Goal: Information Seeking & Learning: Learn about a topic

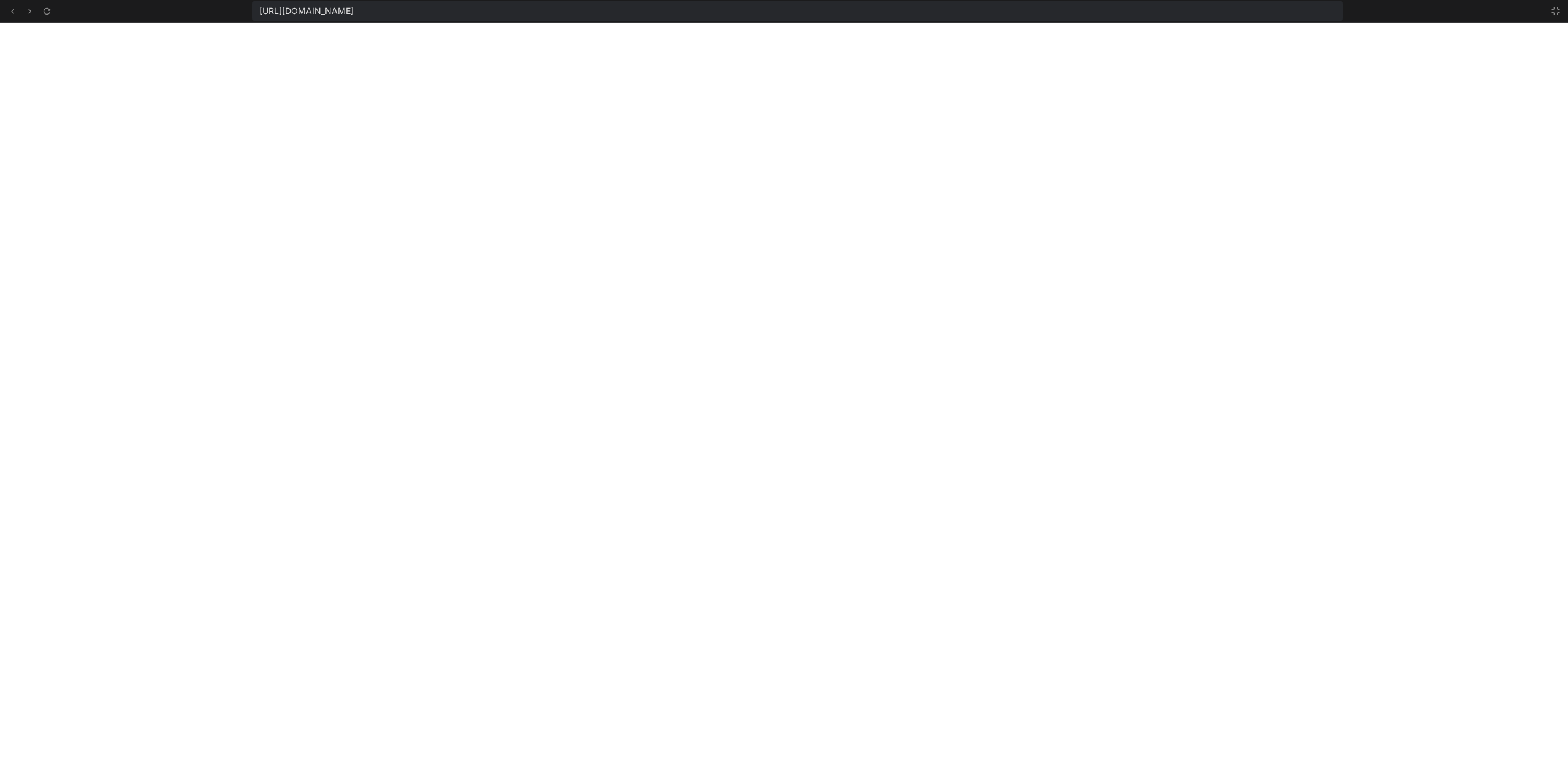
scroll to position [11629, 0]
click at [1560, 19] on div "[URL][DOMAIN_NAME]" at bounding box center [784, 11] width 1568 height 22
click at [1556, 13] on icon at bounding box center [1555, 11] width 9 height 9
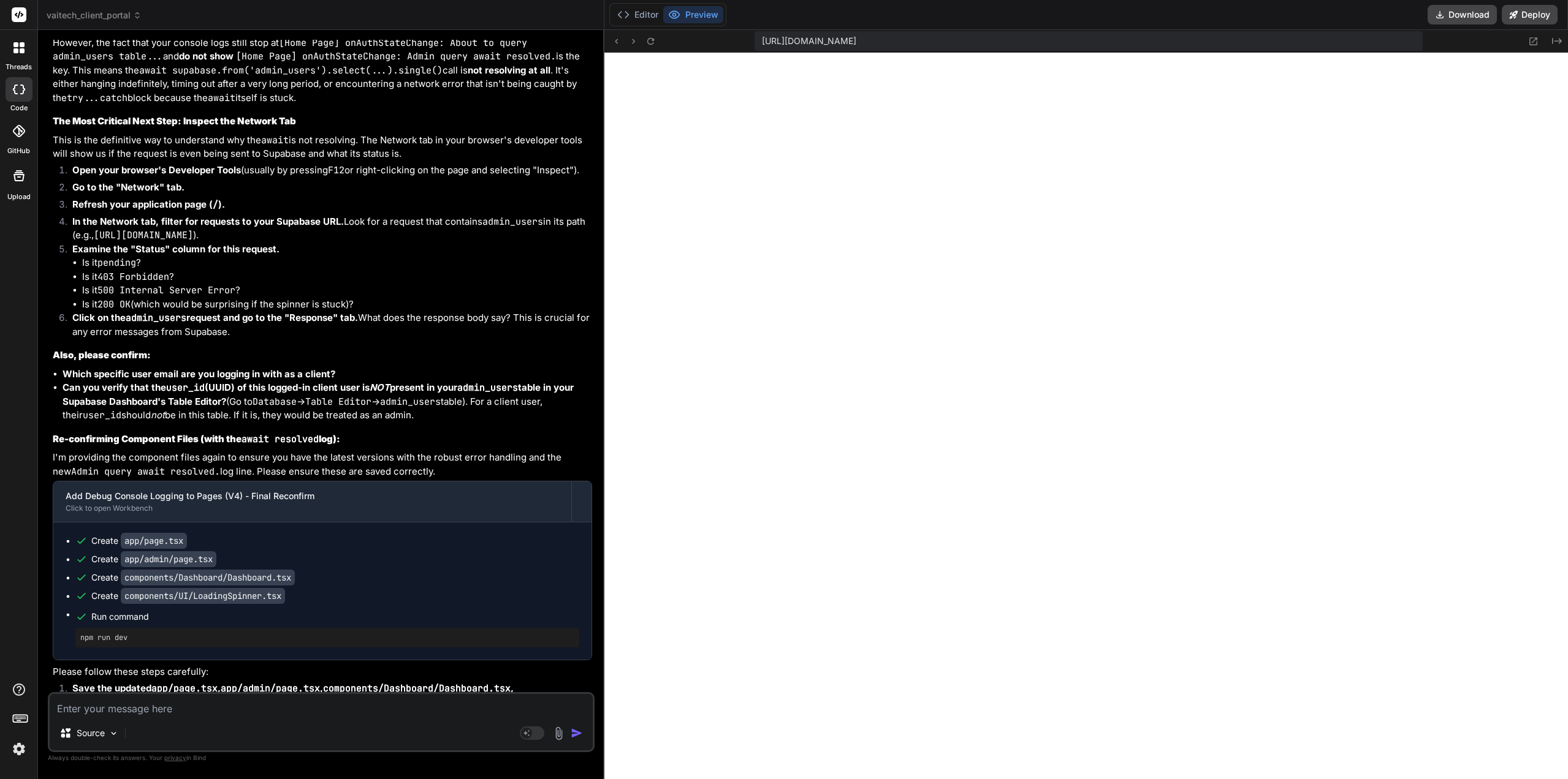
scroll to position [11863, 0]
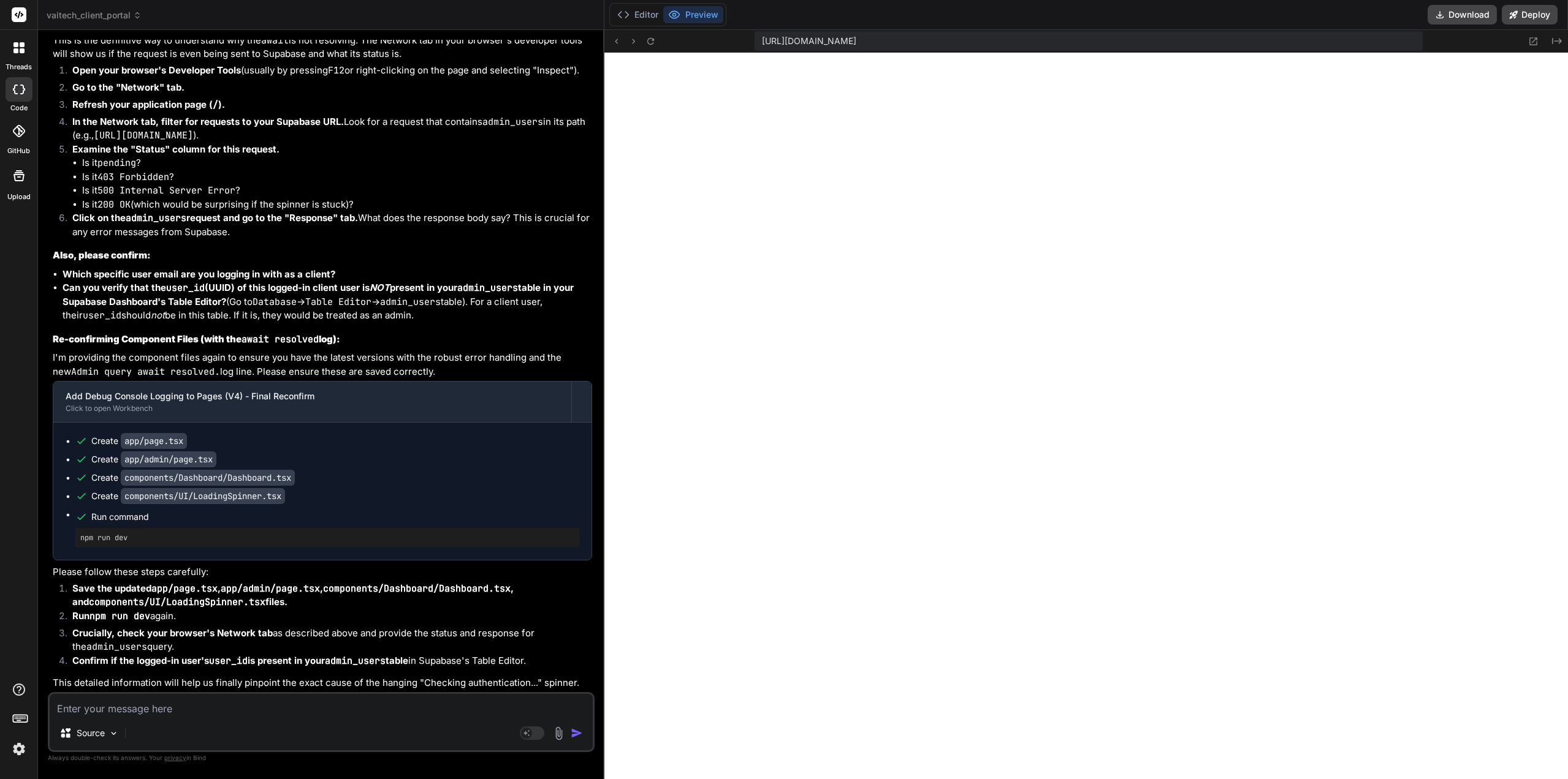
click at [654, 26] on div "Editor Preview" at bounding box center [667, 14] width 117 height 23
click at [637, 14] on button "Editor" at bounding box center [637, 15] width 50 height 17
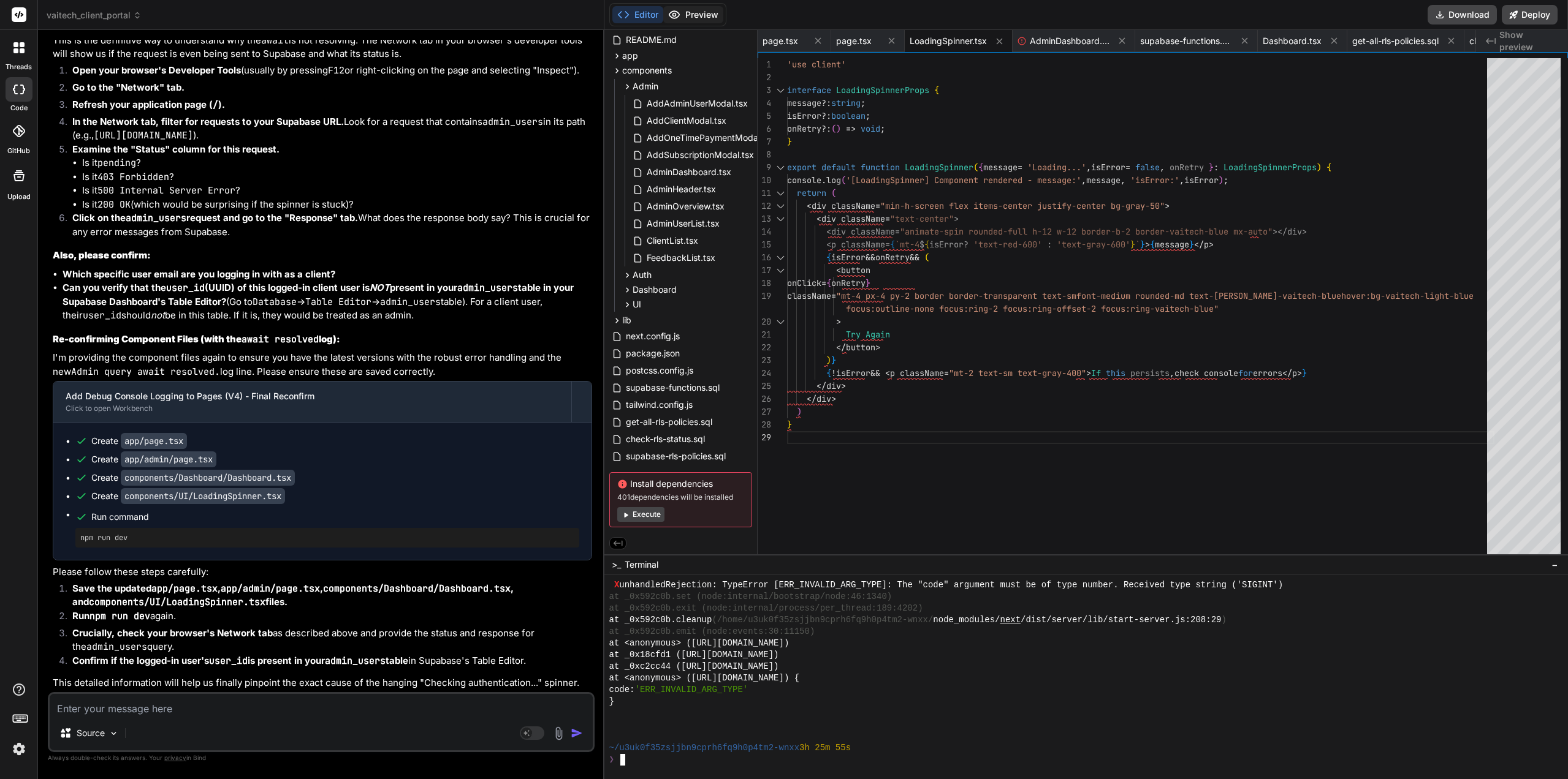
click at [710, 20] on button "Preview" at bounding box center [693, 15] width 60 height 17
click at [662, 768] on div at bounding box center [1086, 676] width 963 height 205
click at [265, 707] on textarea at bounding box center [321, 705] width 543 height 22
type textarea "H"
type textarea "x"
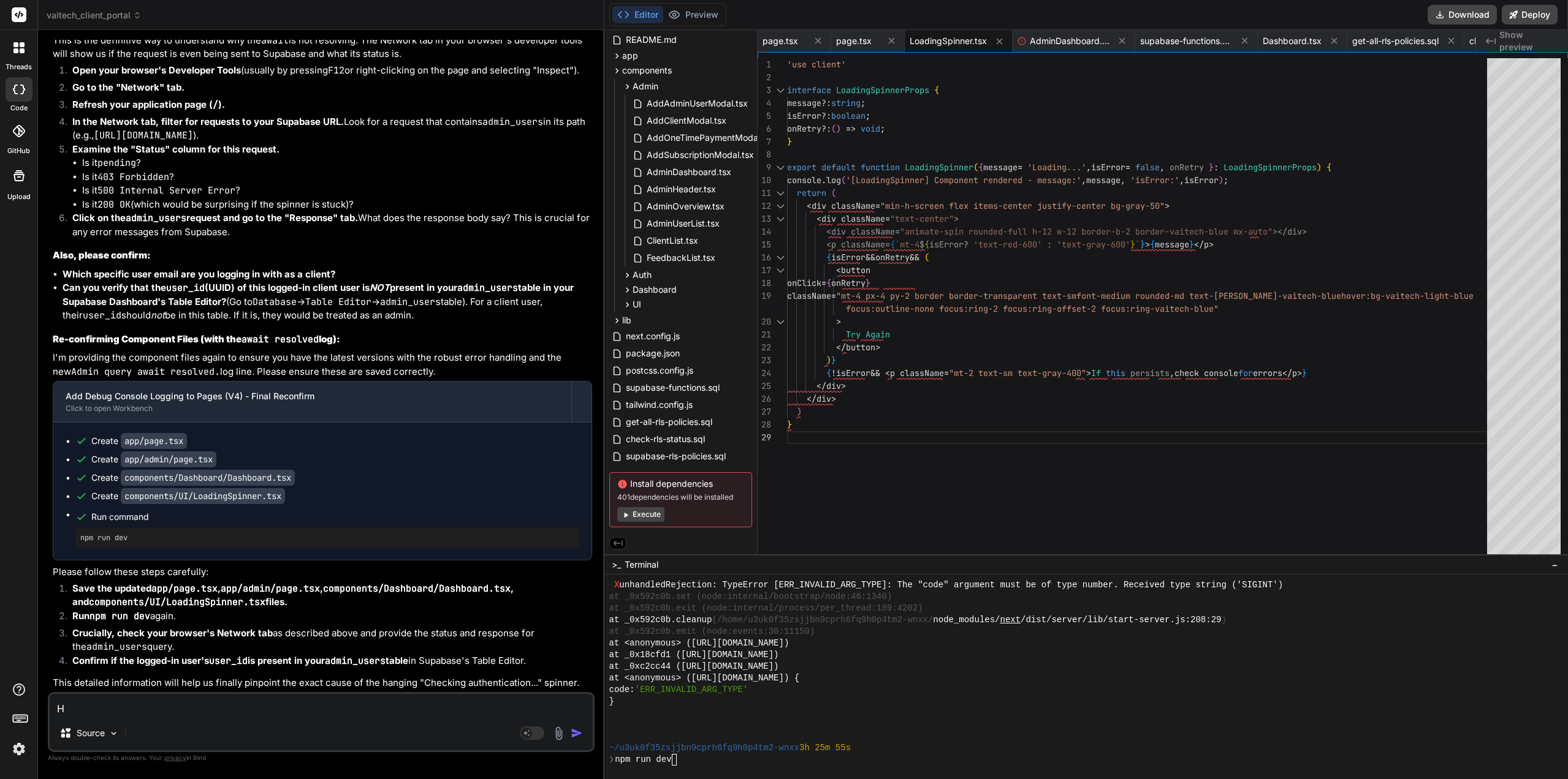
type textarea "Ho"
type textarea "x"
type textarea "How"
type textarea "x"
type textarea "How"
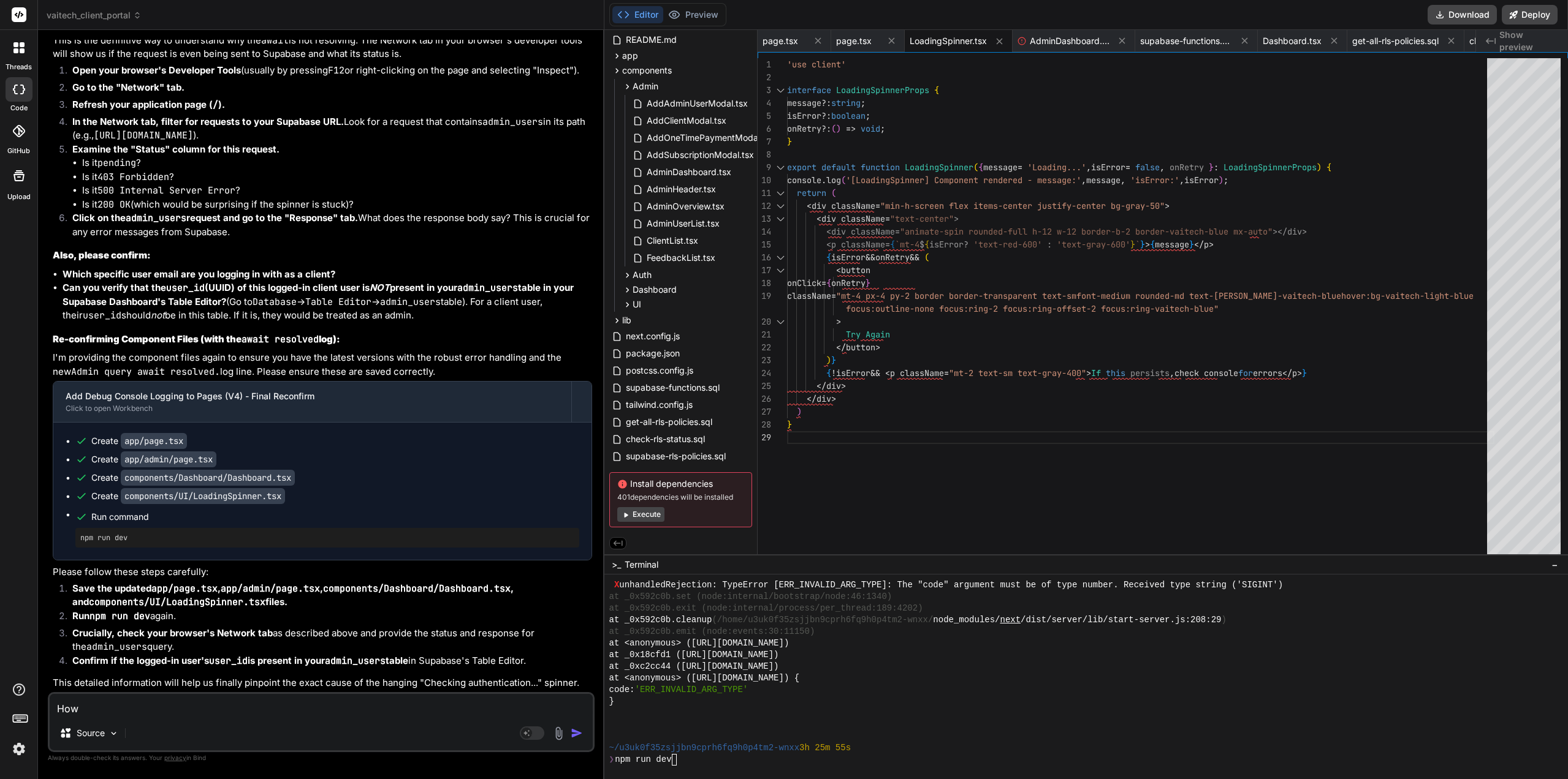
type textarea "x"
type textarea "How d"
type textarea "x"
type textarea "How do"
type textarea "x"
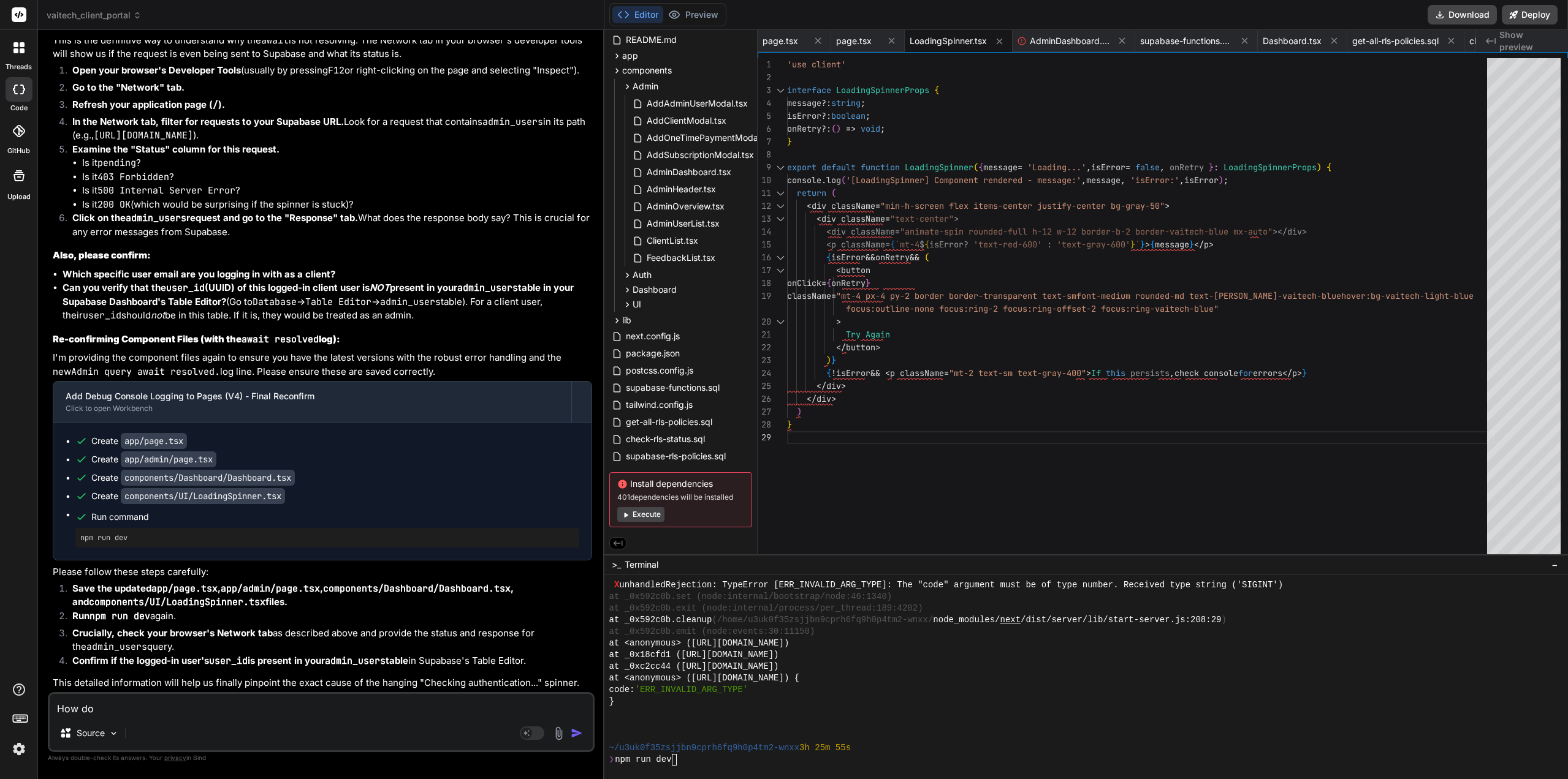
type textarea "How doe"
type textarea "x"
type textarea "How does"
type textarea "x"
type textarea "How does"
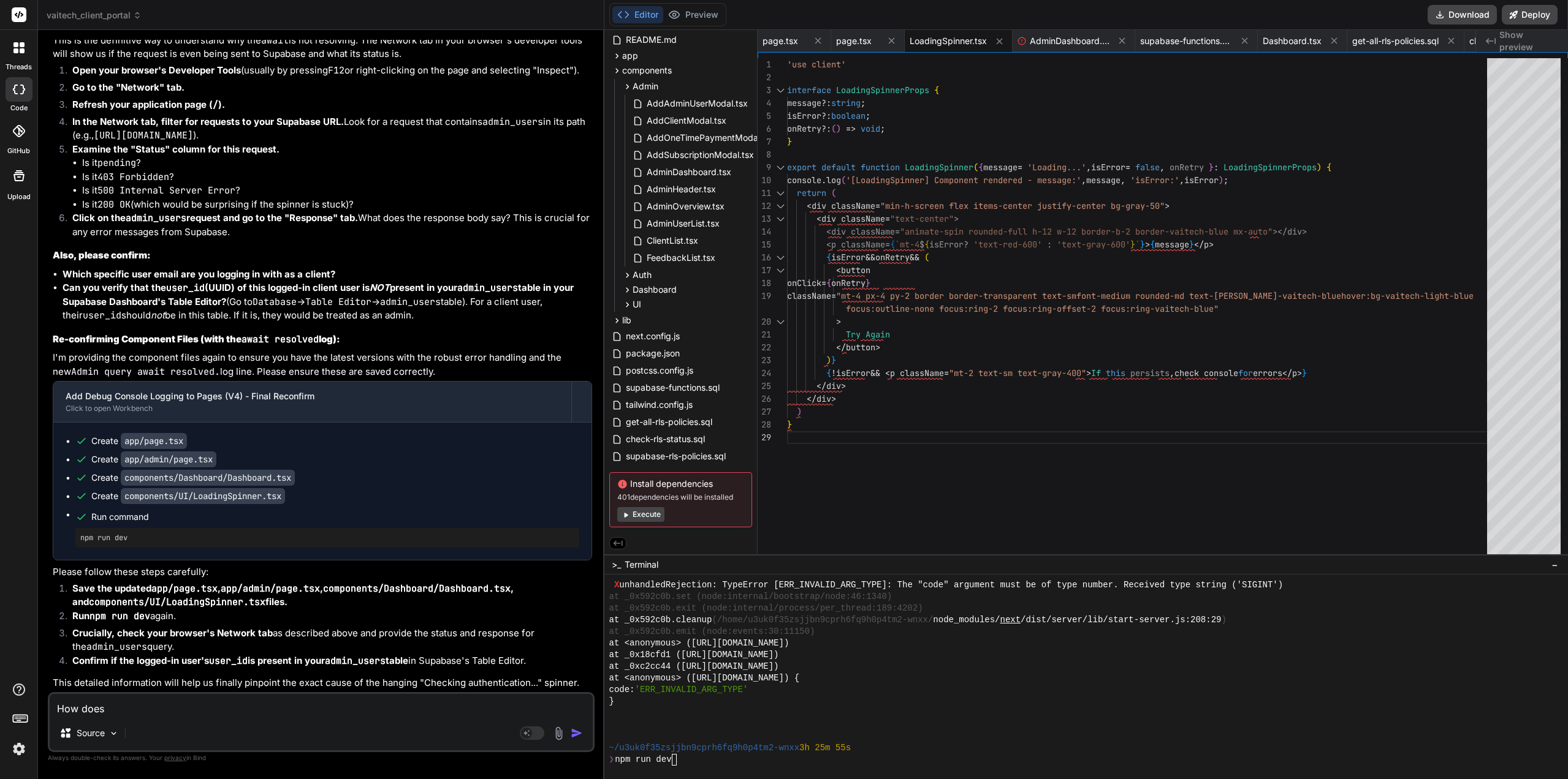
type textarea "x"
type textarea "How does s"
type textarea "x"
type textarea "How does st"
type textarea "x"
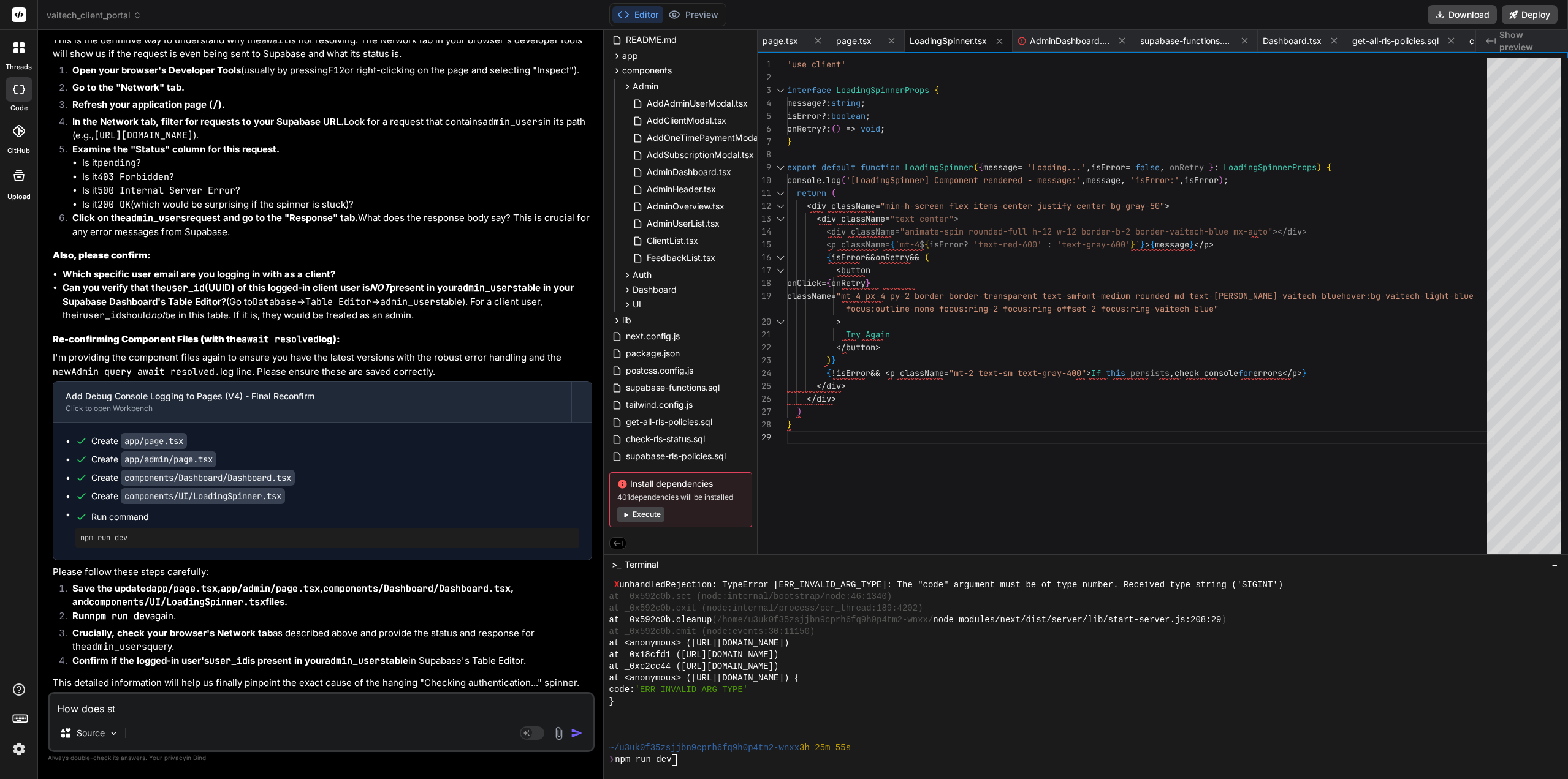
type textarea "How does str"
type textarea "x"
type textarea "How does stri"
type textarea "x"
type textarea "How does strip"
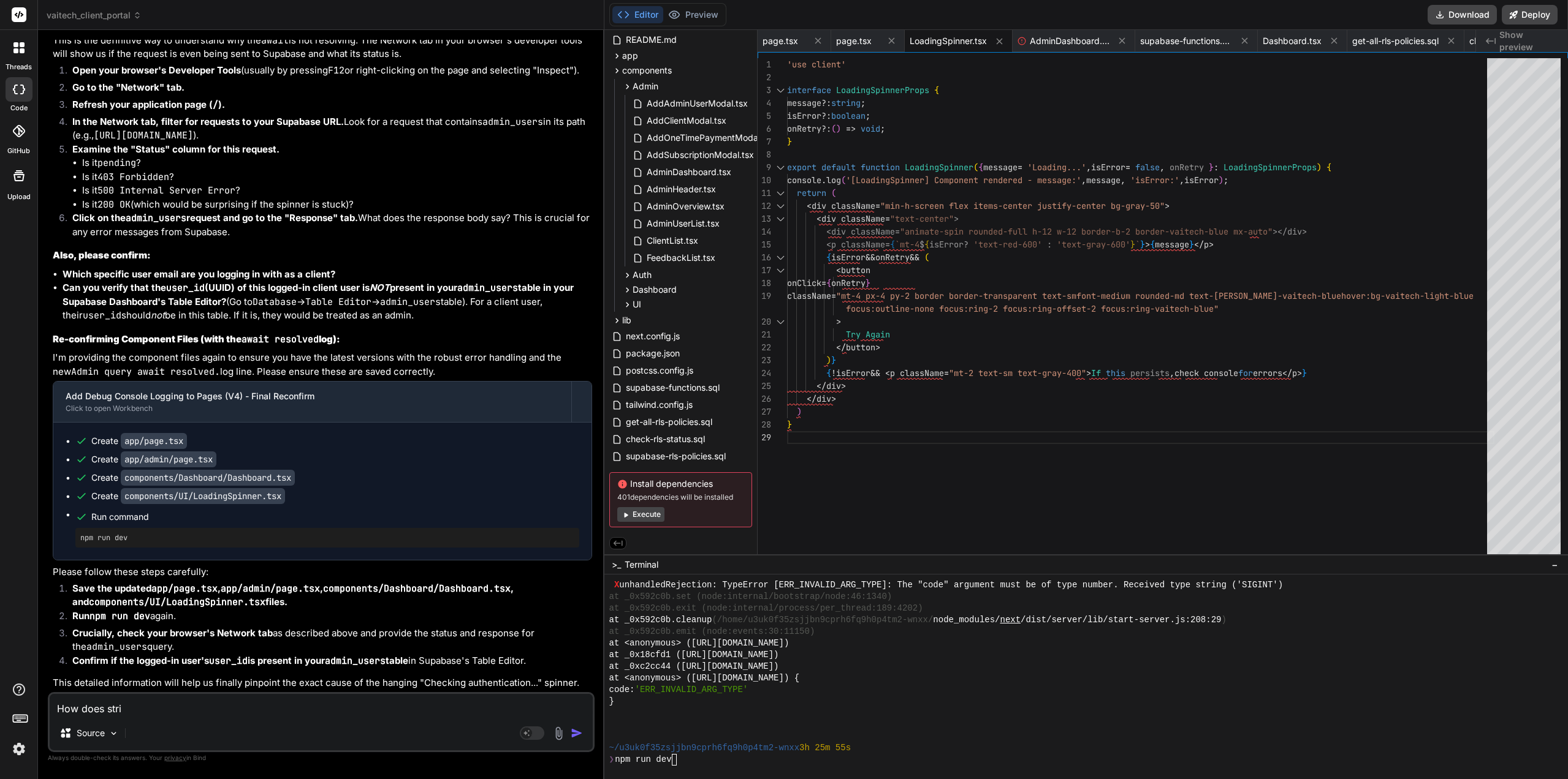
type textarea "x"
type textarea "How does stripe"
type textarea "x"
type textarea "How does stripe"
type textarea "x"
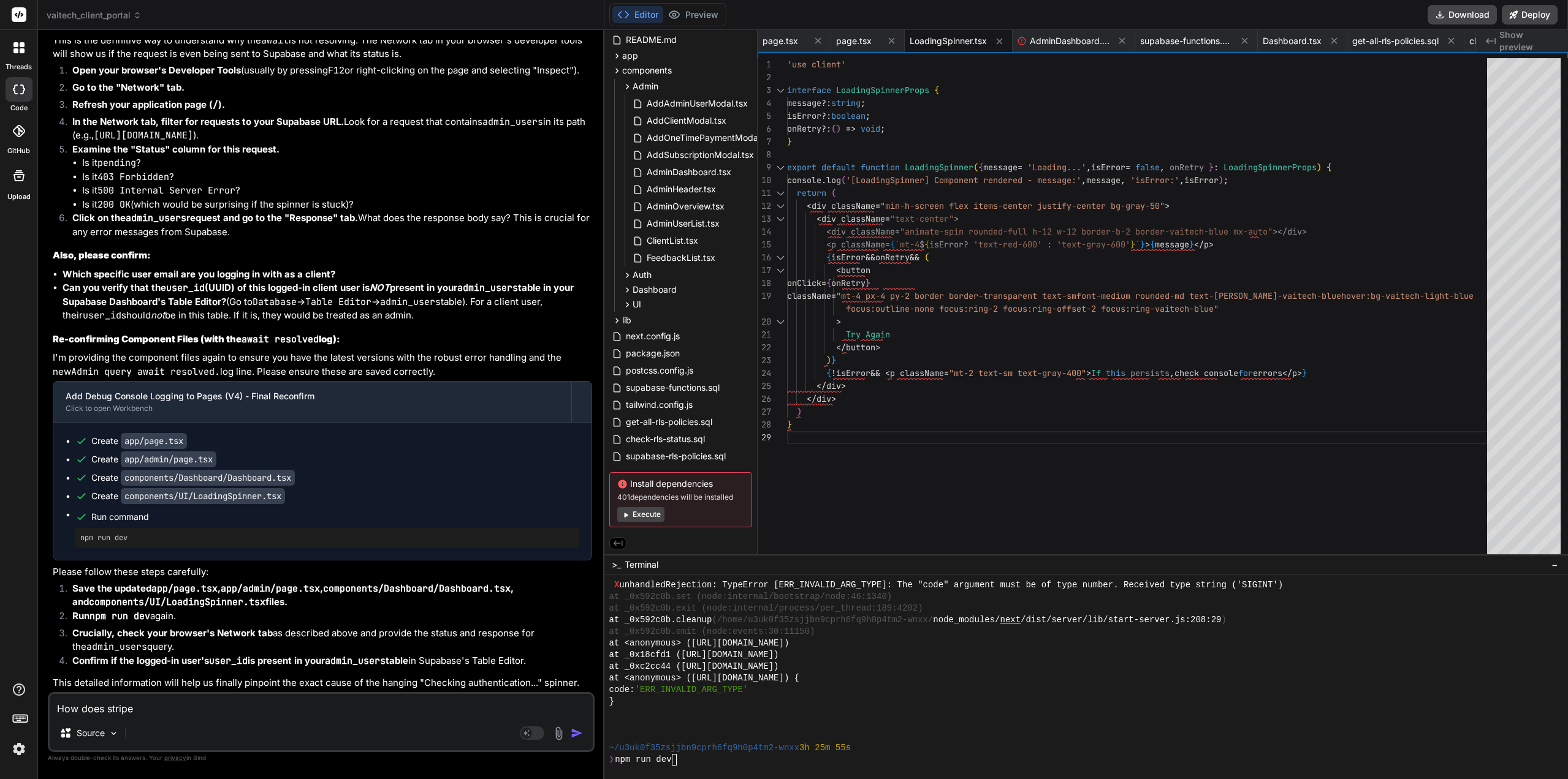
type textarea "How does stripe w"
type textarea "x"
type textarea "How does stripe wo"
type textarea "x"
type textarea "How does stripe wor"
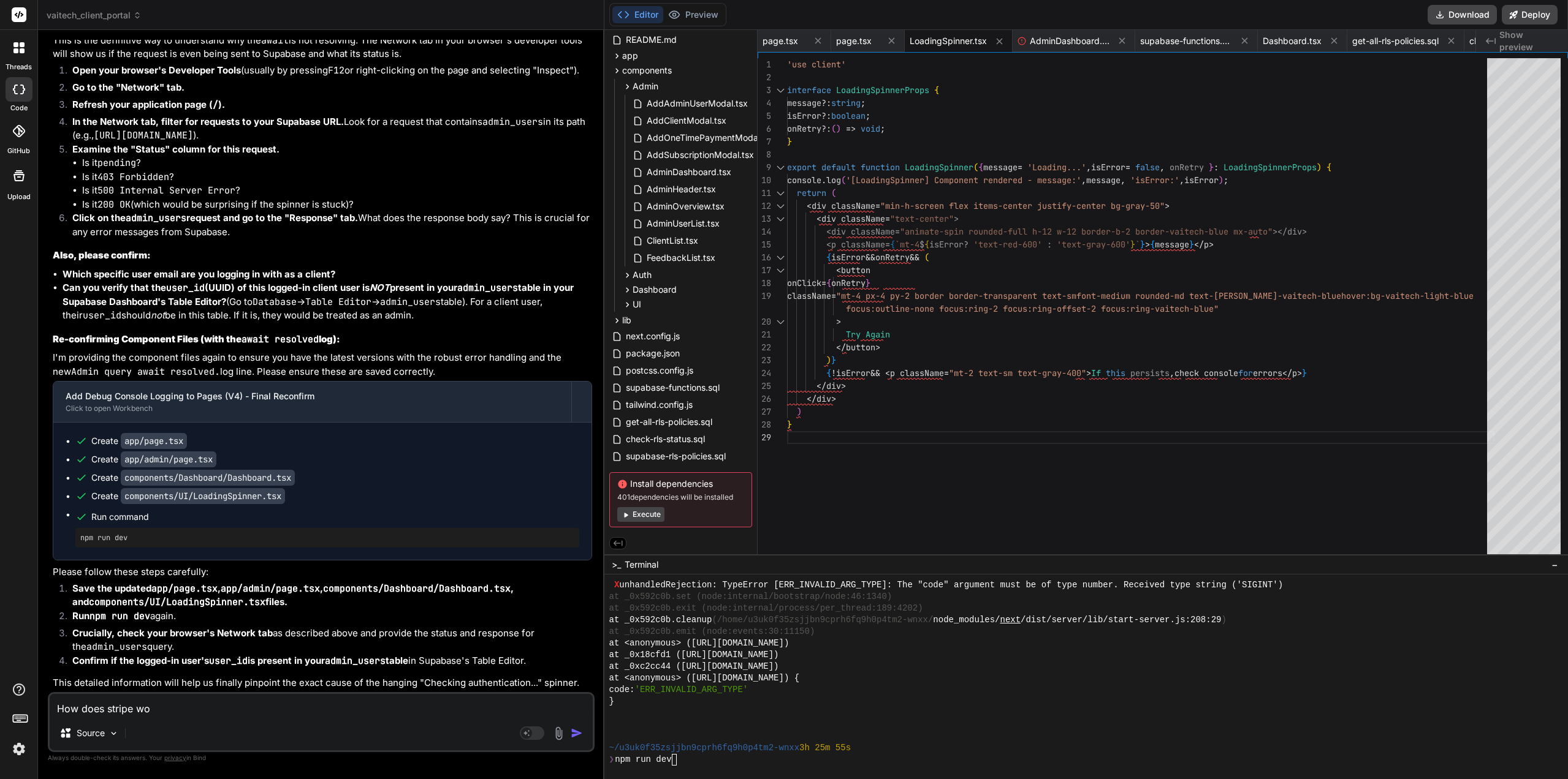
type textarea "x"
type textarea "How does stripe work"
type textarea "x"
type textarea "How does stripe work"
type textarea "x"
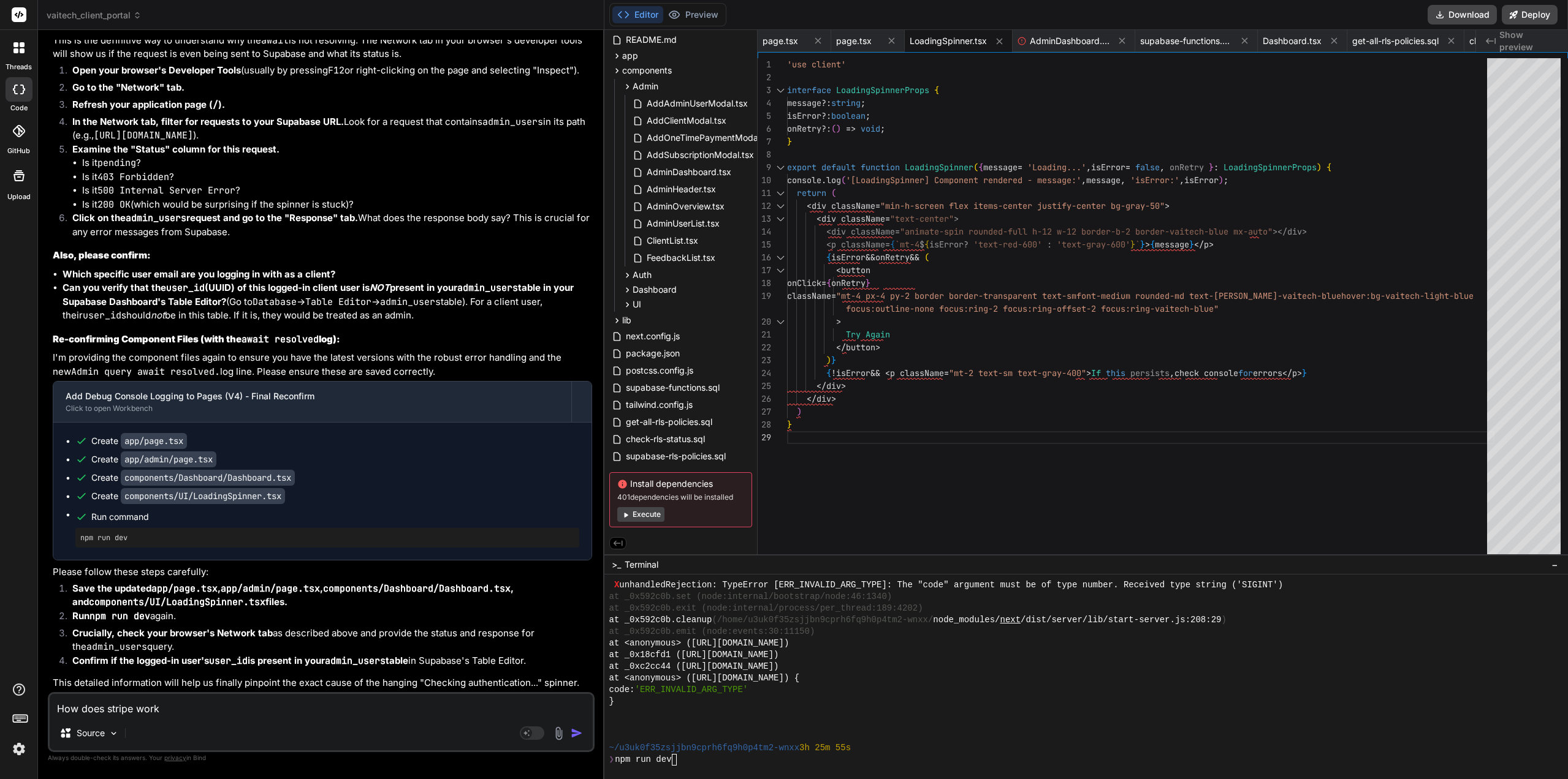
type textarea "How does stripe work w"
type textarea "x"
type textarea "How does stripe work wh"
type textarea "x"
type textarea "How does stripe work whe"
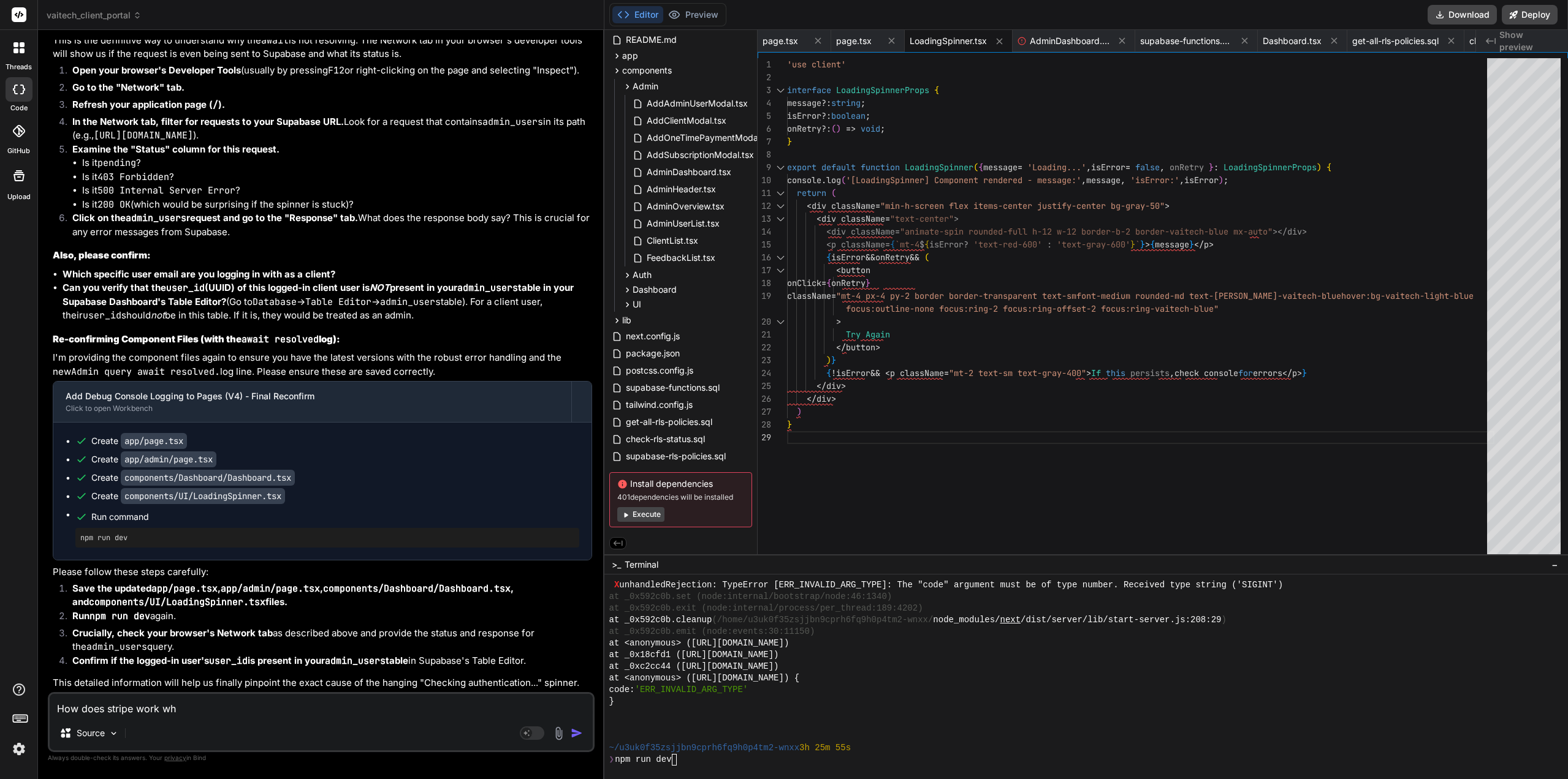
type textarea "x"
type textarea "How does stripe work when"
type textarea "x"
type textarea "How does stripe work when"
type textarea "x"
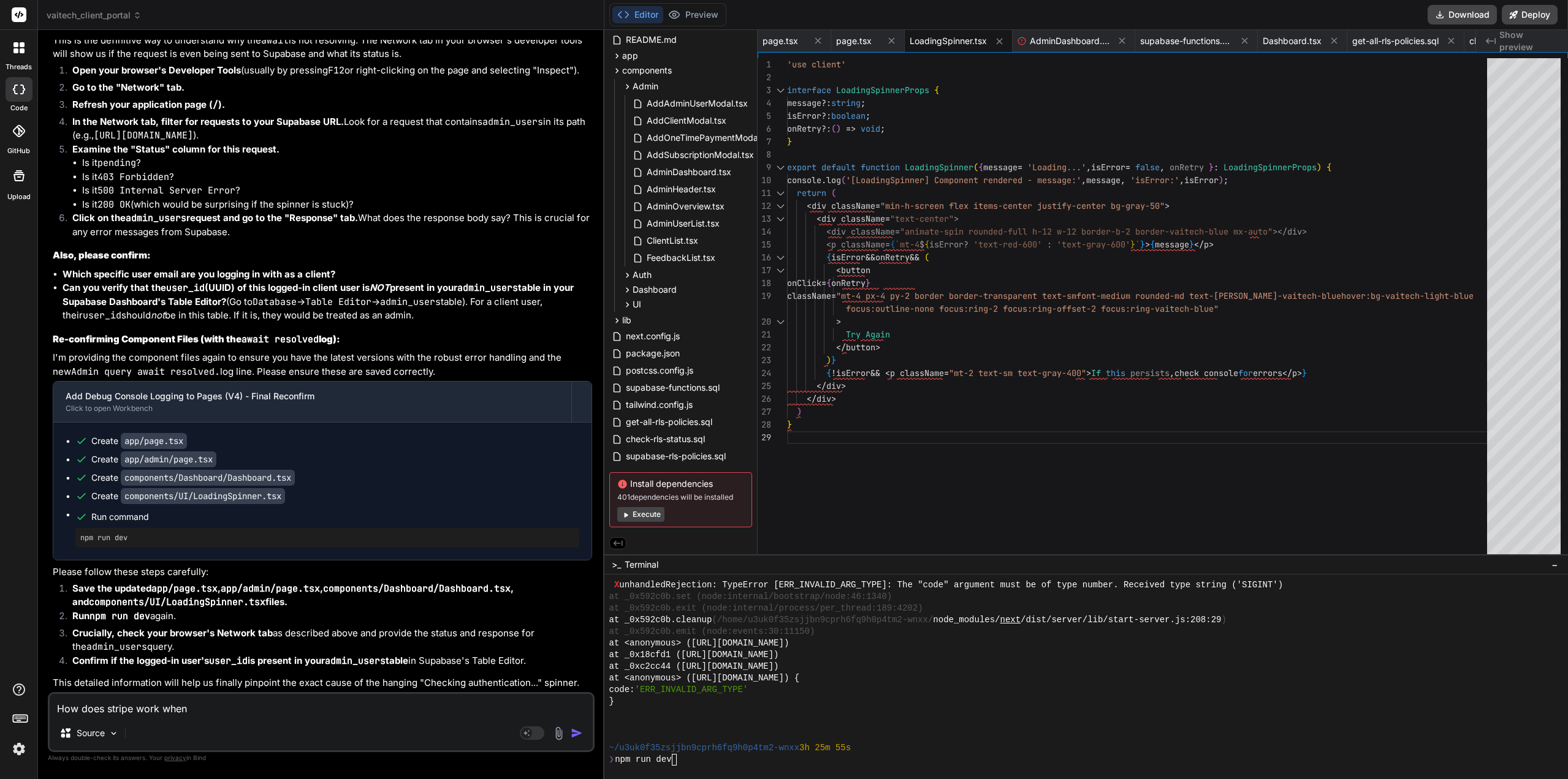
type textarea "How does stripe work when I"
type textarea "x"
type textarea "How does stripe work when I"
type textarea "x"
type textarea "How does stripe work when I a"
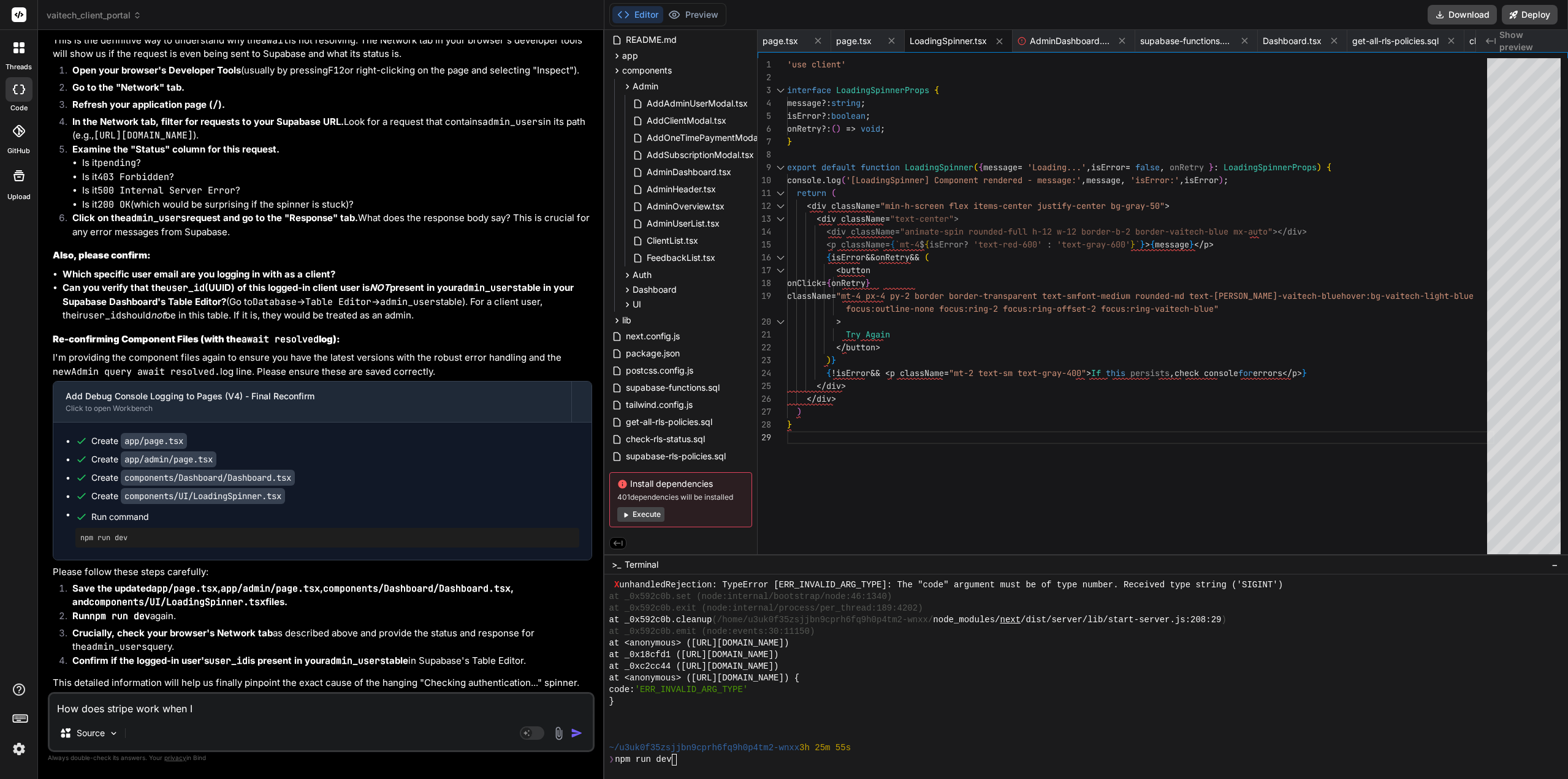
type textarea "x"
type textarea "How does stripe work when I ad"
type textarea "x"
type textarea "How does stripe work when I add"
type textarea "x"
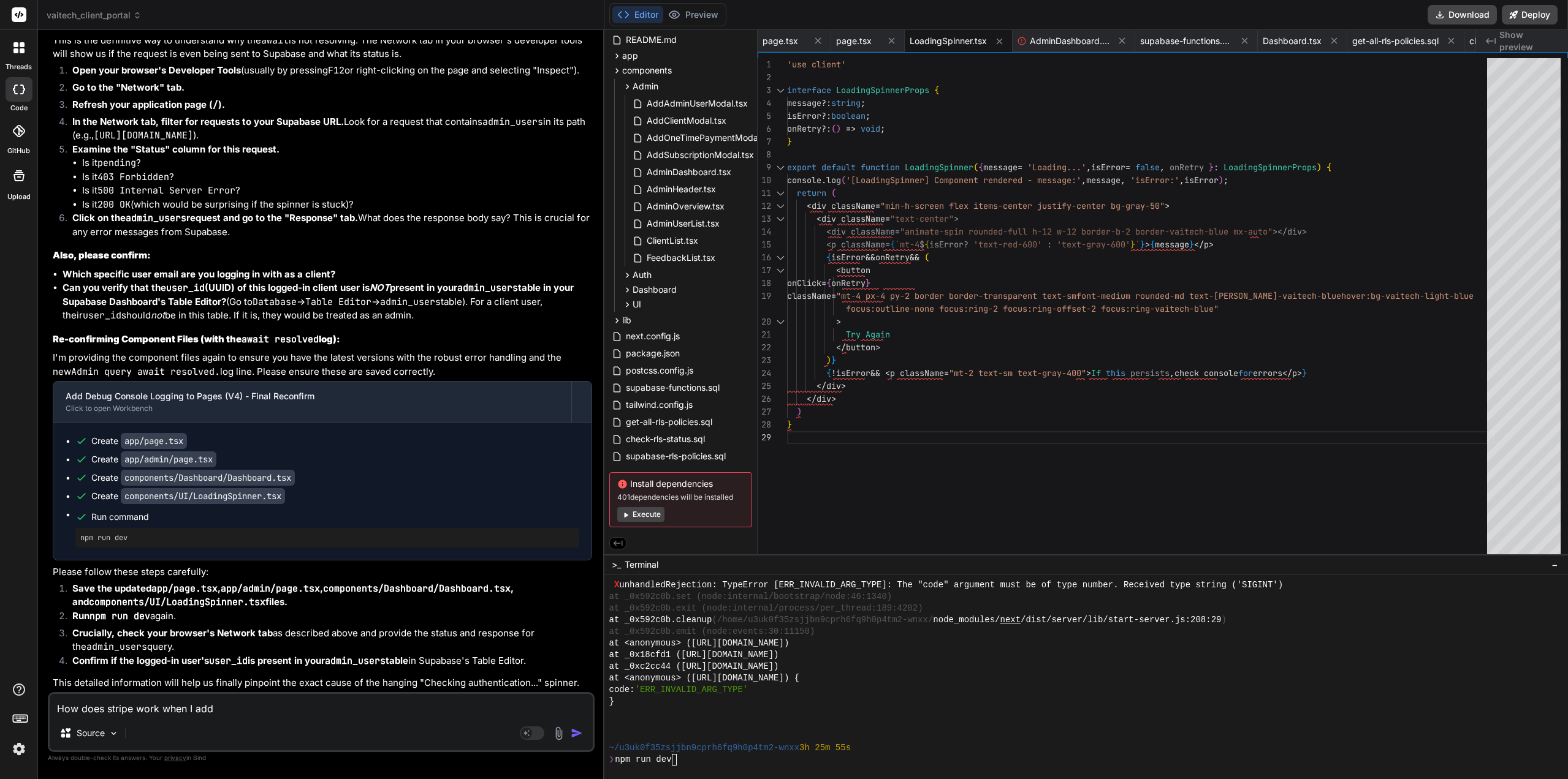
type textarea "How does stripe work when I add"
type textarea "x"
type textarea "How does stripe work when I add a"
type textarea "x"
type textarea "How does stripe work when I add an"
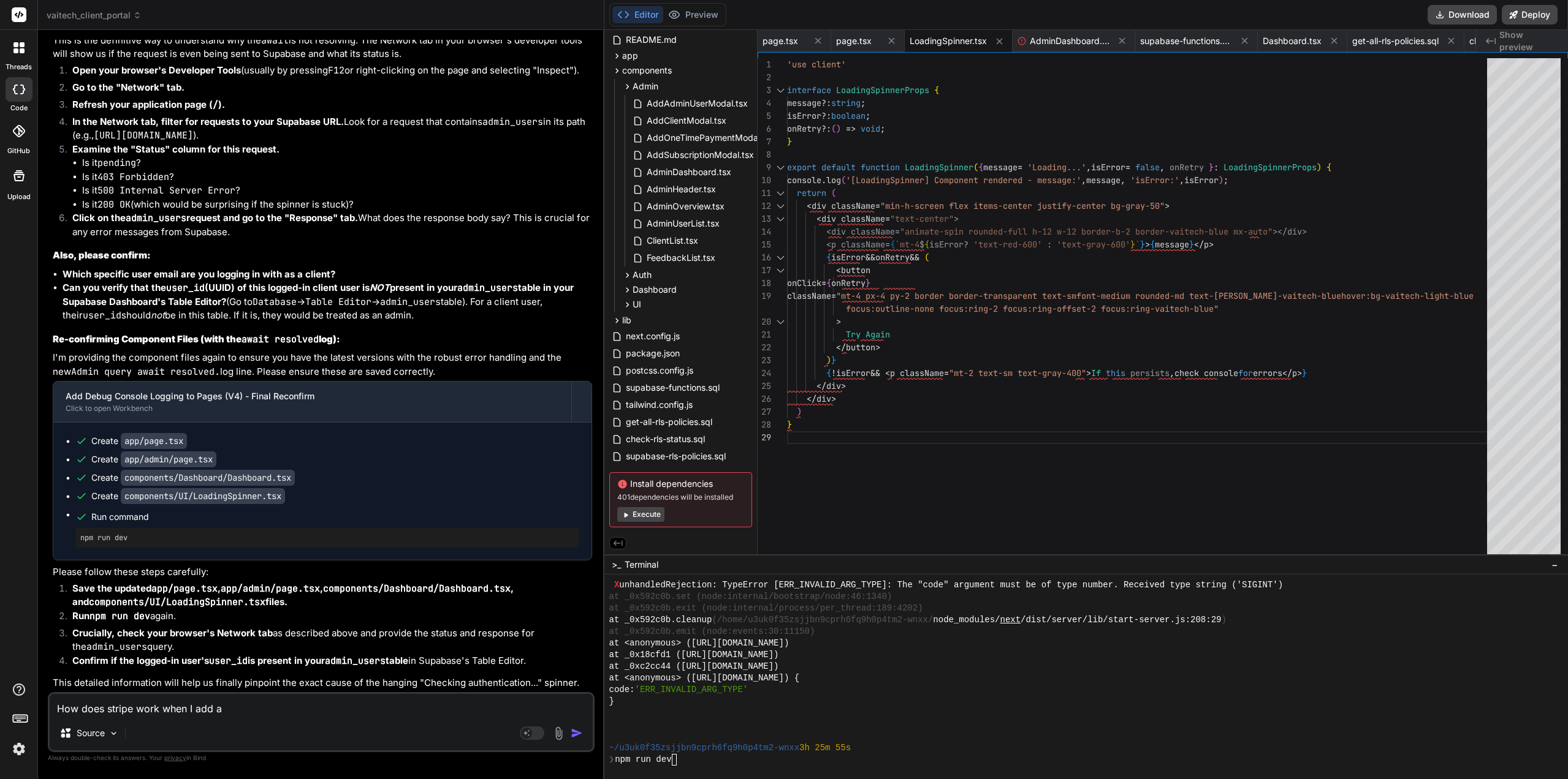
type textarea "x"
type textarea "How does stripe work when I add an"
type textarea "x"
type textarea "How does stripe work when I add an u"
type textarea "x"
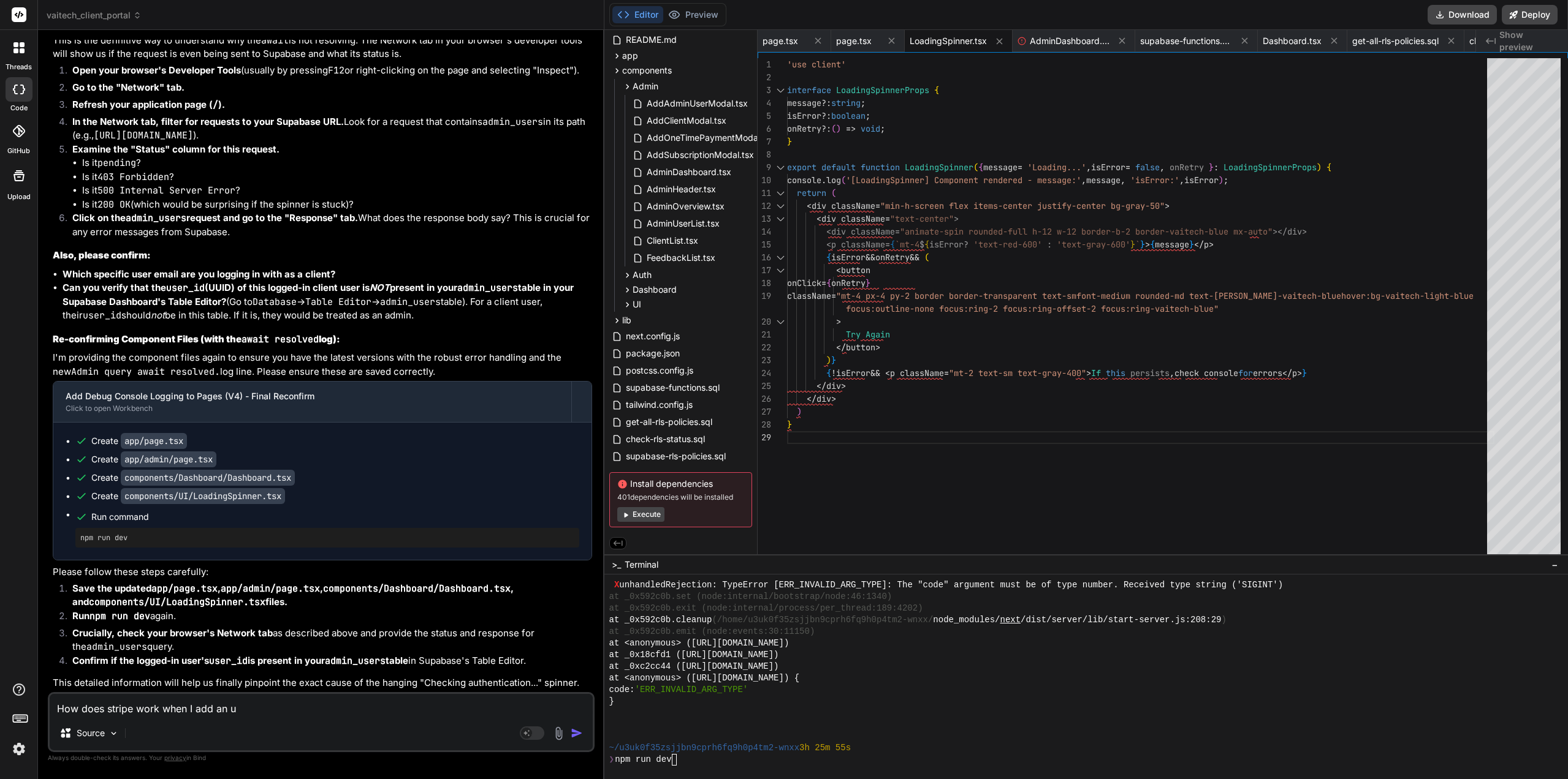
type textarea "How does stripe work when I add an up"
type textarea "x"
type textarea "How does stripe work when I add an upf"
type textarea "x"
type textarea "How does stripe work when I add an upfr"
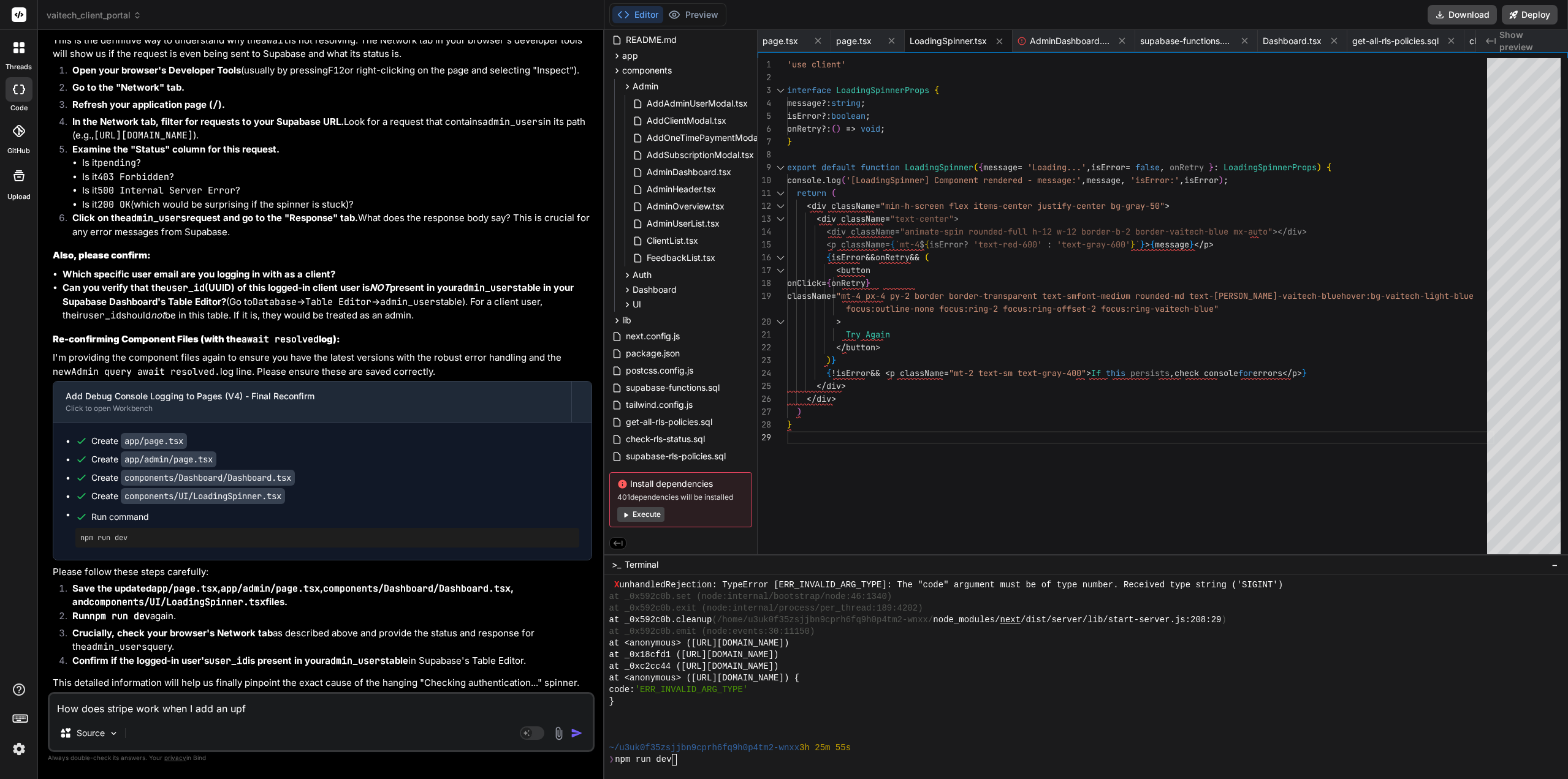
type textarea "x"
type textarea "How does stripe work when I add an upfro"
type textarea "x"
type textarea "How does stripe work when I add an upfron"
type textarea "x"
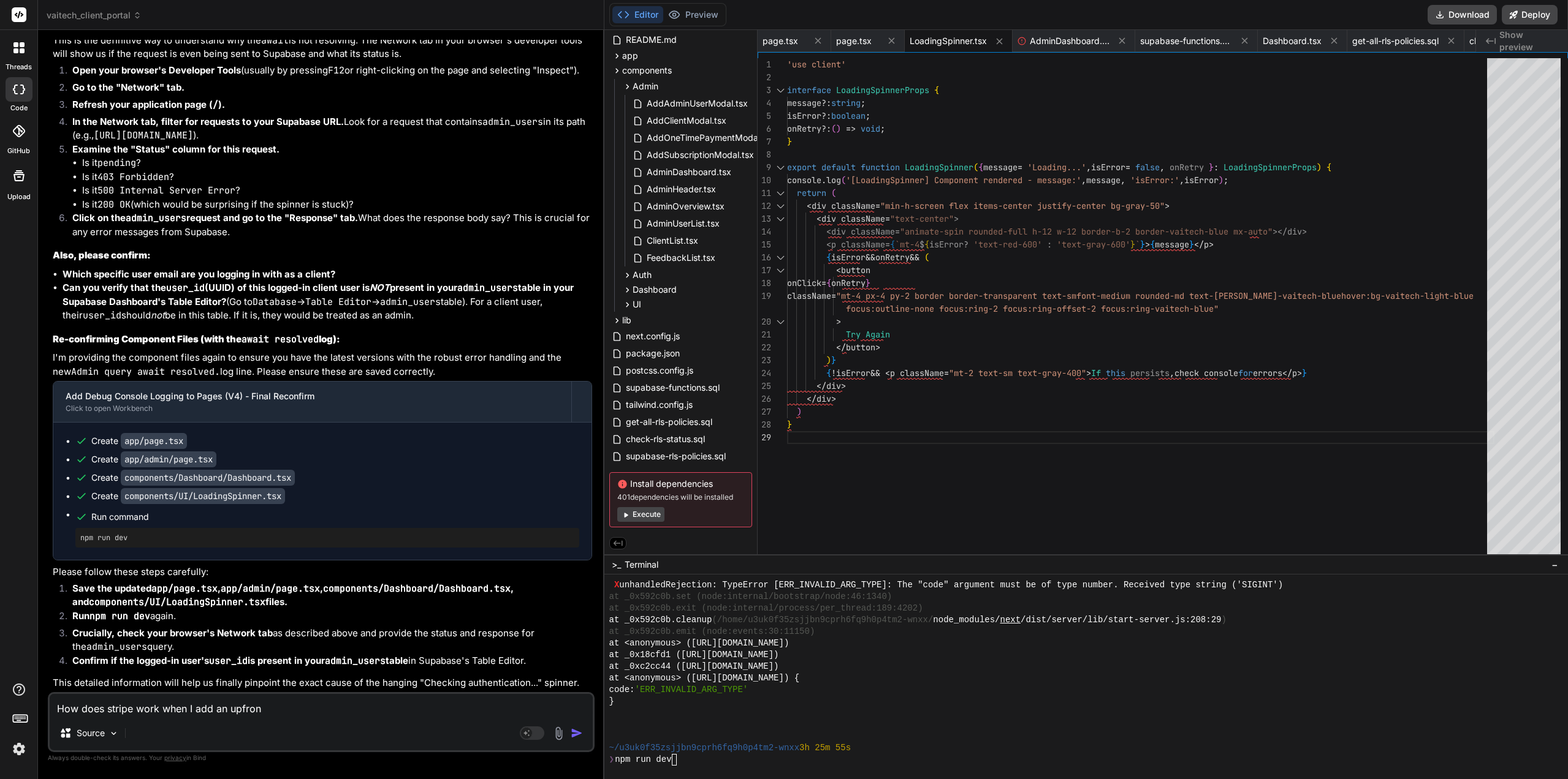
type textarea "How does stripe work when I add an upfront"
type textarea "x"
type textarea "How does stripe work when I add an upfront"
type textarea "x"
type textarea "How does stripe work when I add an upfront p"
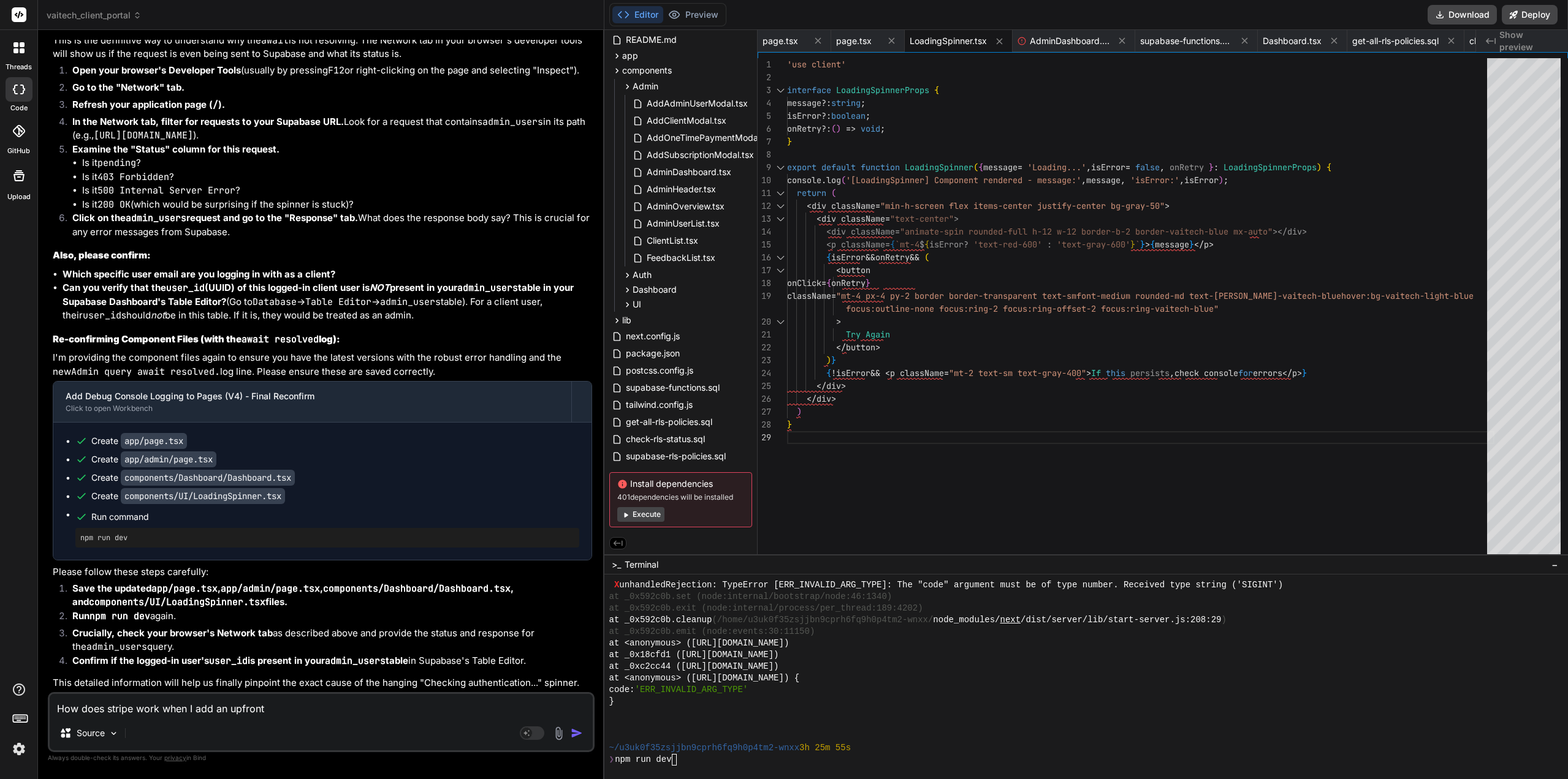
type textarea "x"
type textarea "How does stripe work when I add an upfront pa"
type textarea "x"
type textarea "How does stripe work when I add an upfront"
type textarea "x"
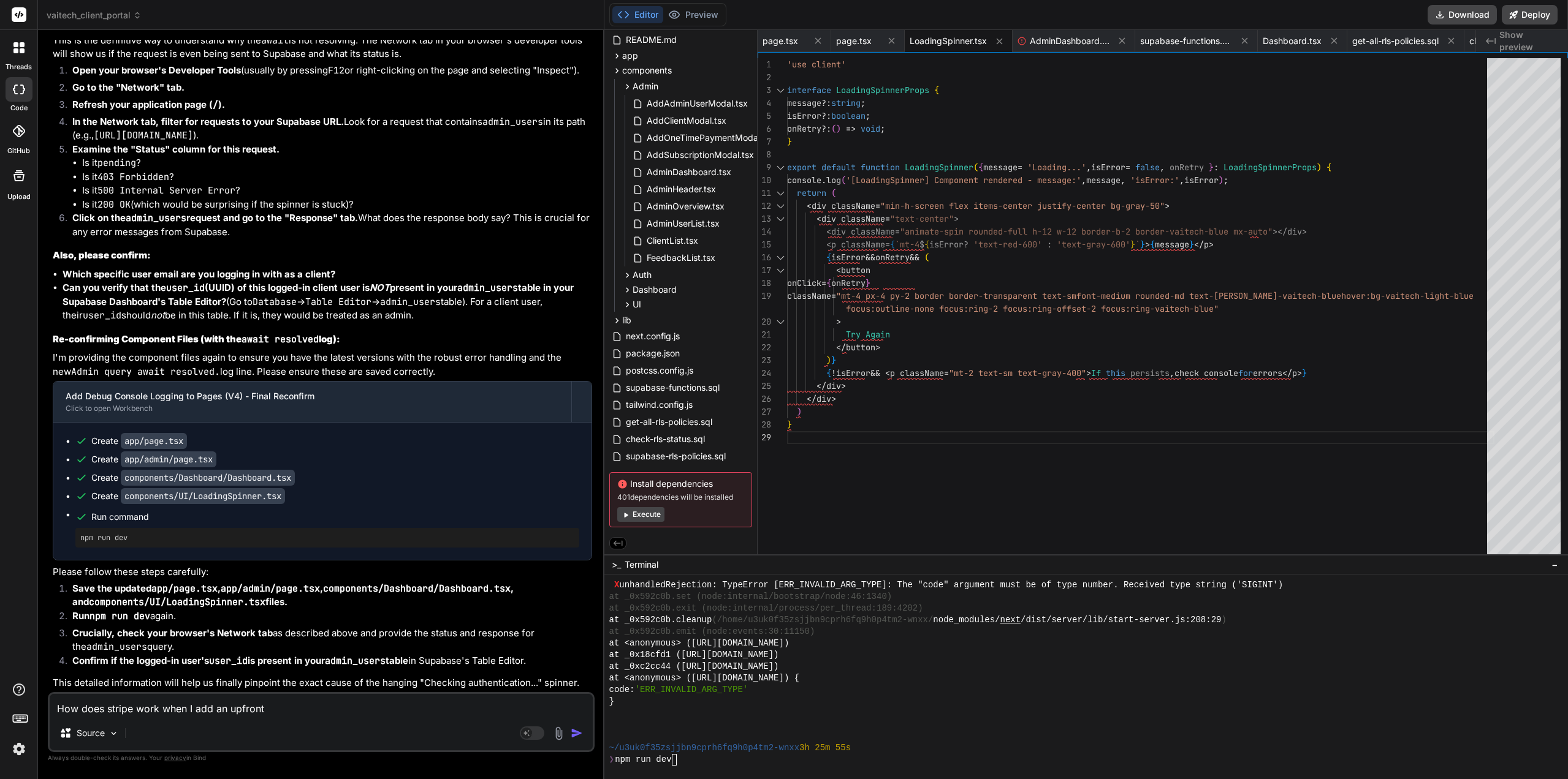
type textarea "How does stripe work when I add an"
type textarea "x"
type textarea "How does stripe work when I add an"
type textarea "x"
type textarea "How does stripe work when I add a"
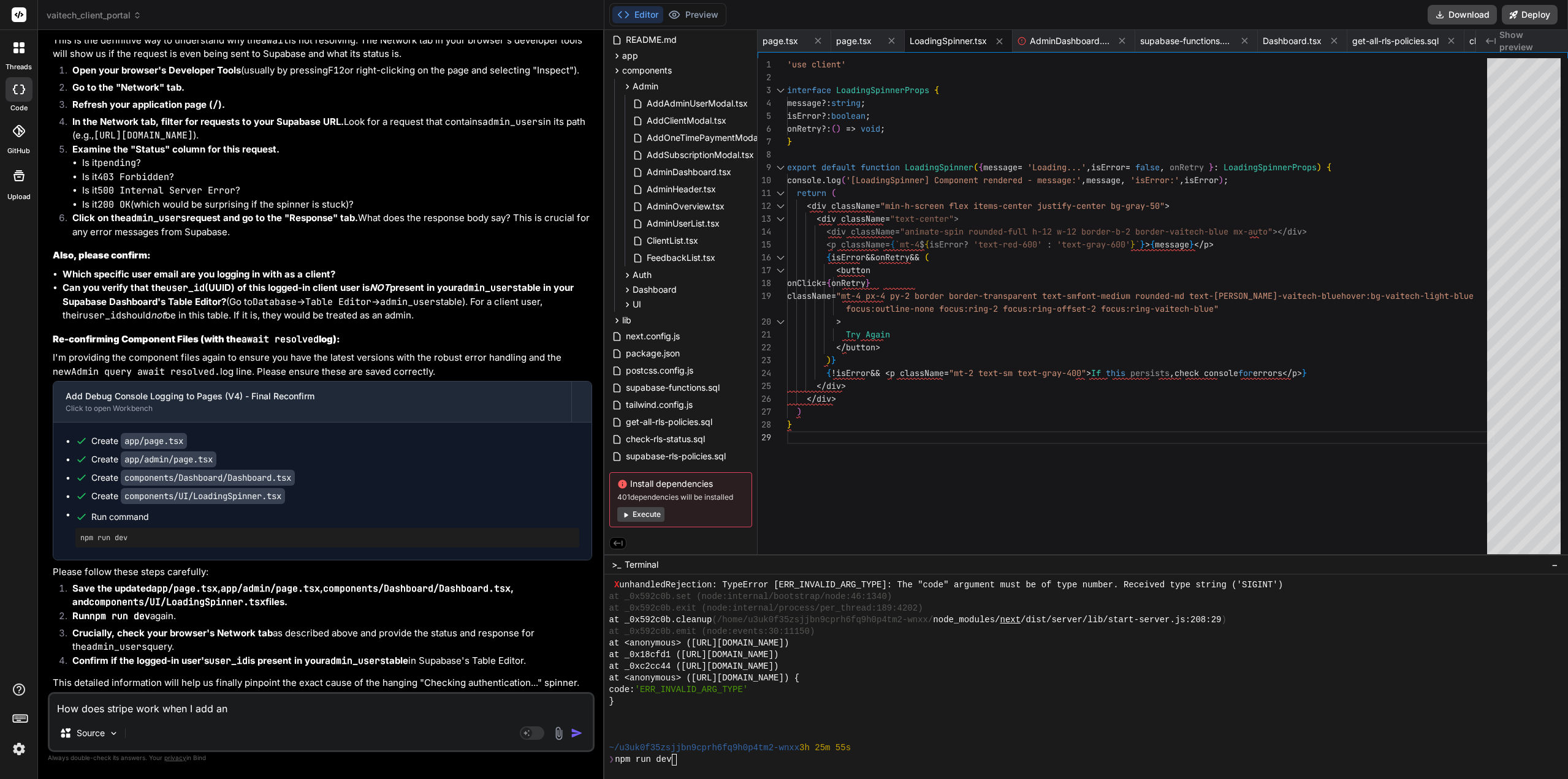
type textarea "x"
type textarea "How does stripe work when I add a"
type textarea "x"
type textarea "How does stripe work when I add a o"
type textarea "x"
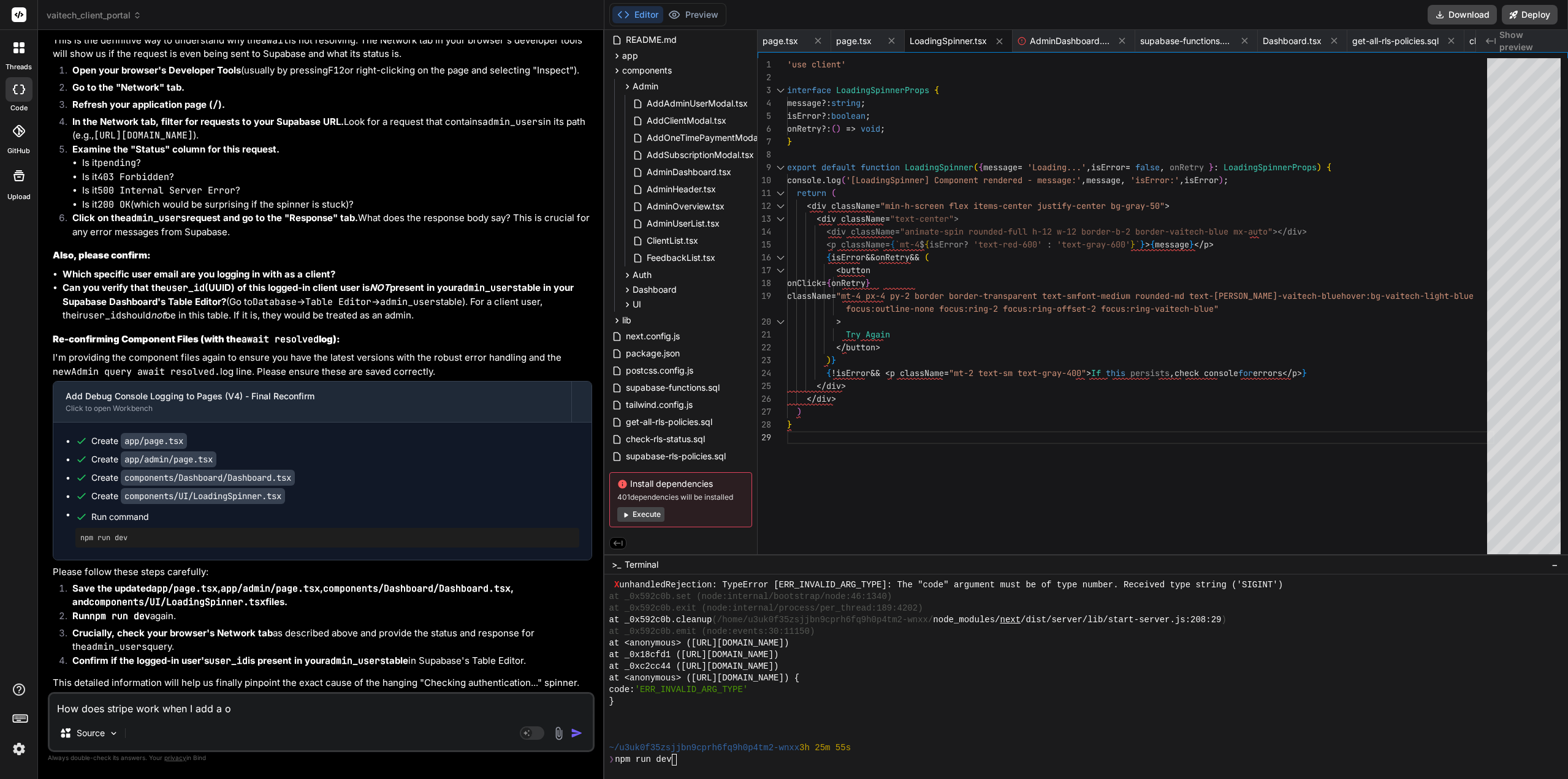
type textarea "How does stripe work when I add a on"
type textarea "x"
type textarea "How does stripe work when I add a one"
type textarea "x"
type textarea "How does stripe work when I add a one"
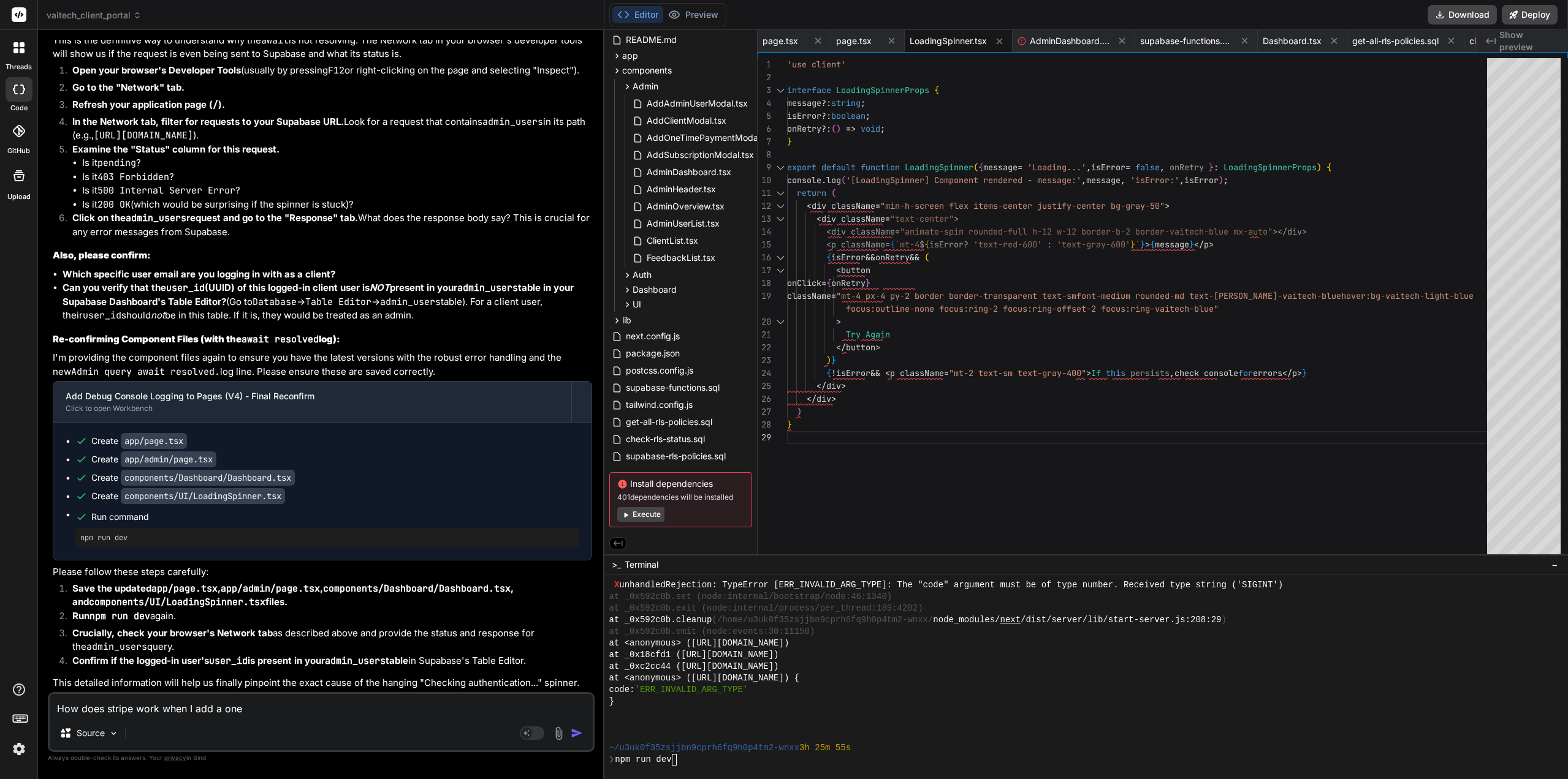
type textarea "x"
type textarea "How does stripe work when I add a one o"
type textarea "x"
type textarea "How does stripe work when I add a one of"
type textarea "x"
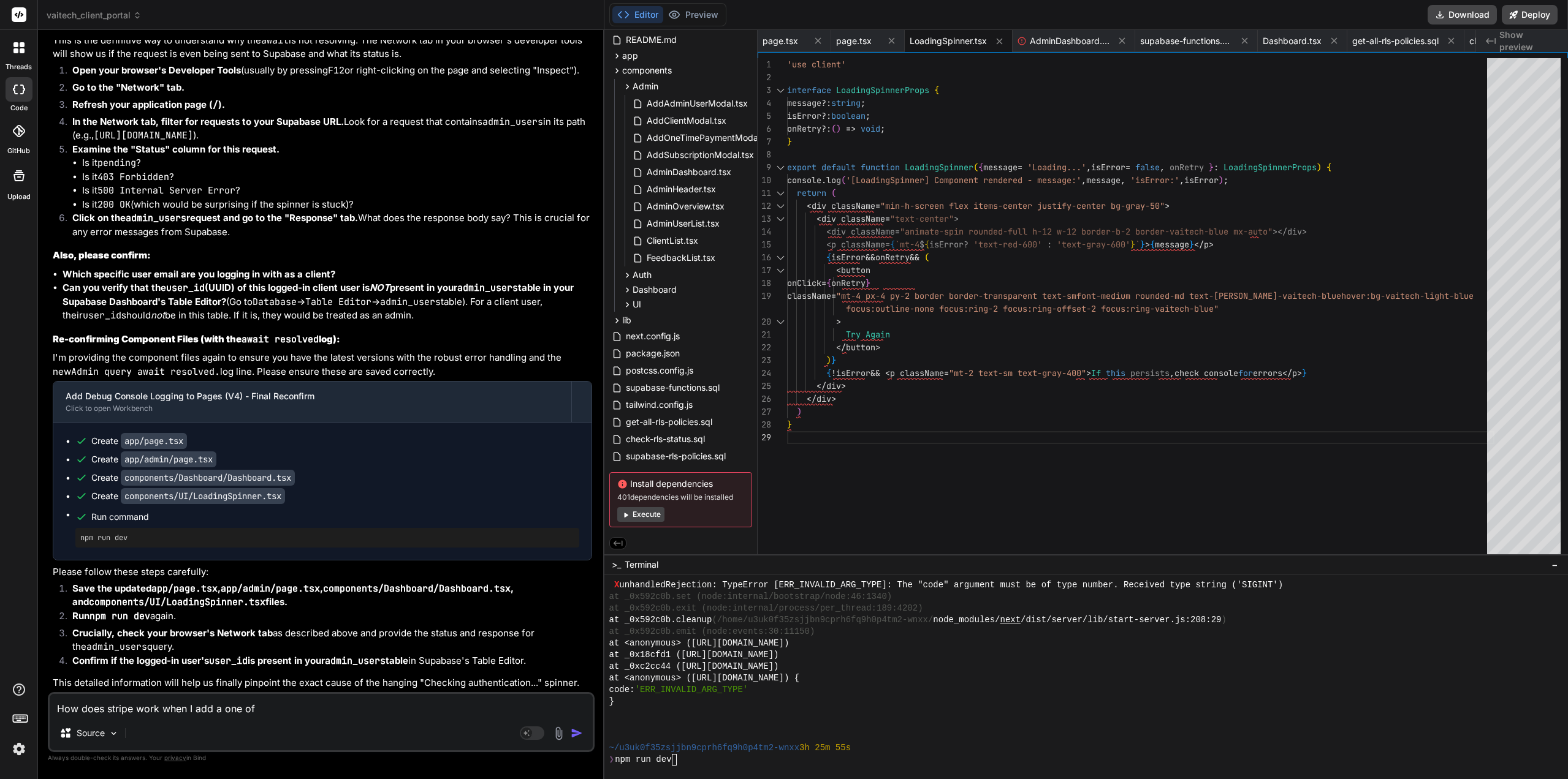
type textarea "How does stripe work when I add a one off"
type textarea "x"
type textarea "How does stripe work when I add a one off"
type textarea "x"
type textarea "How does stripe work when I add a one off p"
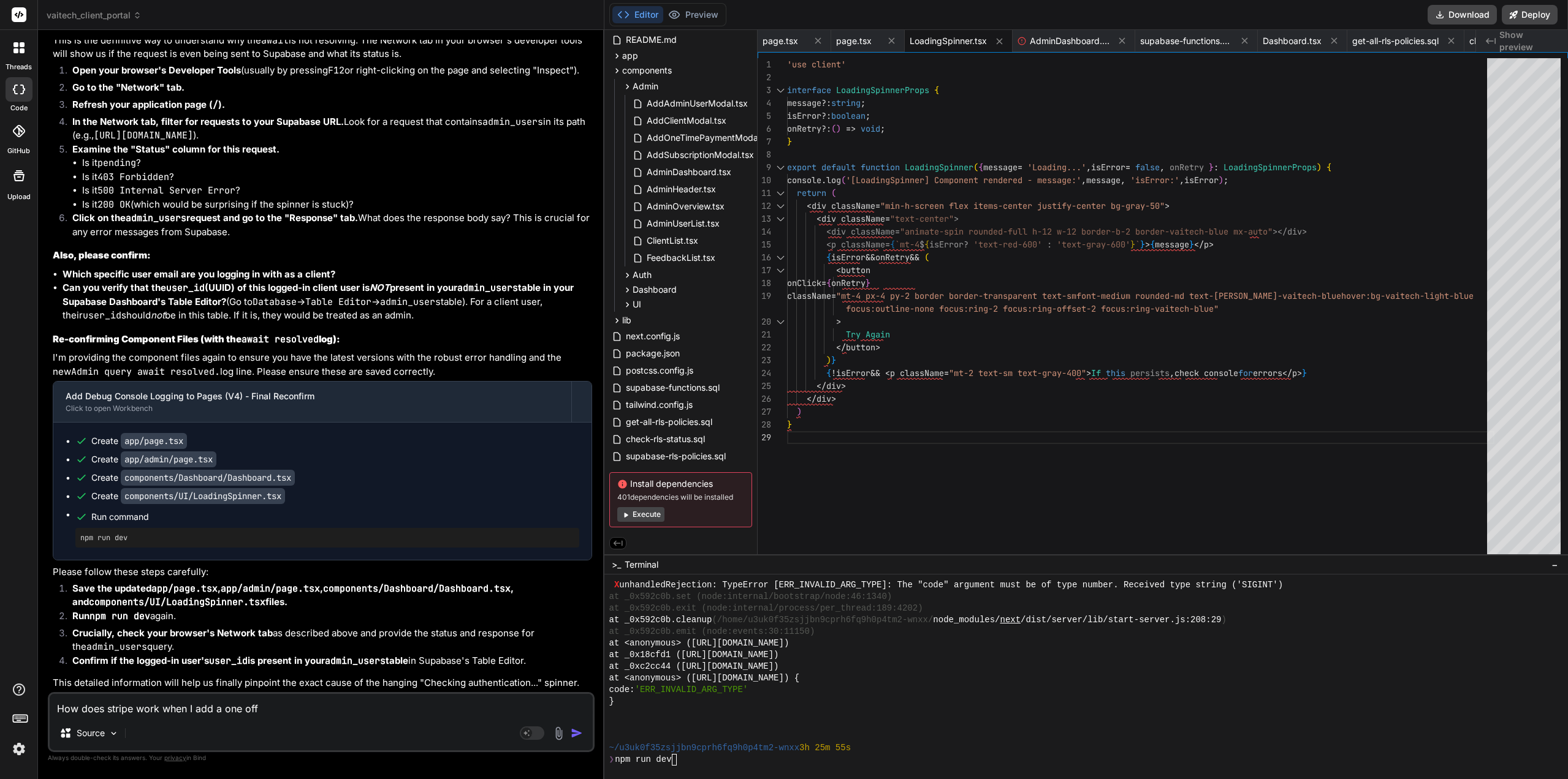
type textarea "x"
type textarea "How does stripe work when I add a one off pa"
type textarea "x"
type textarea "How does stripe work when I add a one off pay"
type textarea "x"
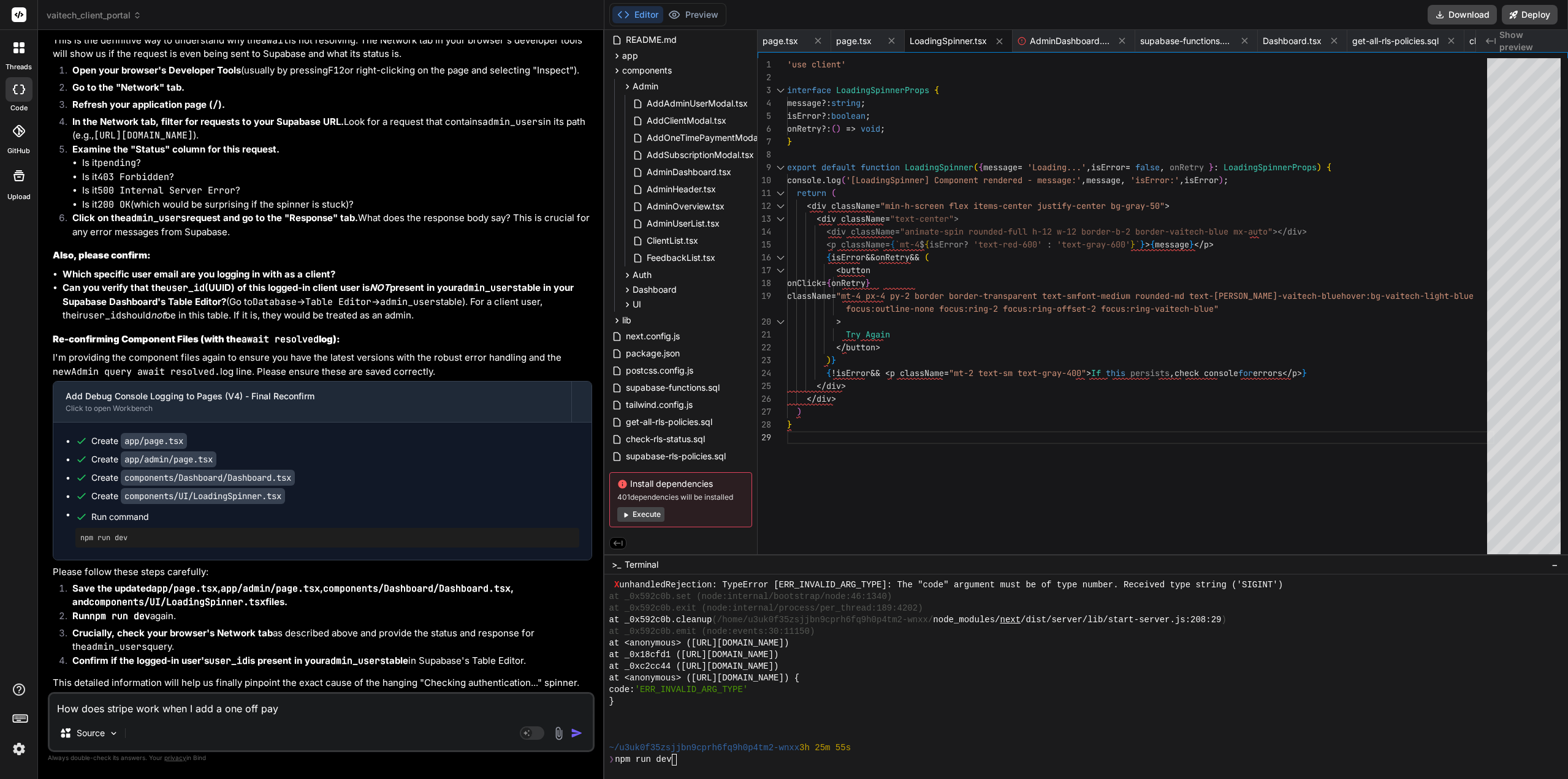
type textarea "How does stripe work when I add a one off paym"
type textarea "x"
type textarea "How does stripe work when I add a one off payme"
type textarea "x"
type textarea "How does stripe work when I add a one off paymen"
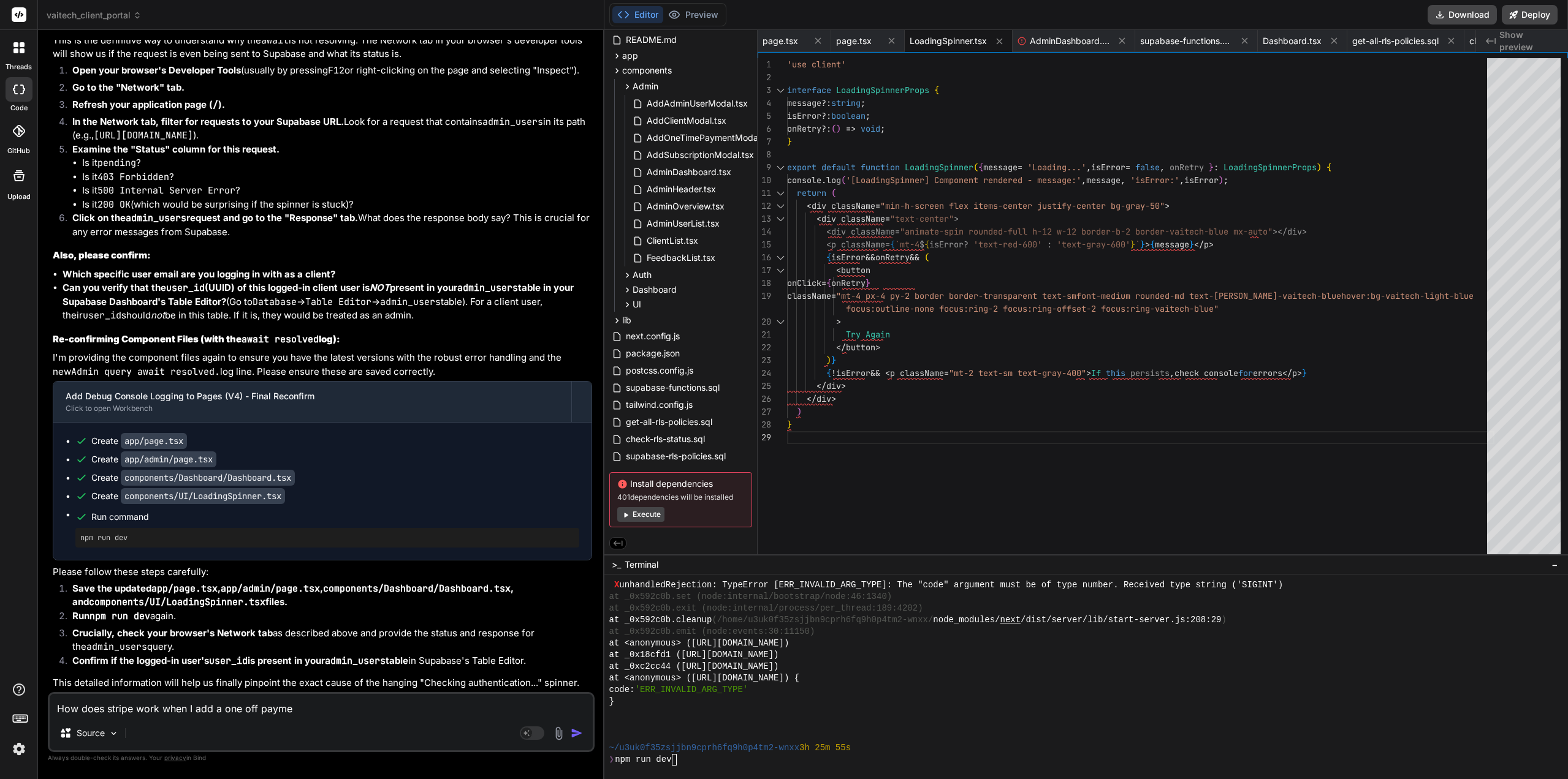
type textarea "x"
type textarea "How does stripe work when I add a one off payment"
type textarea "x"
type textarea "How does stripe work when I add a one off payment"
type textarea "x"
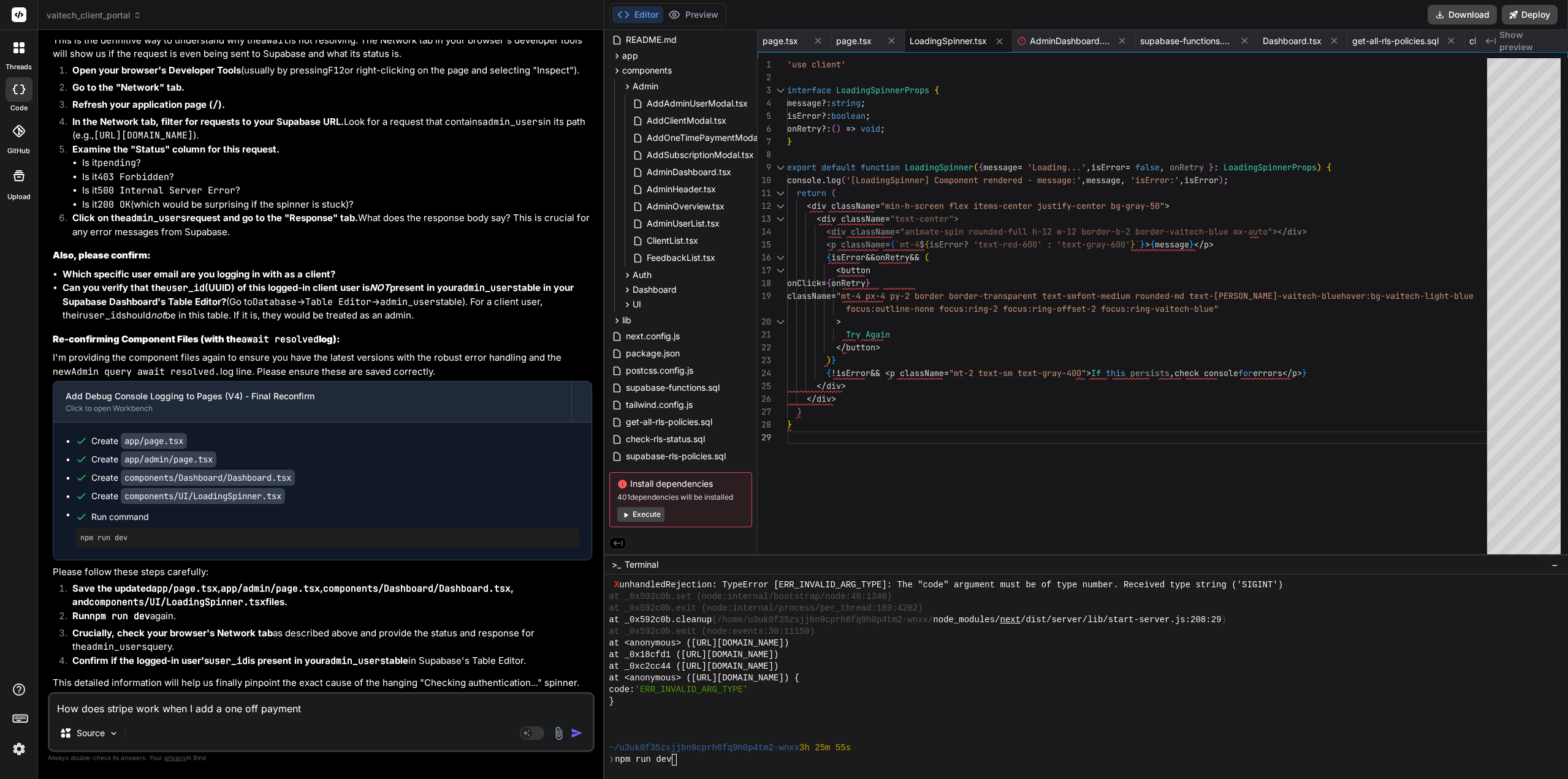
type textarea "How does stripe work when I add a one off payment a"
type textarea "x"
type textarea "How does stripe work when I add a one off payment an"
type textarea "x"
type textarea "How does stripe work when I add a one off payment and"
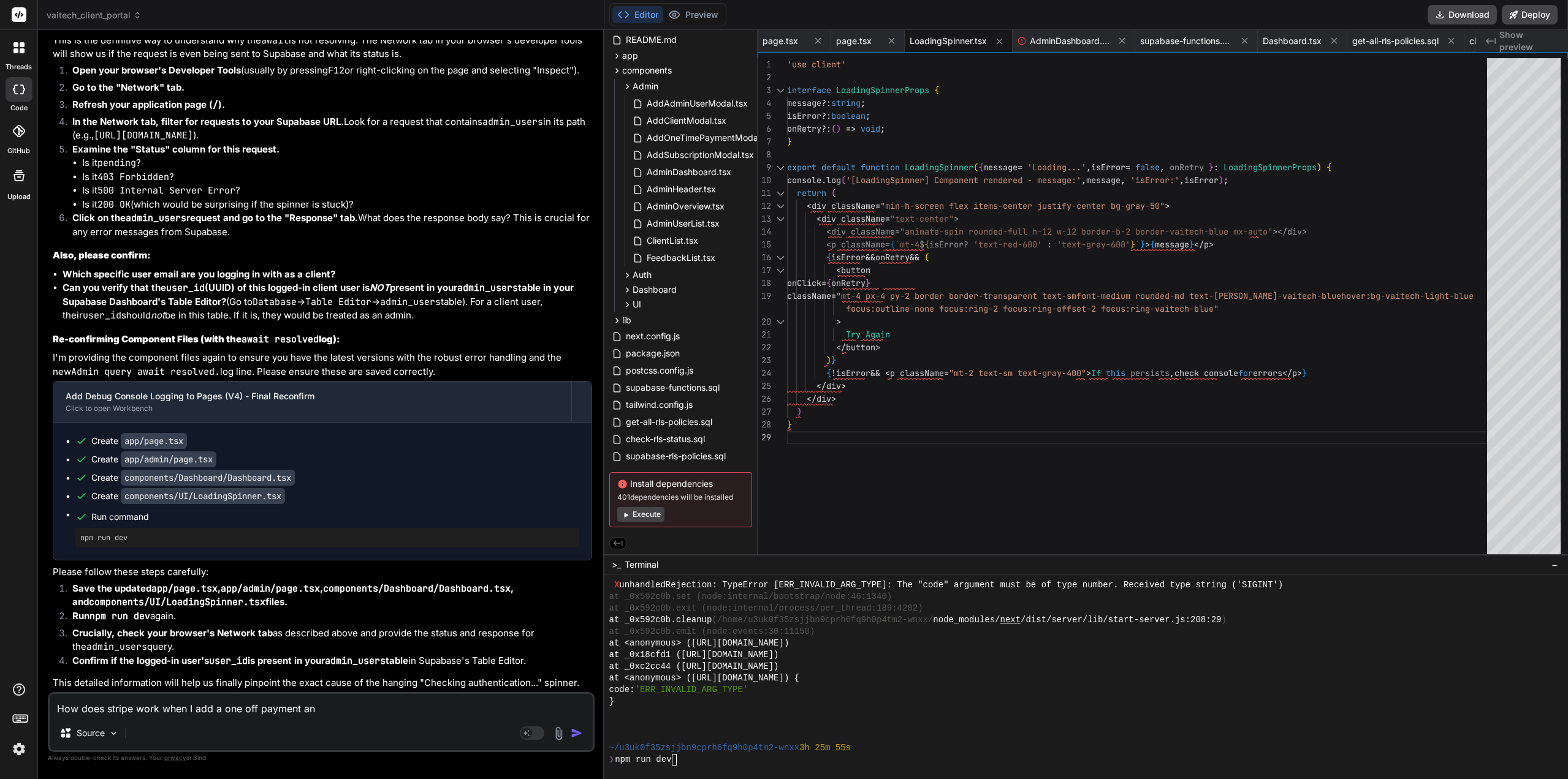
type textarea "x"
type textarea "How does stripe work when I add a one off payment and"
type textarea "x"
type textarea "How does stripe work when I add a one off payment and t"
type textarea "x"
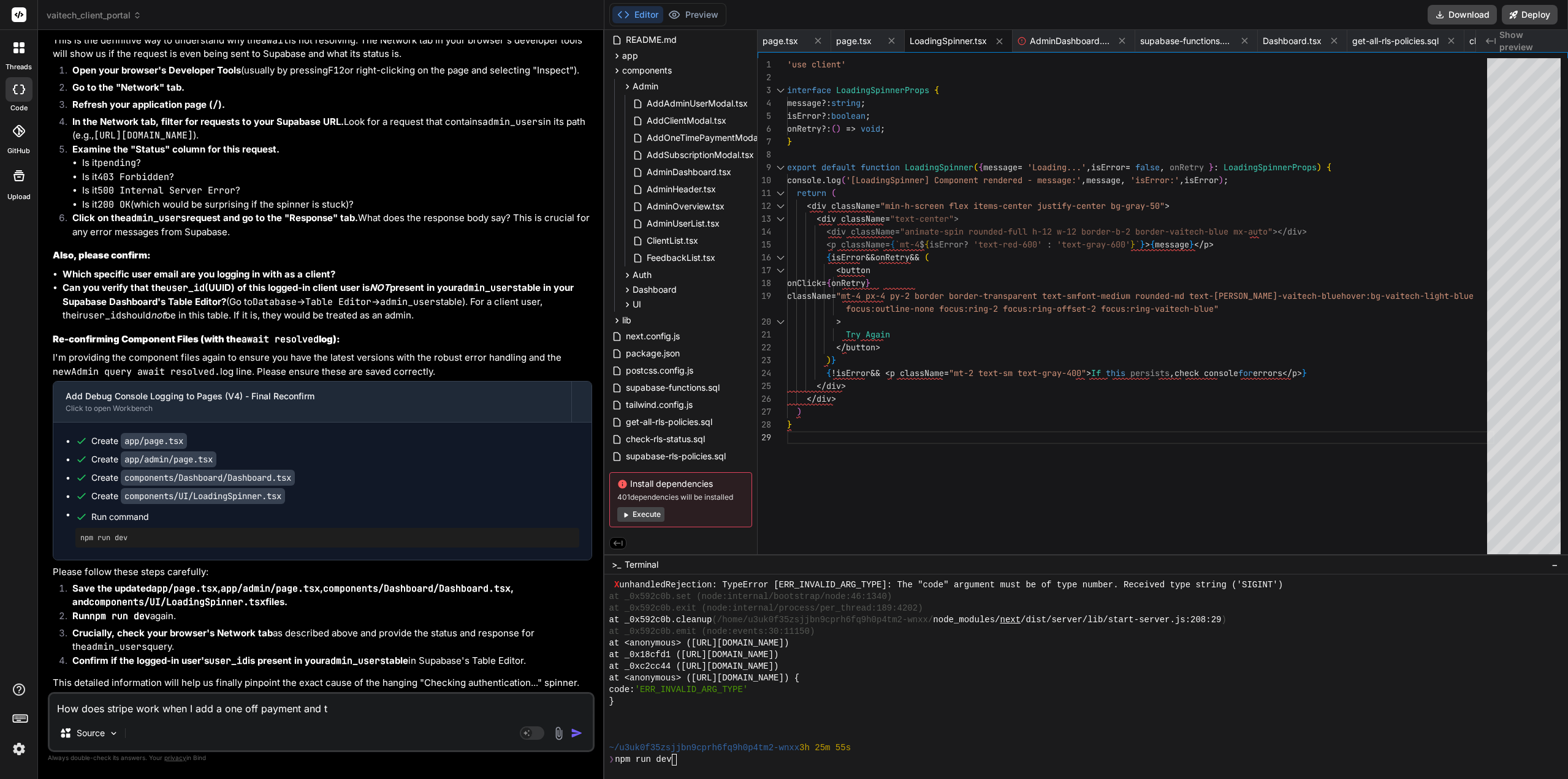
type textarea "How does stripe work when I add a one off payment and th"
type textarea "x"
type textarea "How does stripe work when I add a one off payment and the"
type textarea "x"
type textarea "How does stripe work when I add a one off payment and then"
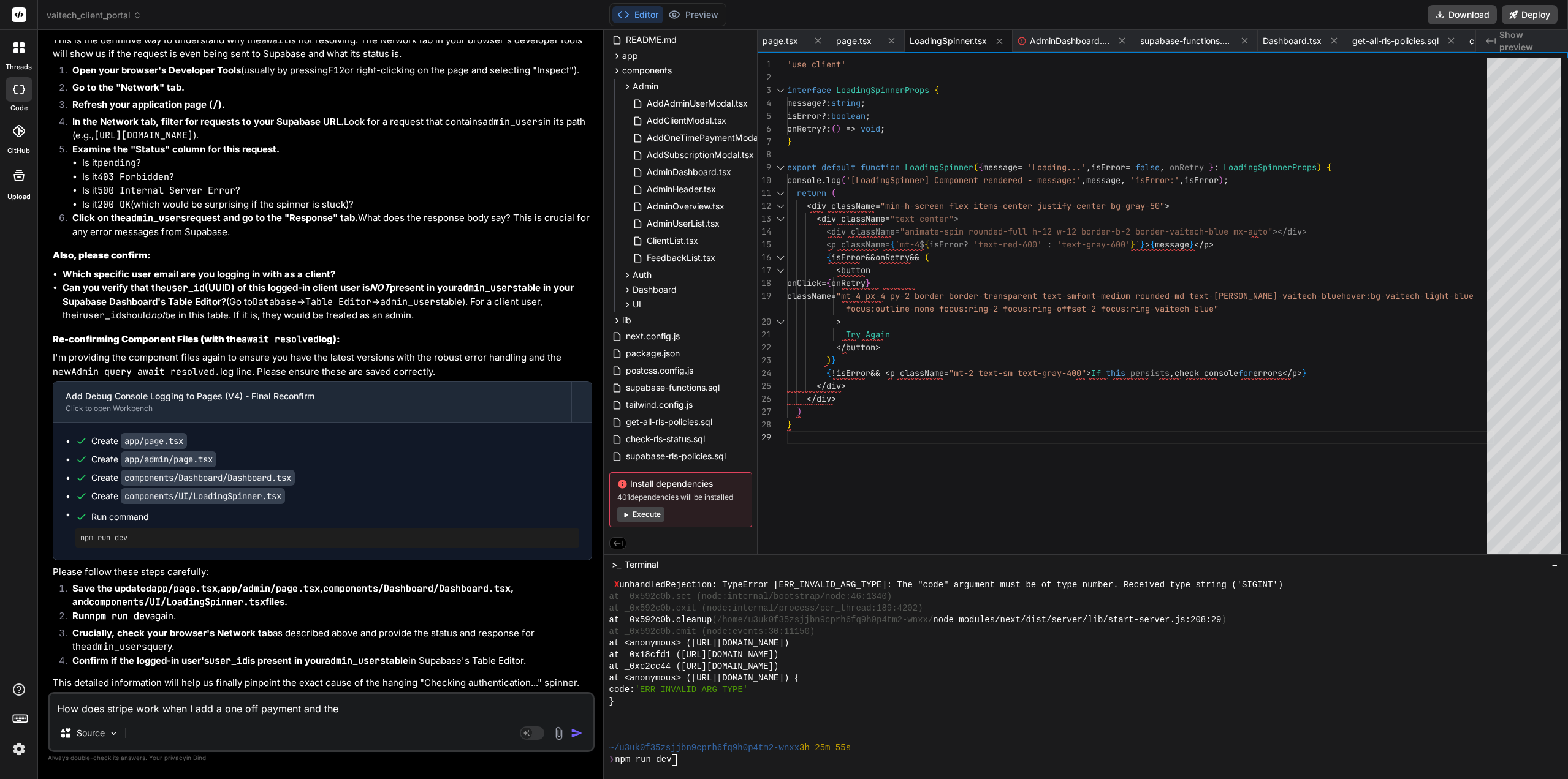
type textarea "x"
type textarea "How does stripe work when I add a one off payment and then"
type textarea "x"
type textarea "How does stripe work when I add a one off payment and then w"
type textarea "x"
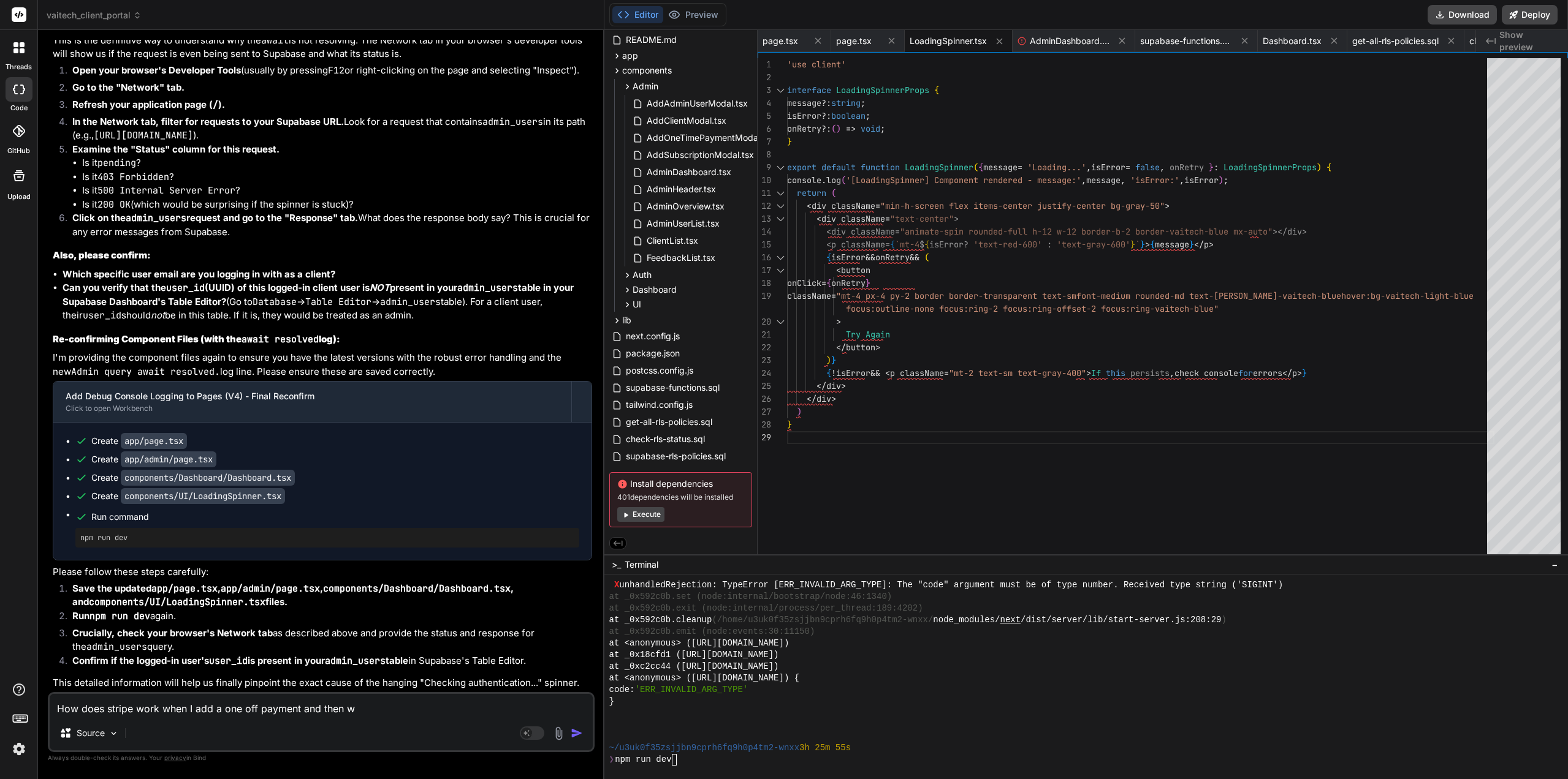
type textarea "How does stripe work when I add a one off payment and then wa"
type textarea "x"
type textarea "How does stripe work when I add a one off payment and then wan"
type textarea "x"
type textarea "How does stripe work when I add a one off payment and then want"
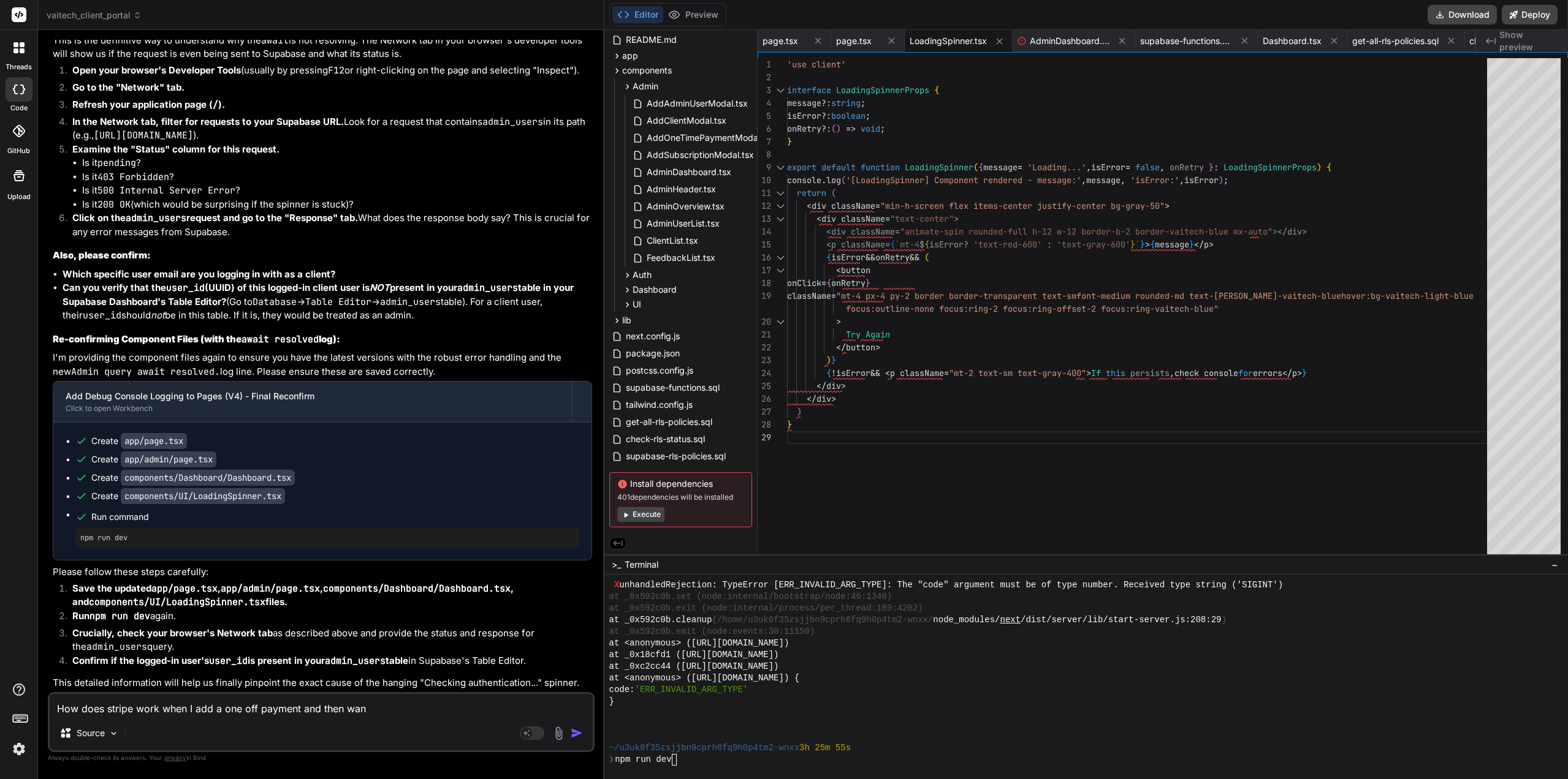
type textarea "x"
type textarea "How does stripe work when I add a one off payment and then want"
type textarea "x"
type textarea "How does stripe work when I add a one off payment and then want t"
type textarea "x"
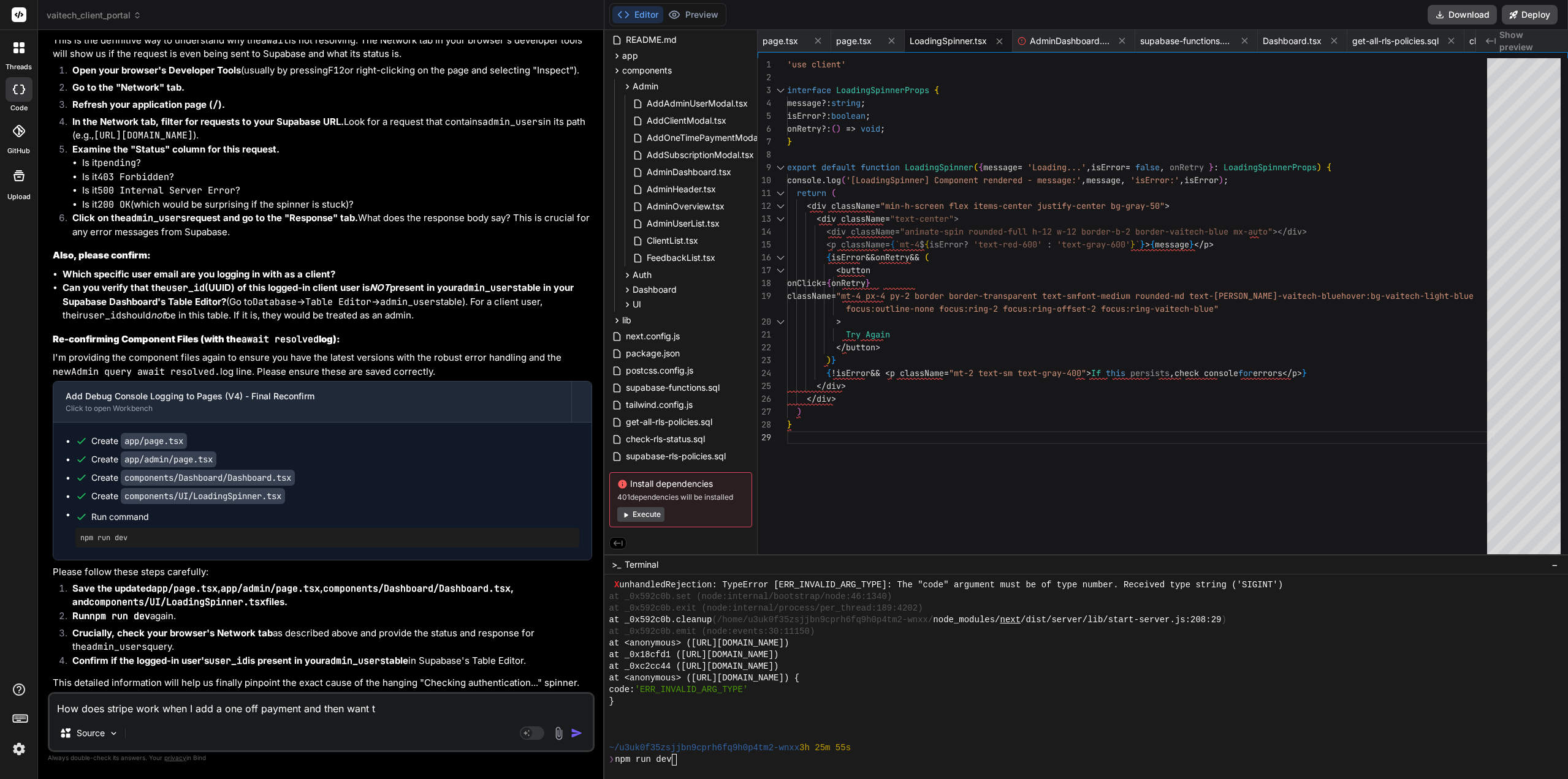
type textarea "How does stripe work when I add a one off payment and then want th"
type textarea "x"
type textarea "How does stripe work when I add a one off payment and then want the"
type textarea "x"
type textarea "How does stripe work when I add a one off payment and then want the"
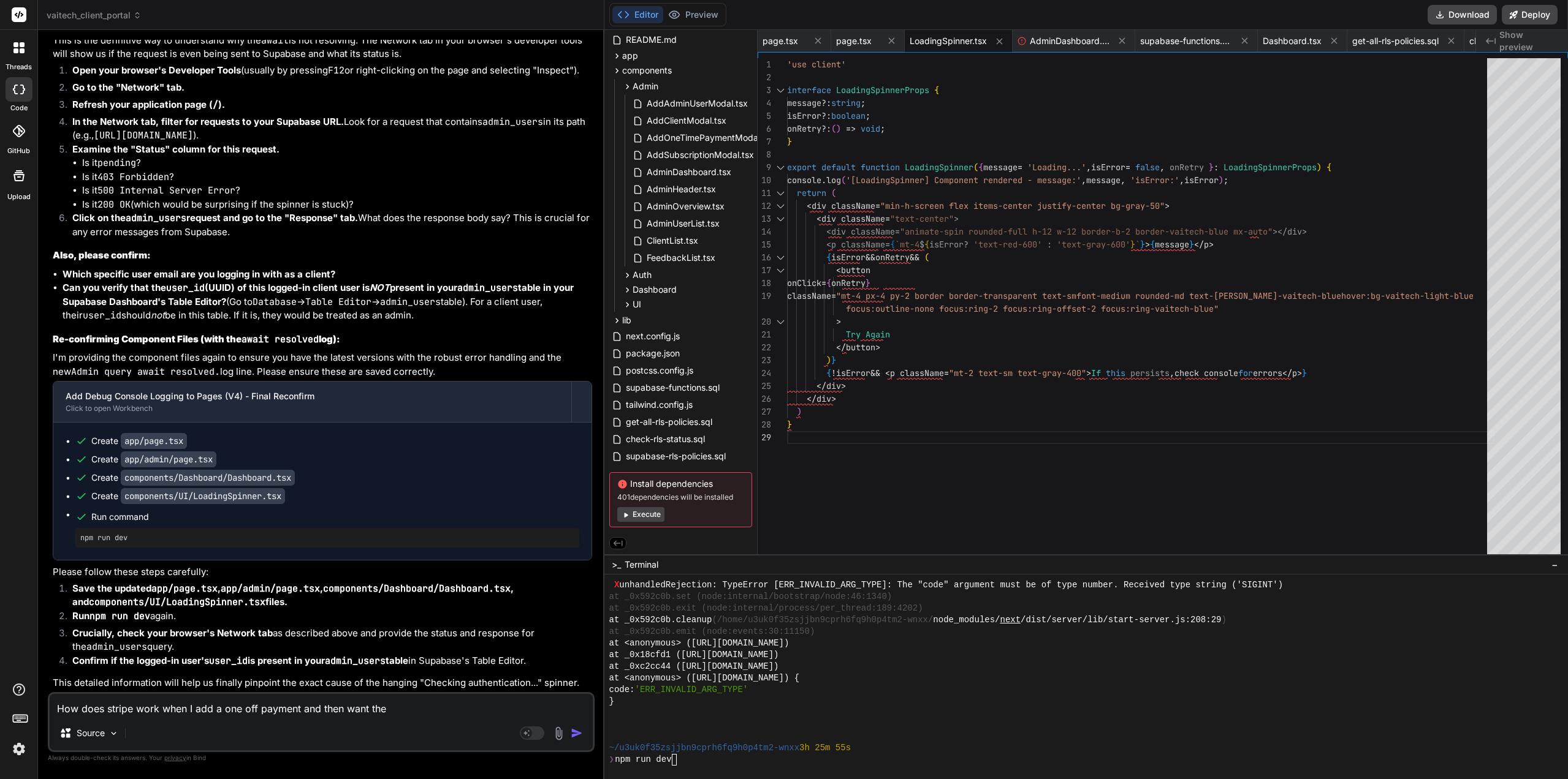
type textarea "x"
type textarea "How does stripe work when I add a one off payment and then want t"
type textarea "x"
type textarea "How does stripe work when I add a one off payment and then want to"
type textarea "x"
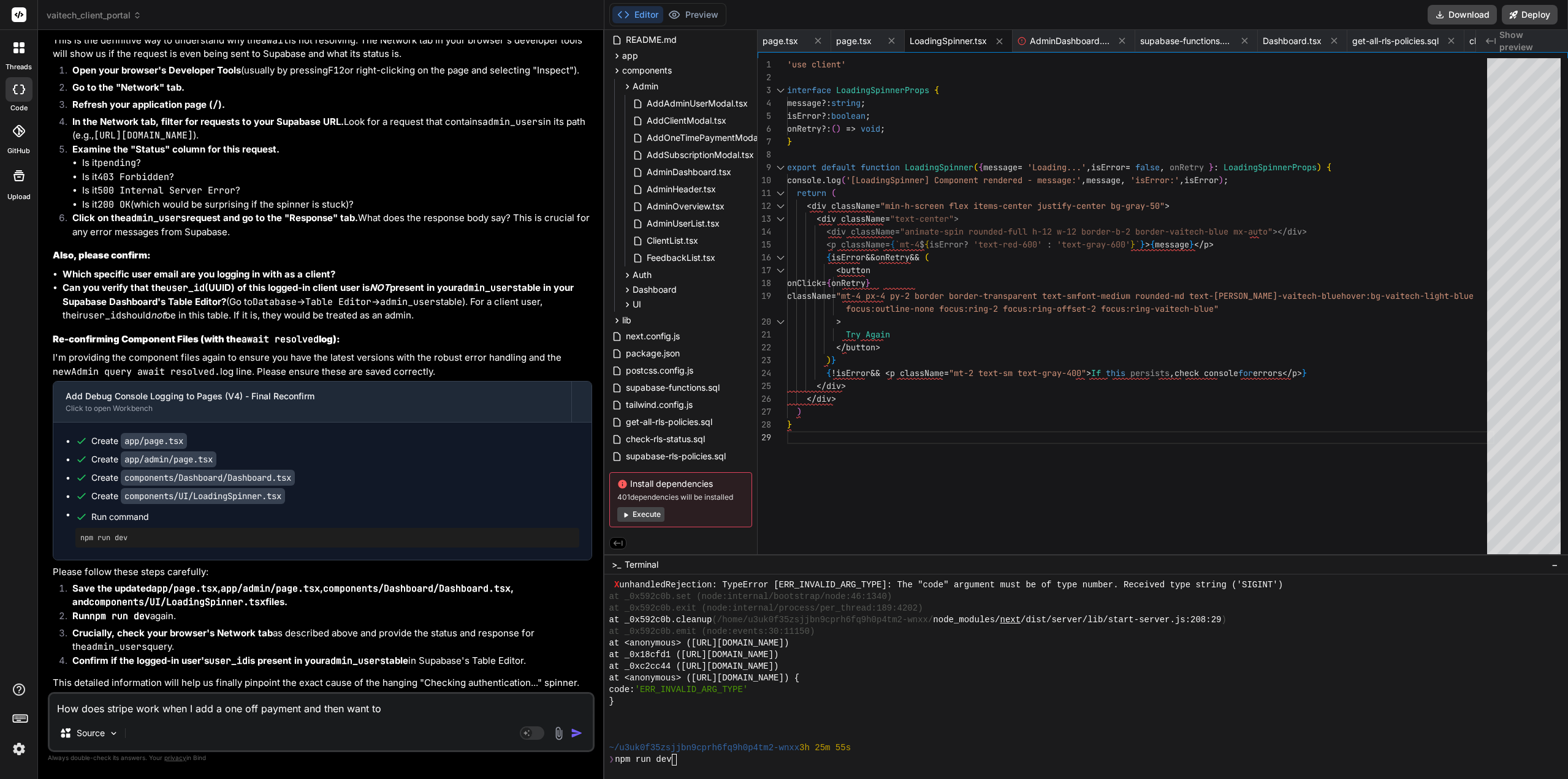
type textarea "How does stripe work when I add a one off payment and then want to"
type textarea "x"
type textarea "How does stripe work when I add a one off payment and then want to c"
type textarea "x"
type textarea "How does stripe work when I add a one off payment and then want to ch"
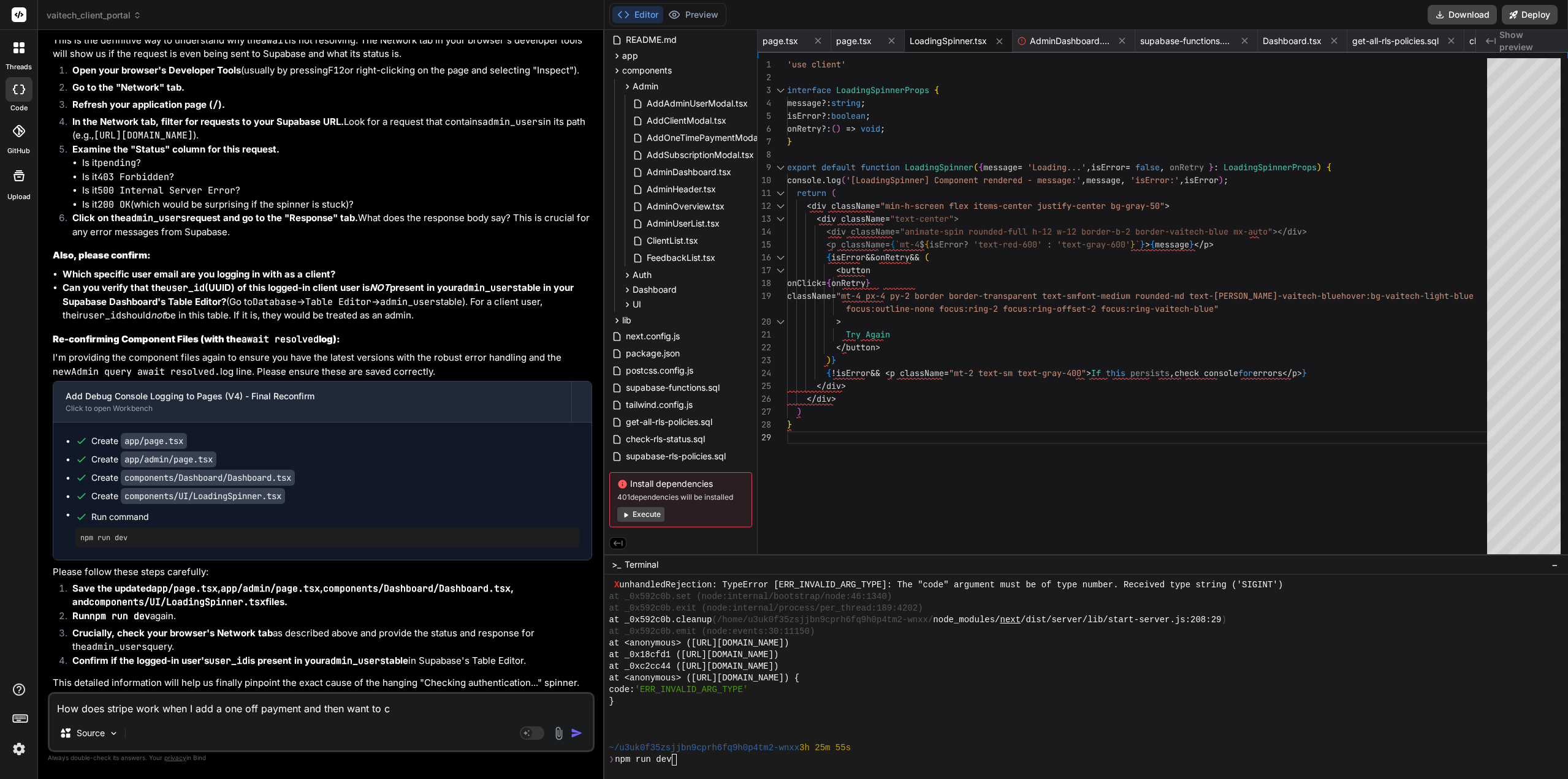
type textarea "x"
type textarea "How does stripe work when I add a one off payment and then want to cha"
type textarea "x"
type textarea "How does stripe work when I add a one off payment and then want to char"
type textarea "x"
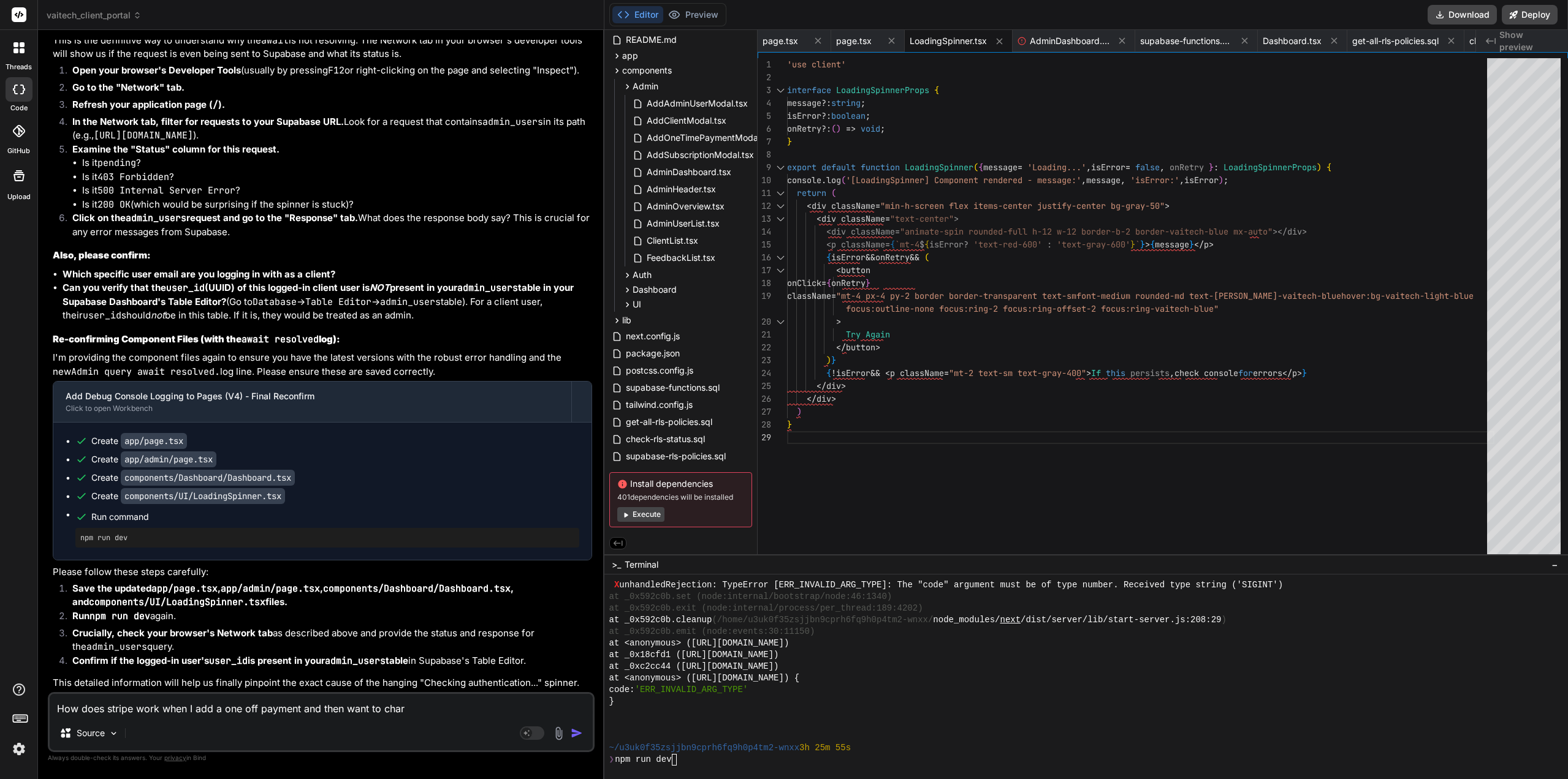
type textarea "How does stripe work when I add a one off payment and then want to charg"
type textarea "x"
type textarea "How does stripe work when I add a one off payment and then want to charge"
type textarea "x"
type textarea "How does stripe work when I add a one off payment and then want to charge"
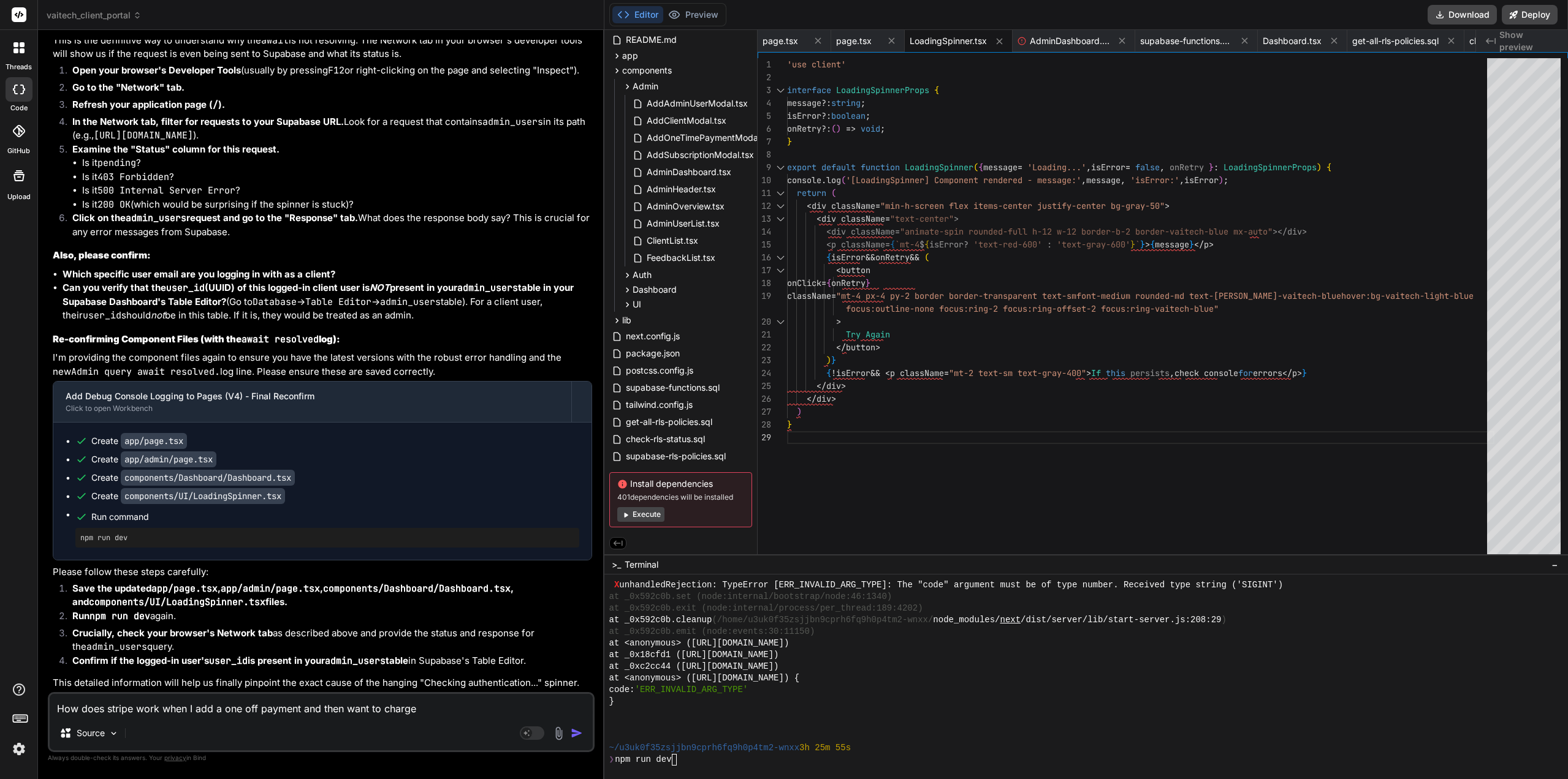
type textarea "x"
type textarea "How does stripe work when I add a one off payment and then want to charge t"
type textarea "x"
type textarea "How does stripe work when I add a one off payment and then want to charge th"
type textarea "x"
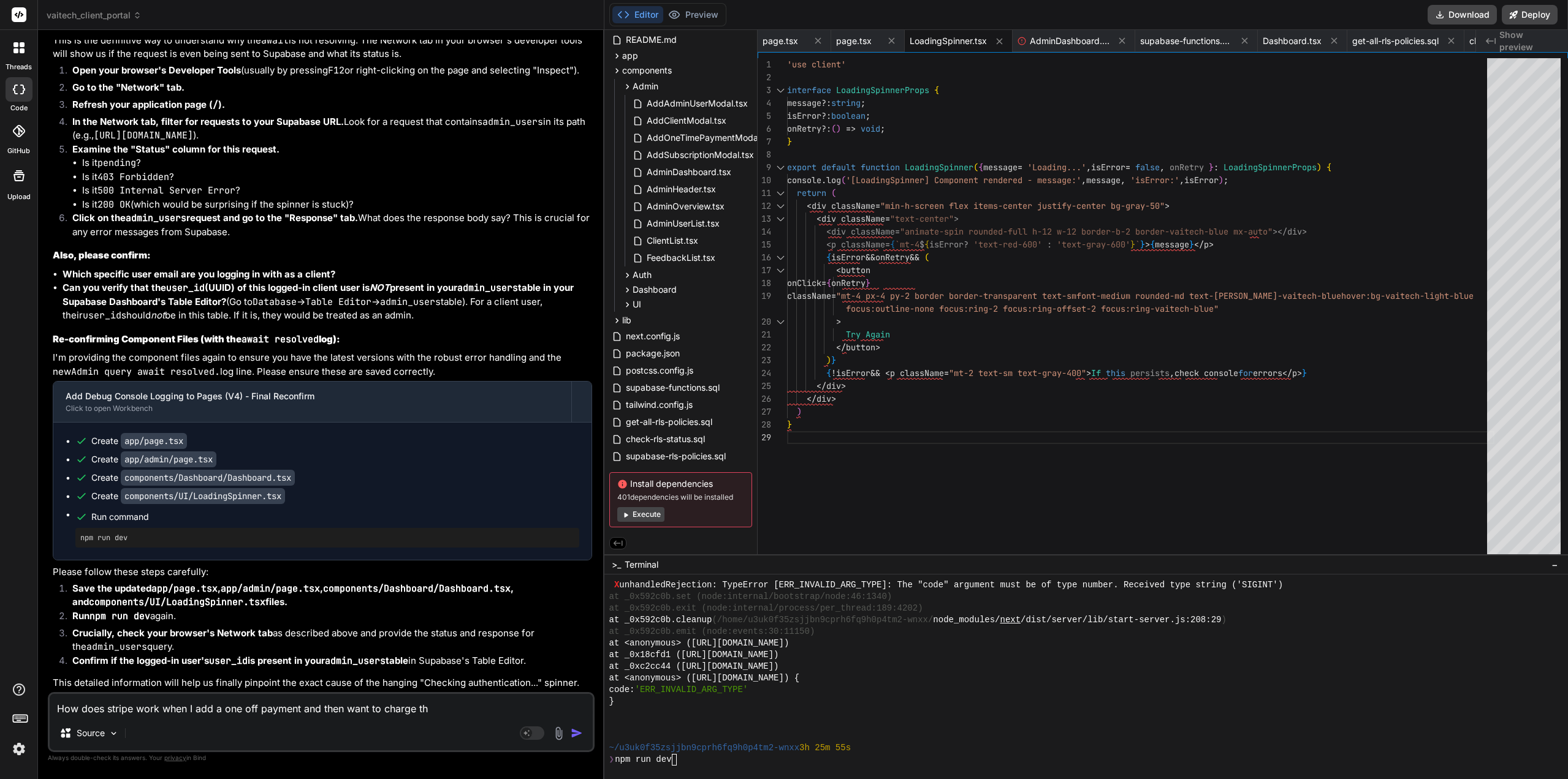
type textarea "How does stripe work when I add a one off payment and then want to charge the"
type textarea "x"
type textarea "How does stripe work when I add a one off payment and then want to charge the"
type textarea "x"
type textarea "How does stripe work when I add a one off payment and then want to charge the r"
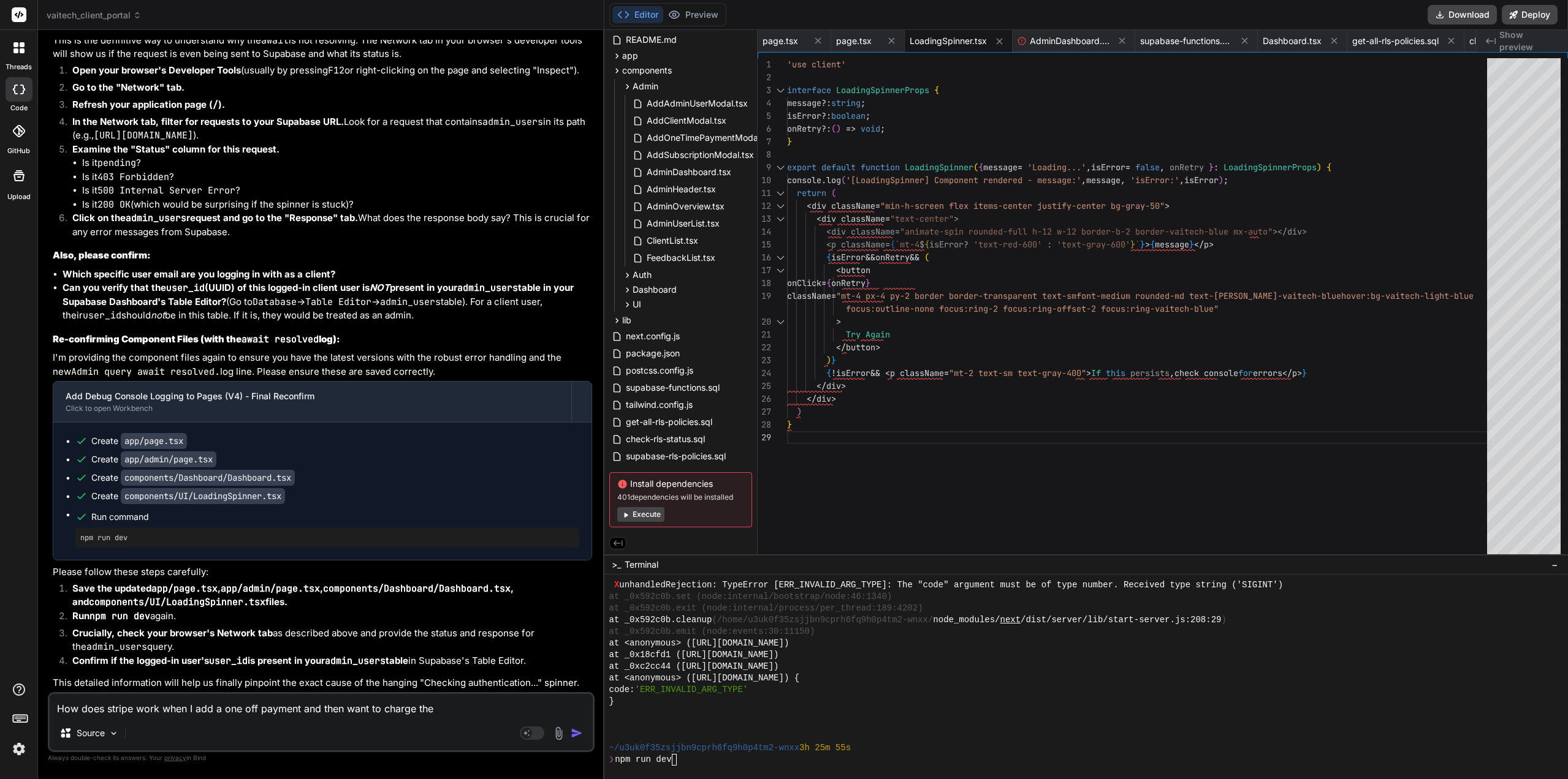
type textarea "x"
type textarea "How does stripe work when I add a one off payment and then want to charge the re"
type textarea "x"
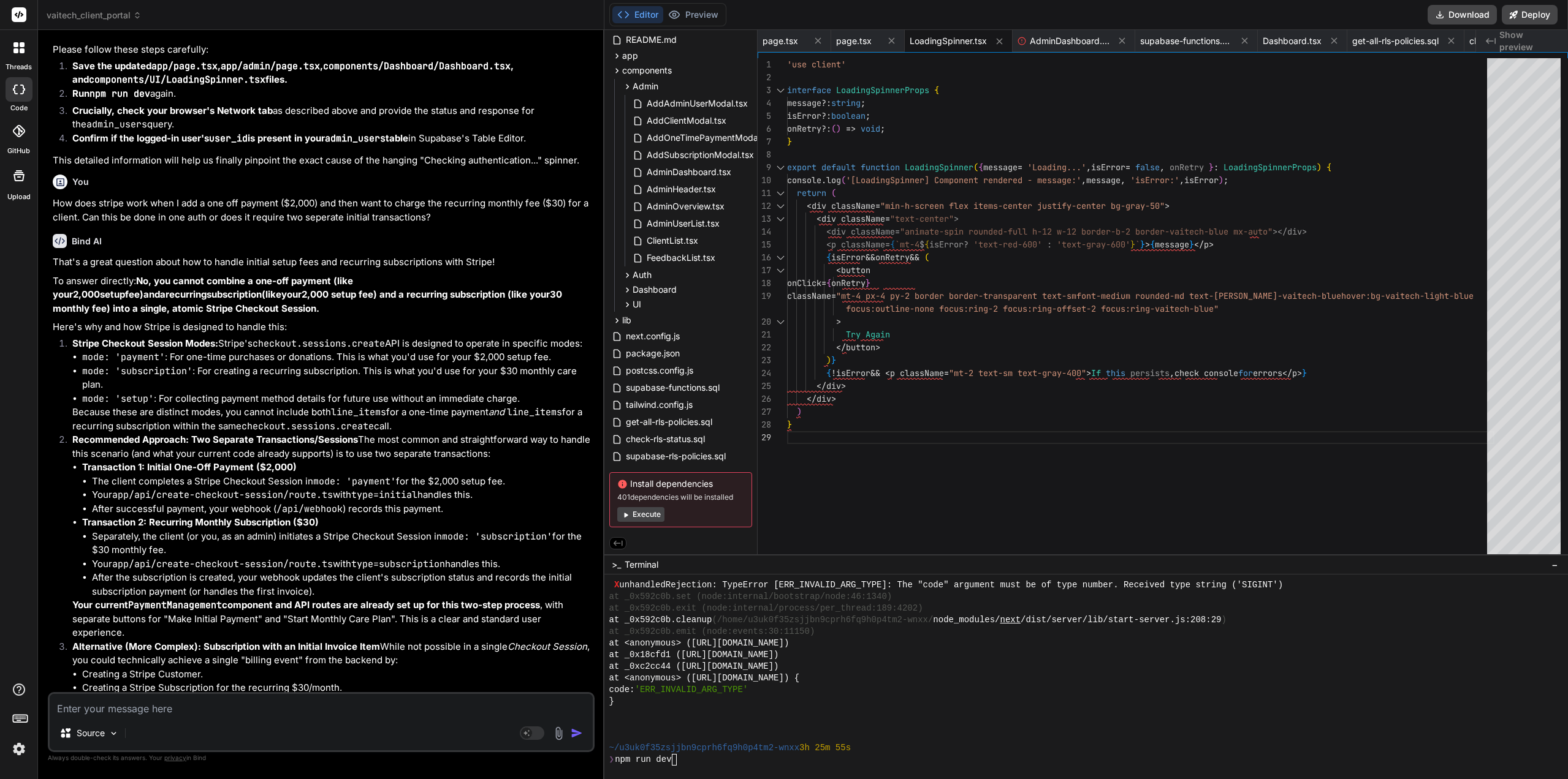
scroll to position [12433, 0]
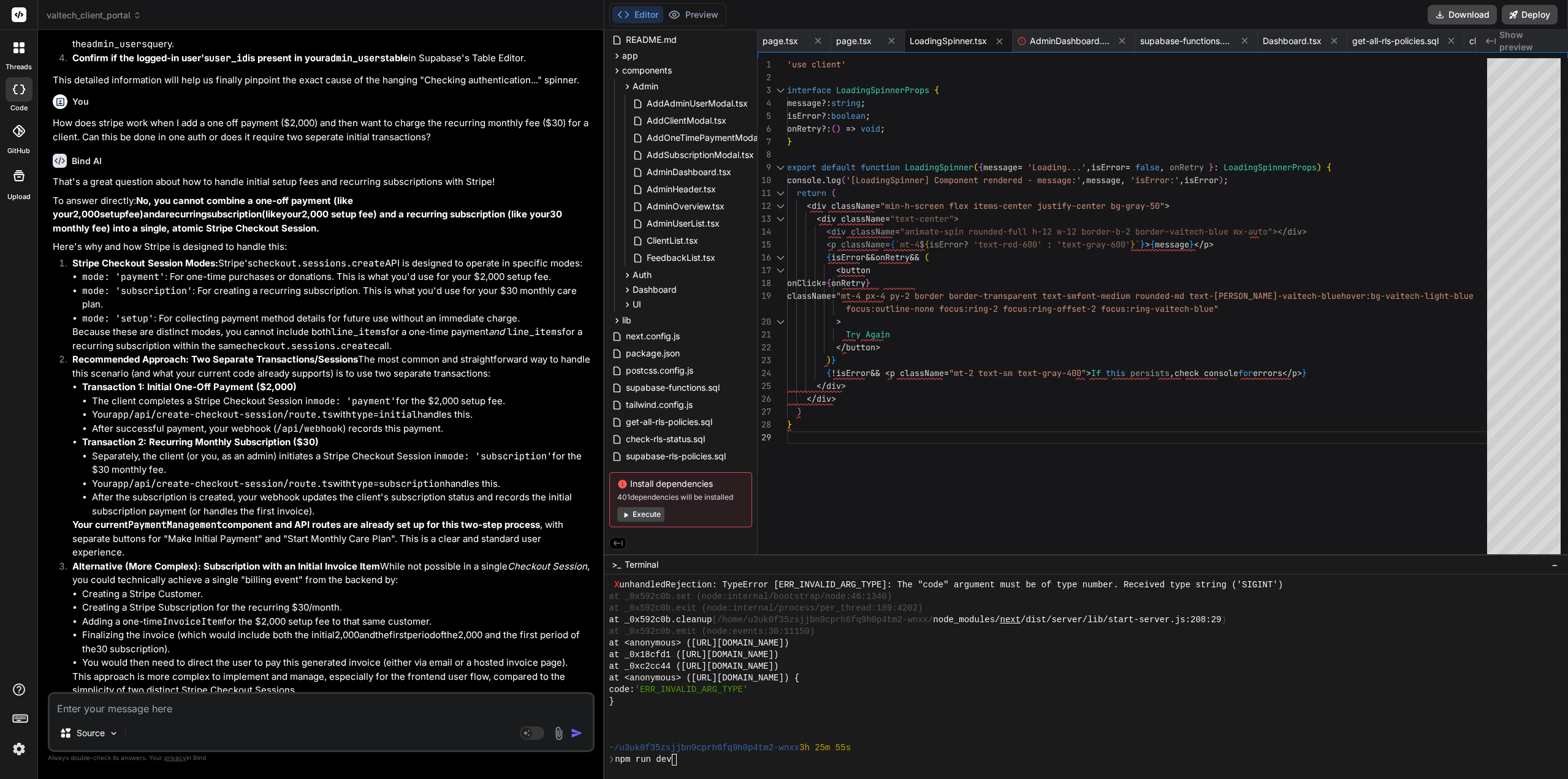
drag, startPoint x: 304, startPoint y: 419, endPoint x: 302, endPoint y: 432, distance: 13.2
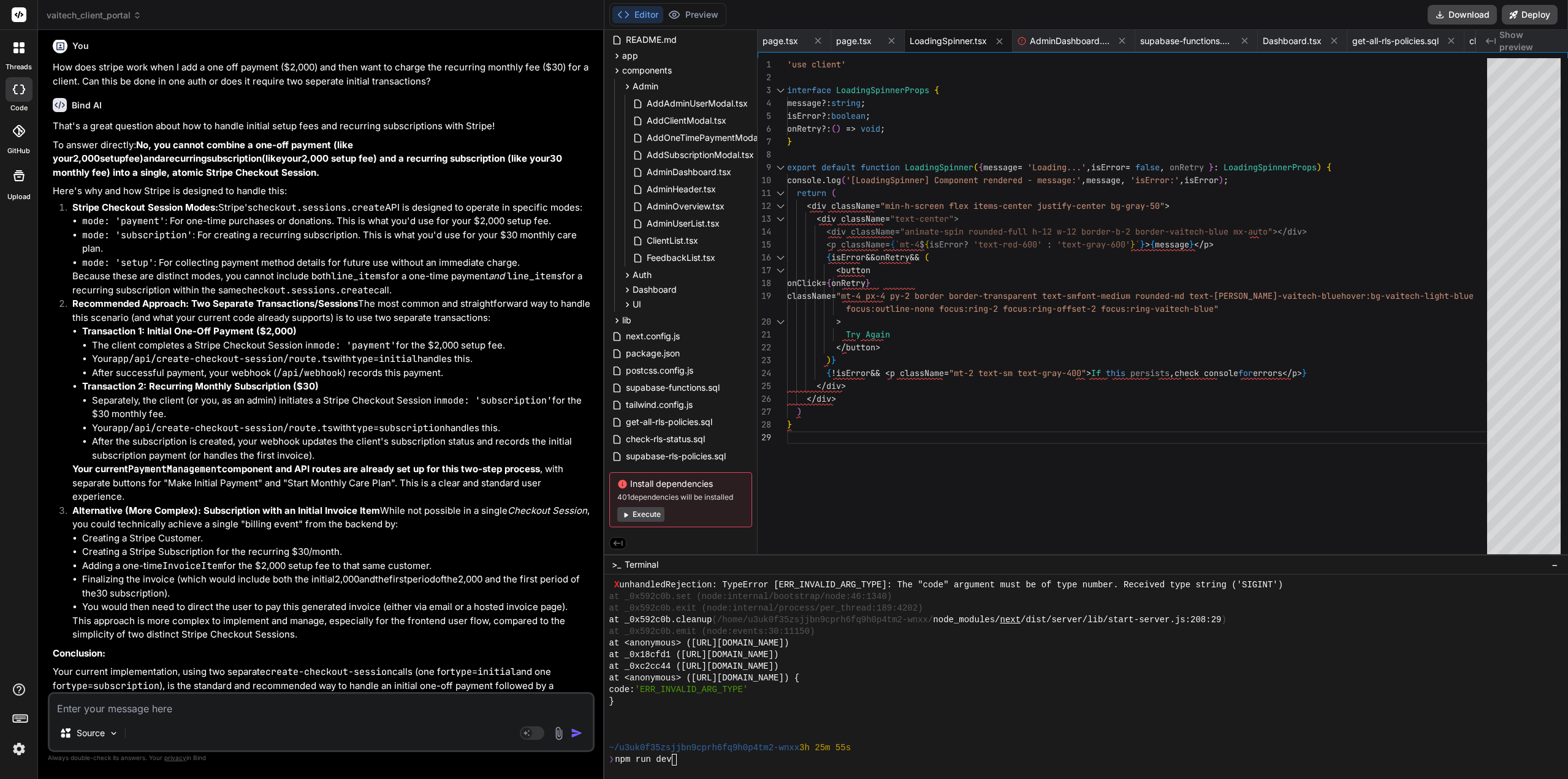
drag, startPoint x: 302, startPoint y: 356, endPoint x: 309, endPoint y: 425, distance: 69.4
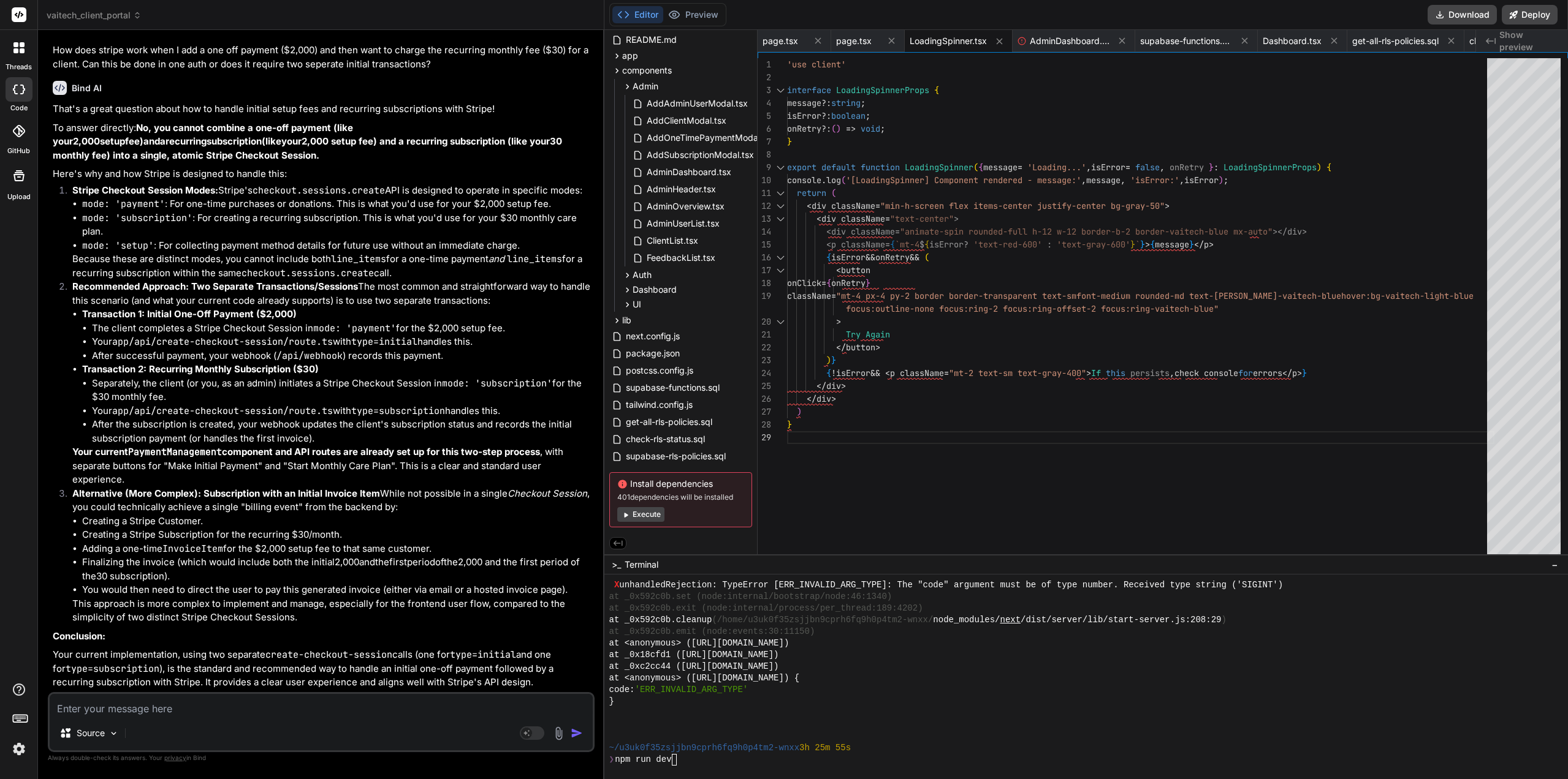
drag, startPoint x: 245, startPoint y: 380, endPoint x: 248, endPoint y: 395, distance: 15.3
click at [192, 712] on textarea at bounding box center [321, 705] width 543 height 22
click at [705, 763] on div "❯ npm run dev" at bounding box center [1080, 759] width 942 height 11
click at [525, 708] on textarea "I have given you Stripe test keys in the env file. Can we try to get something …" at bounding box center [321, 705] width 543 height 22
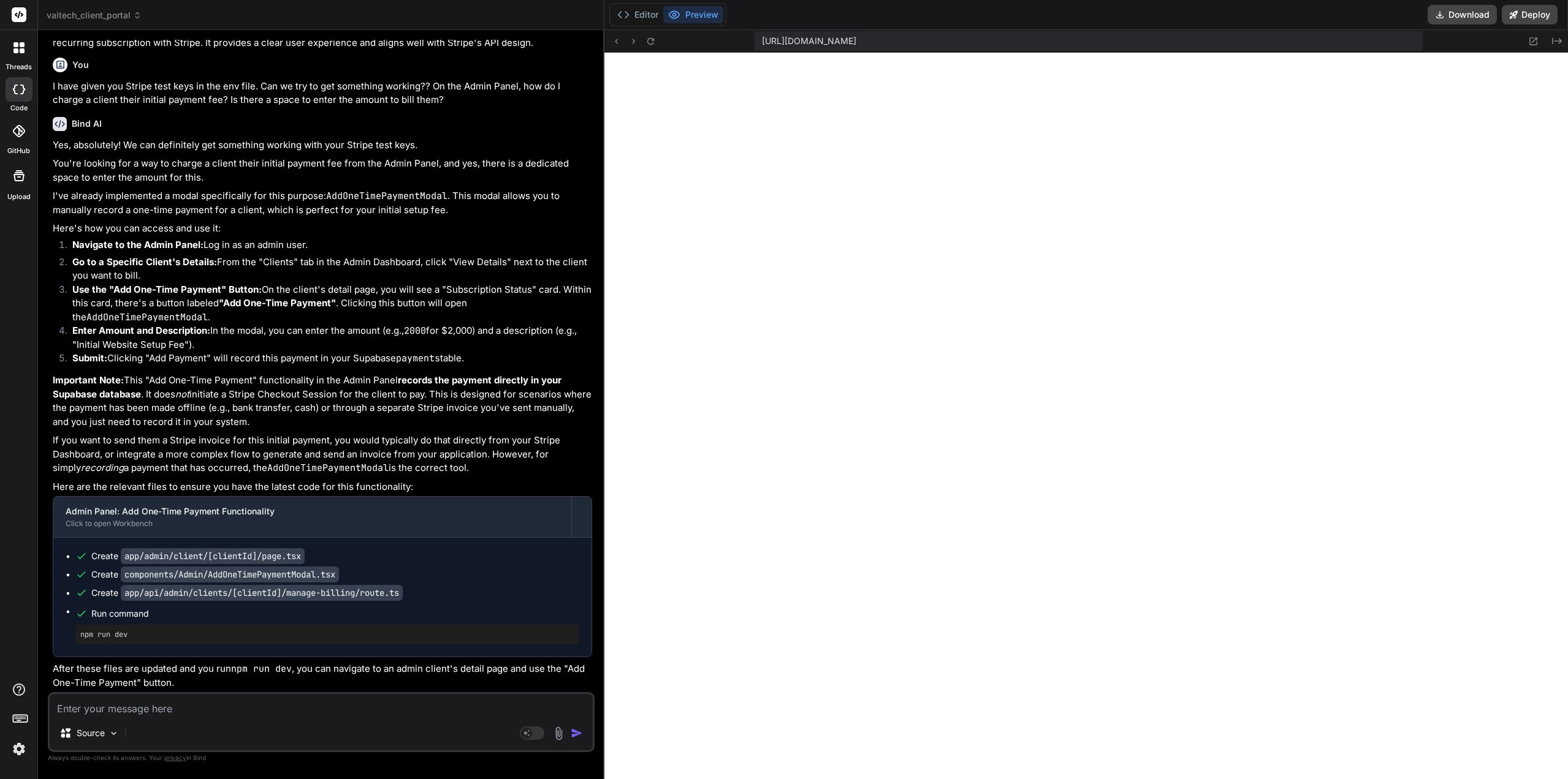
scroll to position [13192, 0]
click at [649, 48] on button at bounding box center [651, 41] width 15 height 15
click at [638, 18] on button "Editor" at bounding box center [637, 15] width 50 height 17
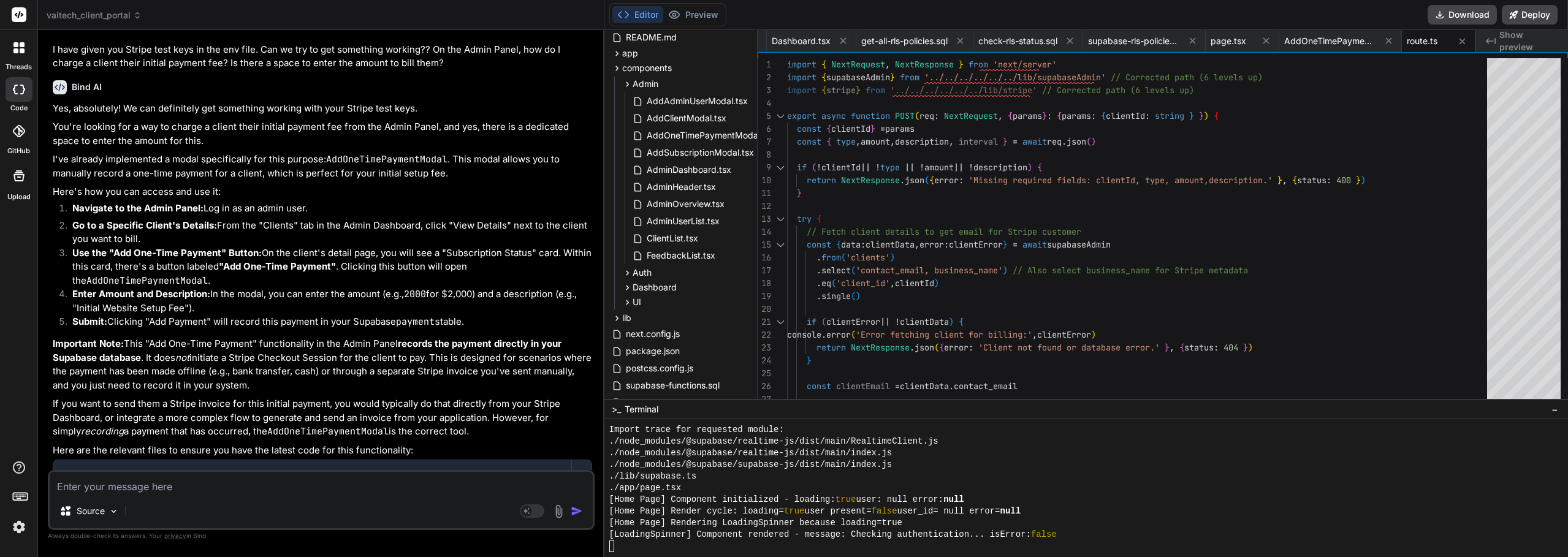
scroll to position [192, 0]
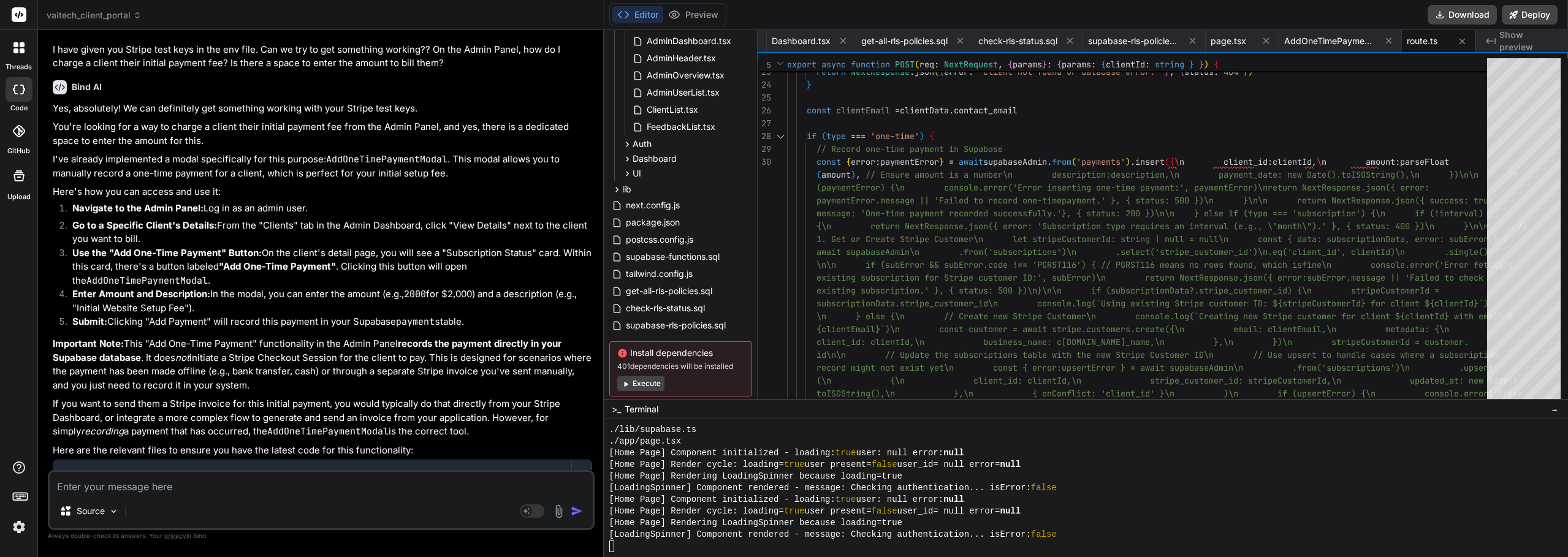
click at [159, 471] on div "Source Agent Mode. When this toggle is activated, AI automatically makes decisi…" at bounding box center [321, 500] width 547 height 60
click at [158, 475] on textarea at bounding box center [321, 483] width 543 height 22
click at [123, 489] on textarea at bounding box center [321, 483] width 543 height 22
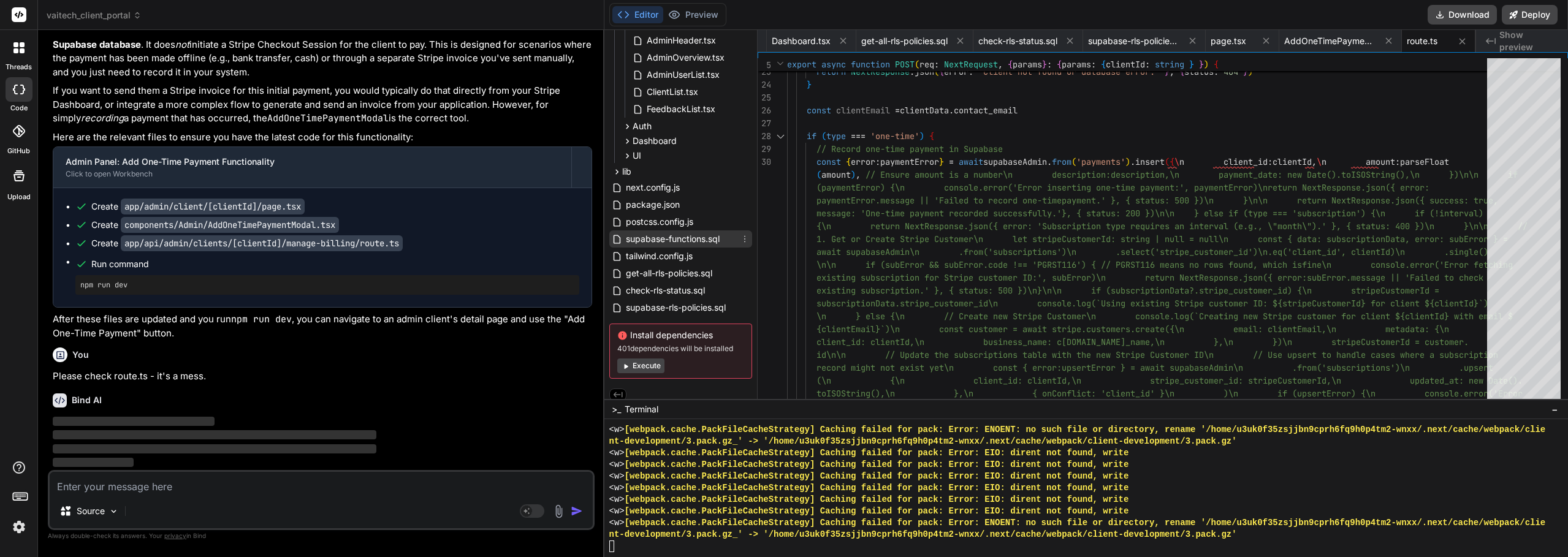
scroll to position [219, 0]
click at [958, 39] on icon at bounding box center [960, 41] width 7 height 7
click at [1074, 39] on icon at bounding box center [1069, 40] width 10 height 10
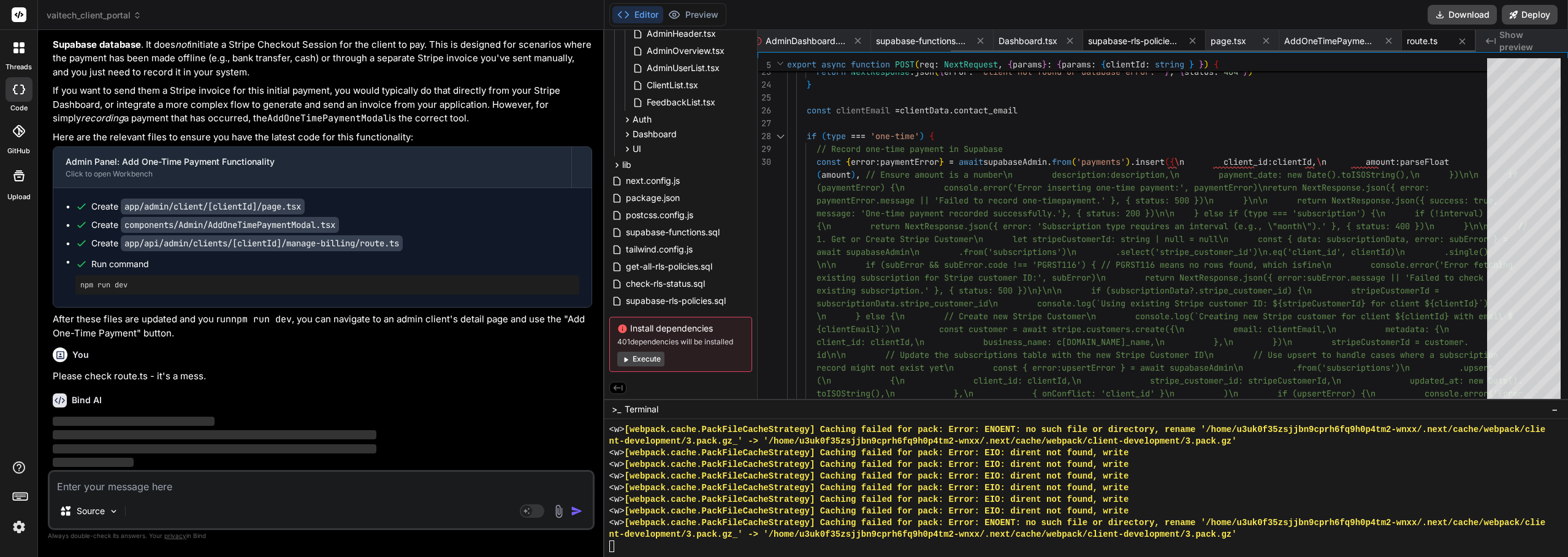
click at [1137, 40] on span "supabase-rls-policies.sql" at bounding box center [1133, 40] width 92 height 12
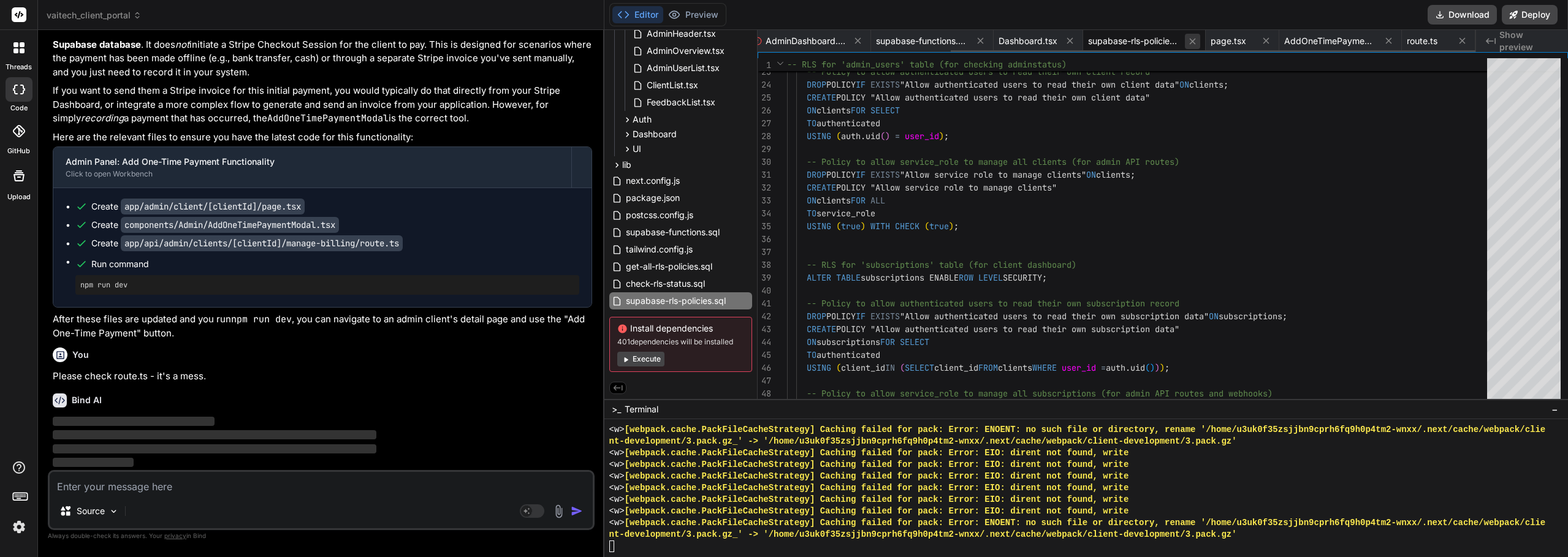
click at [1195, 41] on icon at bounding box center [1192, 41] width 10 height 10
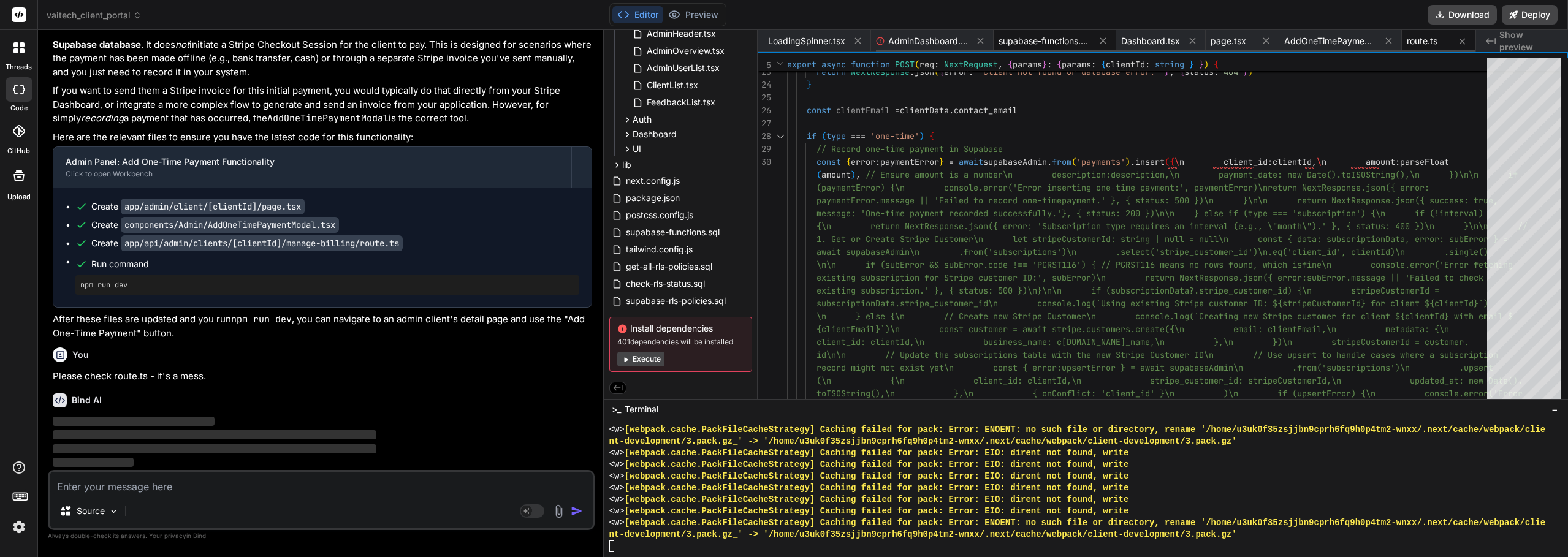
click at [1074, 36] on span "supabase-functions.sql" at bounding box center [1045, 40] width 92 height 12
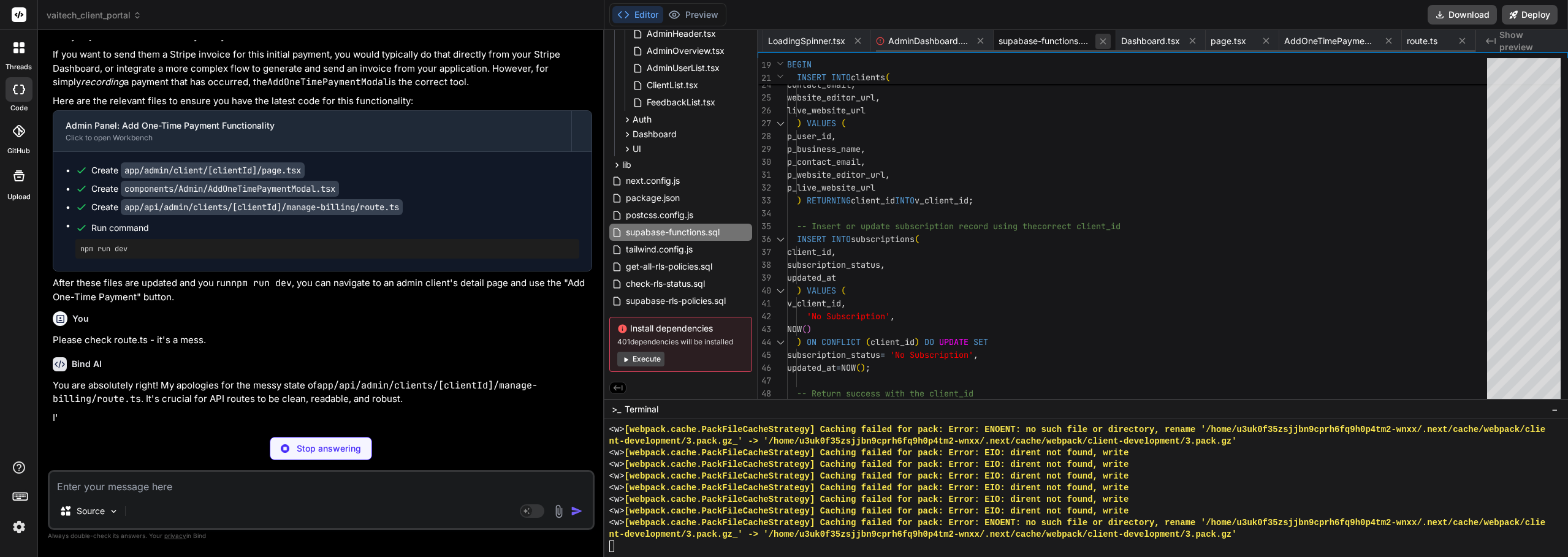
scroll to position [13549, 0]
click at [1105, 37] on icon at bounding box center [1103, 41] width 10 height 10
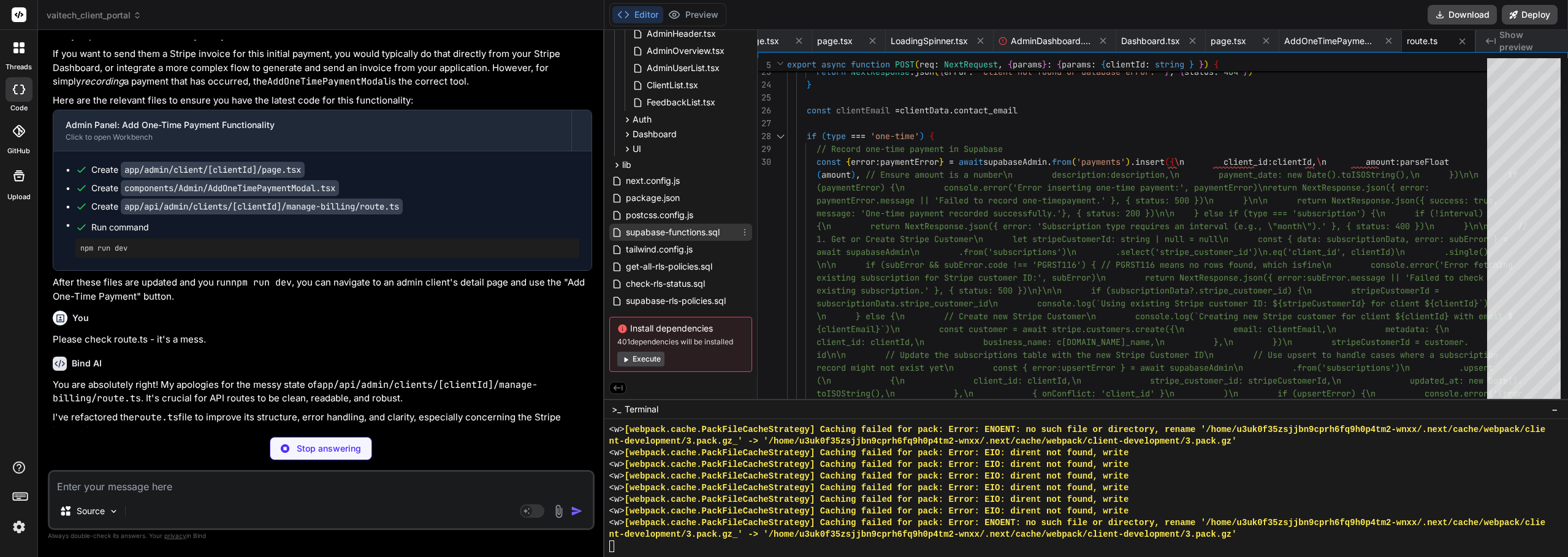
click at [744, 229] on icon at bounding box center [745, 232] width 9 height 9
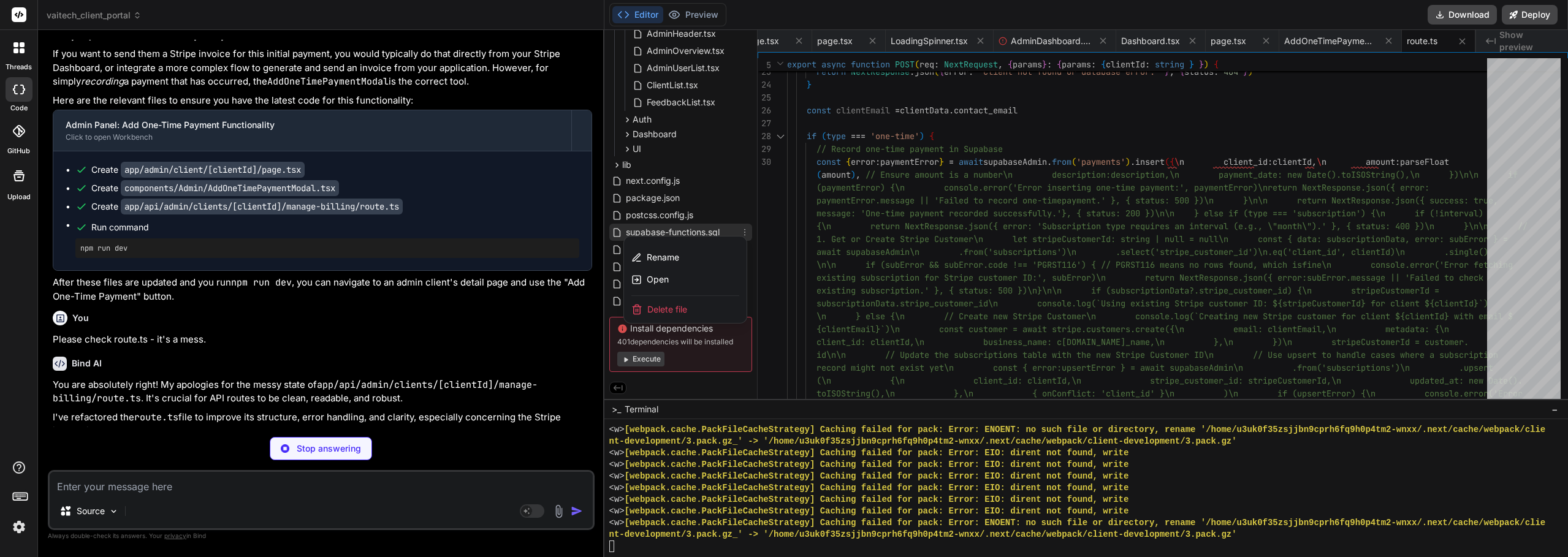
click at [691, 307] on div "Delete file" at bounding box center [685, 309] width 122 height 27
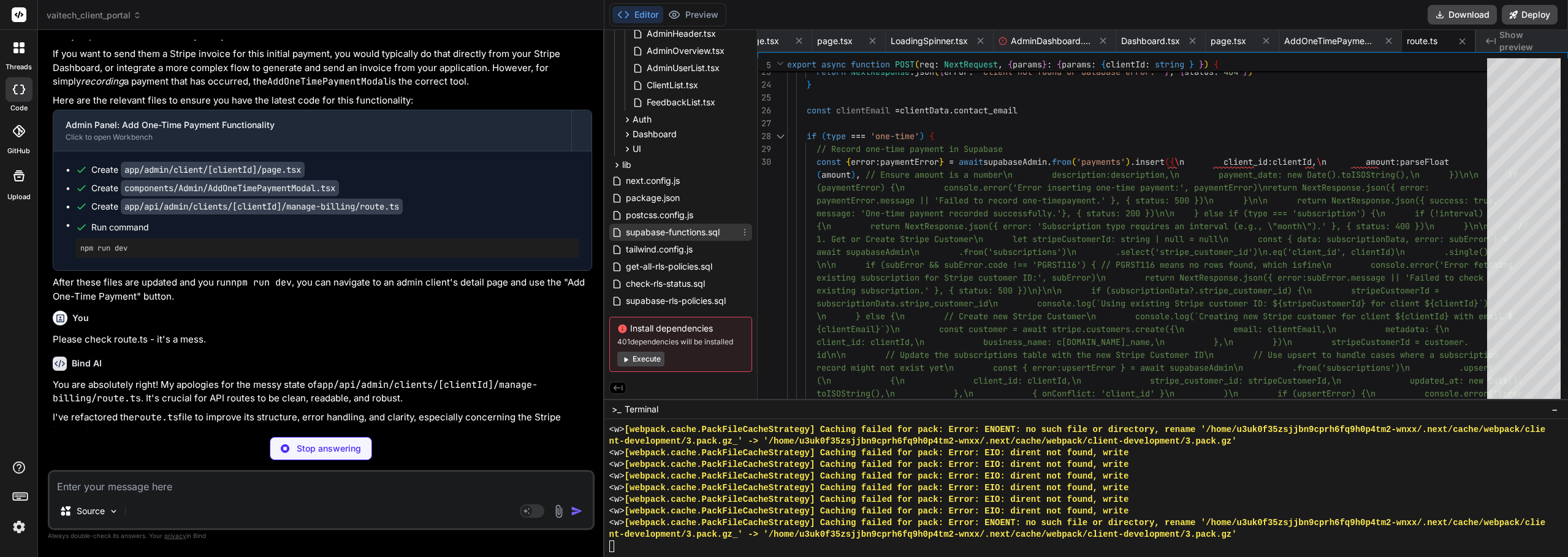
scroll to position [201, 0]
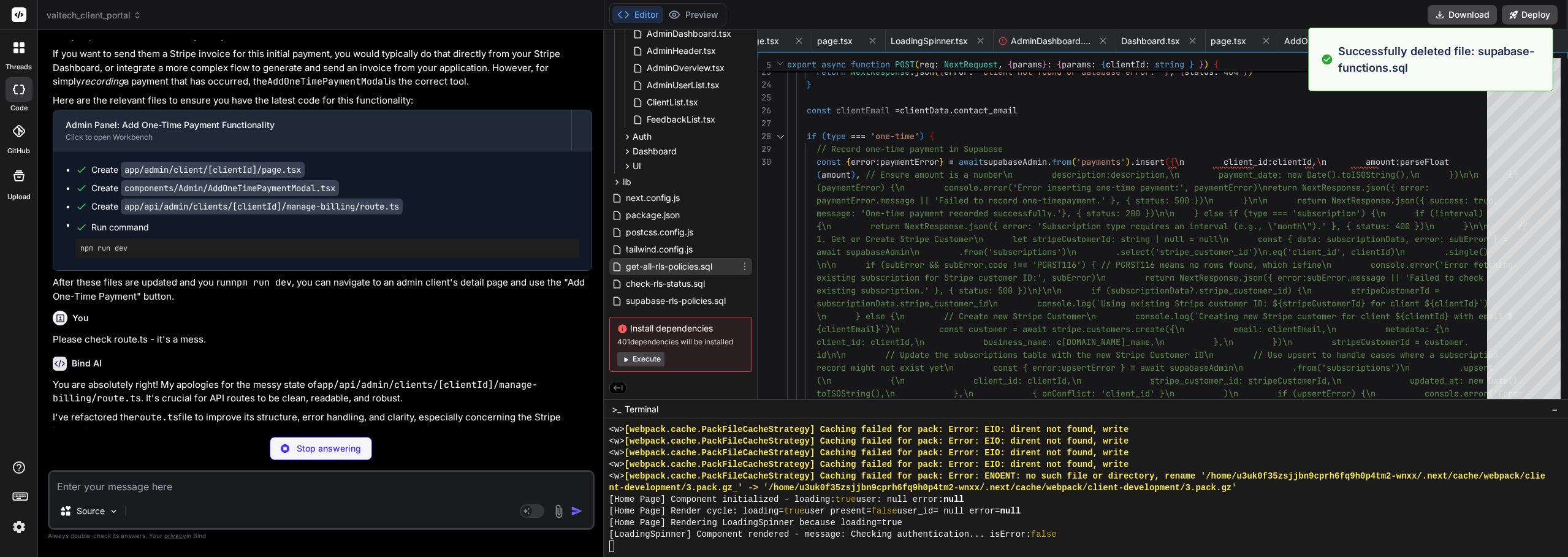
click at [703, 272] on div "get-all-rls-policies.sql" at bounding box center [680, 266] width 143 height 17
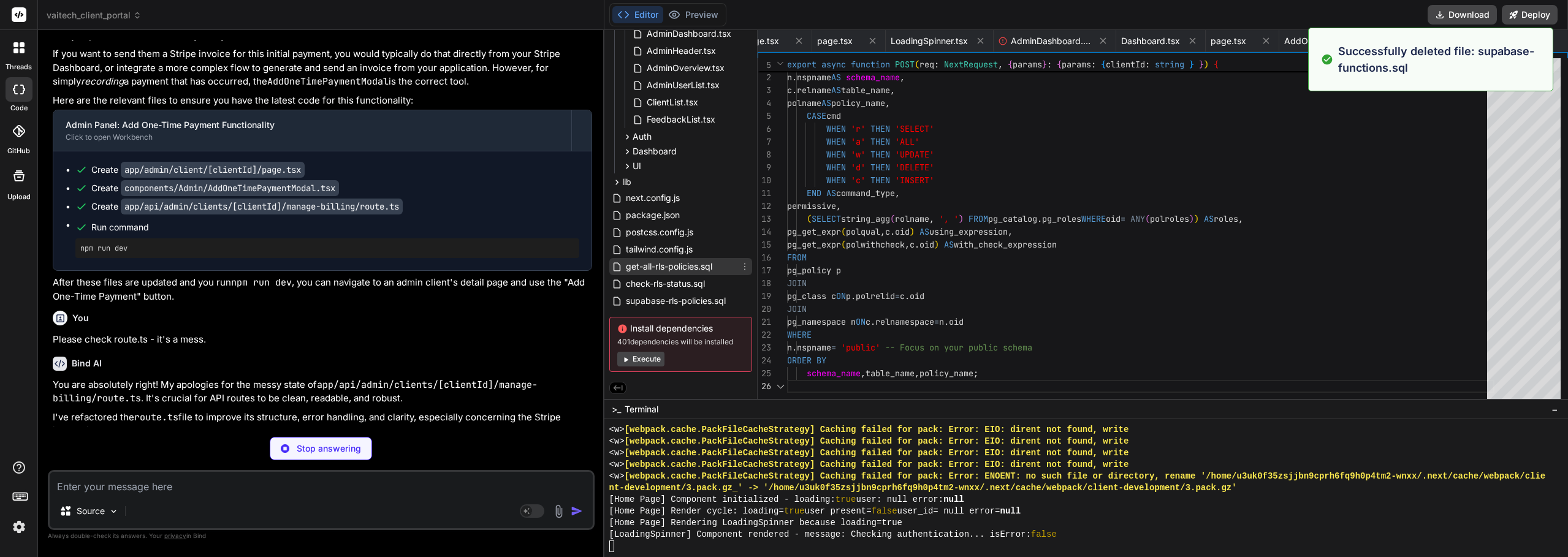
scroll to position [0, 138]
click at [746, 265] on icon at bounding box center [745, 266] width 9 height 9
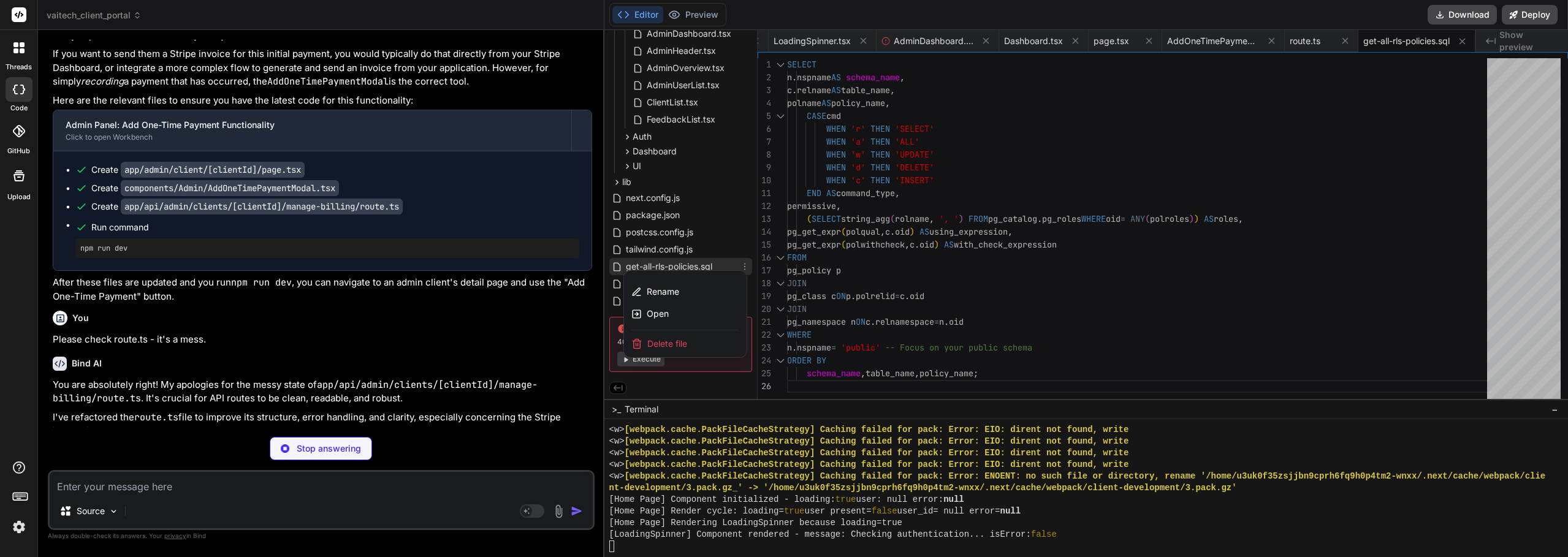
click at [671, 339] on span "Delete file" at bounding box center [667, 343] width 40 height 12
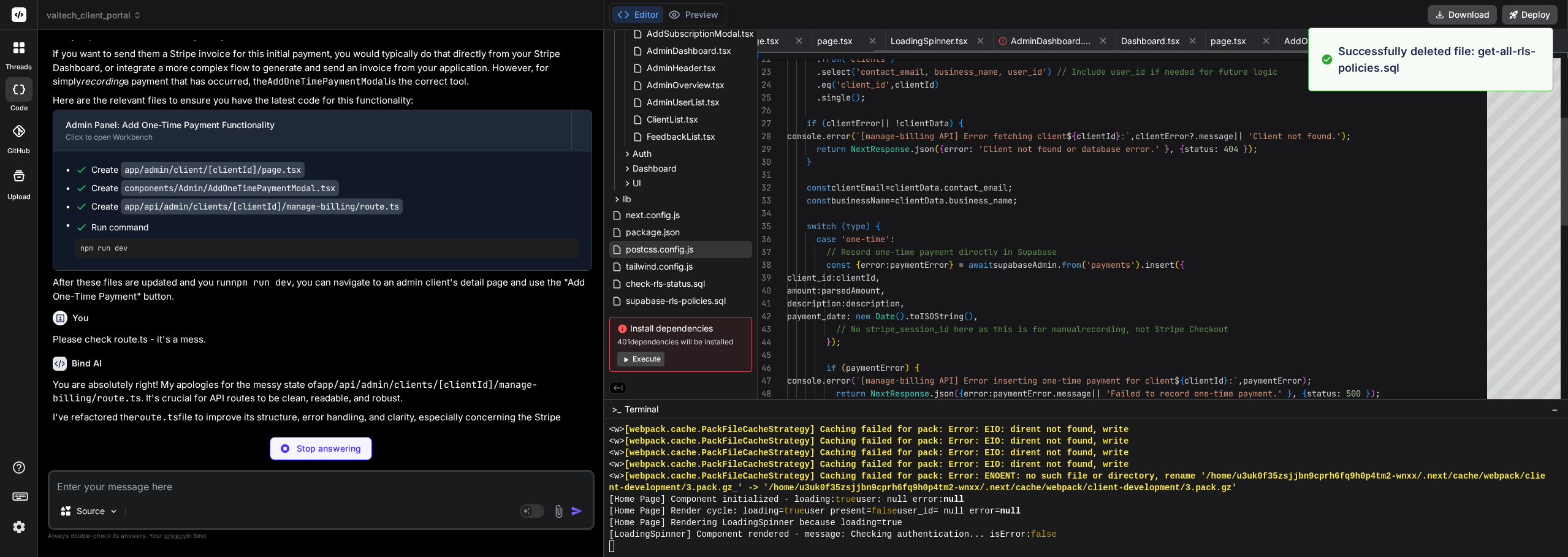
scroll to position [0, 19]
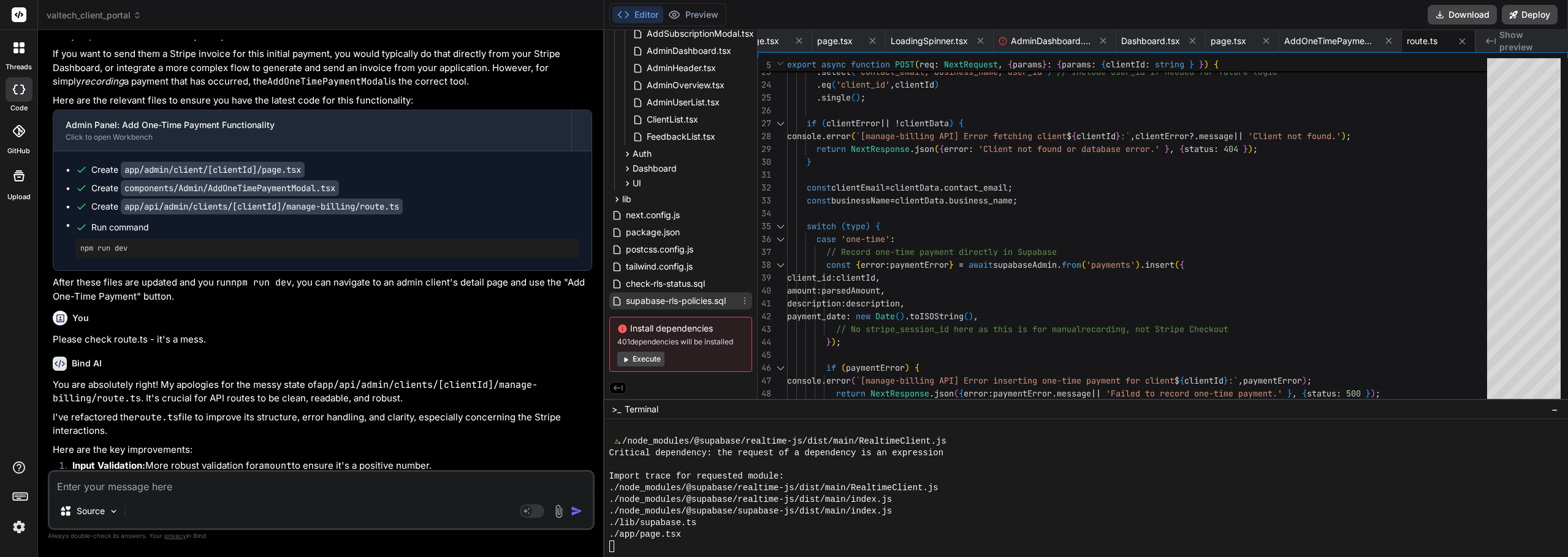
click at [727, 298] on span "supabase-rls-policies.sql" at bounding box center [676, 301] width 103 height 15
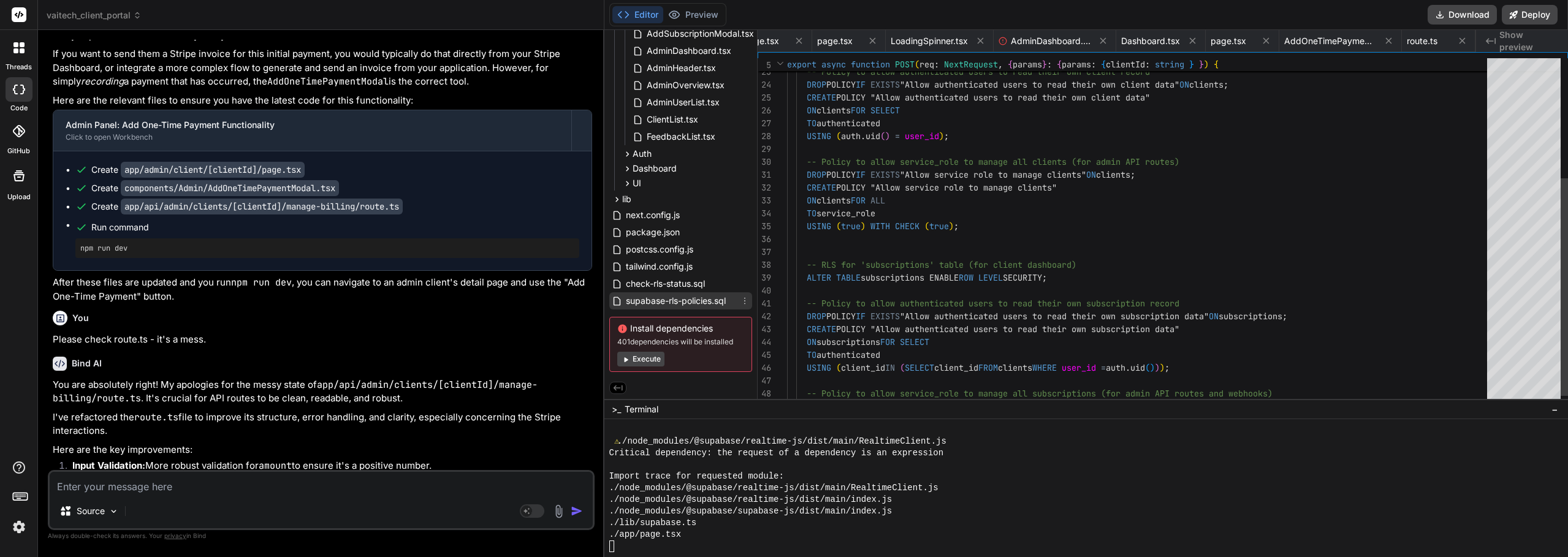
scroll to position [0, 142]
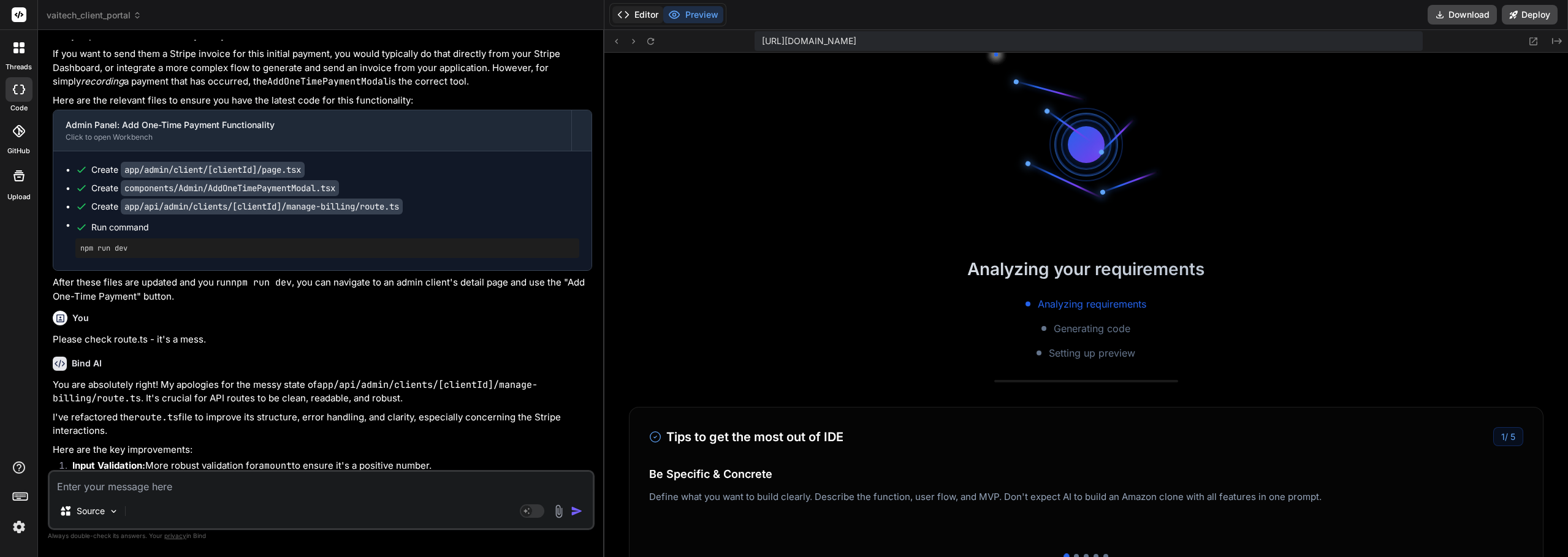
click at [653, 17] on button "Editor" at bounding box center [637, 15] width 50 height 17
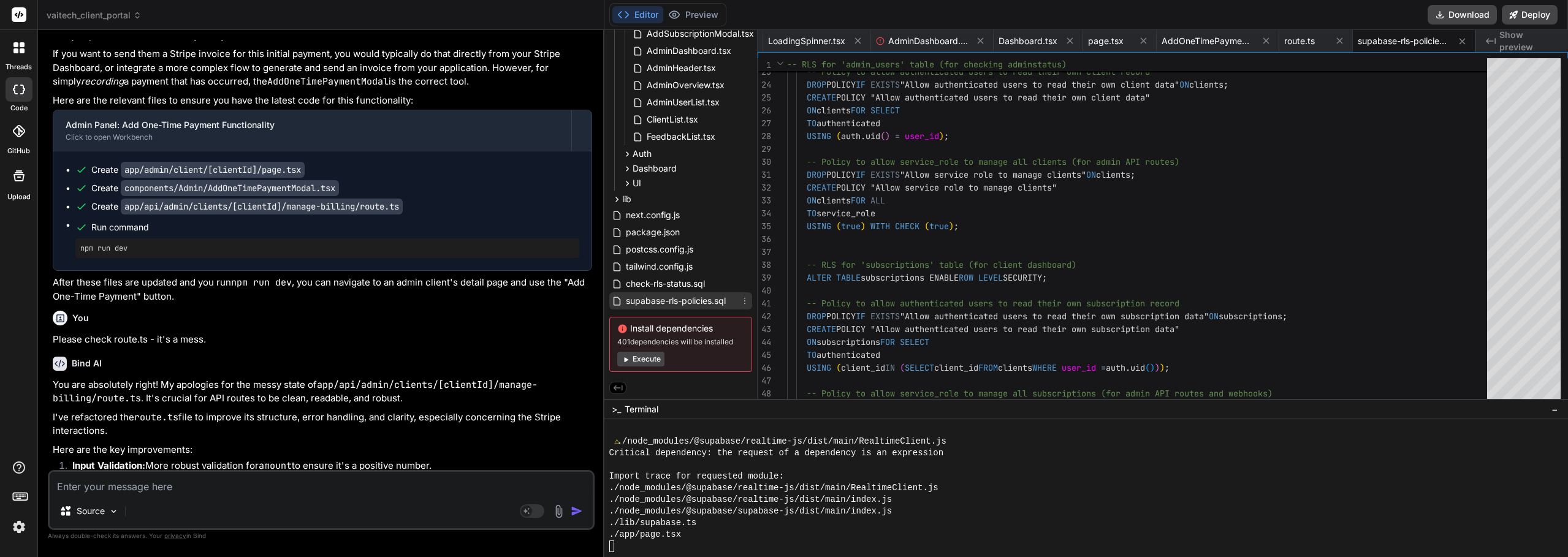
click at [744, 296] on icon at bounding box center [745, 301] width 9 height 9
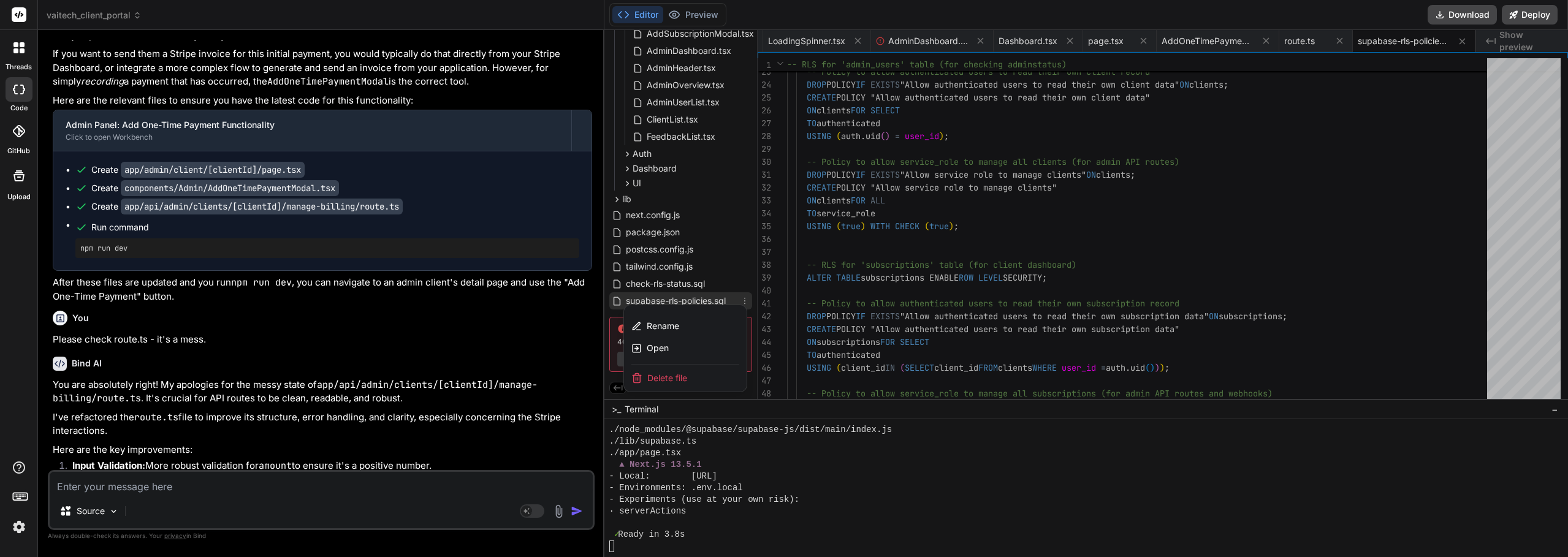
click at [683, 375] on span "Delete file" at bounding box center [667, 378] width 40 height 12
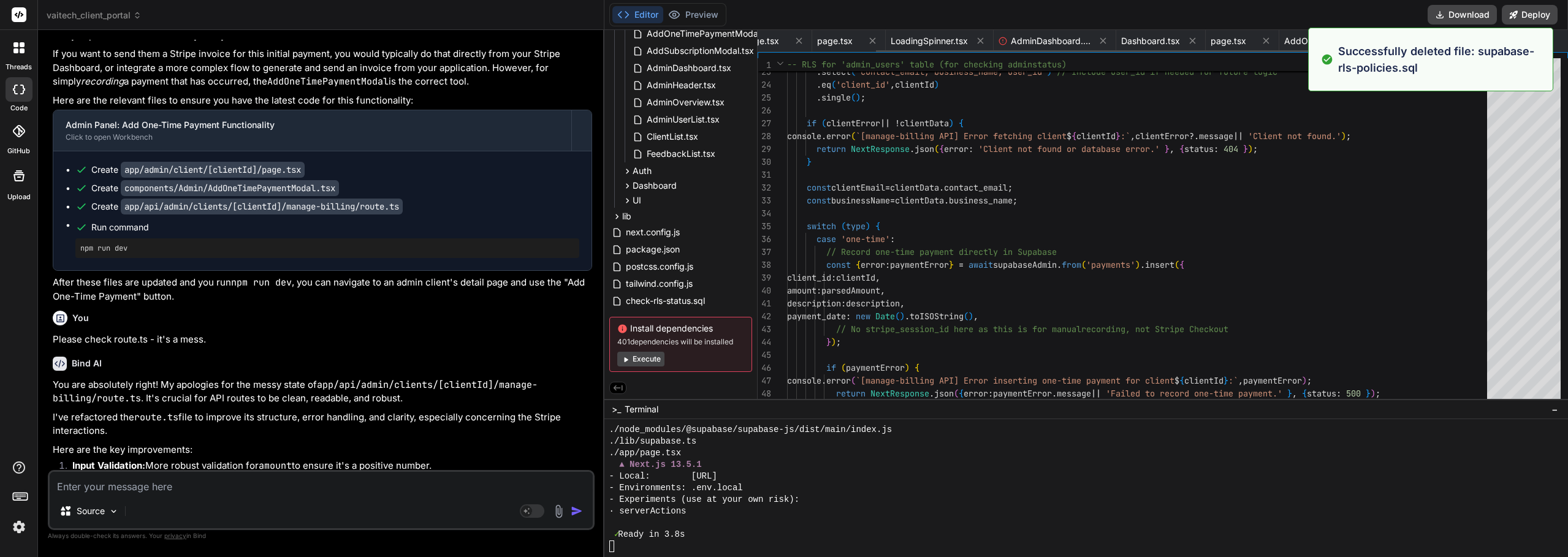
scroll to position [0, 19]
click at [721, 298] on div "check-rls-status.sql" at bounding box center [680, 301] width 143 height 17
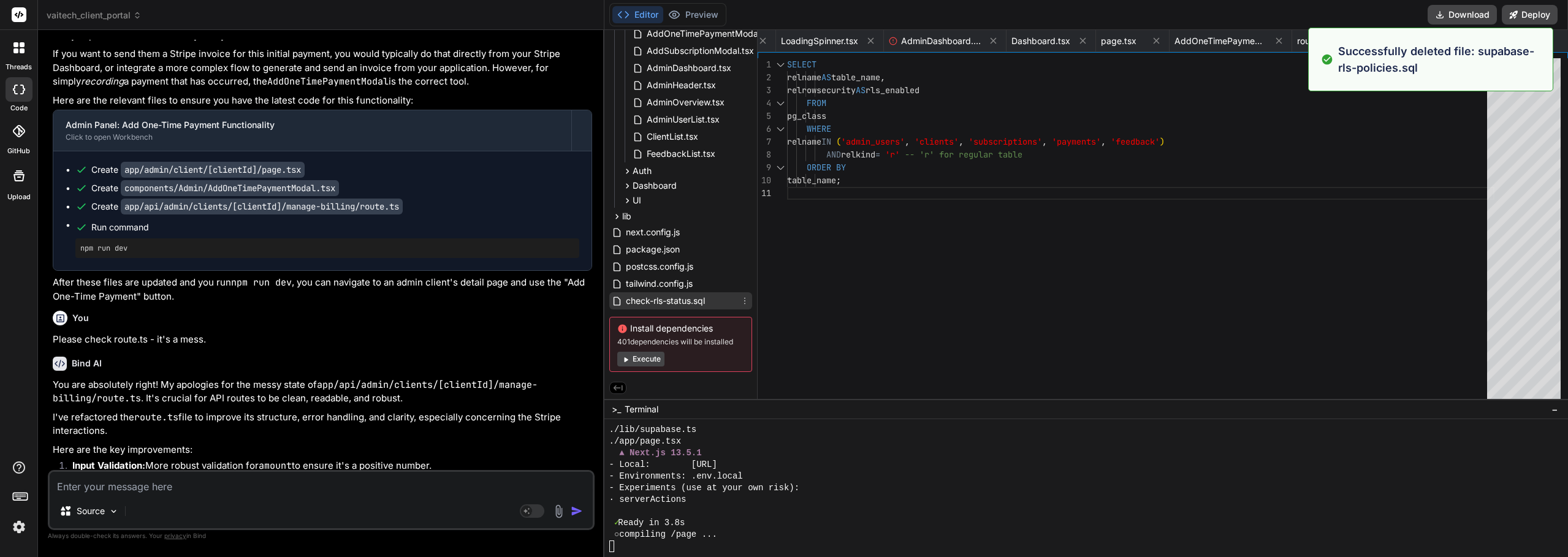
click at [740, 298] on icon at bounding box center [745, 301] width 9 height 9
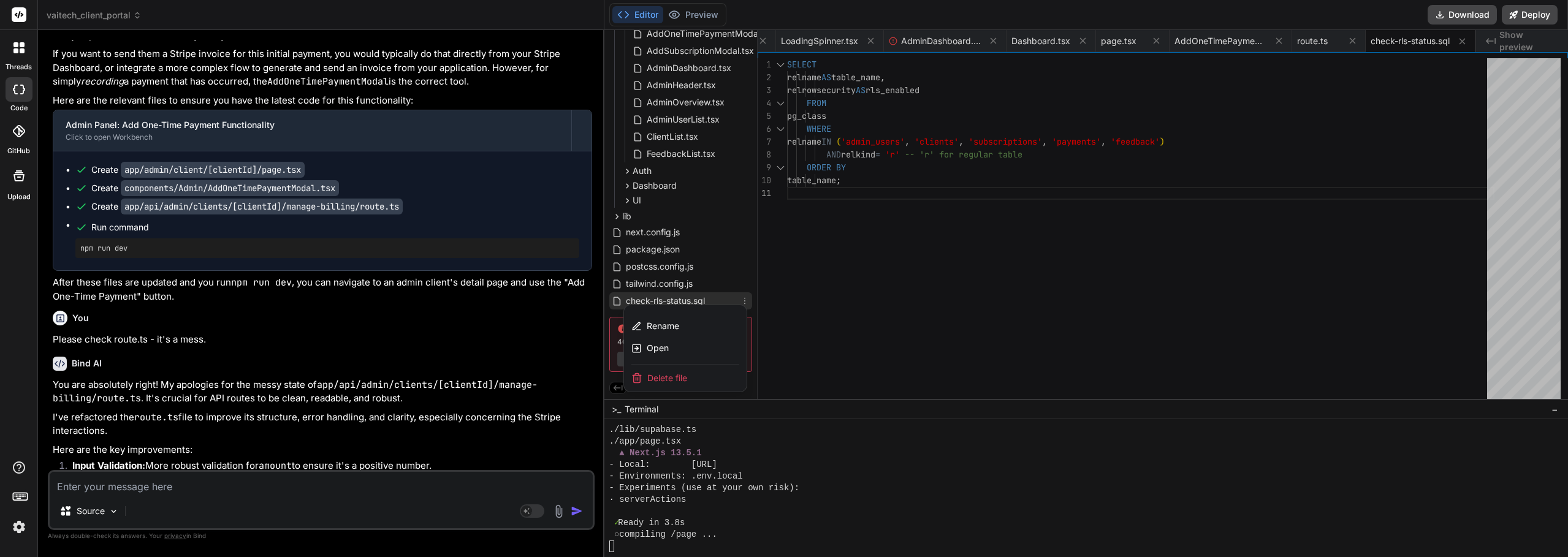
click at [669, 377] on span "Delete file" at bounding box center [667, 378] width 40 height 12
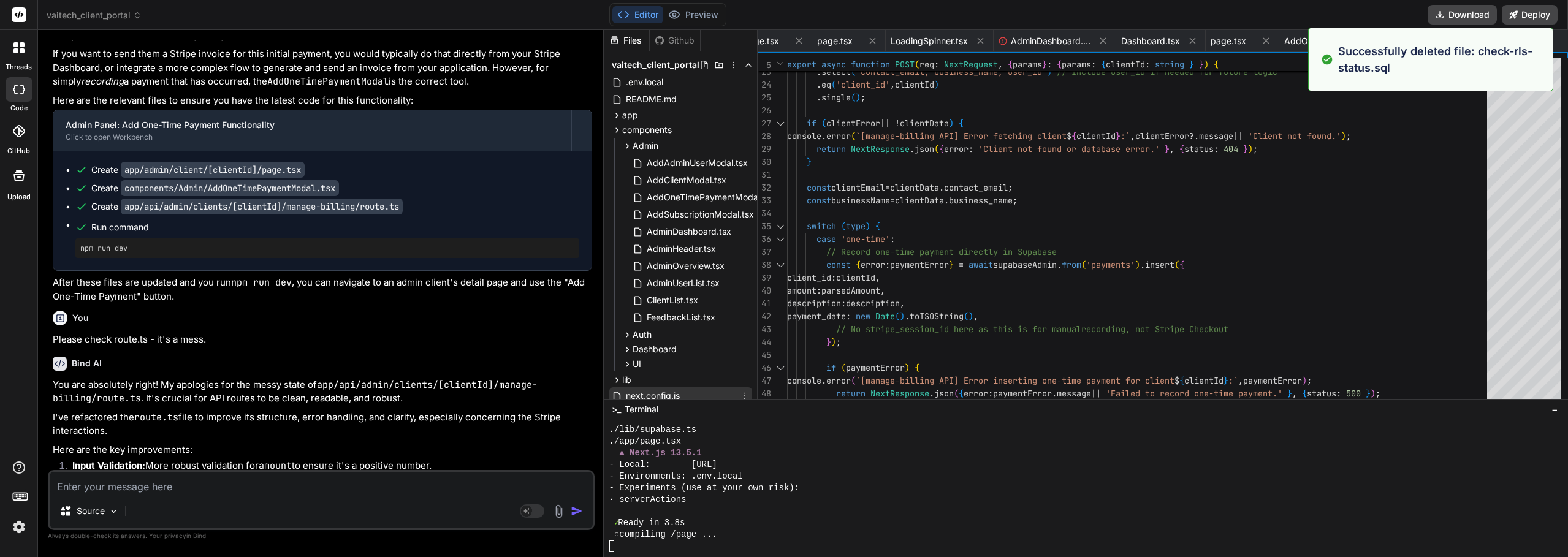
scroll to position [0, 0]
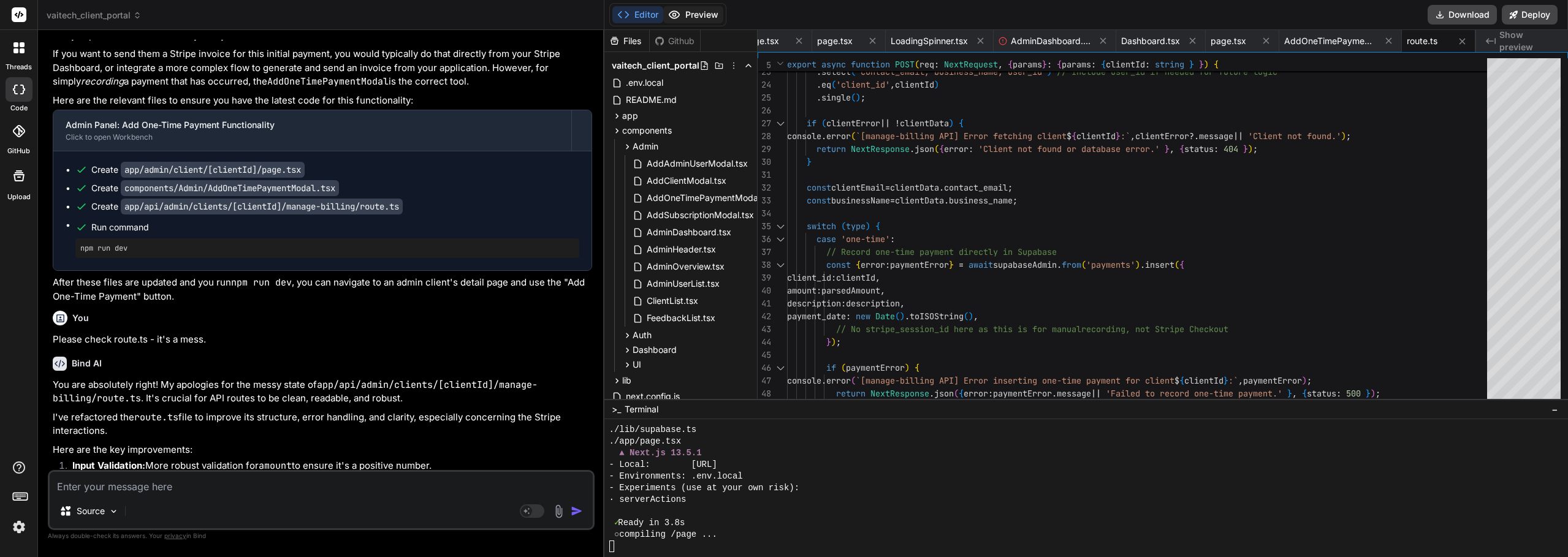
click at [715, 13] on button "Preview" at bounding box center [693, 15] width 60 height 17
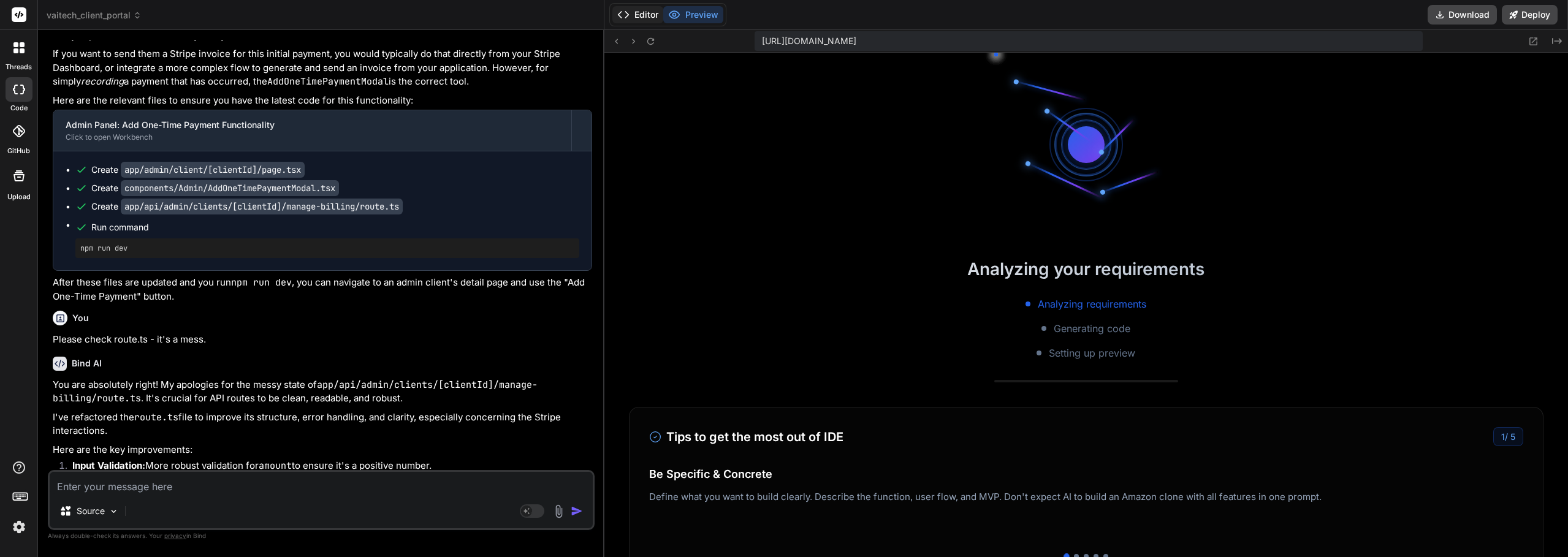
click at [649, 21] on button "Editor" at bounding box center [637, 15] width 50 height 17
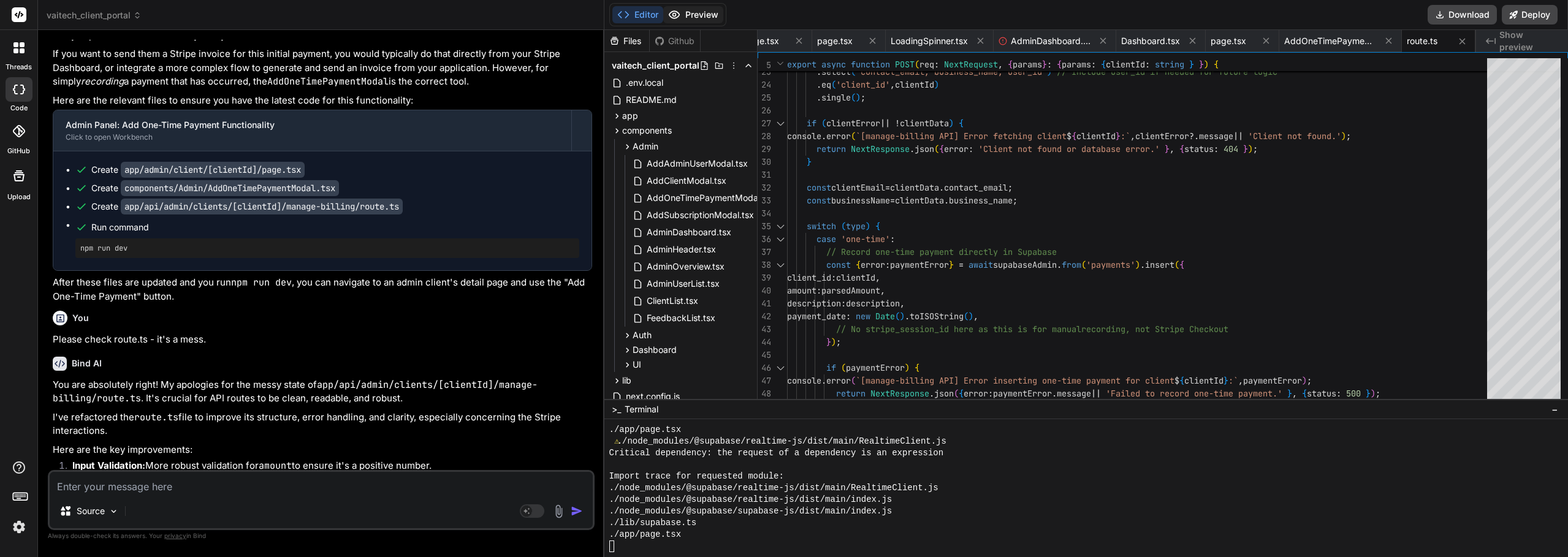
click at [708, 12] on button "Preview" at bounding box center [693, 15] width 60 height 17
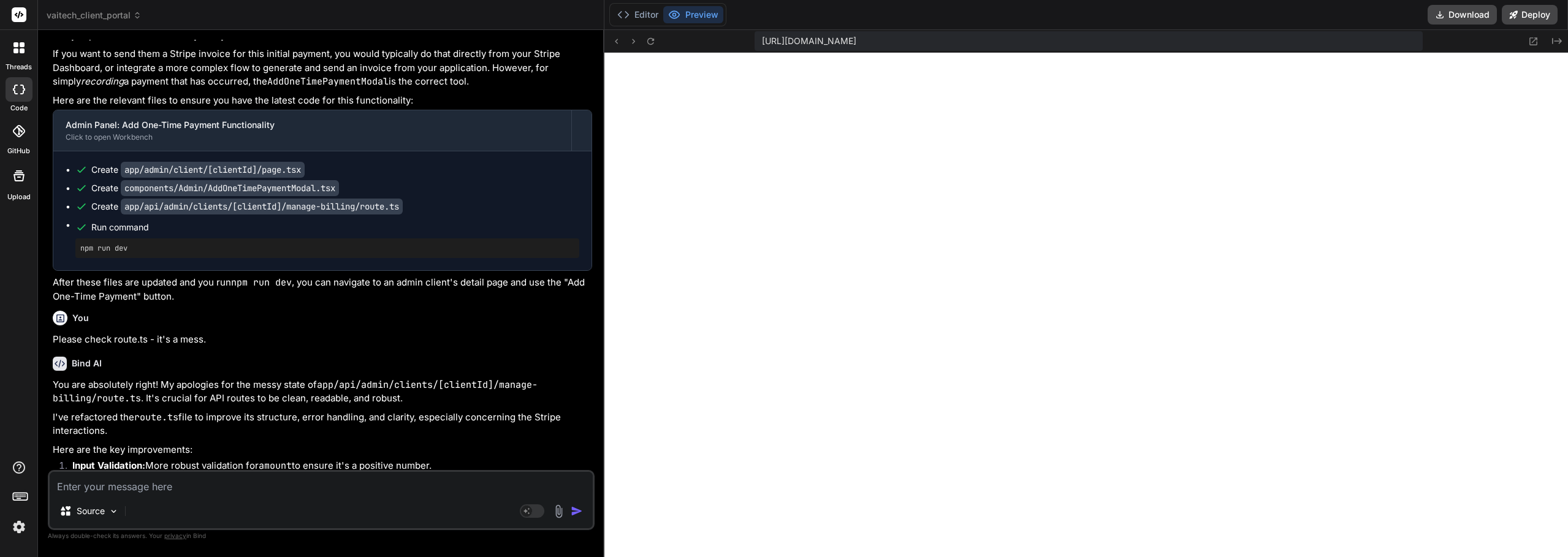
click at [145, 480] on textarea at bounding box center [321, 483] width 543 height 22
paste textarea "./app/admin/client/[clientId]/page.tsx NonErrorEmittedError: (Emitted value ins…"
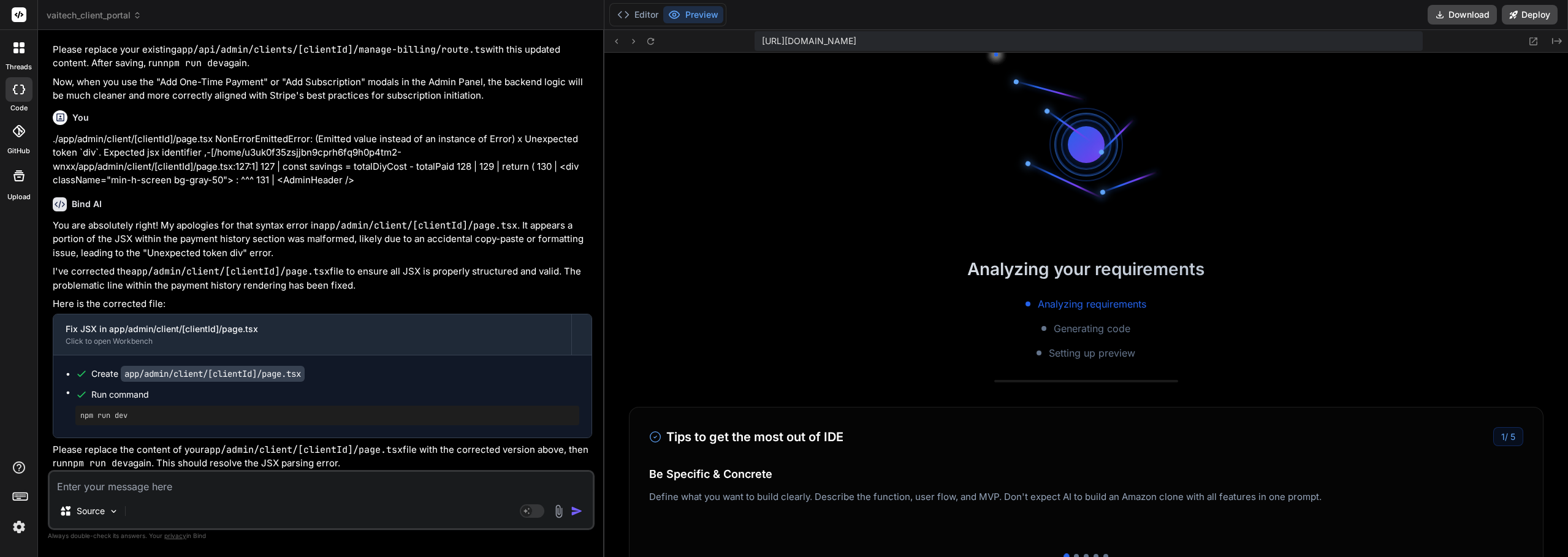
scroll to position [14390, 0]
click at [656, 22] on button "Editor" at bounding box center [637, 15] width 50 height 17
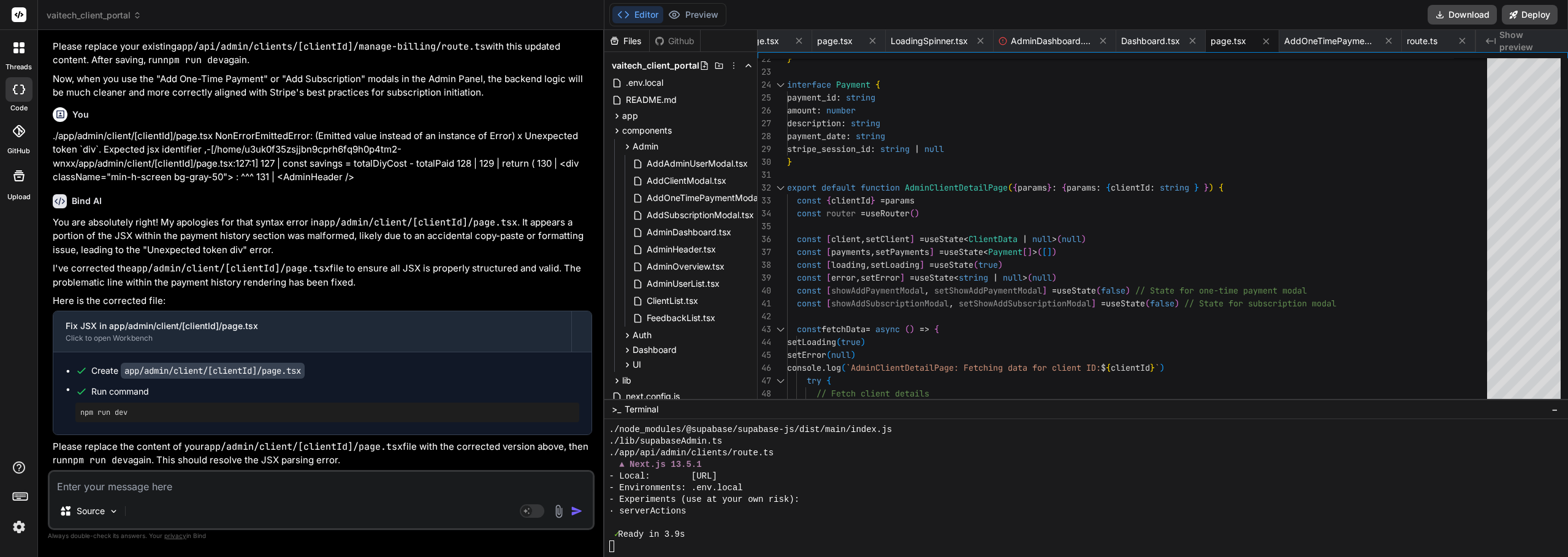
scroll to position [11647, 0]
click at [700, 15] on button "Preview" at bounding box center [693, 15] width 60 height 17
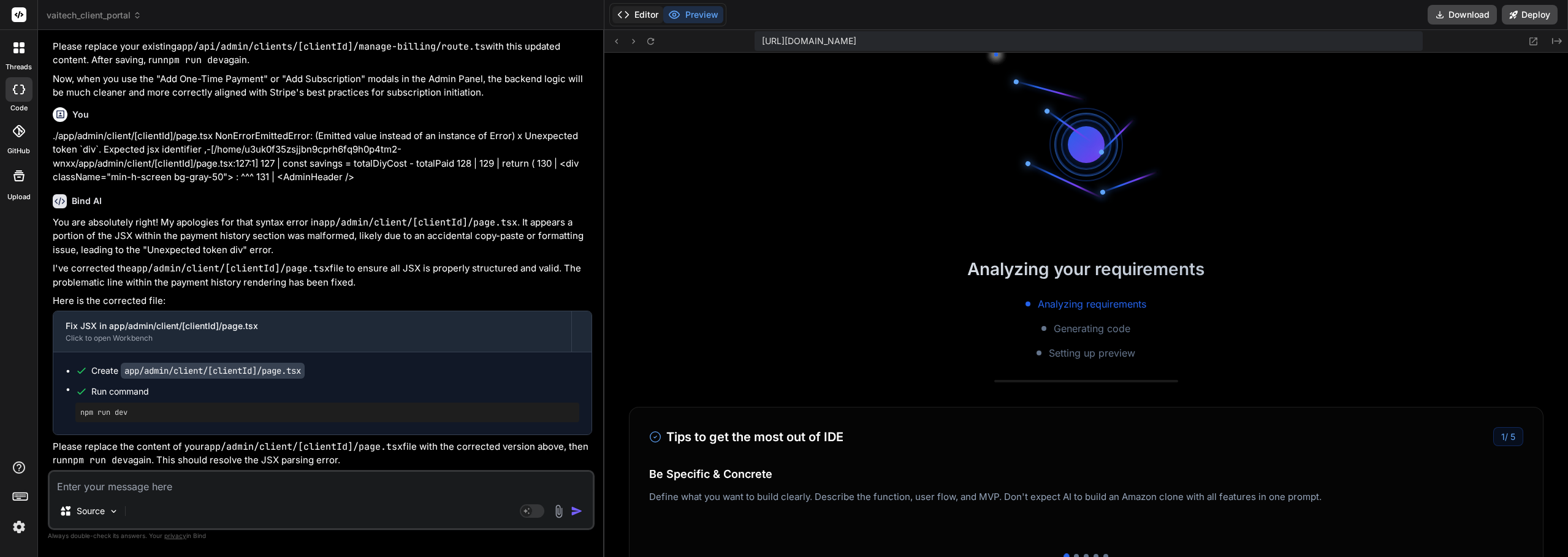
click at [642, 16] on button "Editor" at bounding box center [637, 15] width 50 height 17
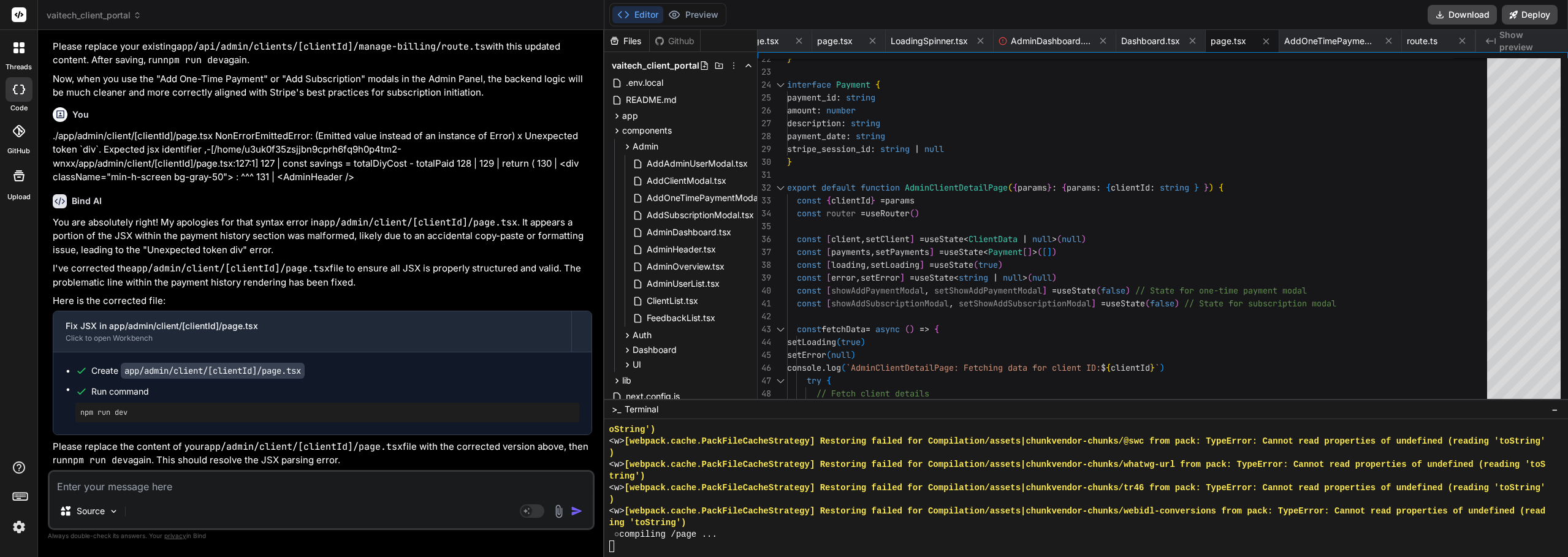
scroll to position [14390, 0]
click at [706, 9] on button "Preview" at bounding box center [693, 15] width 60 height 17
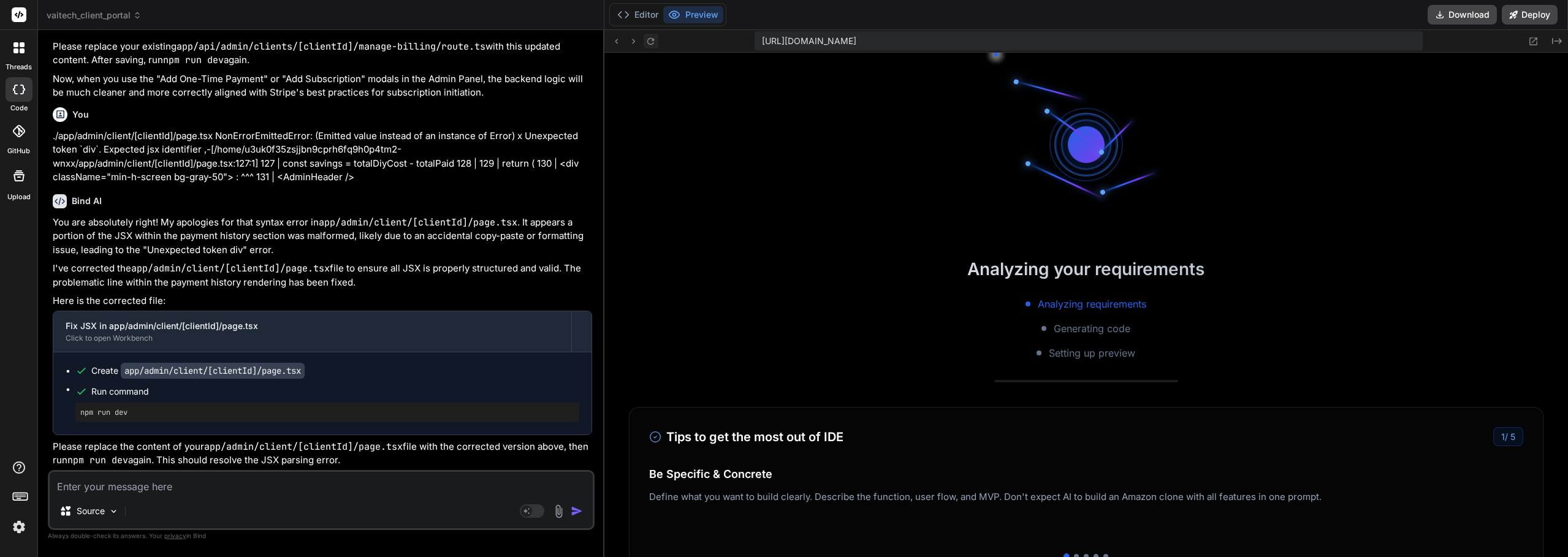
drag, startPoint x: 660, startPoint y: 50, endPoint x: 650, endPoint y: 47, distance: 10.4
click at [659, 50] on div "[URL][DOMAIN_NAME] Created with Pixso." at bounding box center [1086, 41] width 963 height 22
click at [650, 47] on button at bounding box center [651, 41] width 15 height 15
click at [645, 16] on button "Editor" at bounding box center [637, 15] width 50 height 17
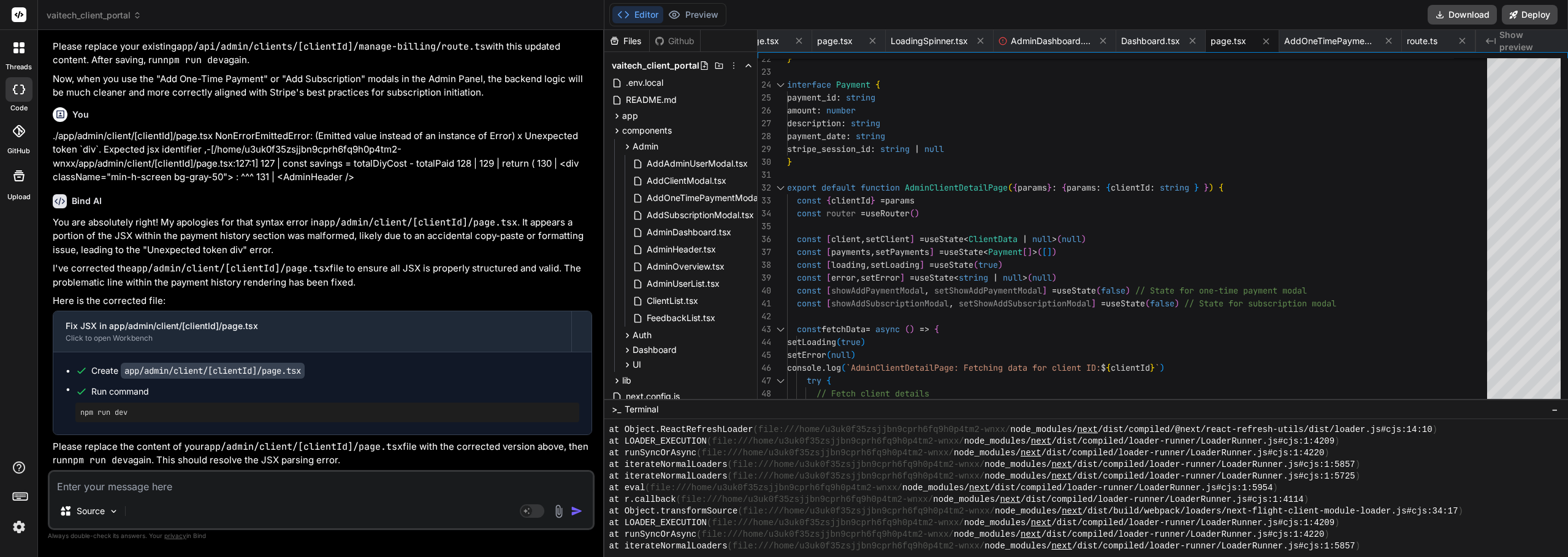
scroll to position [11647, 0]
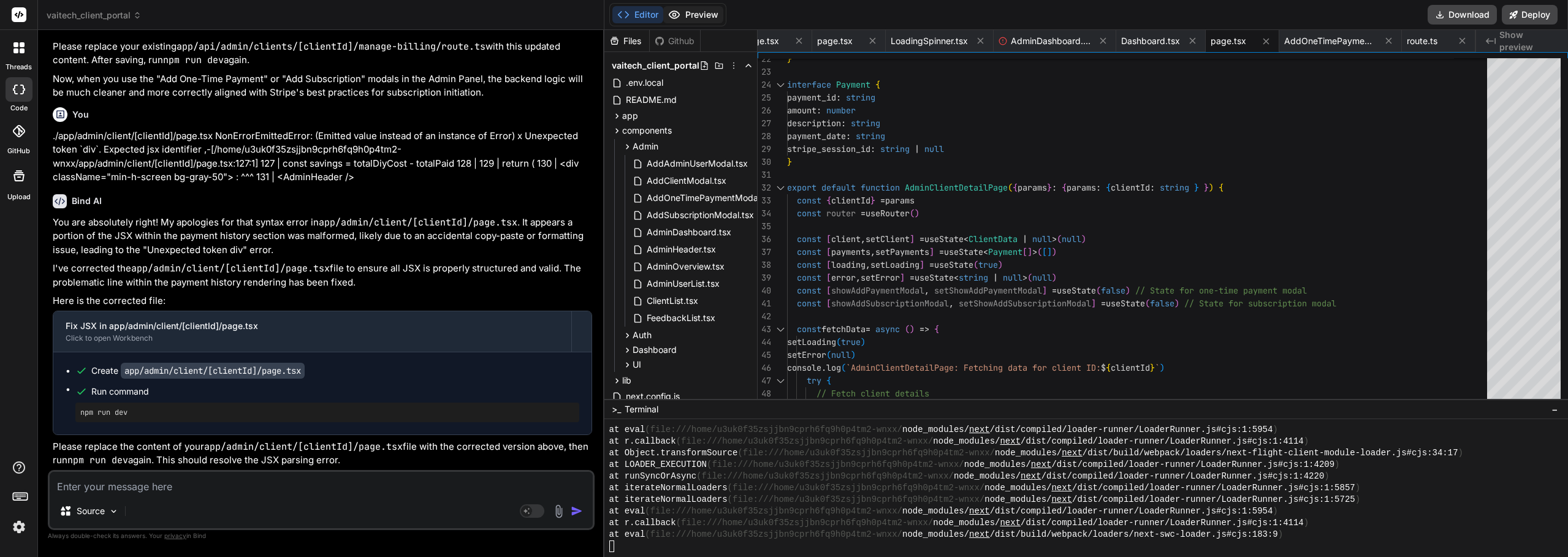
click at [701, 13] on button "Preview" at bounding box center [693, 15] width 60 height 17
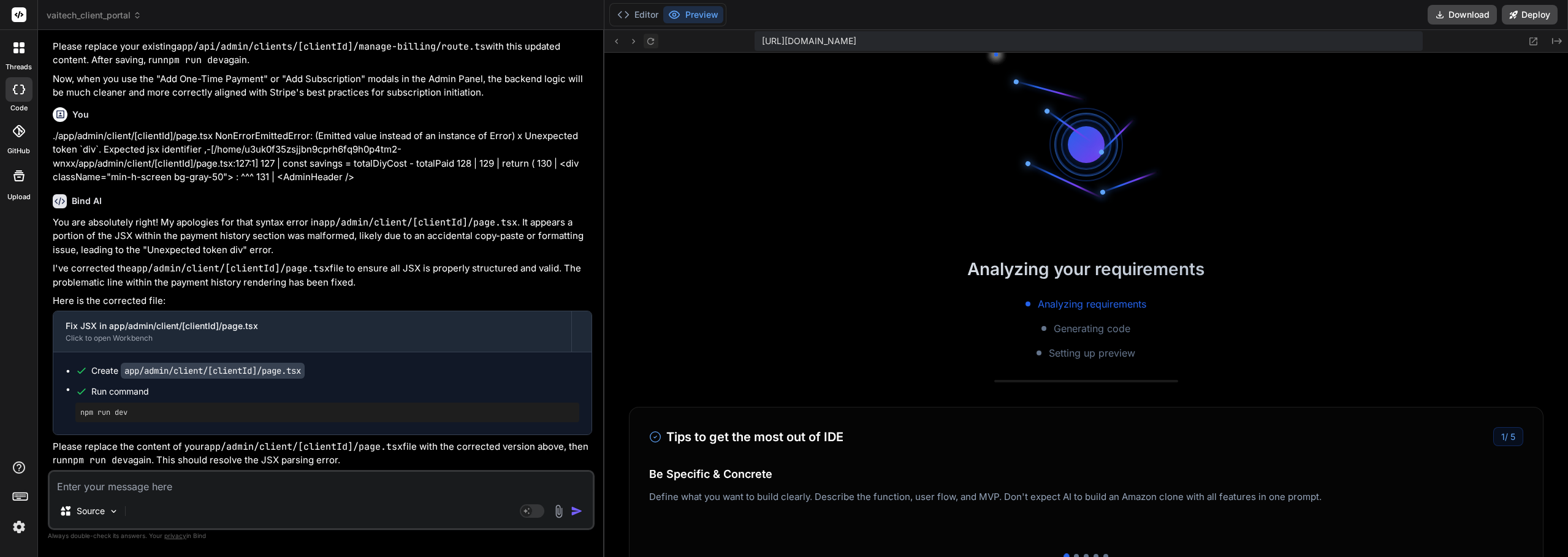
click at [651, 40] on icon at bounding box center [650, 41] width 10 height 10
click at [651, 42] on icon at bounding box center [650, 41] width 10 height 10
click at [649, 14] on button "Editor" at bounding box center [637, 15] width 50 height 17
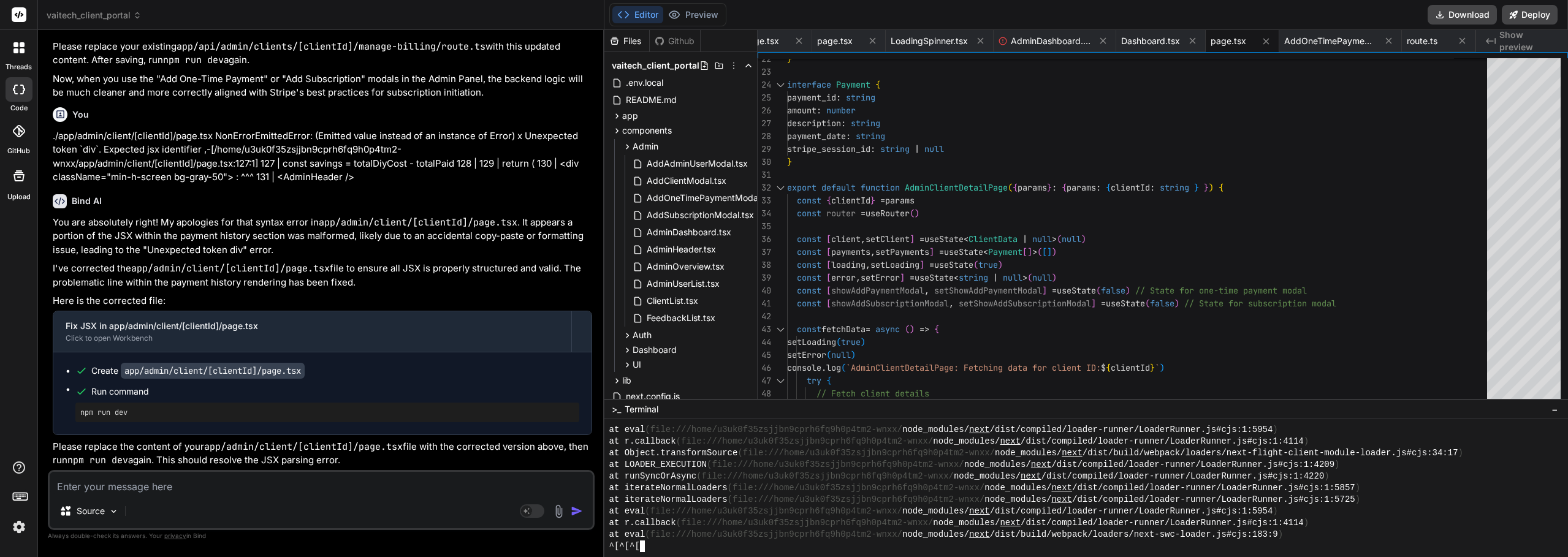
click at [808, 546] on div "^[^[^[" at bounding box center [1080, 547] width 942 height 11
click at [691, 19] on button "Preview" at bounding box center [693, 15] width 60 height 17
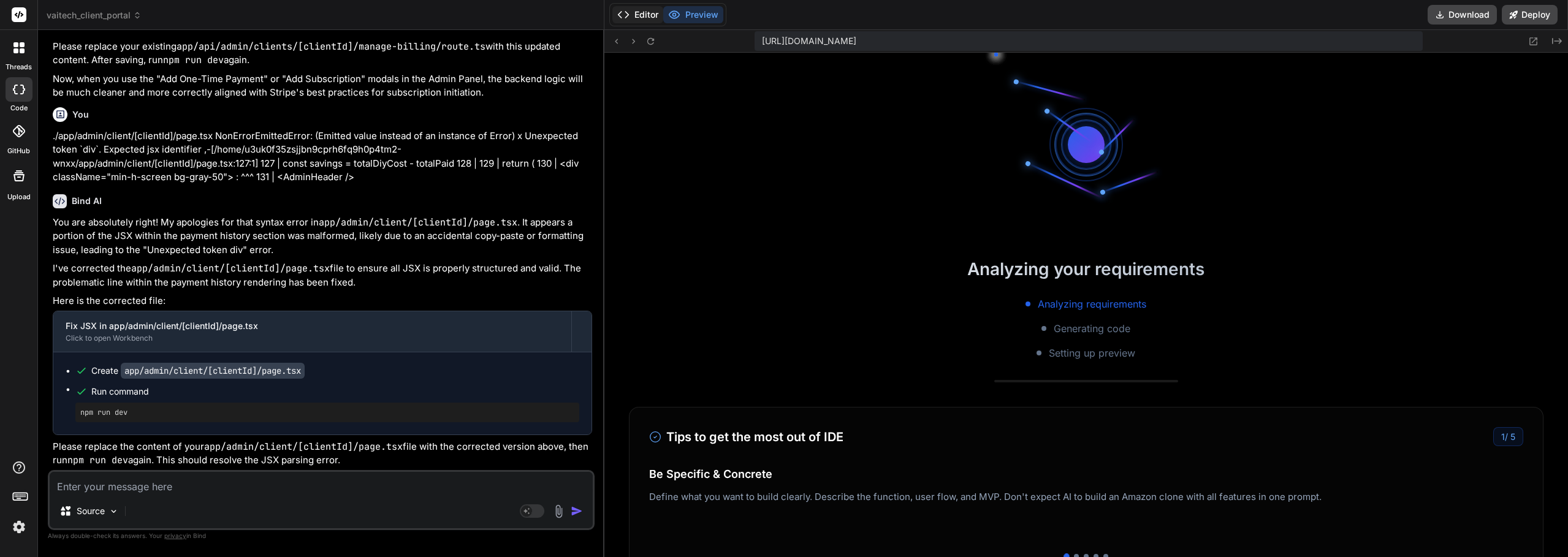
click at [644, 17] on button "Editor" at bounding box center [637, 15] width 50 height 17
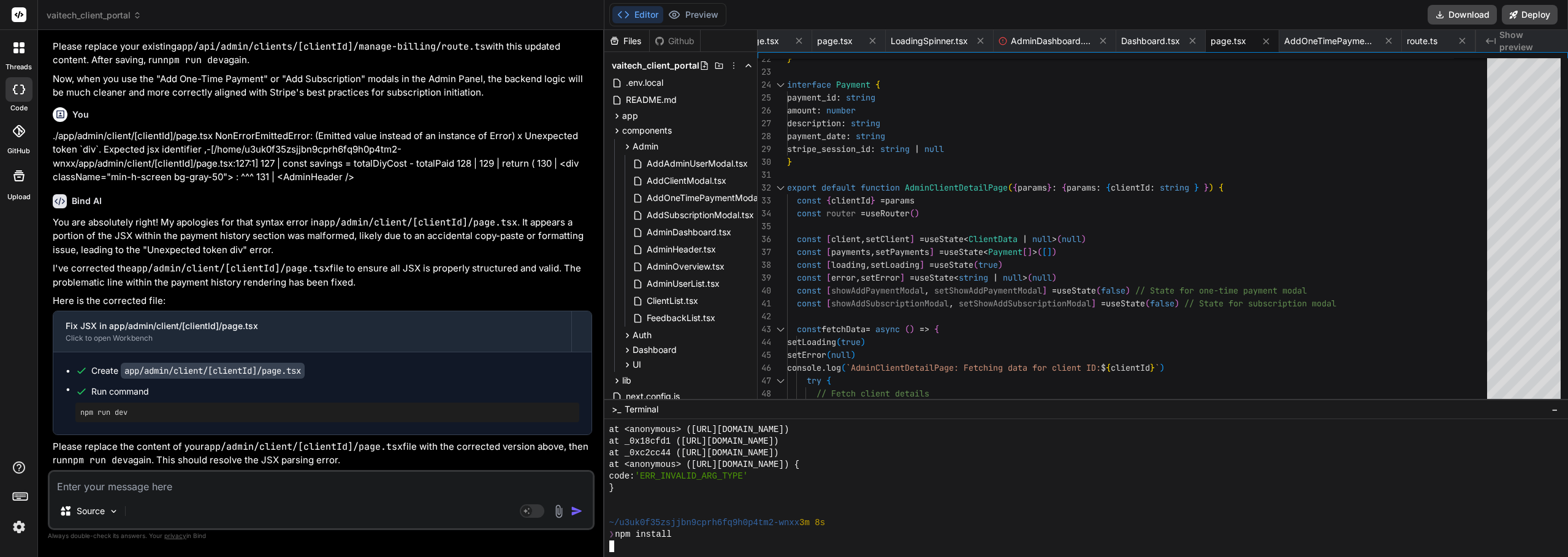
click at [708, 505] on div at bounding box center [1080, 500] width 942 height 11
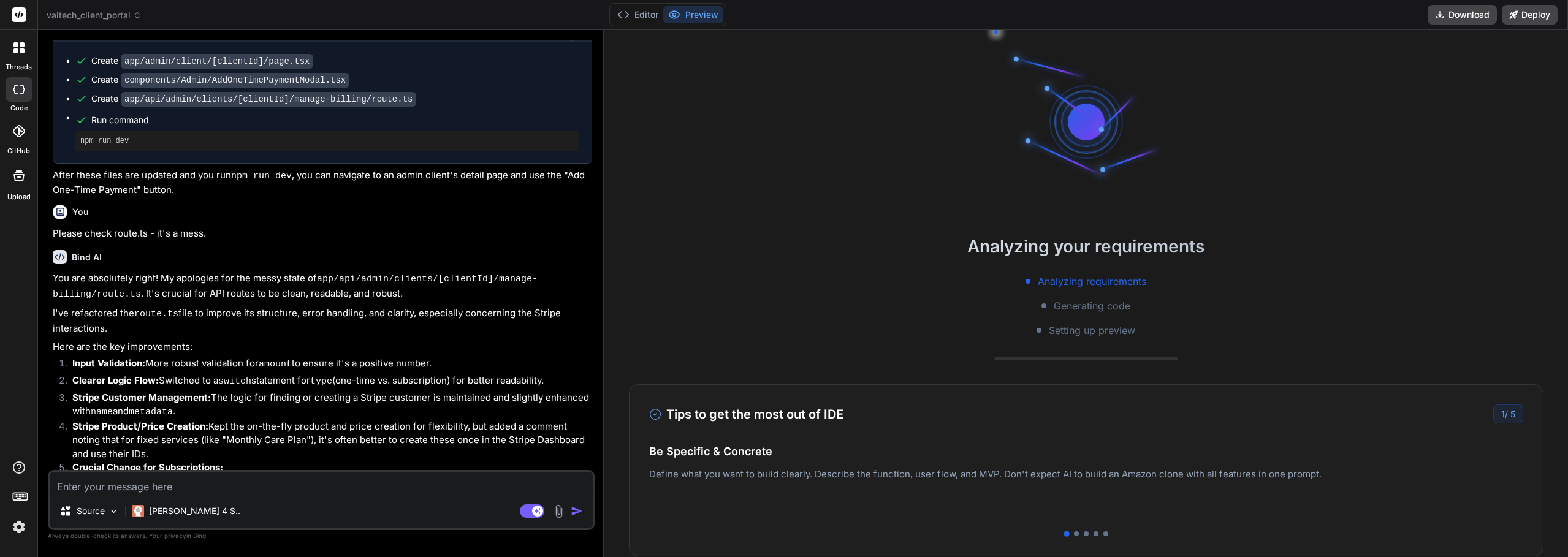
scroll to position [2338, 0]
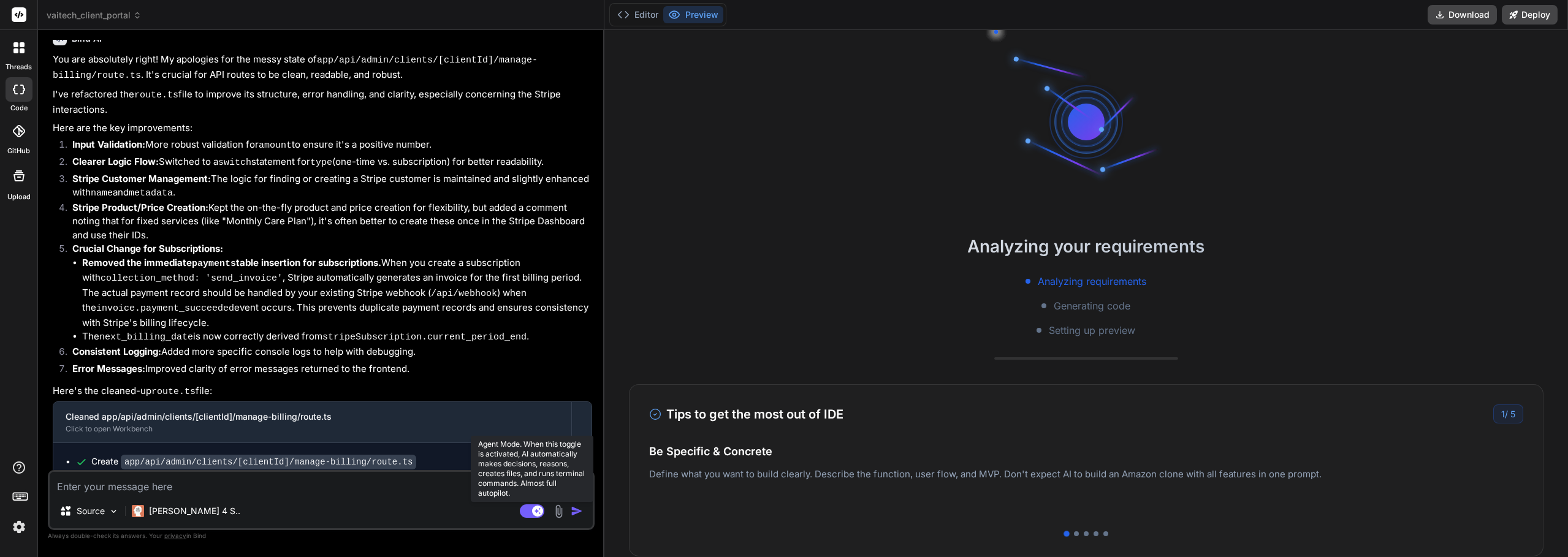
click at [526, 510] on rect at bounding box center [532, 511] width 24 height 13
type textarea "x"
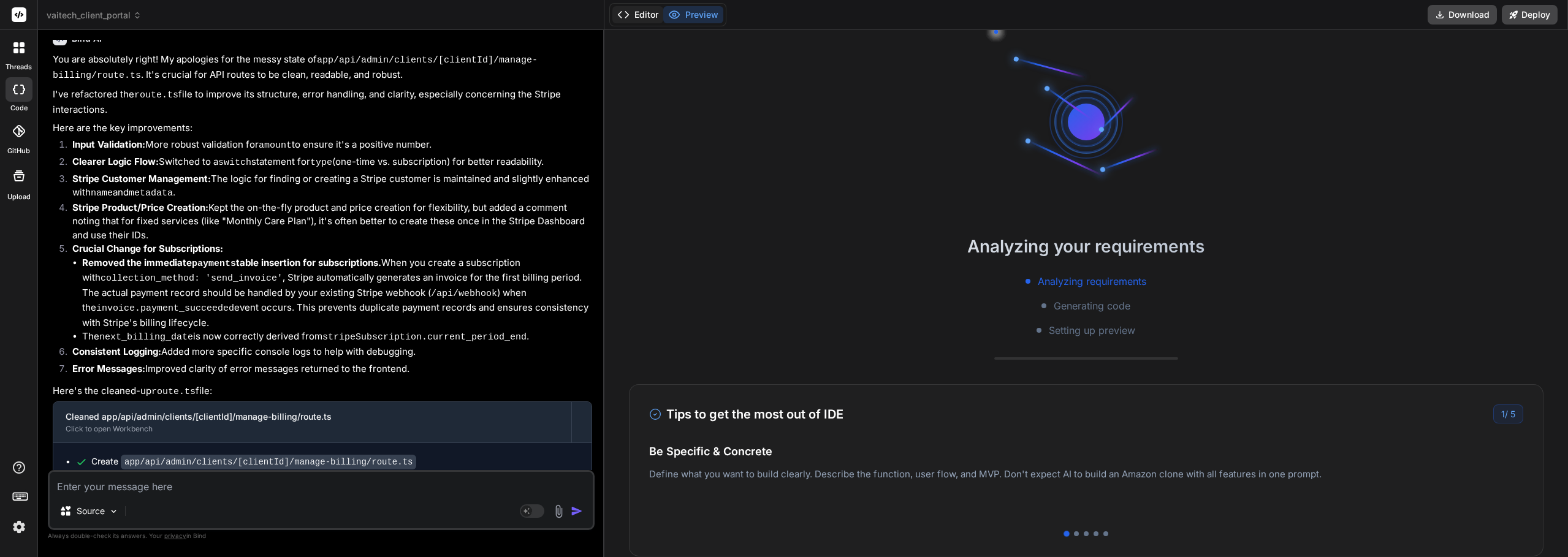
click at [640, 8] on button "Editor" at bounding box center [637, 15] width 50 height 17
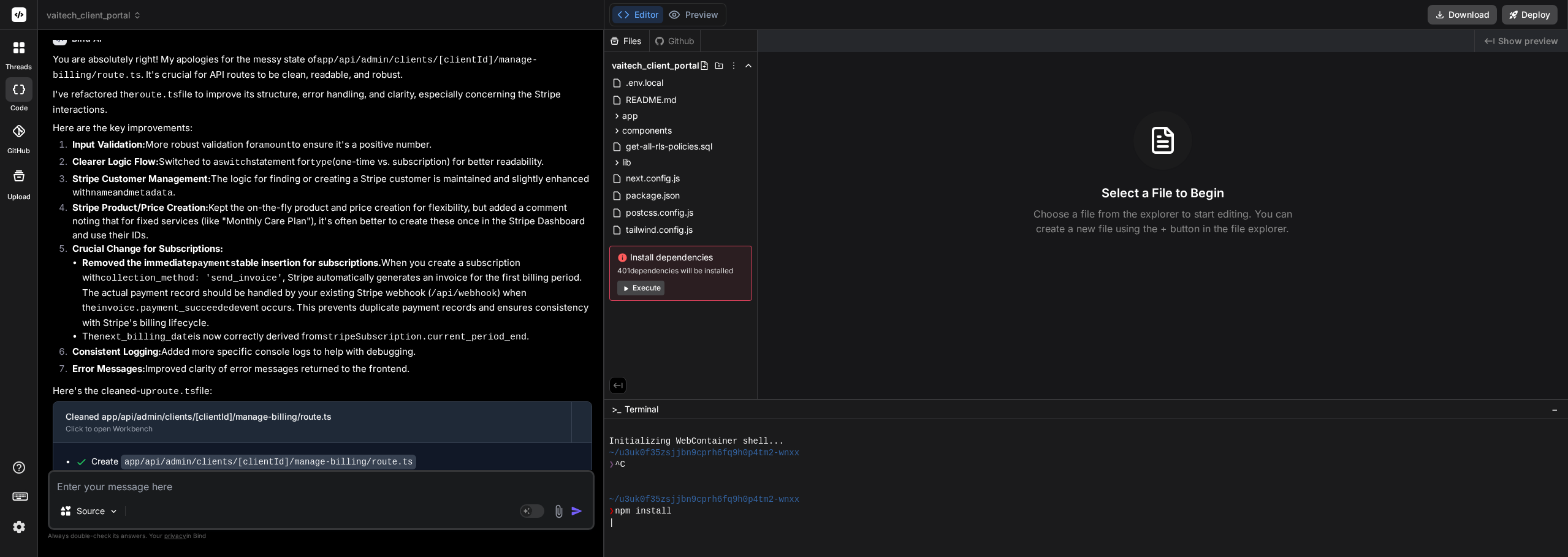
type textarea "x"
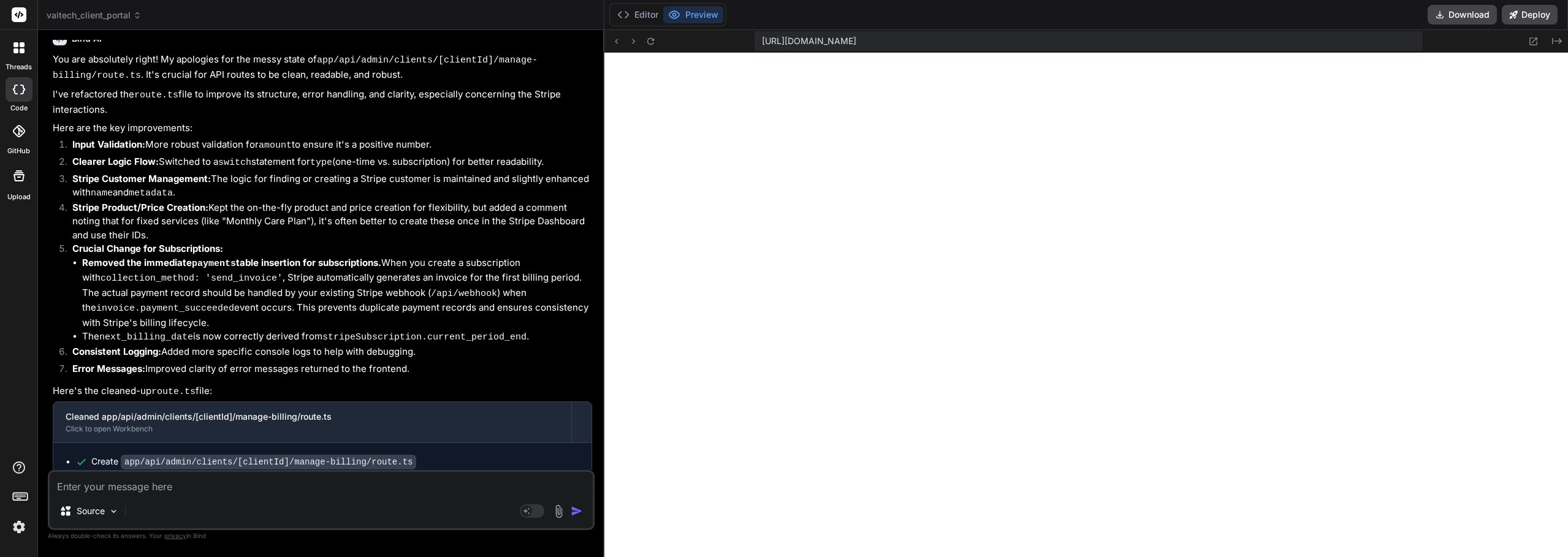
scroll to position [337, 0]
click at [143, 487] on textarea at bounding box center [321, 483] width 543 height 22
type textarea "W"
type textarea "x"
type textarea "Wh"
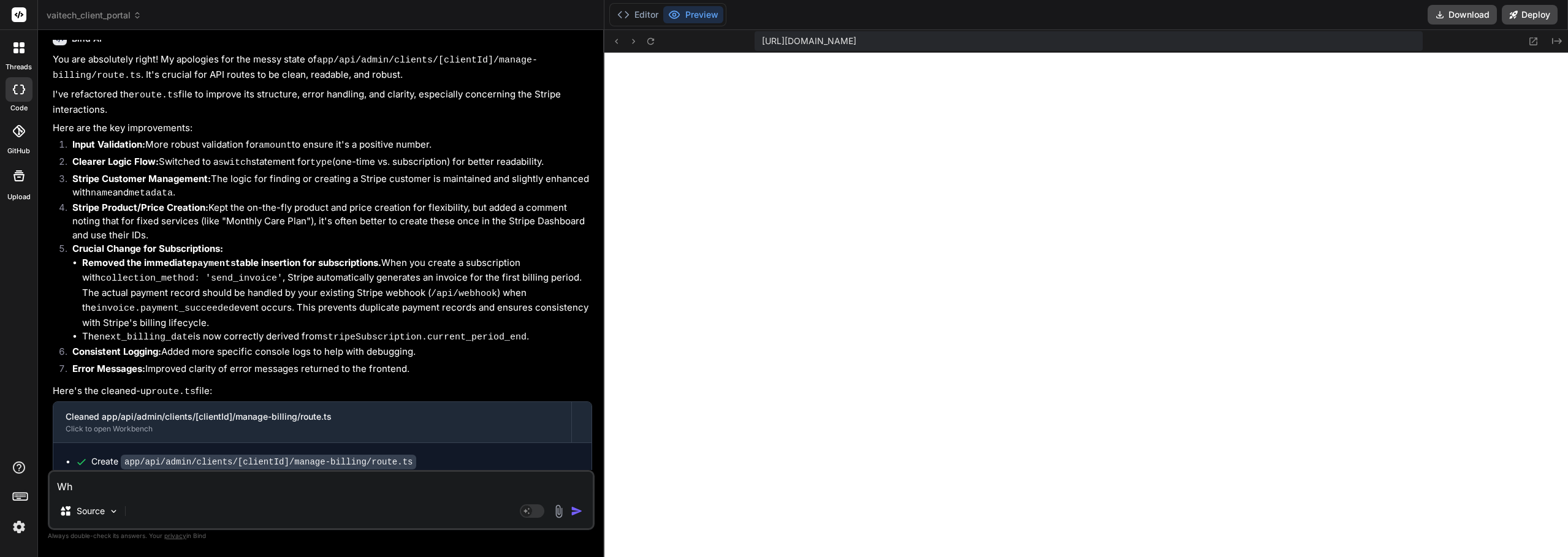
type textarea "x"
type textarea "Whe"
type textarea "x"
type textarea "When"
type textarea "x"
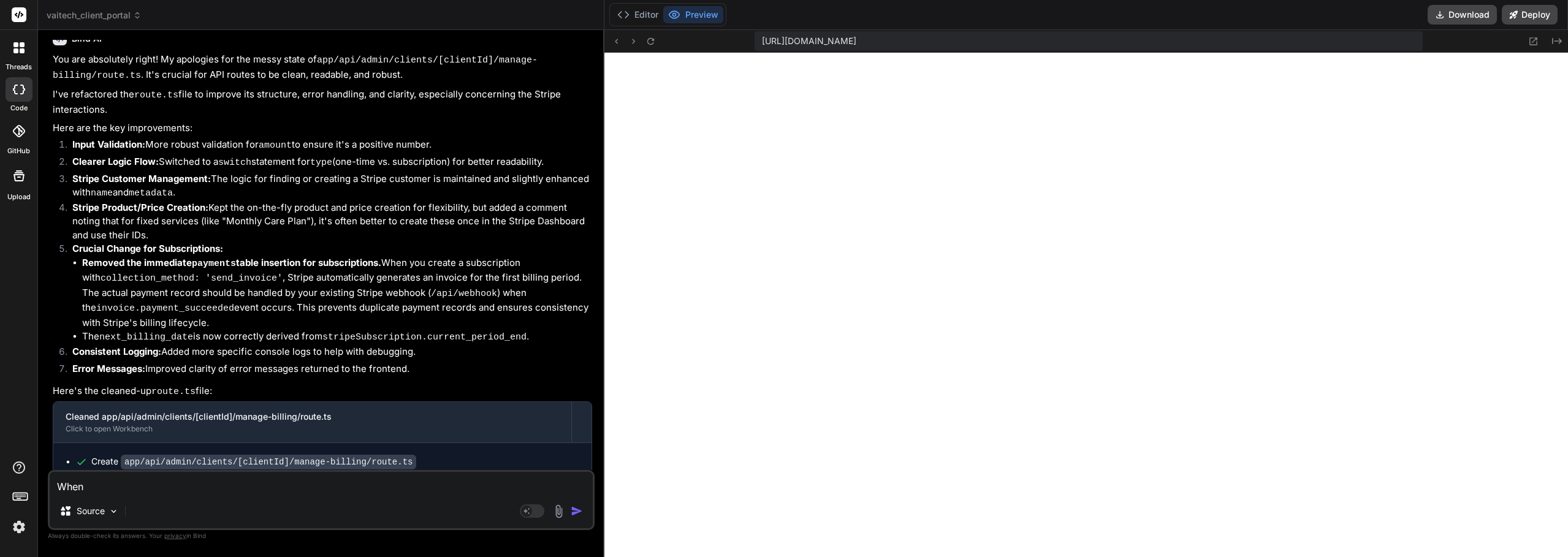
type textarea "When"
type textarea "x"
type textarea "When I"
type textarea "x"
type textarea "When I"
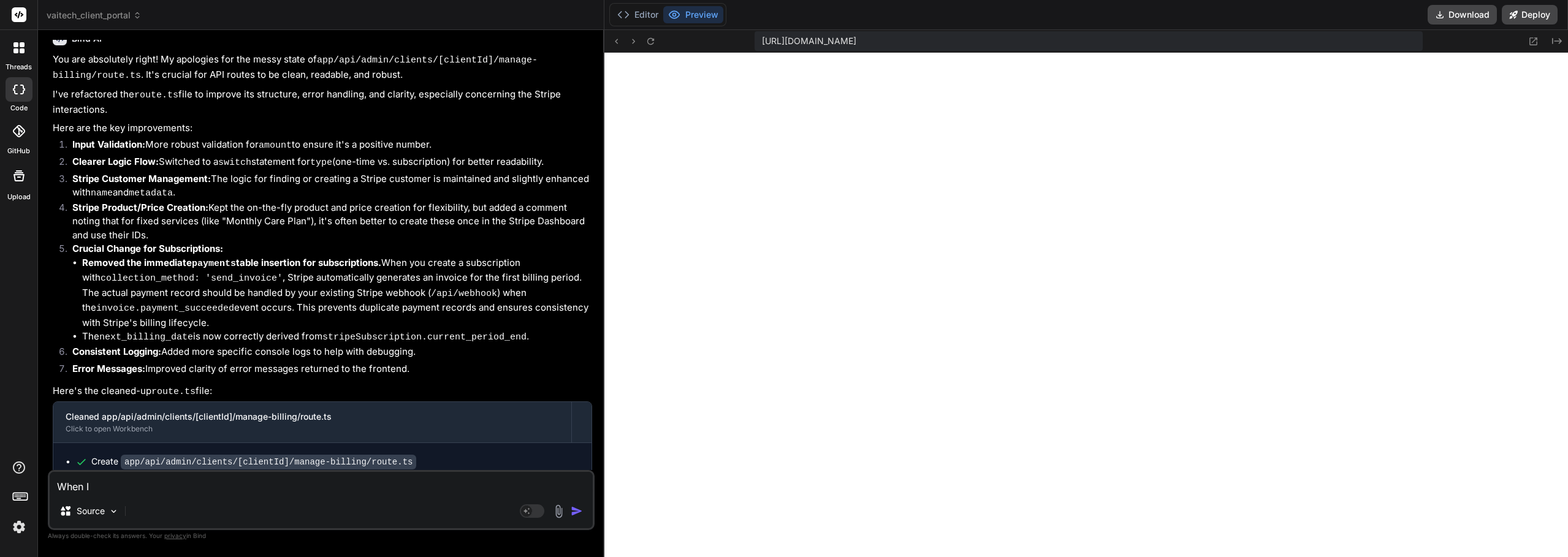
type textarea "x"
type textarea "When I c"
type textarea "x"
type textarea "When I cr"
type textarea "x"
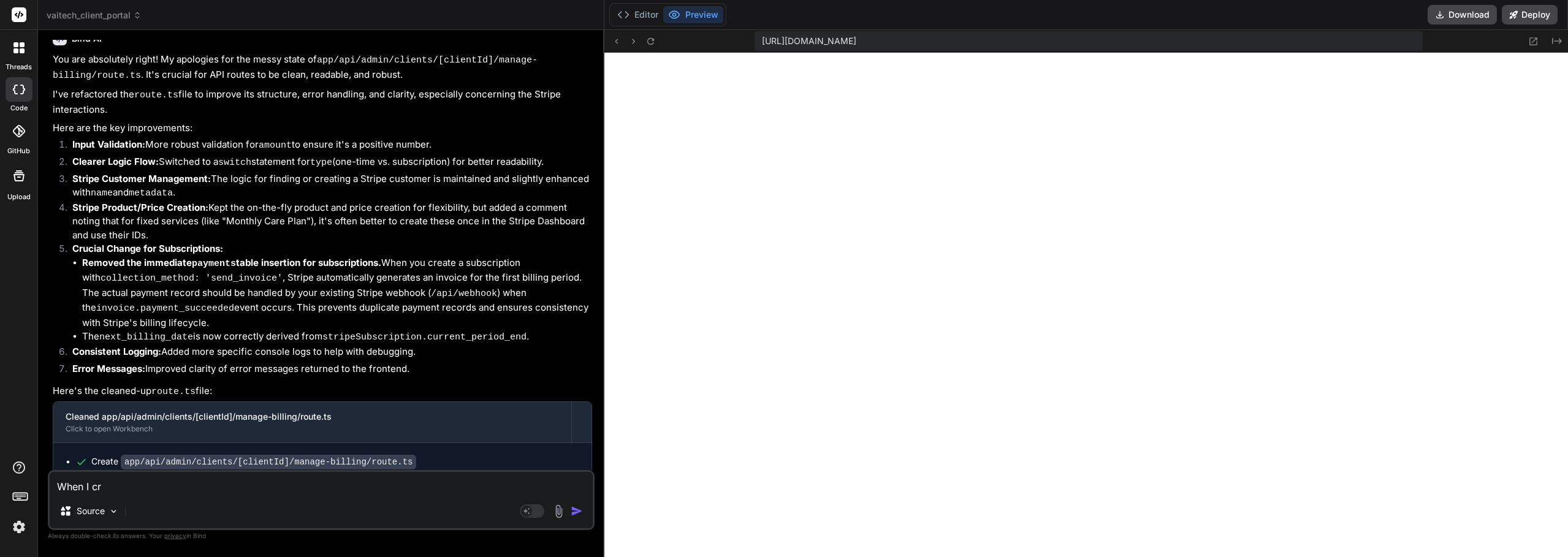
type textarea "When I cre"
type textarea "x"
type textarea "When I crea"
type textarea "x"
type textarea "When I creat"
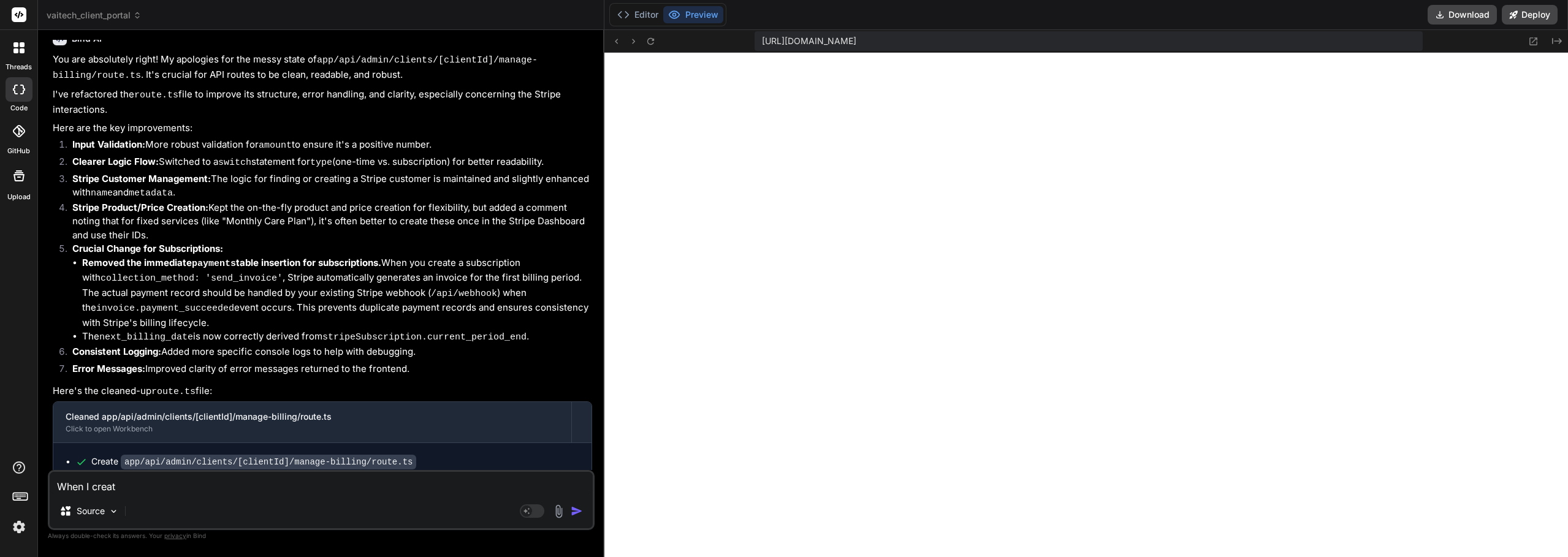
type textarea "x"
type textarea "When I create"
type textarea "x"
type textarea "When I create"
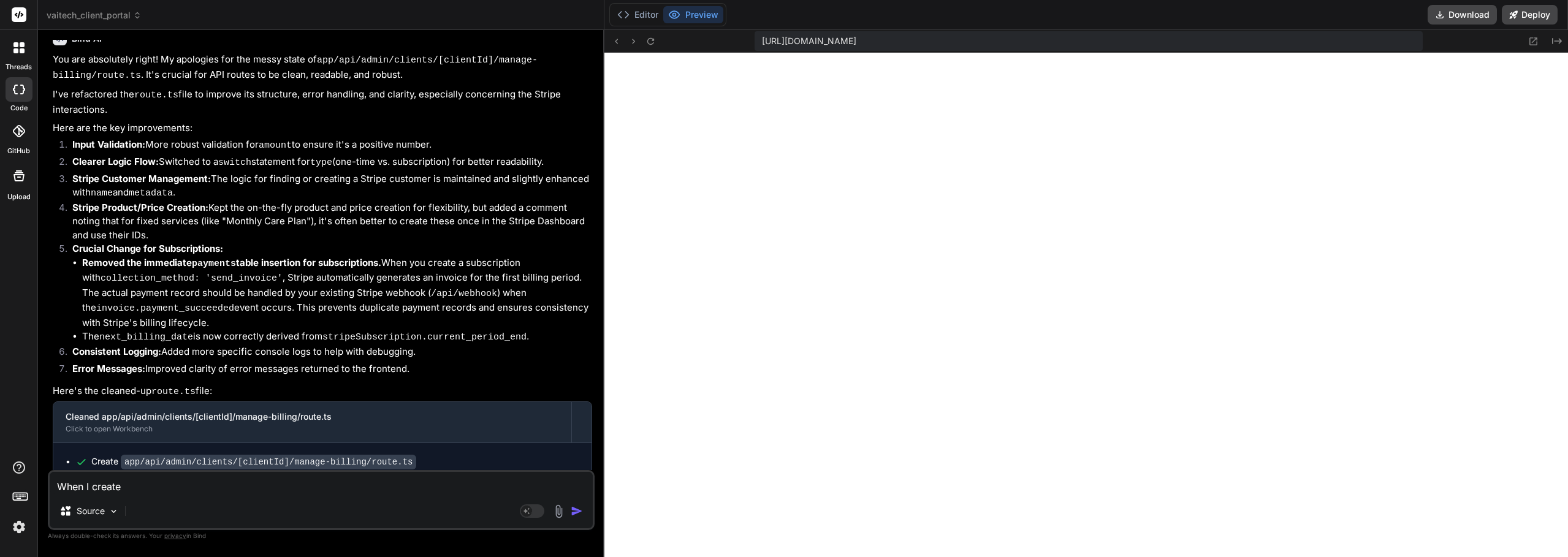
type textarea "x"
type textarea "When I create t"
type textarea "x"
type textarea "When I create th"
type textarea "x"
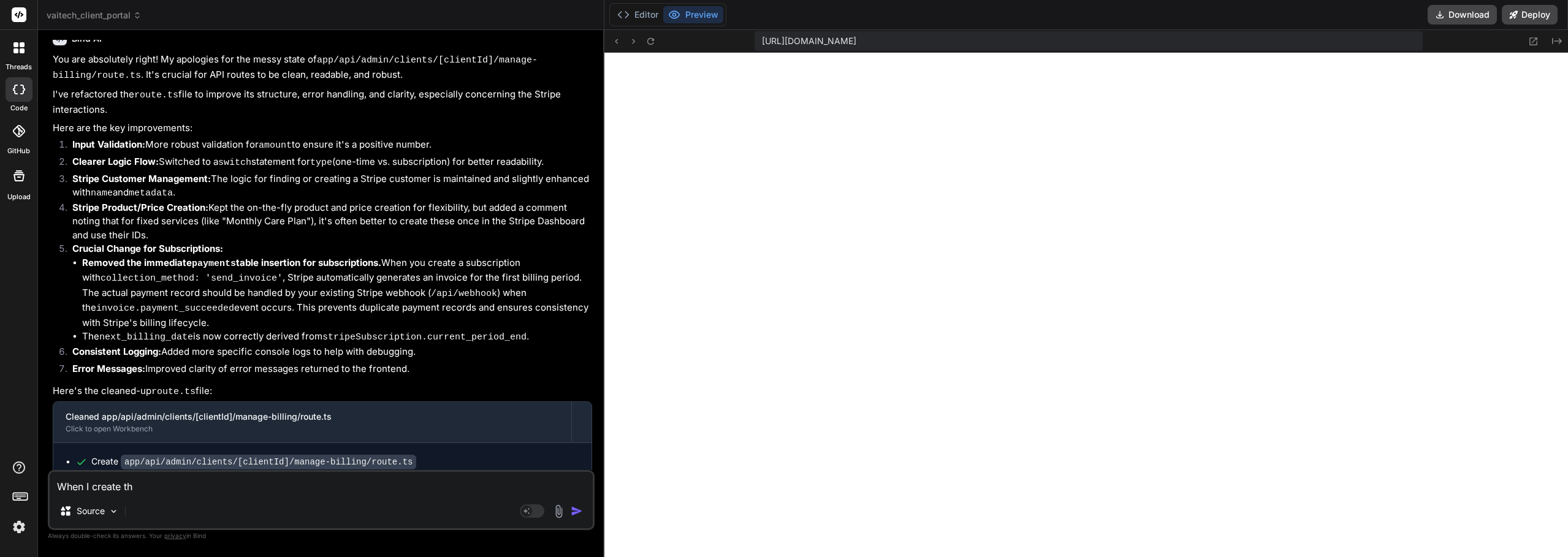
type textarea "When I create the"
type textarea "x"
type textarea "When I create the"
type textarea "x"
type textarea "When I create the r"
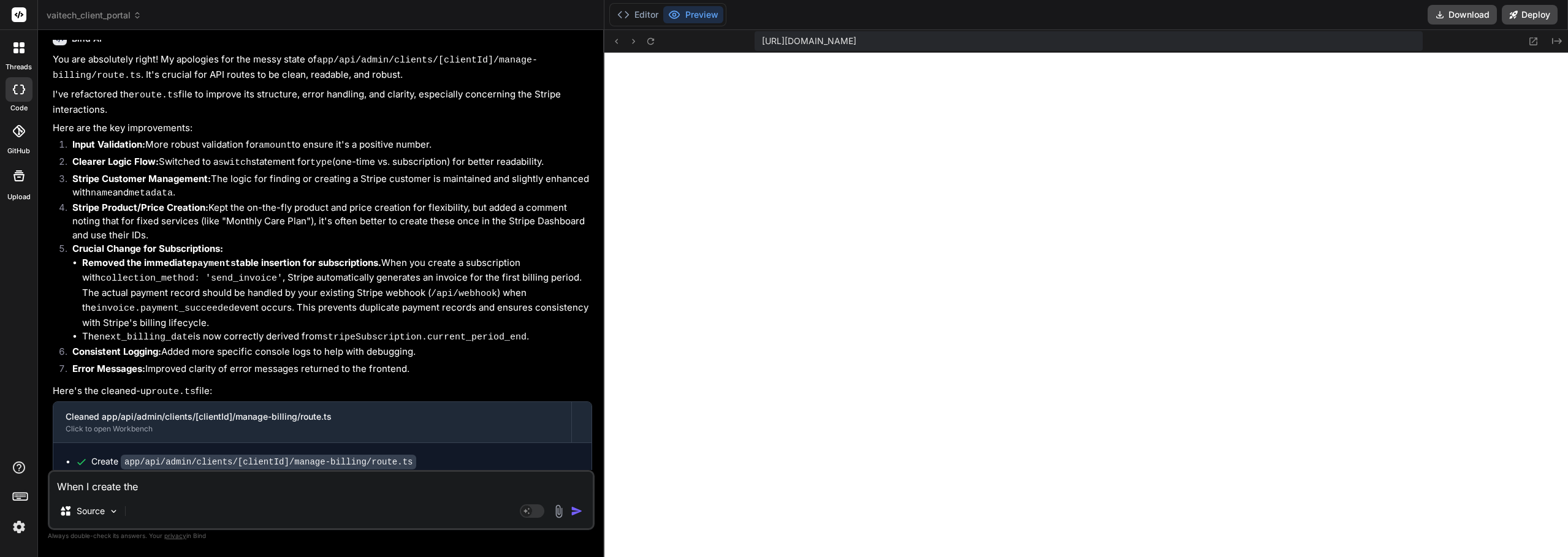
type textarea "x"
type textarea "When I create the re"
type textarea "x"
type textarea "When I create the rep"
type textarea "x"
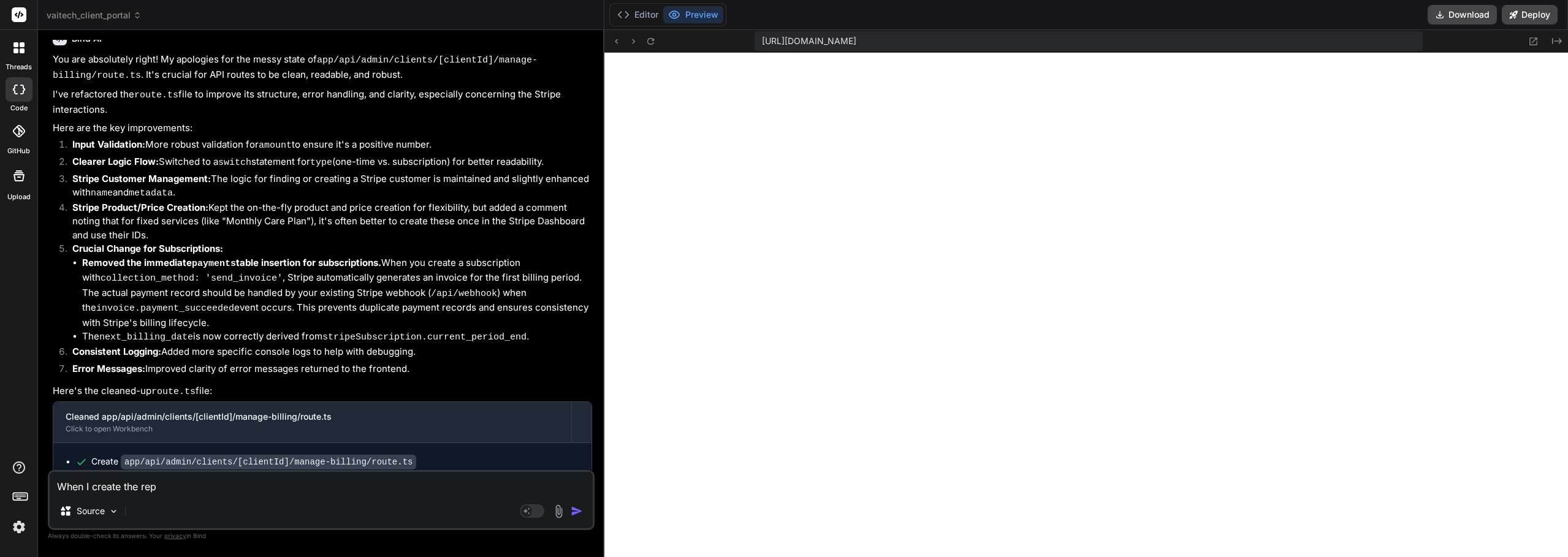
type textarea "When I create the repo"
type textarea "x"
type textarea "When I create the repo"
type textarea "x"
type textarea "When I create the repo i"
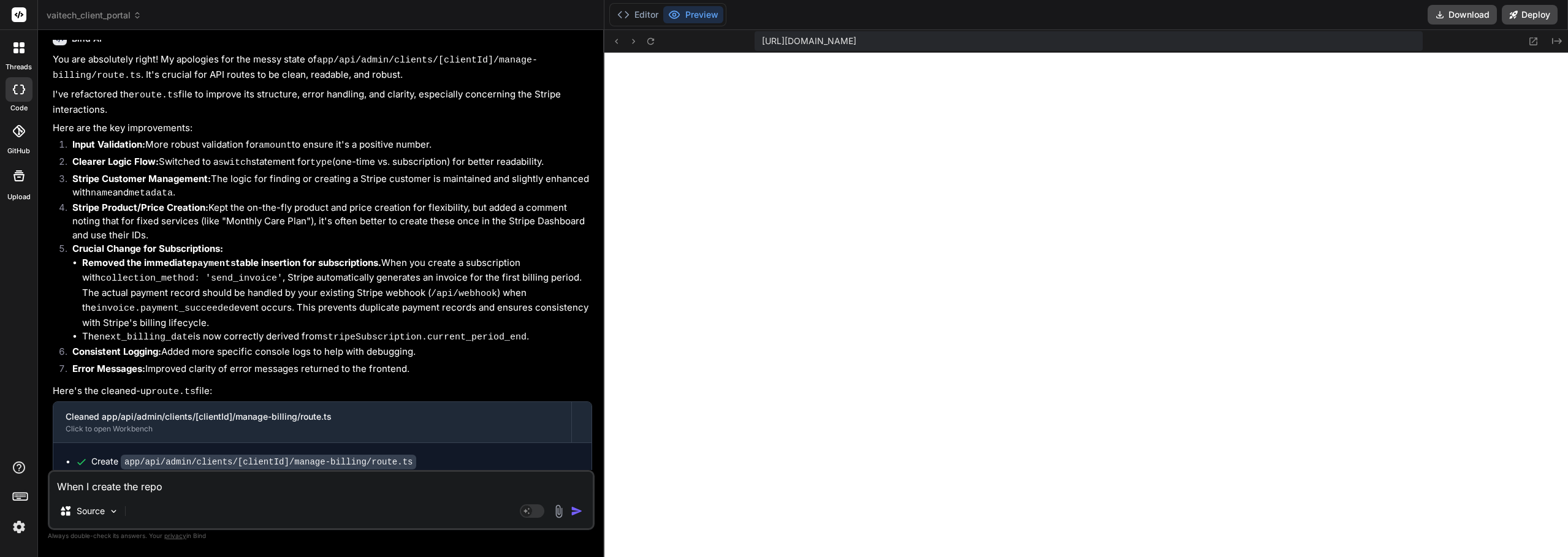
type textarea "x"
type textarea "When I create the repo in"
type textarea "x"
type textarea "When I create the repo in"
type textarea "x"
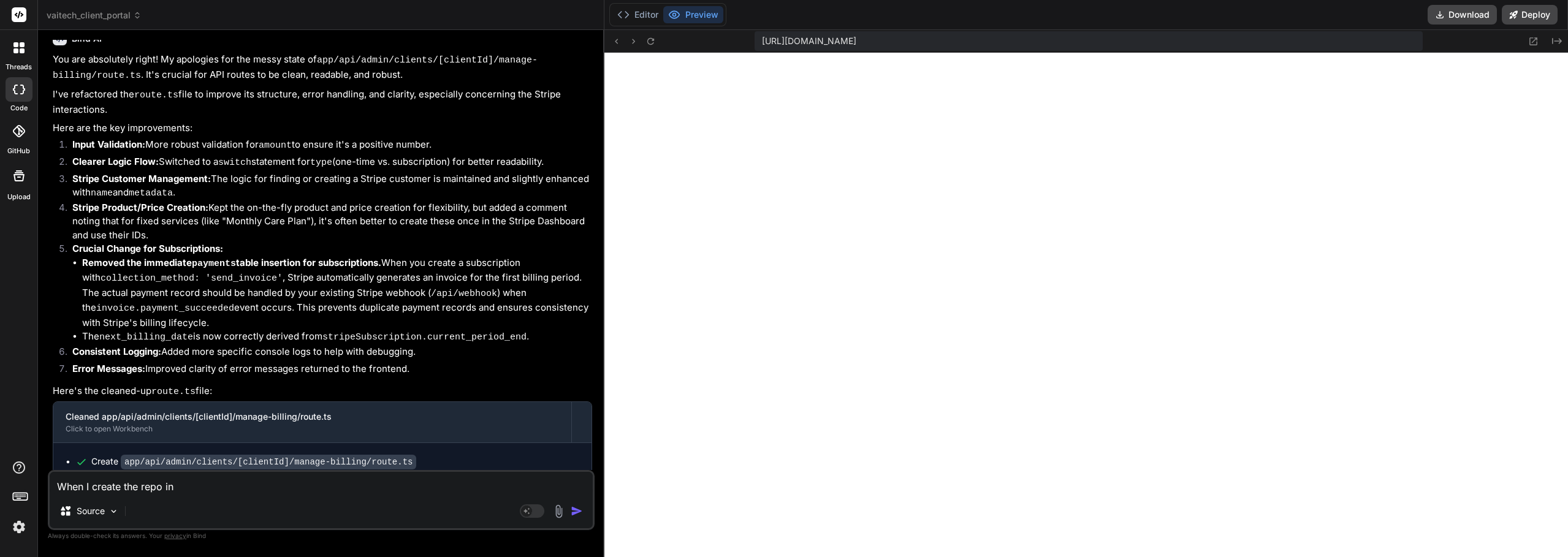
scroll to position [699, 0]
type textarea "When I create the repo in G"
type textarea "x"
type textarea "When I create the repo in Gi"
type textarea "x"
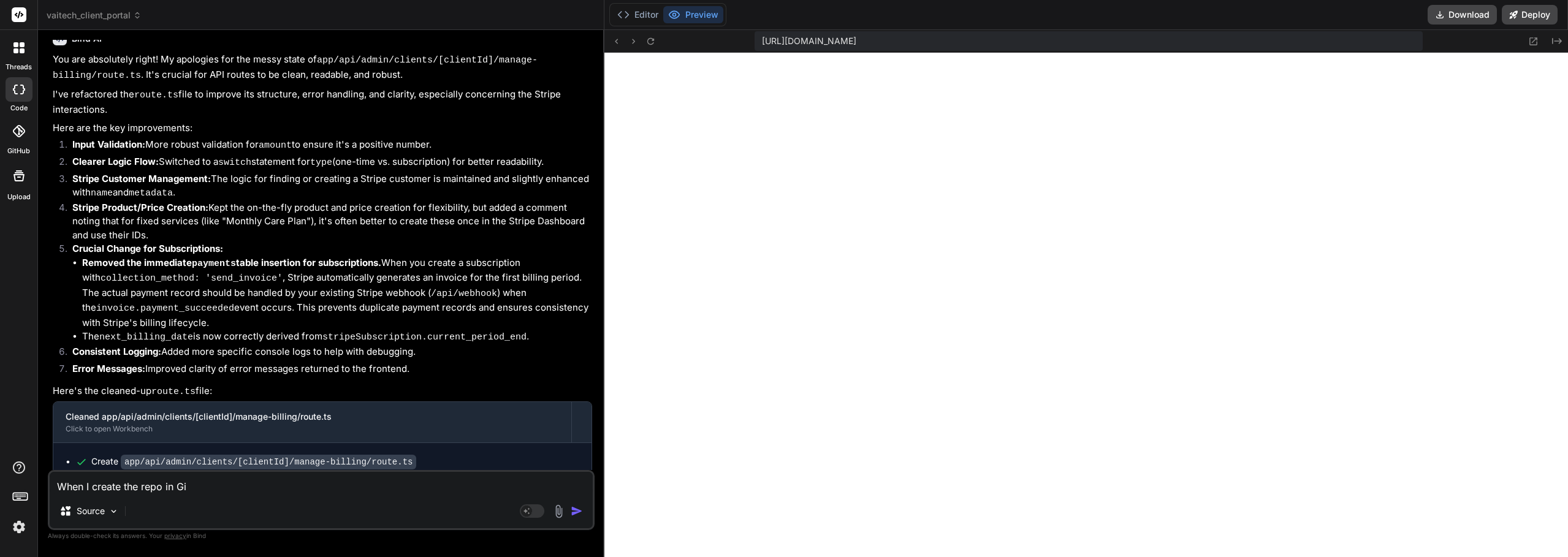
type textarea "When I create the repo in Git"
type textarea "x"
type textarea "When I create the repo in GitH"
type textarea "x"
type textarea "When I create the repo in GitHu"
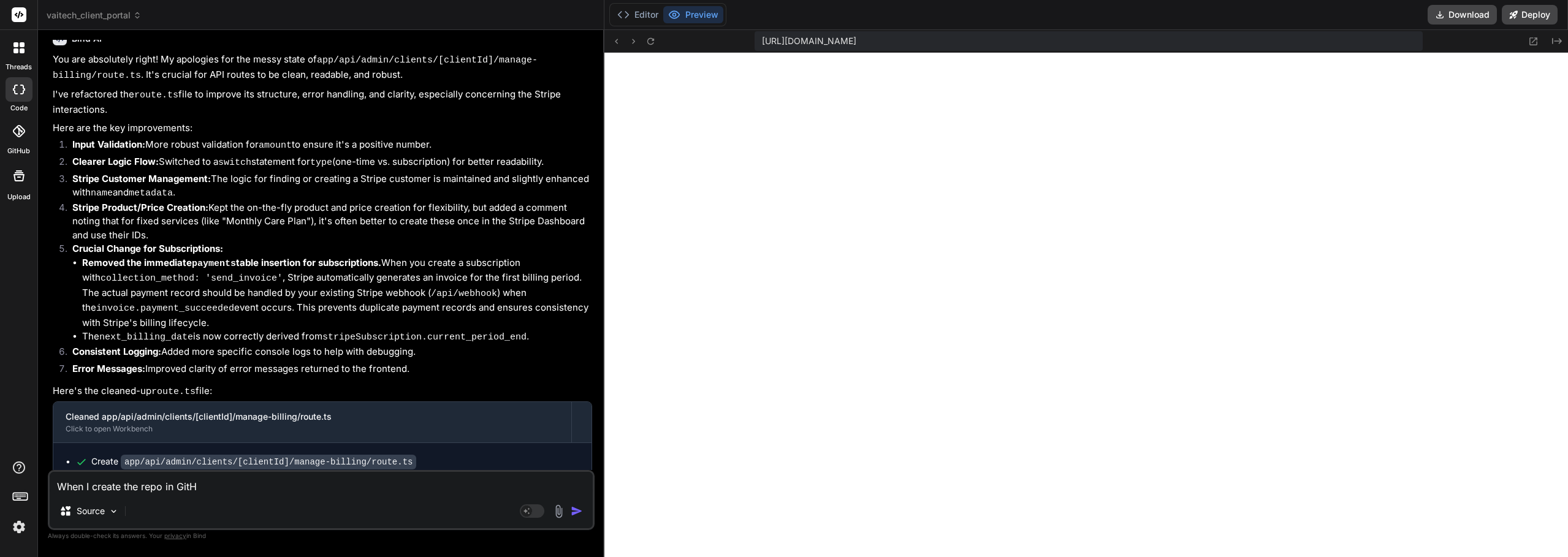
type textarea "x"
type textarea "When I create the repo in GitHub"
type textarea "x"
type textarea "When I create the repo in GitHub"
type textarea "x"
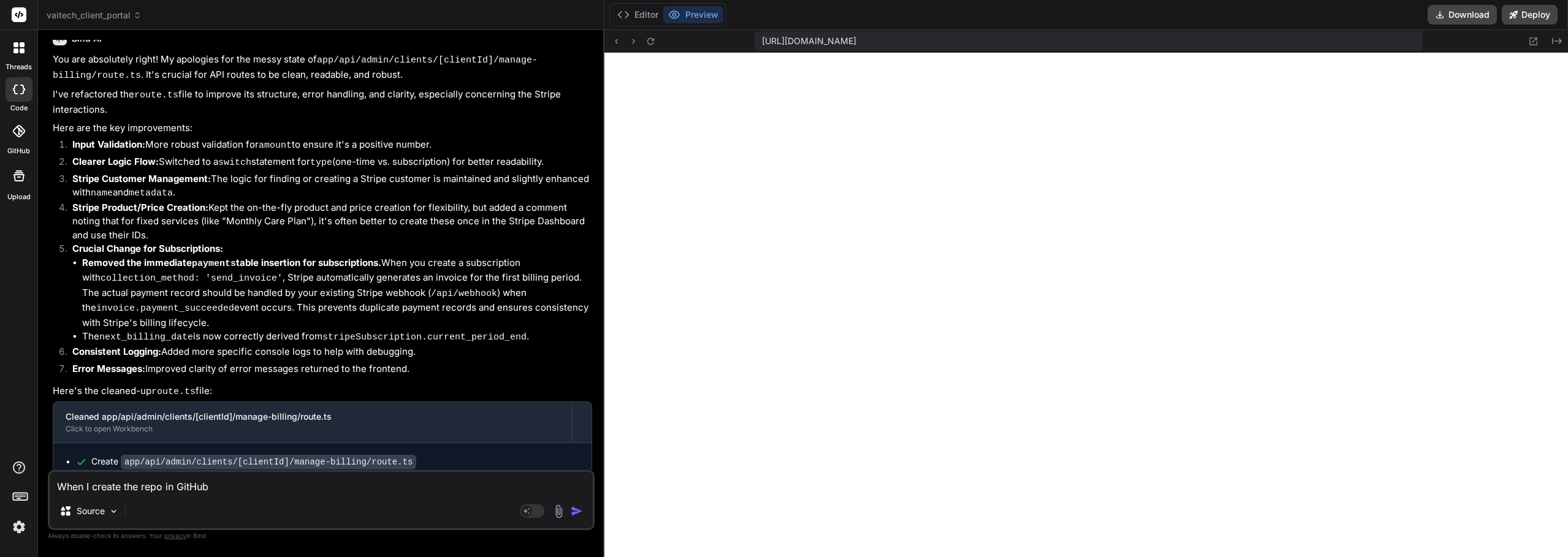
type textarea "When I create the repo in GitHub"
type textarea "x"
type textarea "When I create the repo in GitHub,"
type textarea "x"
type textarea "When I create the repo in GitHub,"
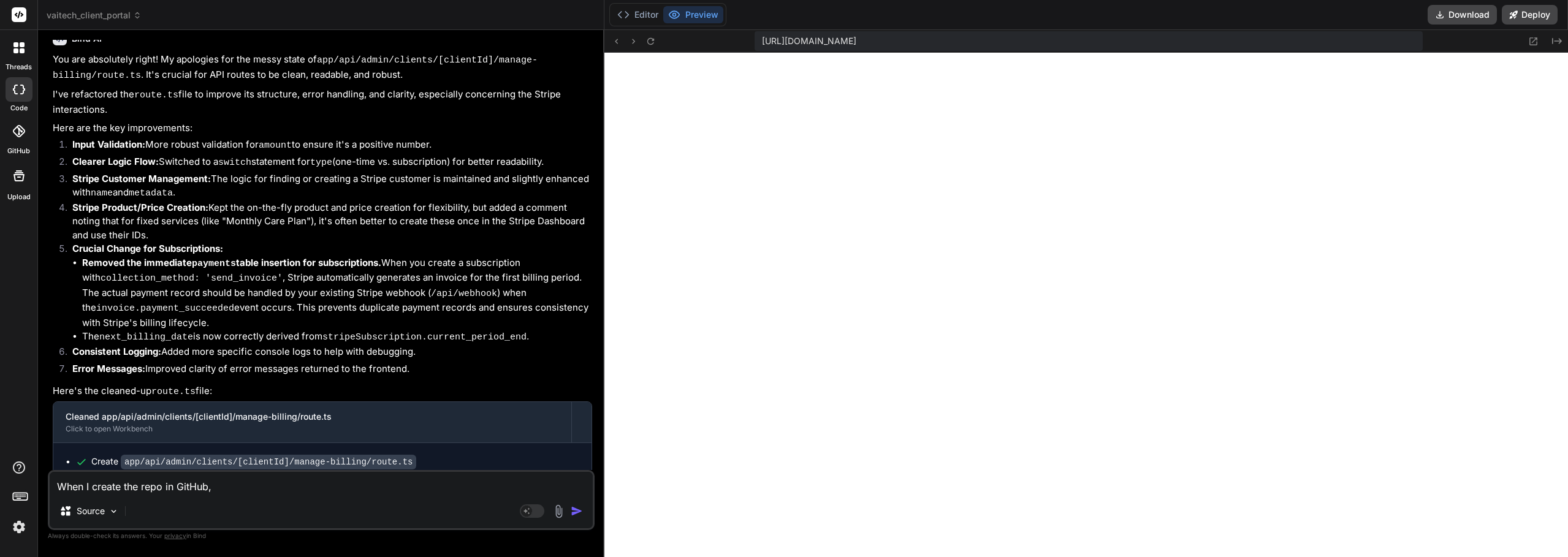
type textarea "x"
type textarea "When I create the repo in GitHub, w"
type textarea "x"
type textarea "When I create the repo in GitHub, wh"
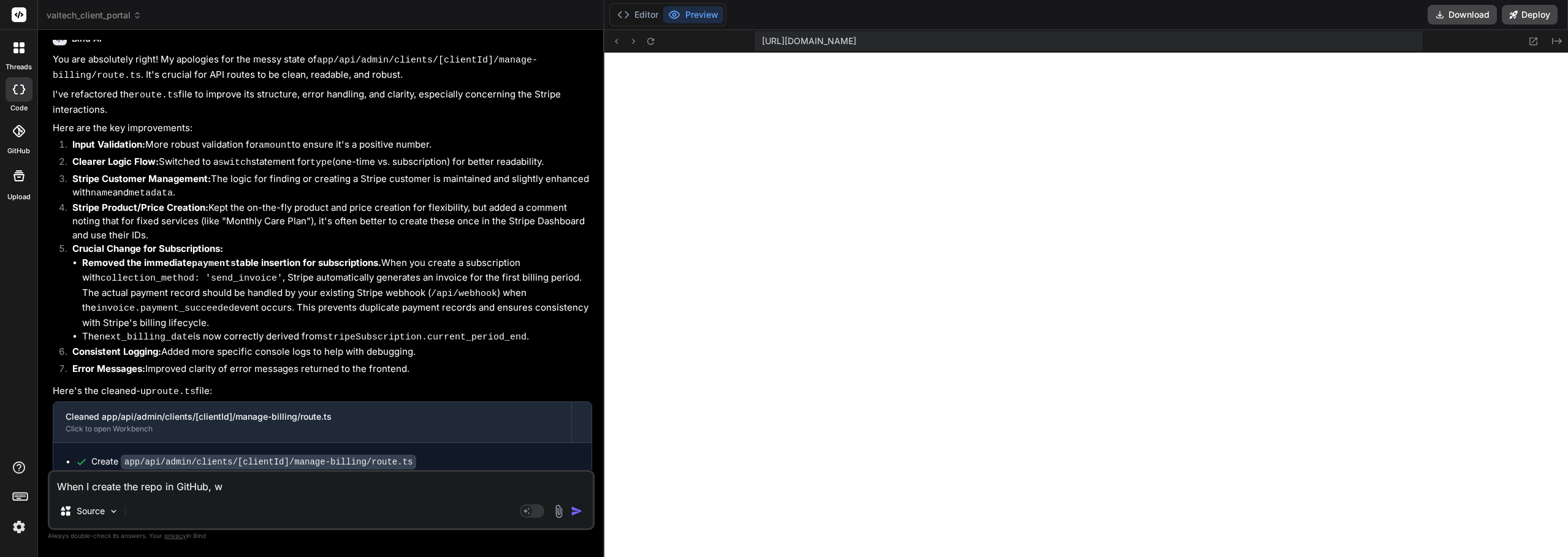
type textarea "x"
type textarea "When I create the repo in GitHub, wha"
type textarea "x"
type textarea "When I create the repo in GitHub, what"
type textarea "x"
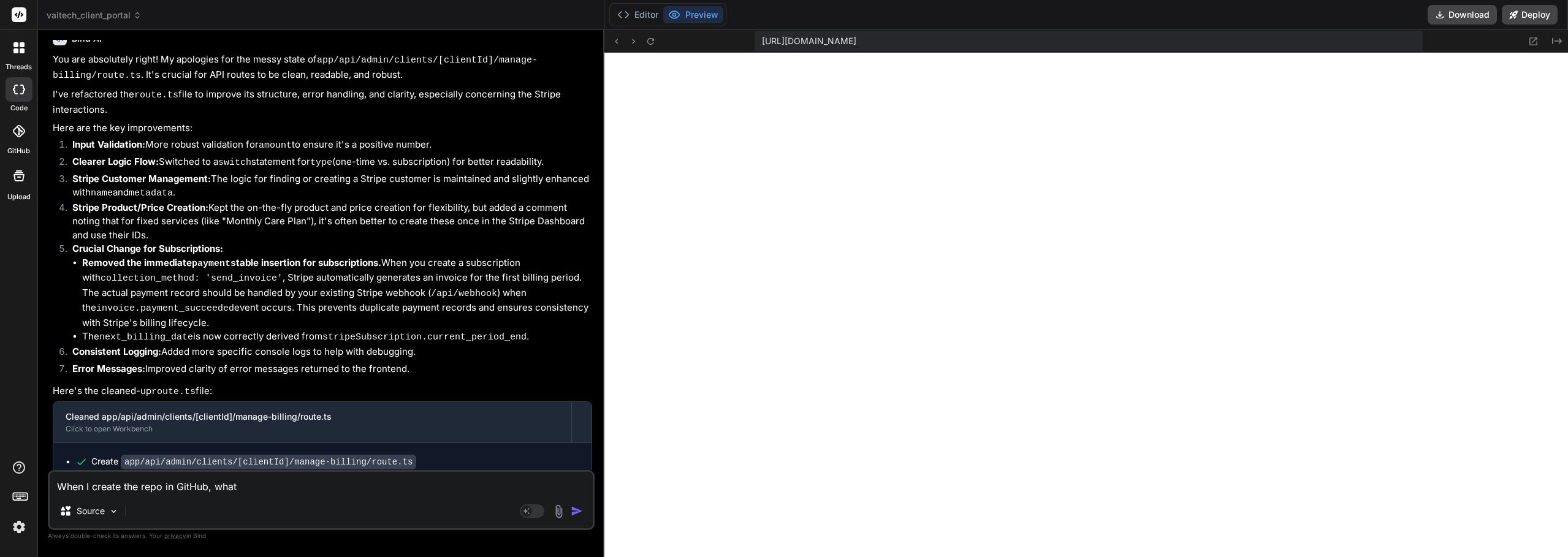
type textarea "When I create the repo in GitHub, what"
type textarea "x"
type textarea "When I create the repo in GitHub, what s"
type textarea "x"
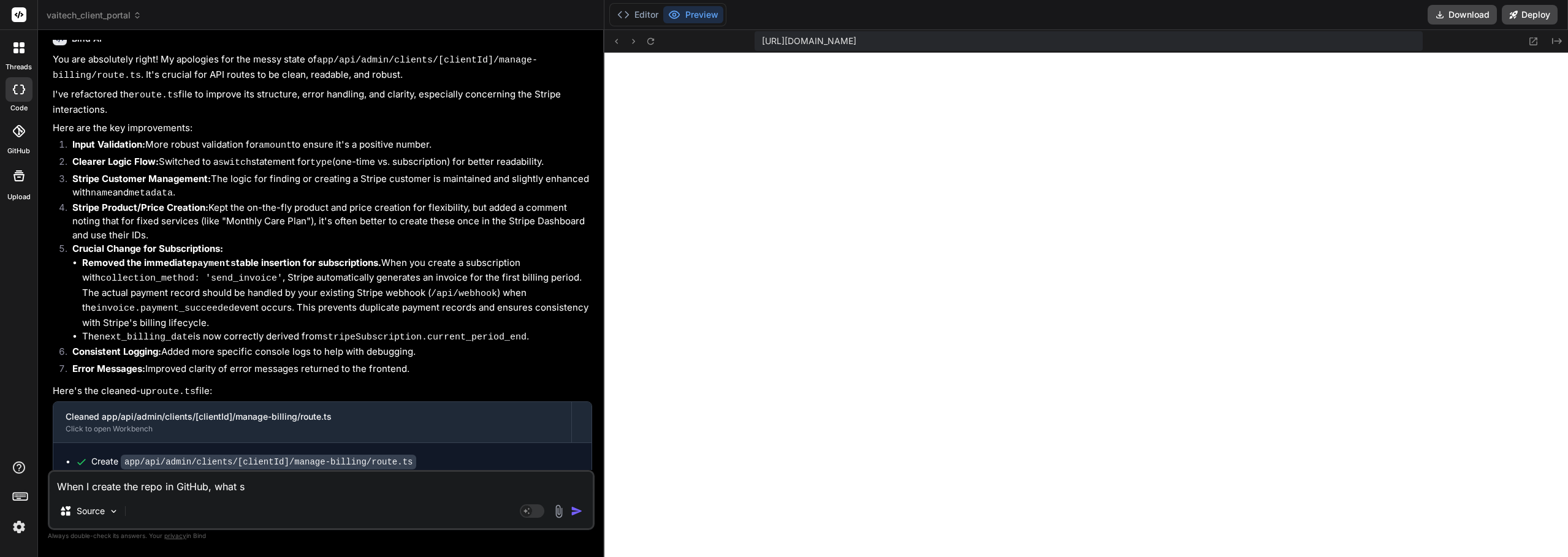
type textarea "When I create the repo in GitHub, what sh"
type textarea "x"
type textarea "When I create the repo in GitHub, what sho"
type textarea "x"
type textarea "When I create the repo in GitHub, what shou"
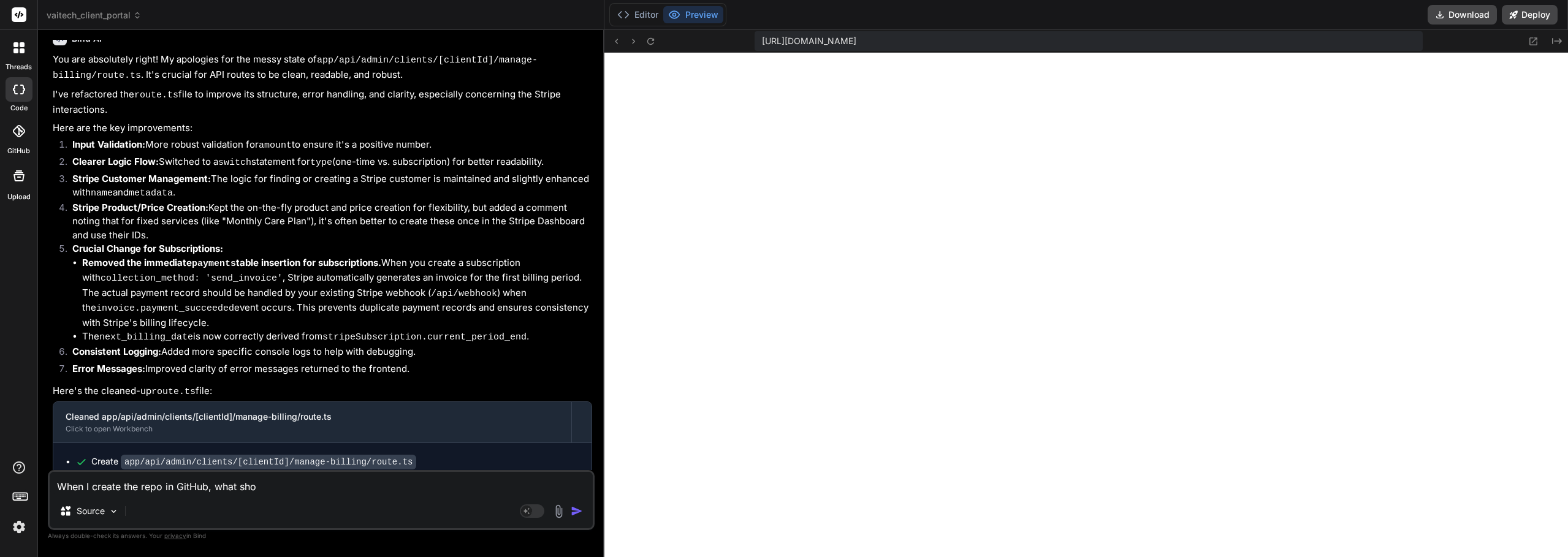
type textarea "x"
type textarea "When I create the repo in GitHub, what shoul"
type textarea "x"
type textarea "When I create the repo in GitHub, what should"
type textarea "x"
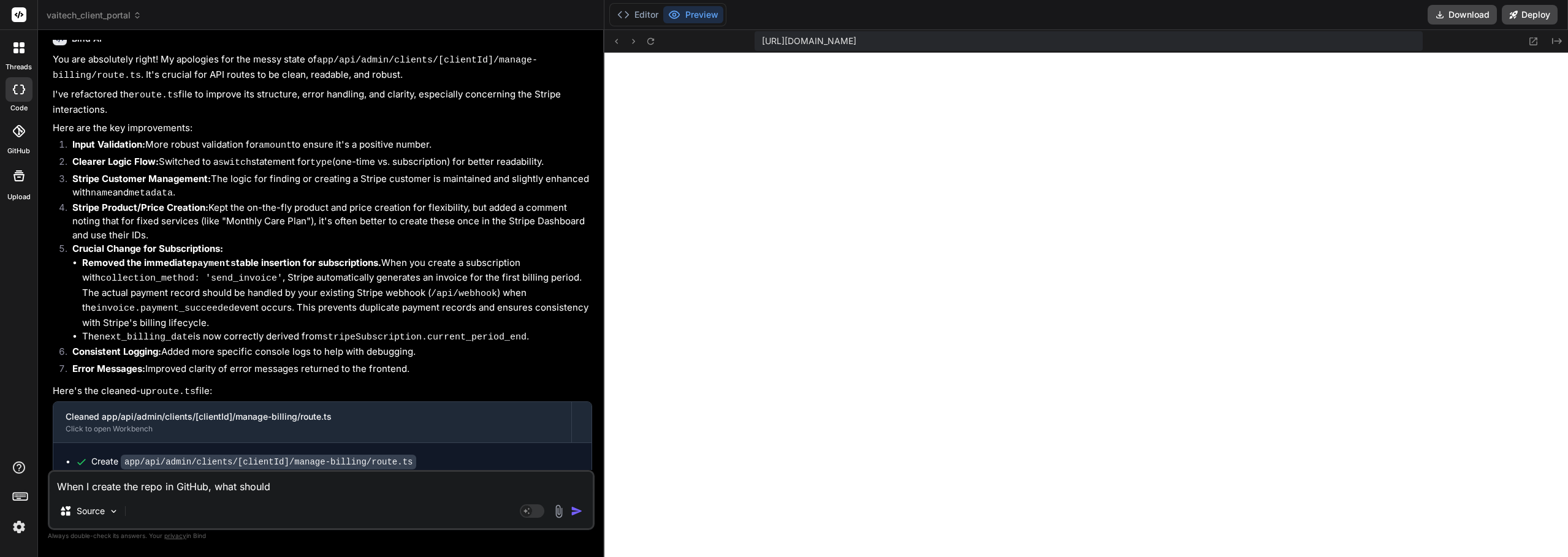
type textarea "When I create the repo in GitHub, what should"
type textarea "x"
type textarea "When I create the repo in GitHub, what should I"
type textarea "x"
type textarea "When I create the repo in GitHub, what should I"
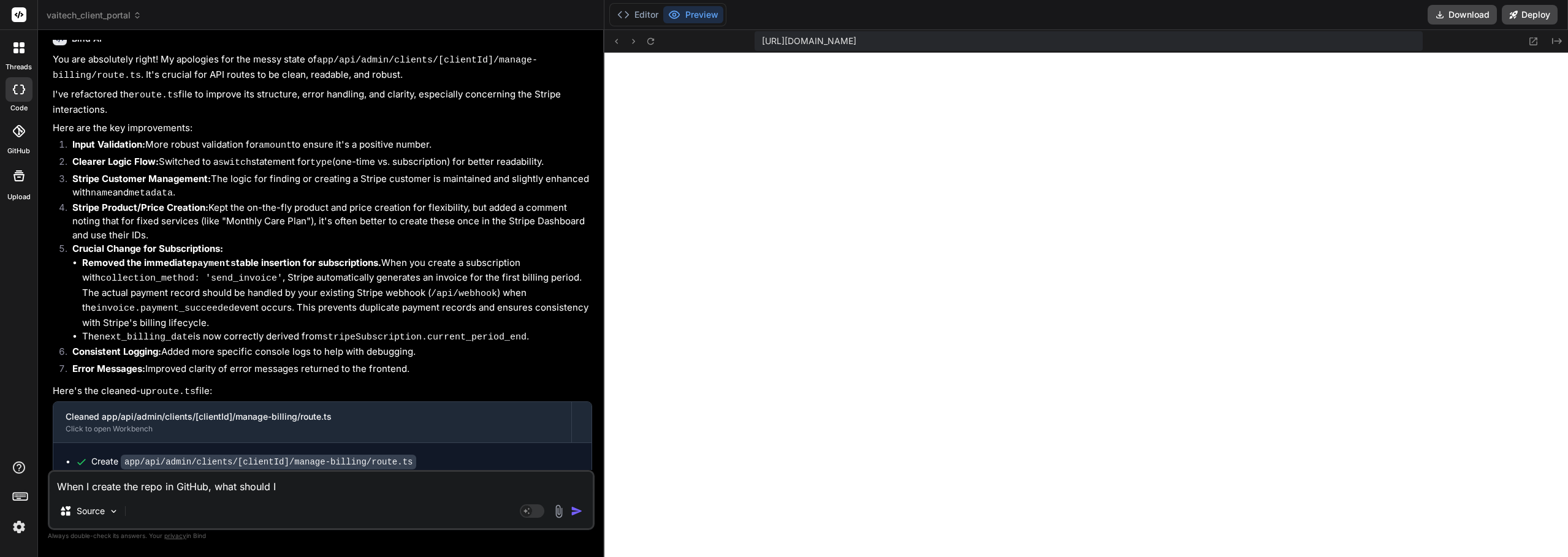
type textarea "x"
type textarea "When I create the repo in GitHub, what should I s"
type textarea "x"
type textarea "When I create the repo in GitHub, what should I se"
type textarea "x"
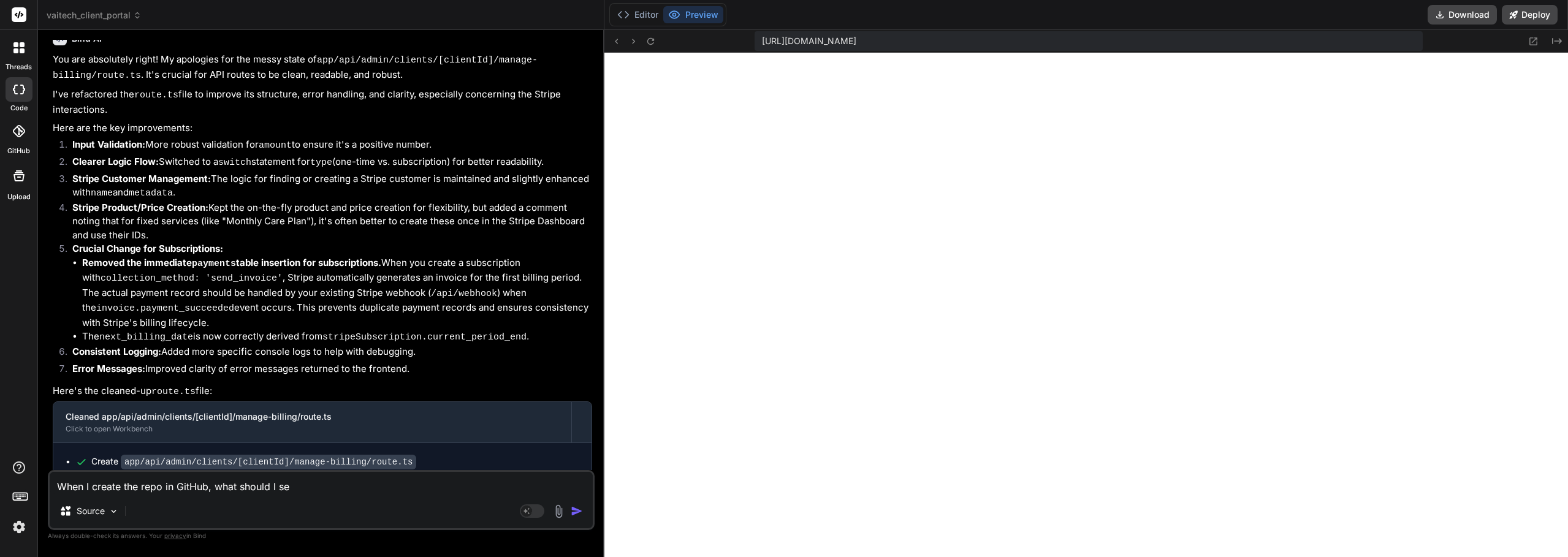
type textarea "When I create the repo in GitHub, what should I sel"
type textarea "x"
type textarea "When I create the repo in GitHub, what should I sele"
type textarea "x"
type textarea "When I create the repo in GitHub, what should I selec"
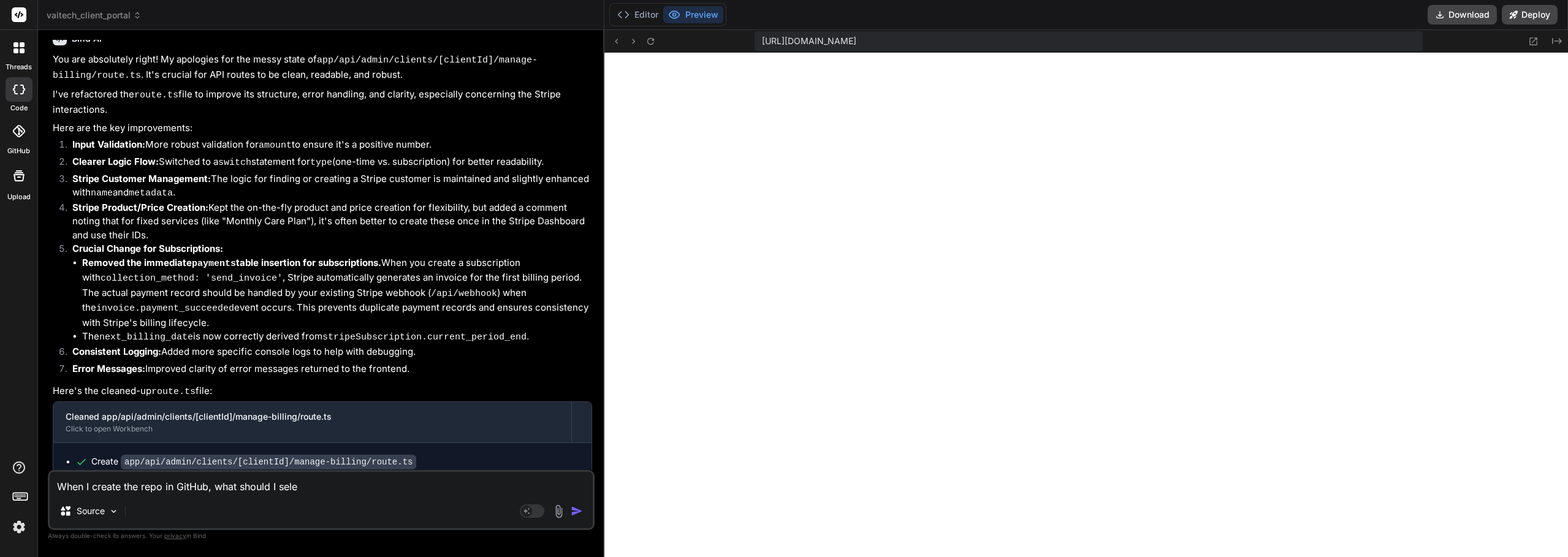
type textarea "x"
type textarea "When I create the repo in GitHub, what should I select"
type textarea "x"
type textarea "When I create the repo in GitHub, what should I select"
type textarea "x"
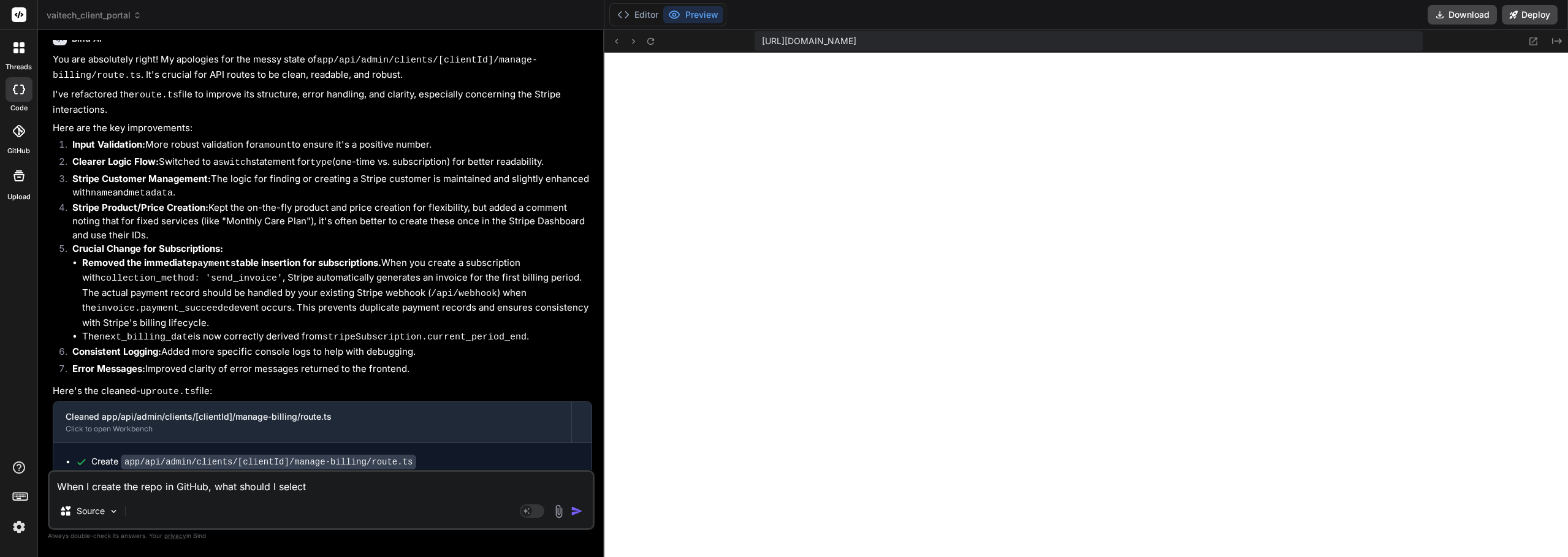
type textarea "When I create the repo in GitHub, what should I select i"
type textarea "x"
type textarea "When I create the repo in GitHub, what should I select in"
type textarea "x"
type textarea "When I create the repo in GitHub, what should I select in"
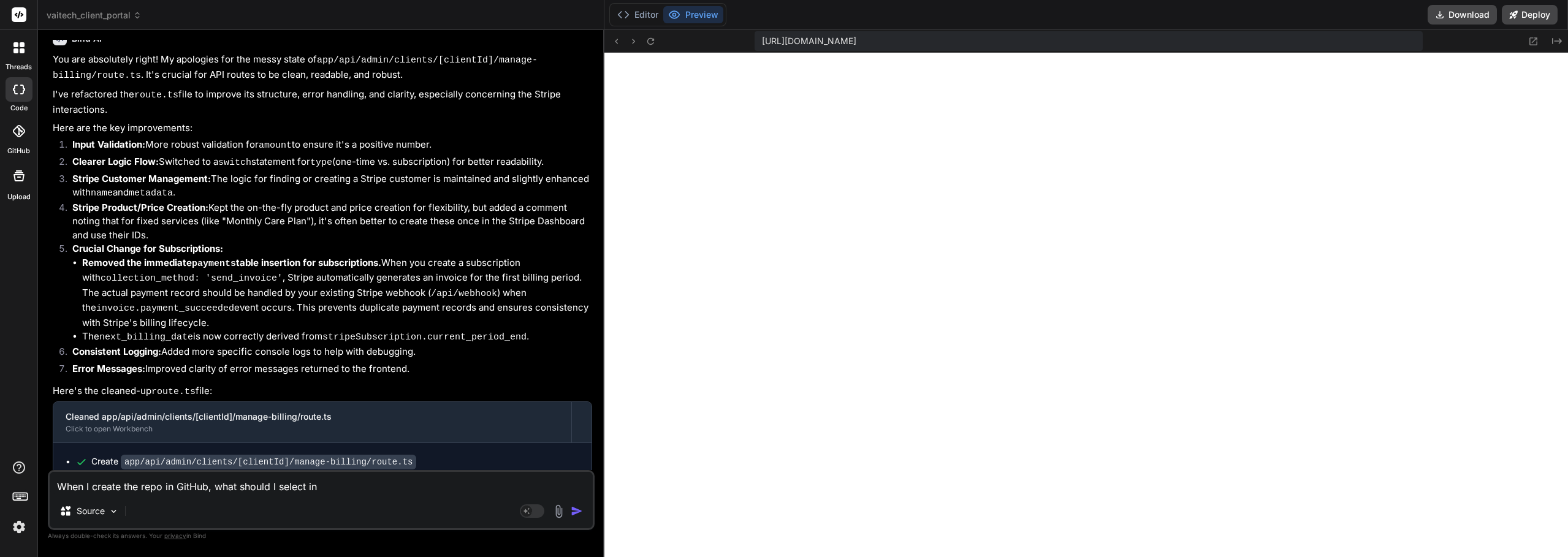
type textarea "x"
type textarea "When I create the repo in GitHub, what should I select in t"
type textarea "x"
type textarea "When I create the repo in GitHub, what should I select in th"
type textarea "x"
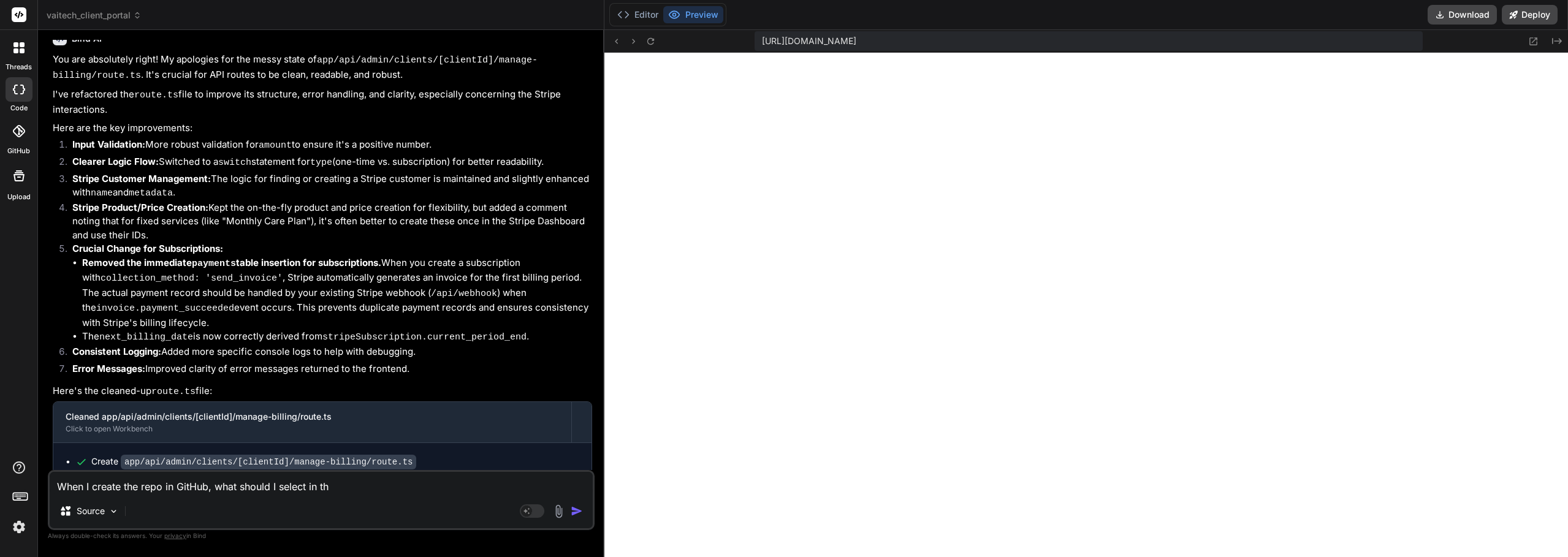
type textarea "When I create the repo in GitHub, what should I select in the"
type textarea "x"
type textarea "When I create the repo in GitHub, what should I select in the"
type textarea "x"
type textarea "When I create the repo in GitHub, what should I select in the G"
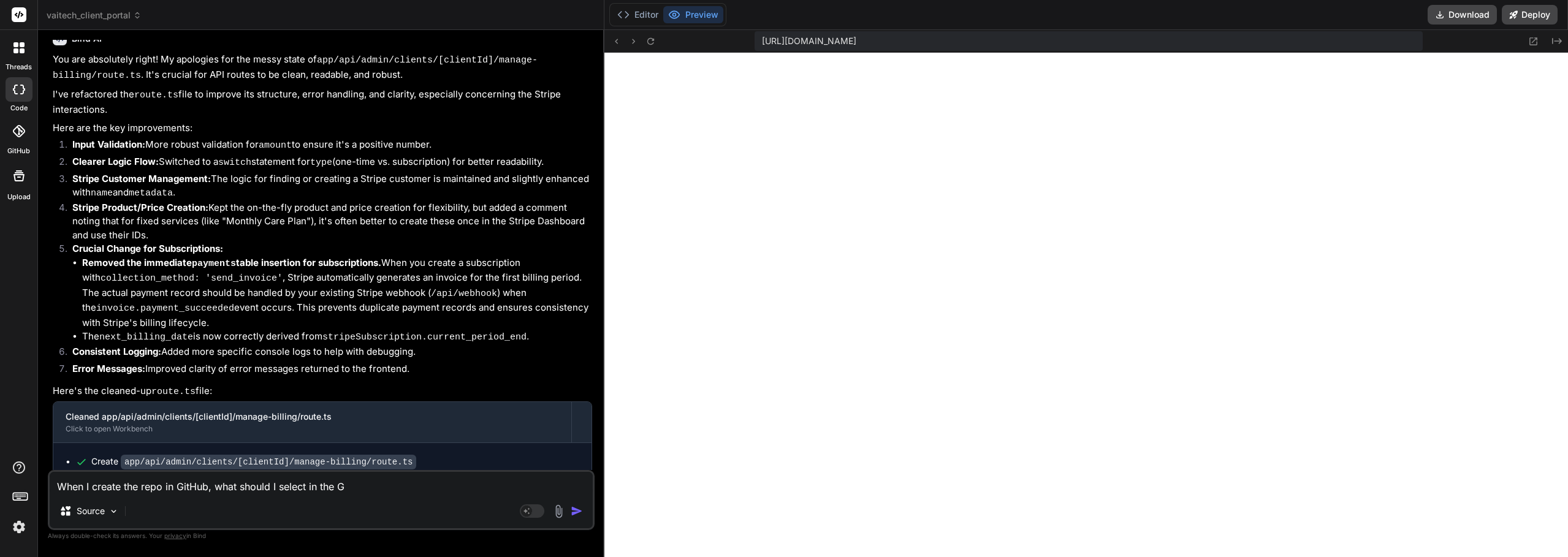
type textarea "x"
type textarea "When I create the repo in GitHub, what should I select in the Gi"
type textarea "x"
type textarea "When I create the repo in GitHub, what should I select in the Git"
type textarea "x"
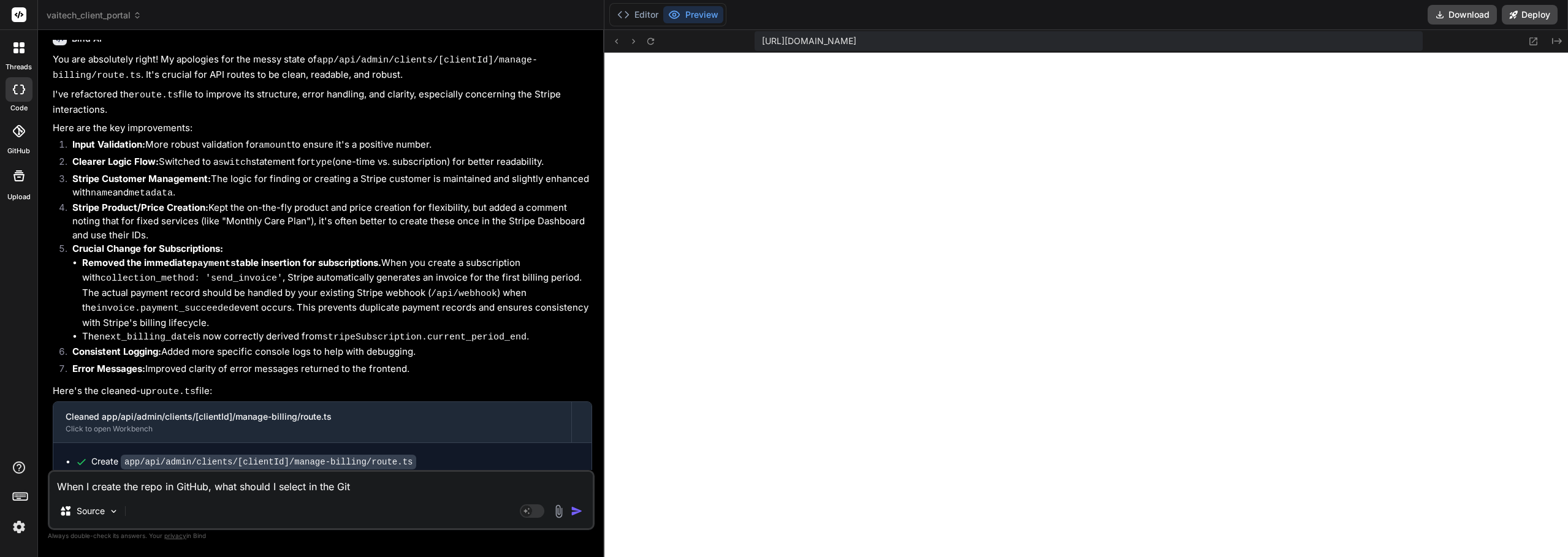
type textarea "When I create the repo in GitHub, what should I select in the GitI"
type textarea "x"
type textarea "When I create the repo in GitHub, what should I select in the GitIg"
type textarea "x"
type textarea "When I create the repo in GitHub, what should I select in the GitIgn"
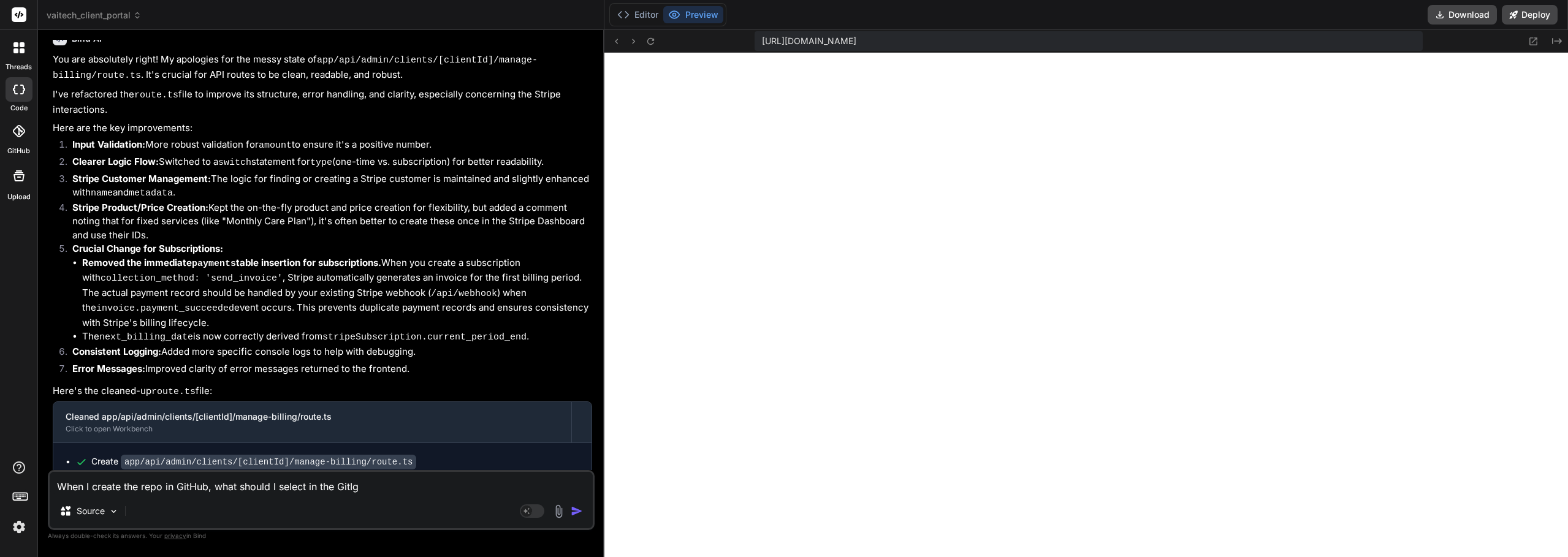
type textarea "x"
type textarea "When I create the repo in GitHub, what should I select in the GitIgno"
type textarea "x"
type textarea "When I create the repo in GitHub, what should I select in the GitIgnor"
type textarea "x"
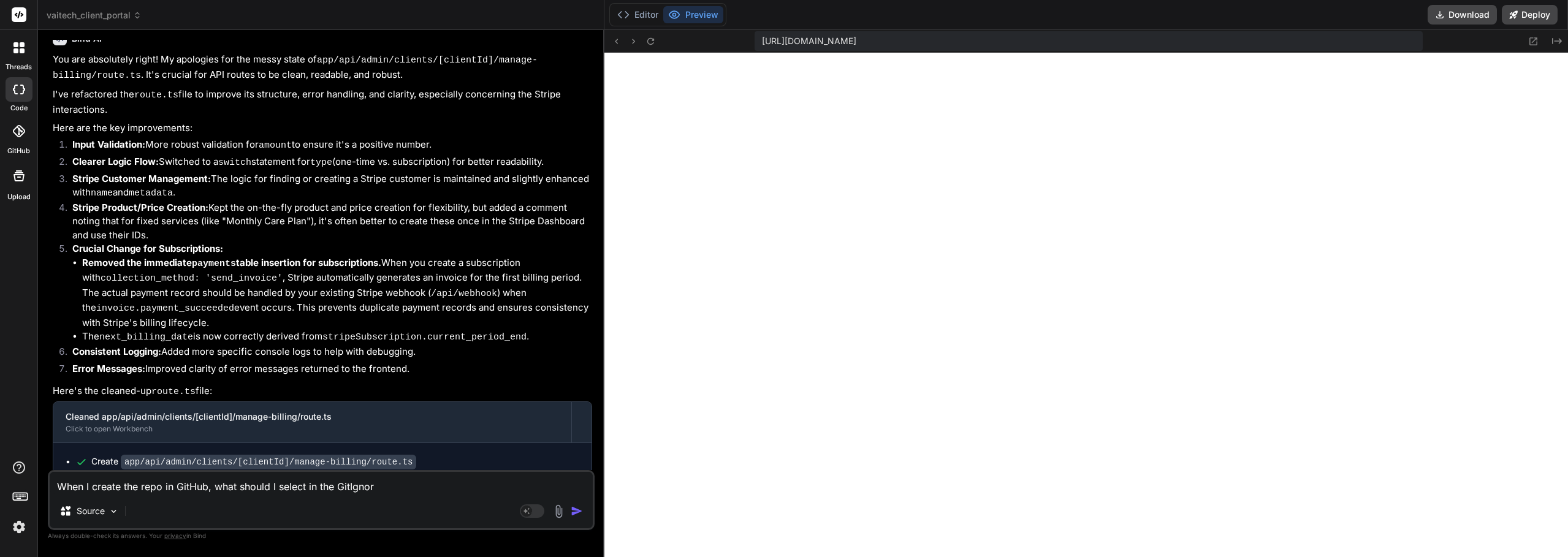
type textarea "When I create the repo in GitHub, what should I select in the GitIgnore"
type textarea "x"
type textarea "When I create the repo in GitHub, what should I select in the GitIgnore"
type textarea "x"
type textarea "When I create the repo in GitHub, what should I select in the GitIgnore l"
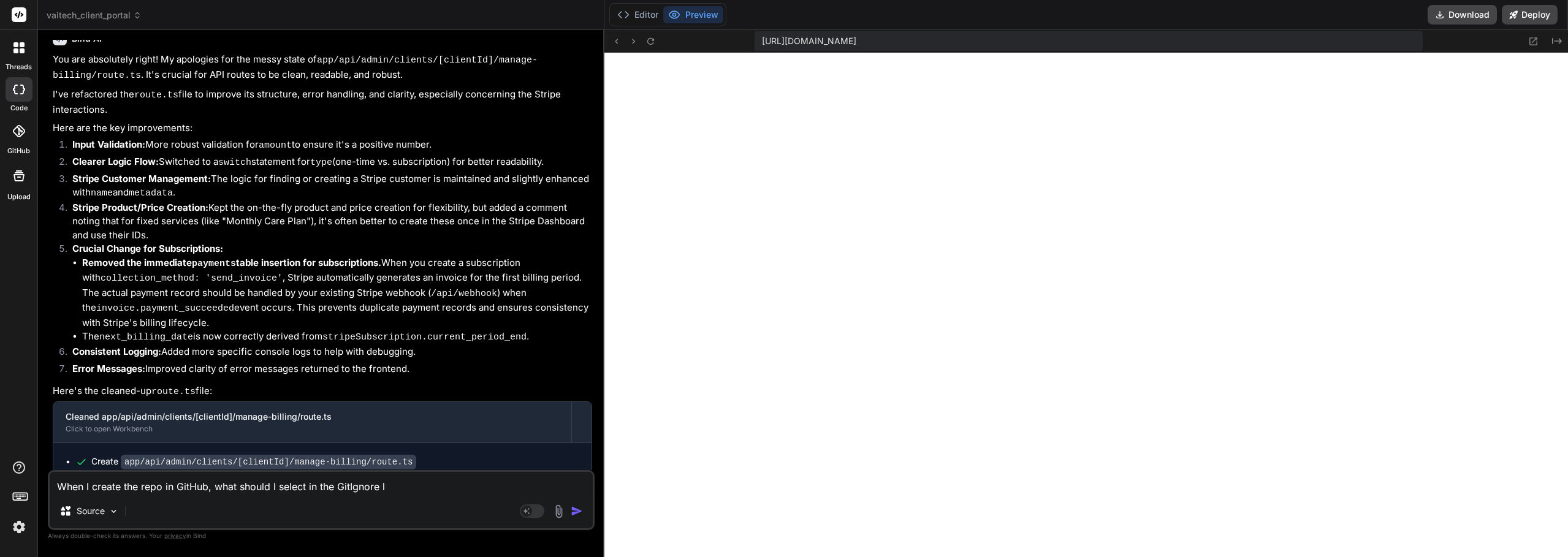
type textarea "x"
type textarea "When I create the repo in GitHub, what should I select in the GitIgnore li"
type textarea "x"
type textarea "When I create the repo in GitHub, what should I select in the GitIgnore lis"
type textarea "x"
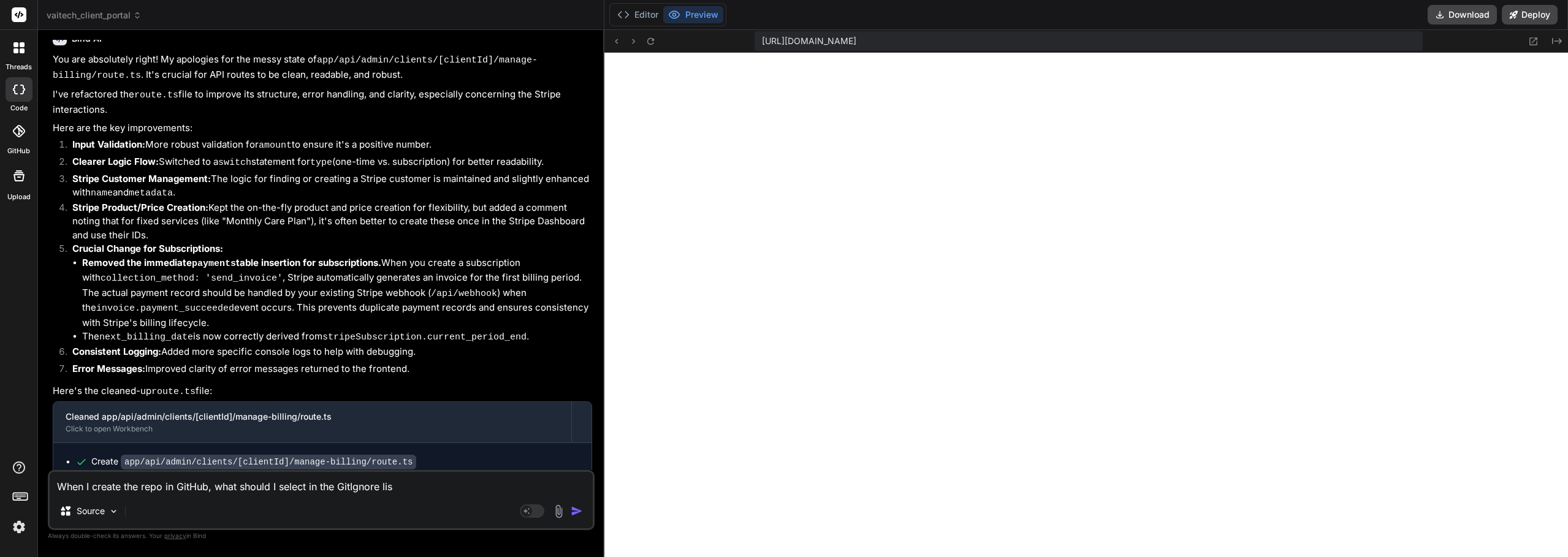
type textarea "When I create the repo in GitHub, what should I select in the GitIgnore list"
type textarea "x"
type textarea "When I create the repo in GitHub, what should I select in the GitIgnore list?"
type textarea "x"
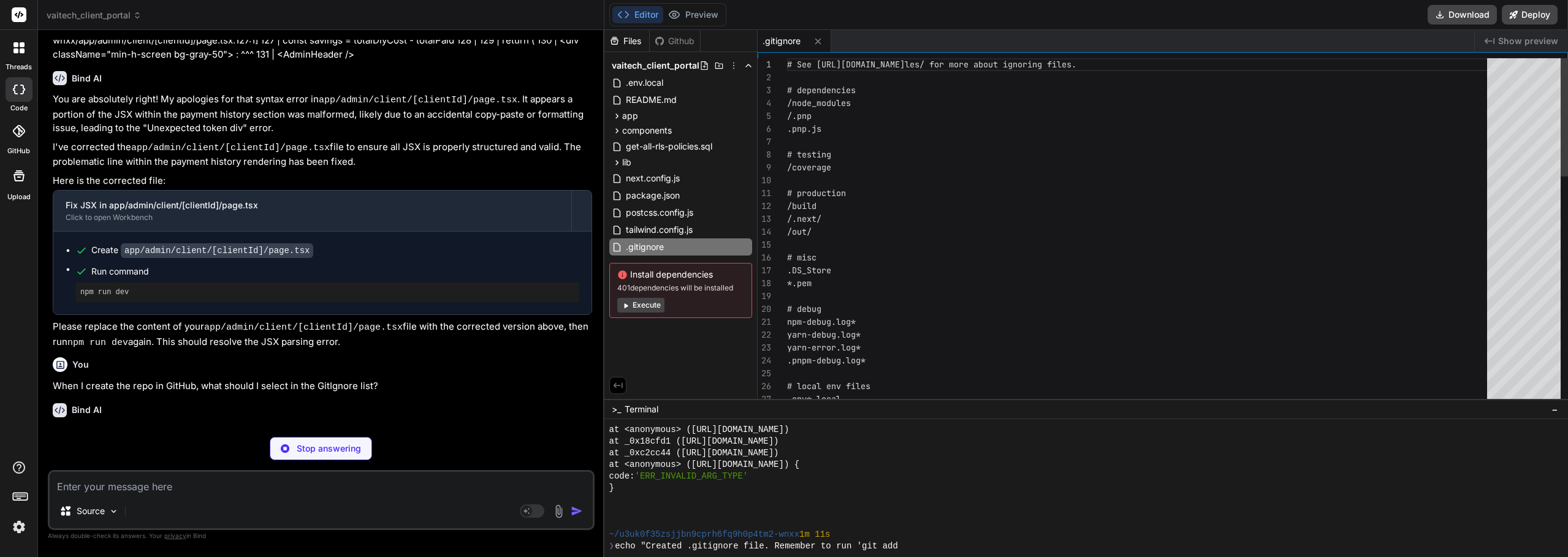
scroll to position [2714, 0]
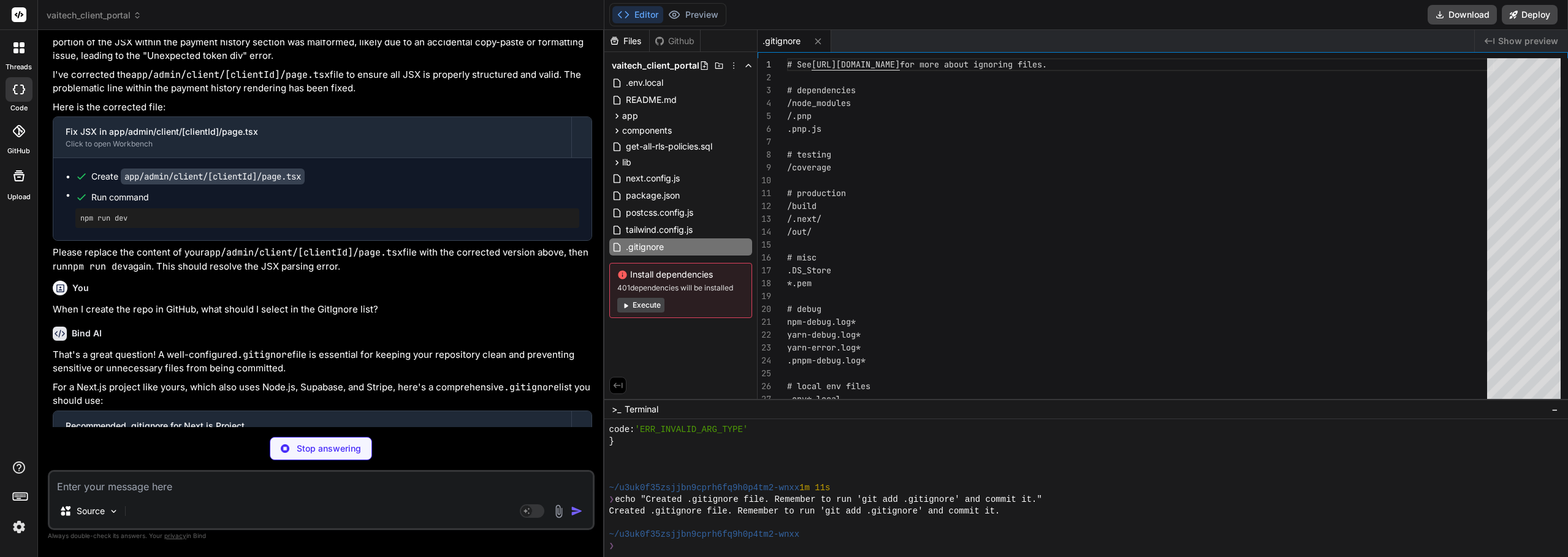
type textarea "x"
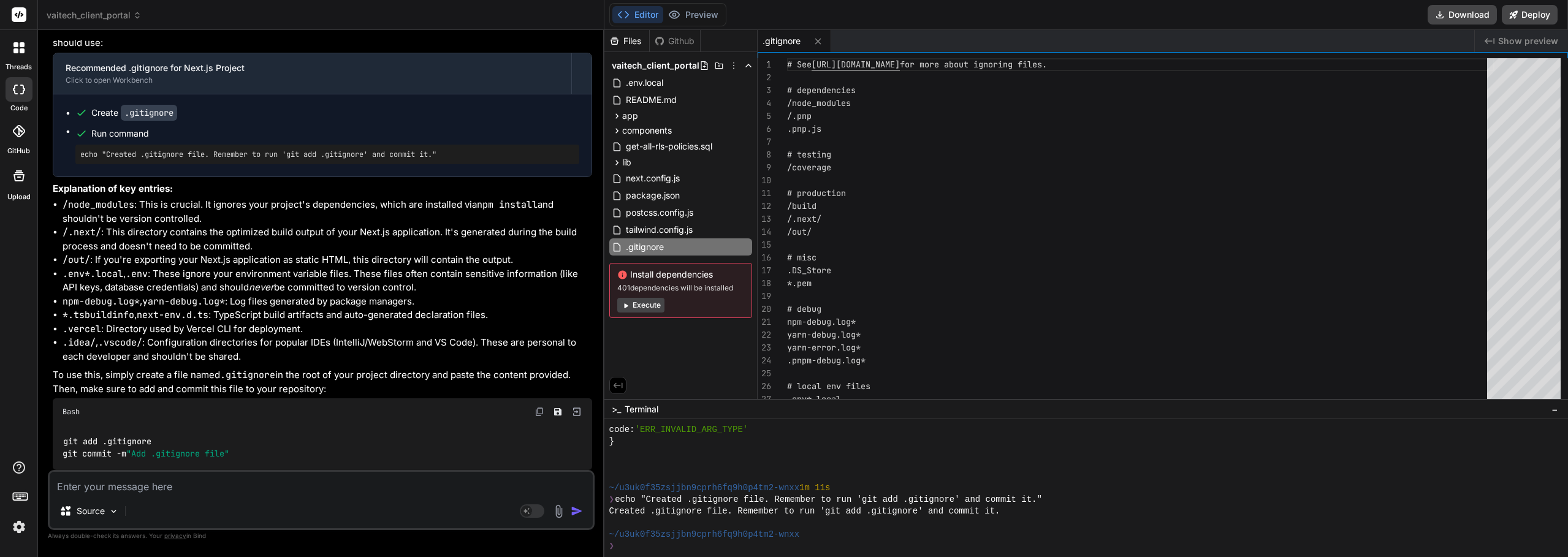
scroll to position [3341, 0]
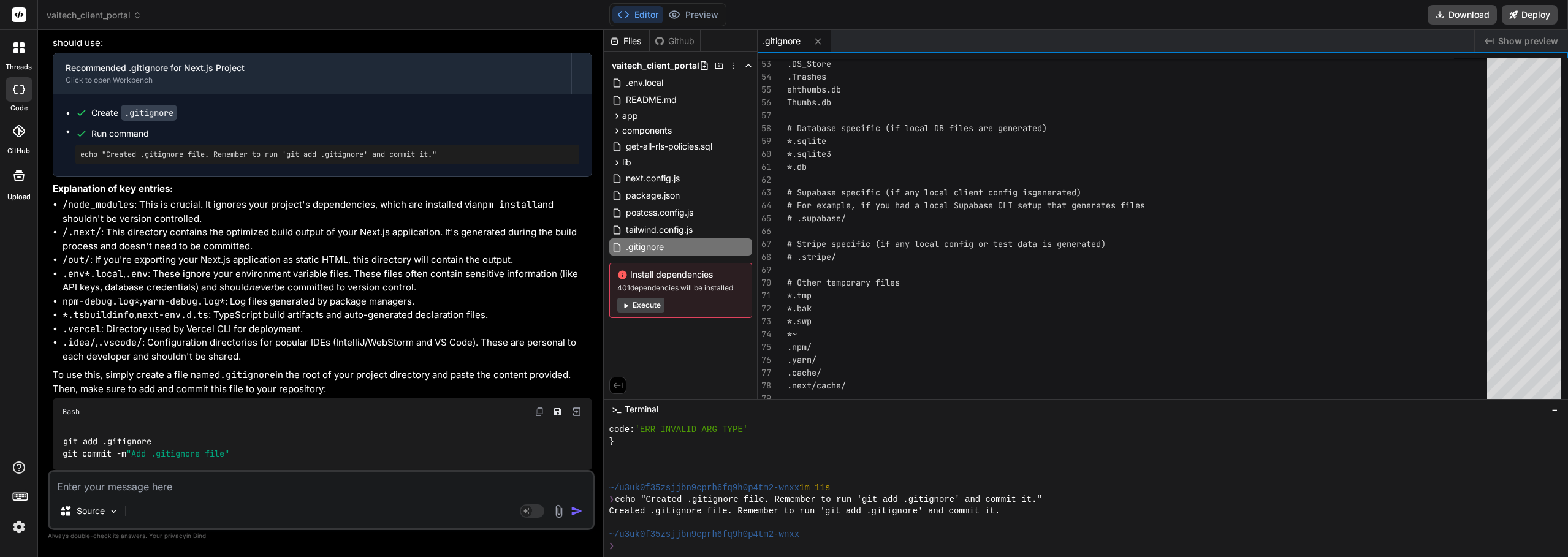
click at [354, 382] on p "To use this, simply create a file named .gitignore in the root of your project …" at bounding box center [321, 382] width 539 height 28
drag, startPoint x: 425, startPoint y: 392, endPoint x: 364, endPoint y: 328, distance: 88.4
click at [364, 328] on div "That's a great question! A well-configured .gitignore file is essential for kee…" at bounding box center [321, 231] width 539 height 480
click at [367, 361] on li ".idea/ , .vscode/ : Configuration directories for popular IDEs (IntelliJ/WebSto…" at bounding box center [327, 350] width 530 height 28
click at [634, 544] on div "❯" at bounding box center [1080, 547] width 942 height 11
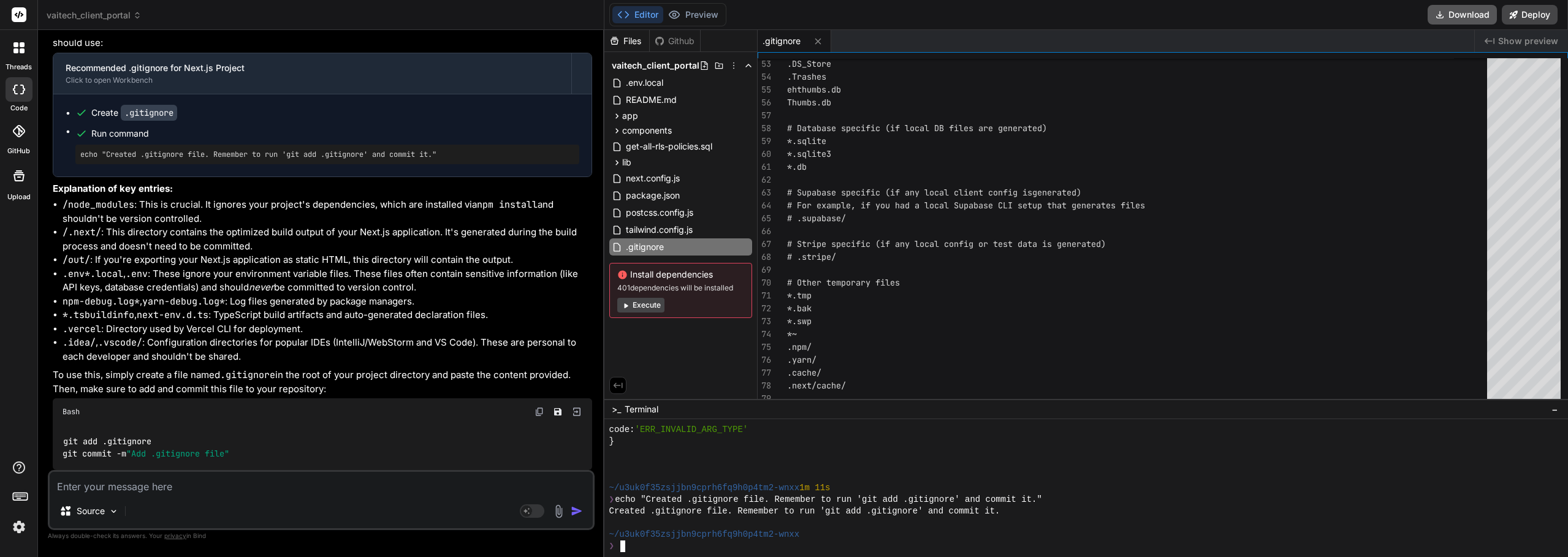
click at [1459, 11] on button "Download" at bounding box center [1462, 14] width 69 height 20
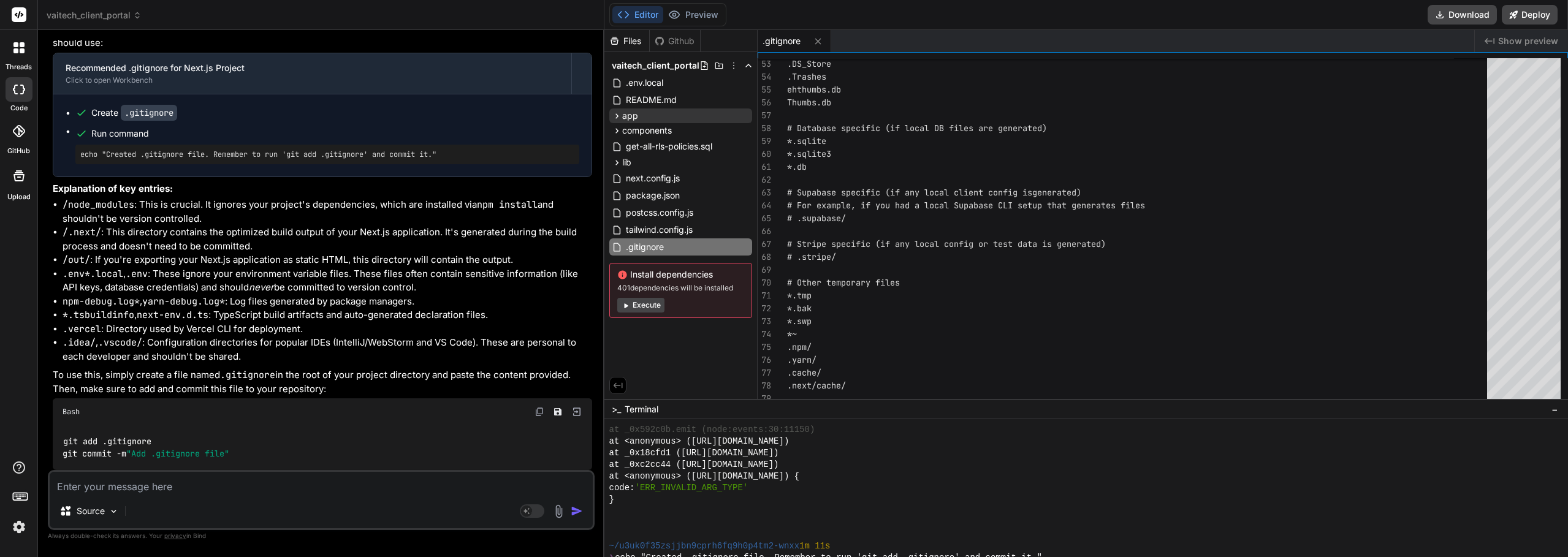
type textarea "x"
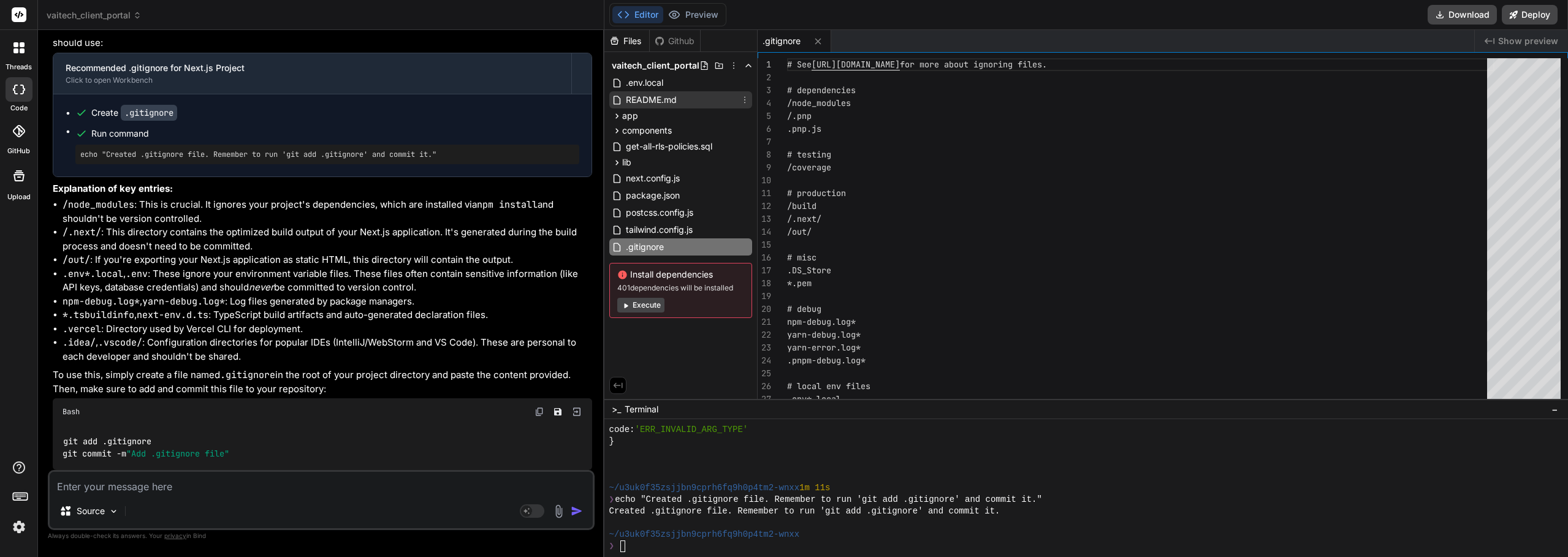
click at [644, 93] on span "README.md" at bounding box center [650, 100] width 53 height 15
type textarea "* Find the `admin_users` table.\ * Click "Insert row" and paste the copied `use…"
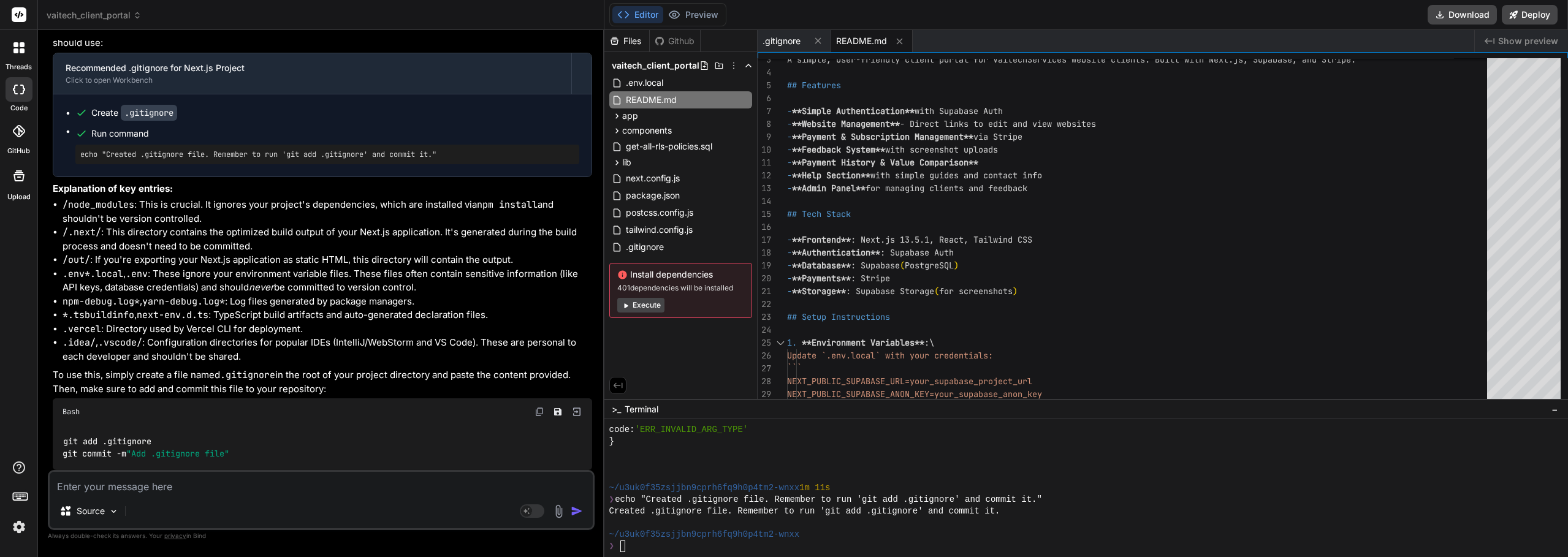
type textarea "x"
click at [263, 491] on textarea at bounding box center [321, 483] width 543 height 22
type textarea "D"
type textarea "x"
type textarea "De"
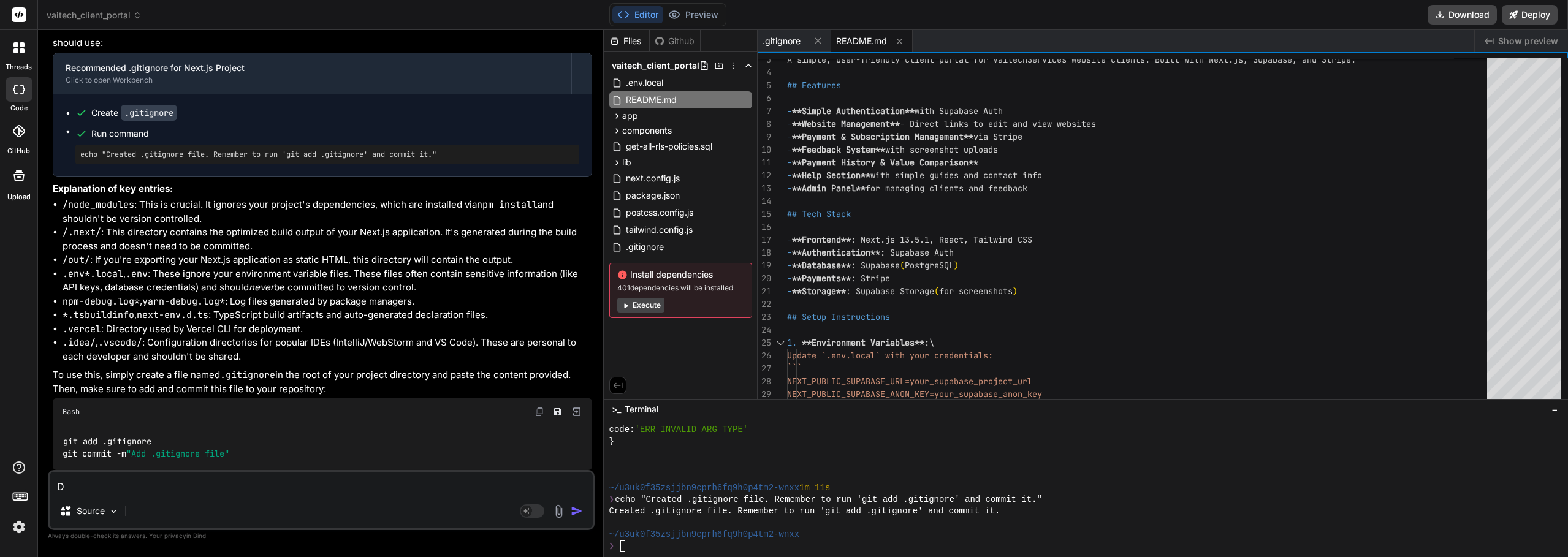
type textarea "x"
type textarea "Dep"
type textarea "x"
type textarea "Depl"
type textarea "x"
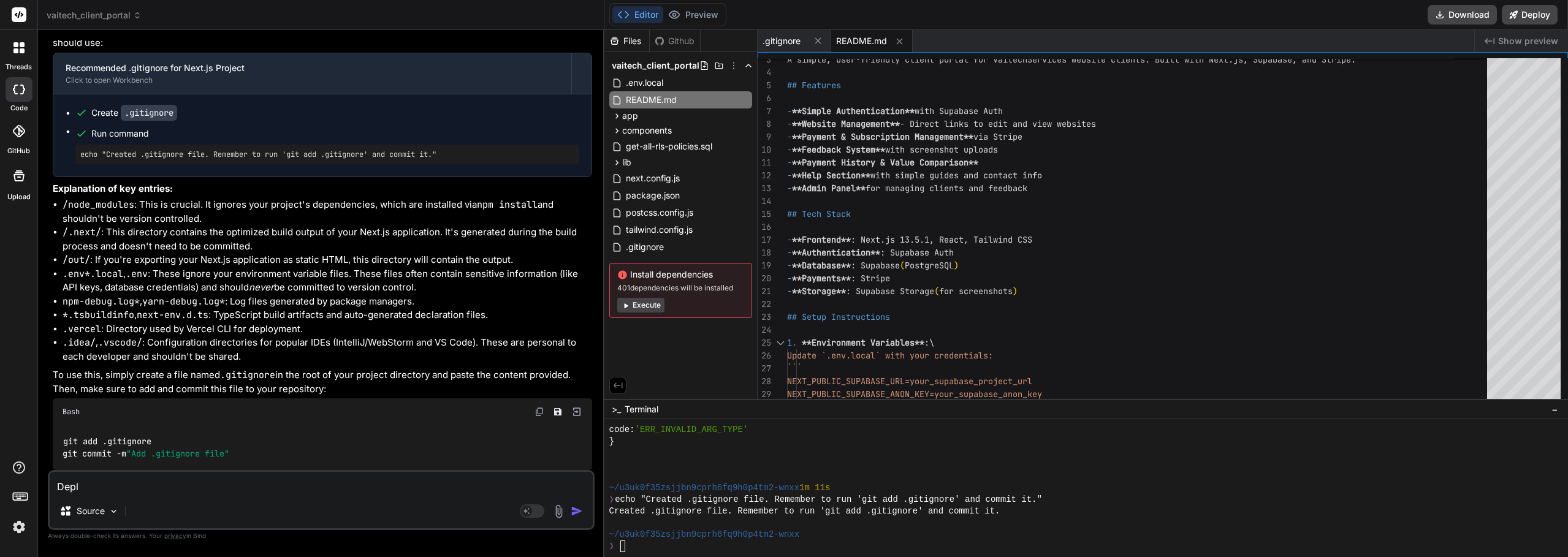
type textarea "Deplo"
type textarea "x"
type textarea "Deploy"
type textarea "x"
type textarea "Deployi"
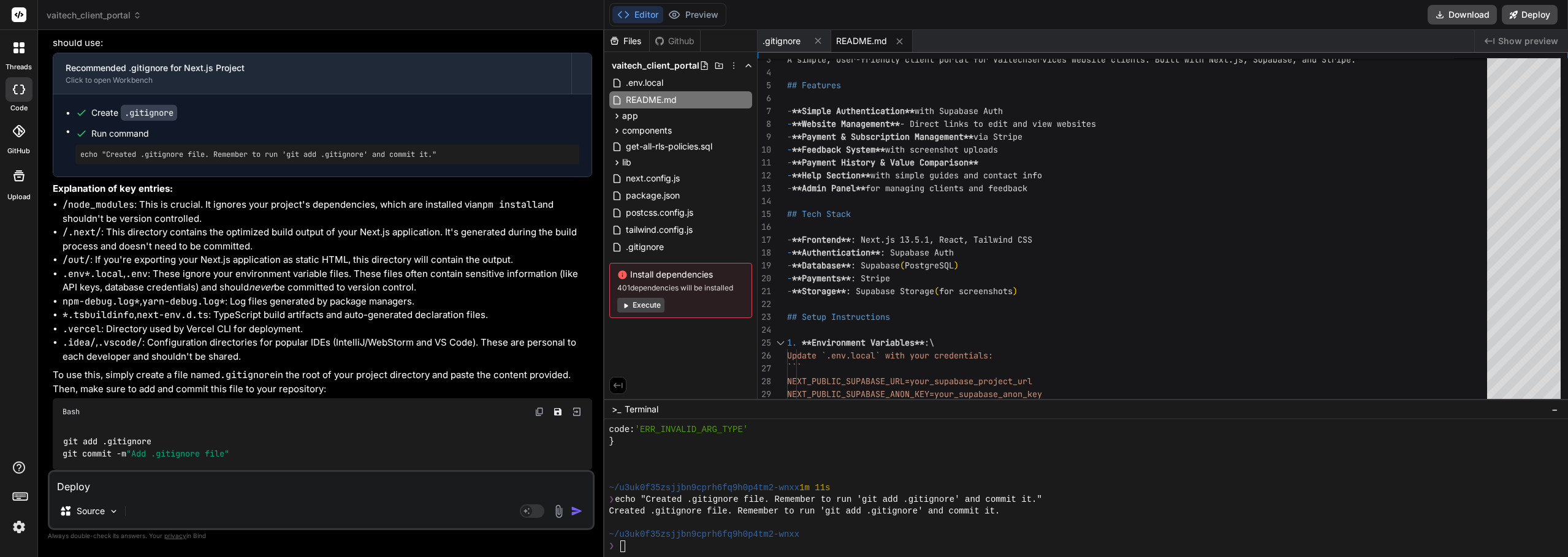
type textarea "x"
type textarea "Deployin"
type textarea "x"
type textarea "Deploying"
type textarea "x"
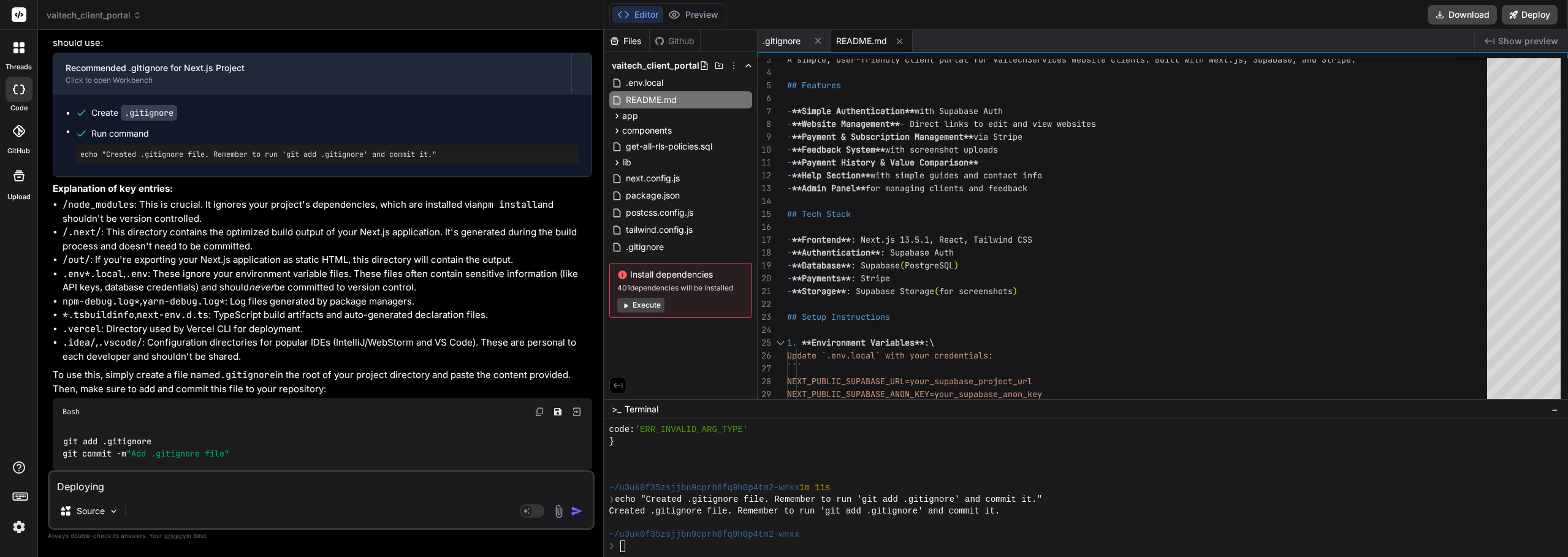
type textarea "Deploying"
type textarea "x"
type textarea "Deploying t"
type textarea "x"
type textarea "Deploying to"
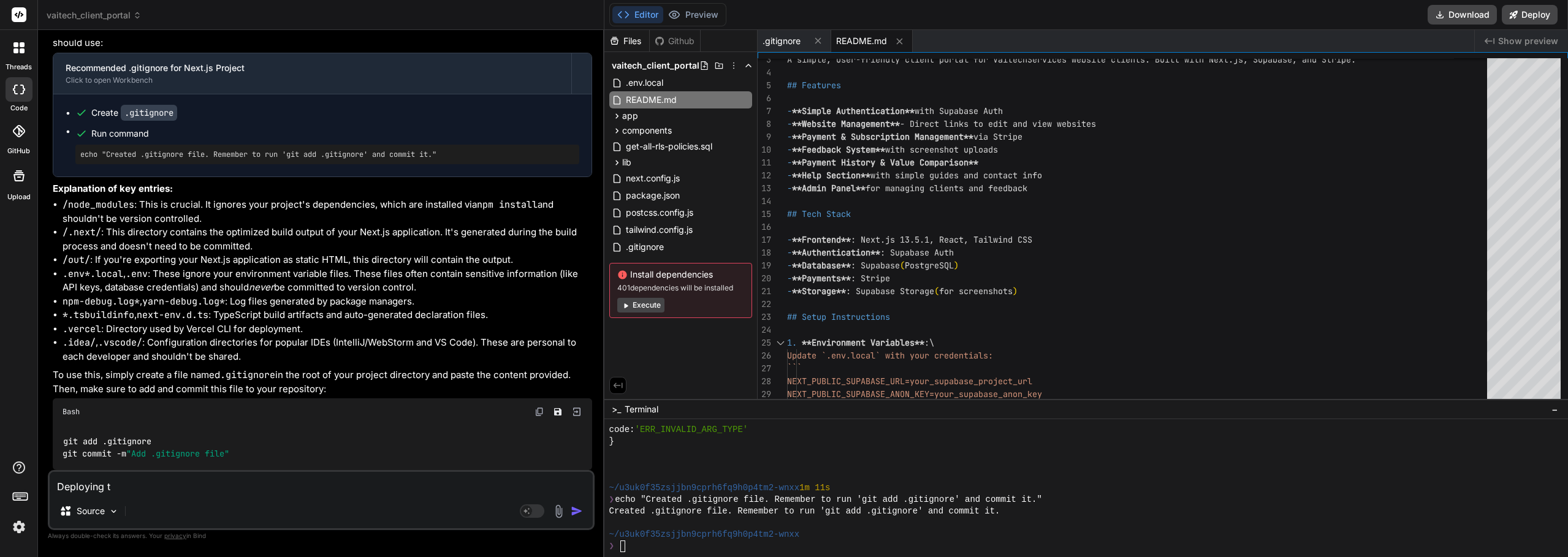
type textarea "x"
type textarea "Deploying to"
type textarea "x"
type textarea "Deploying to v"
type textarea "x"
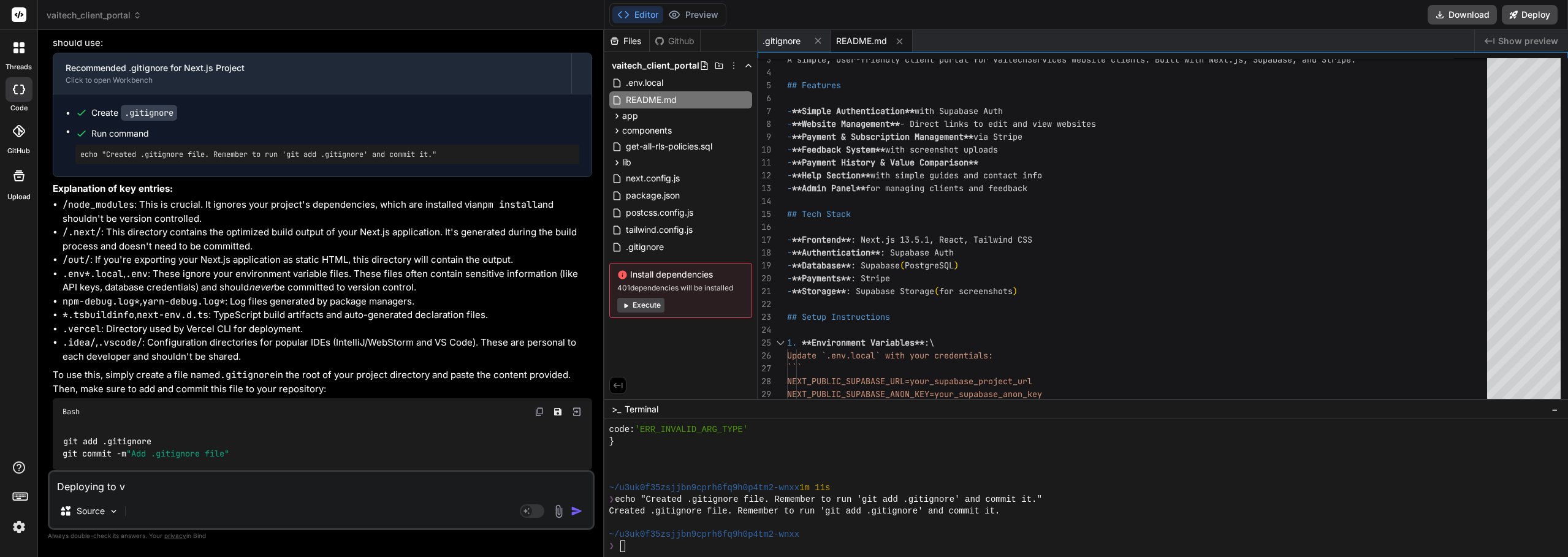
type textarea "Deploying to ve"
type textarea "x"
type textarea "Deploying to ver"
type textarea "x"
type textarea "Deploying to verc"
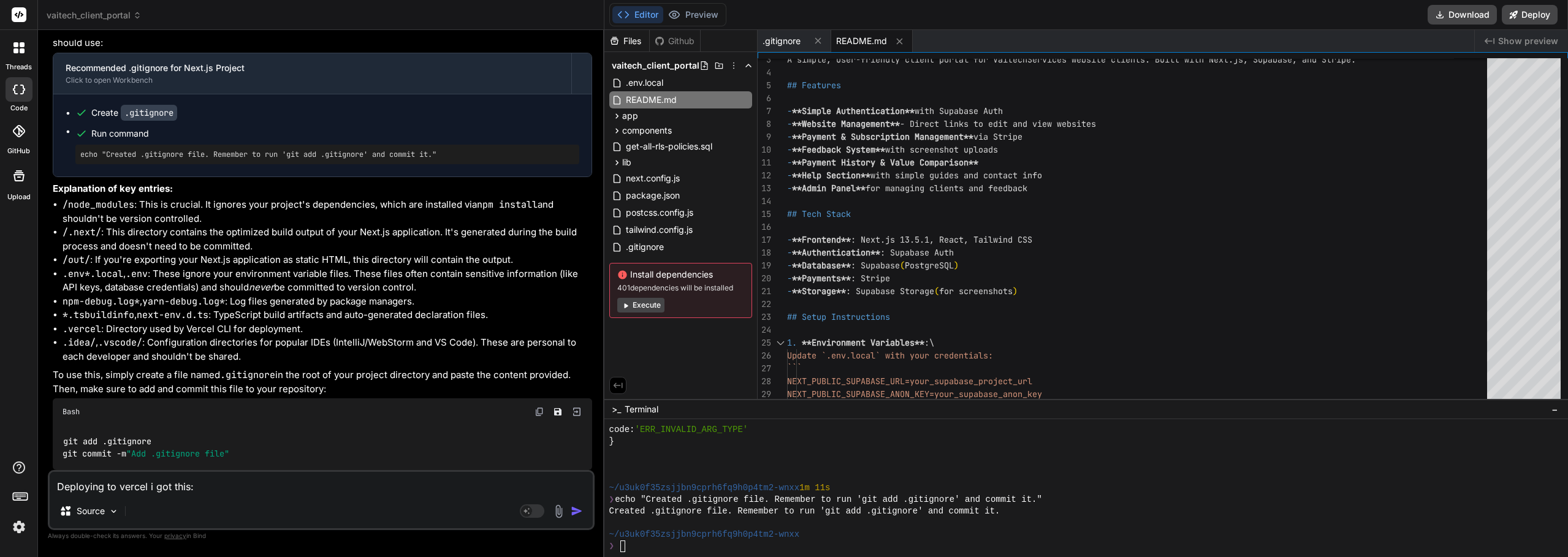
paste textarea "Failed to compile. ./app/admin/client/[clientId]/page.tsx"
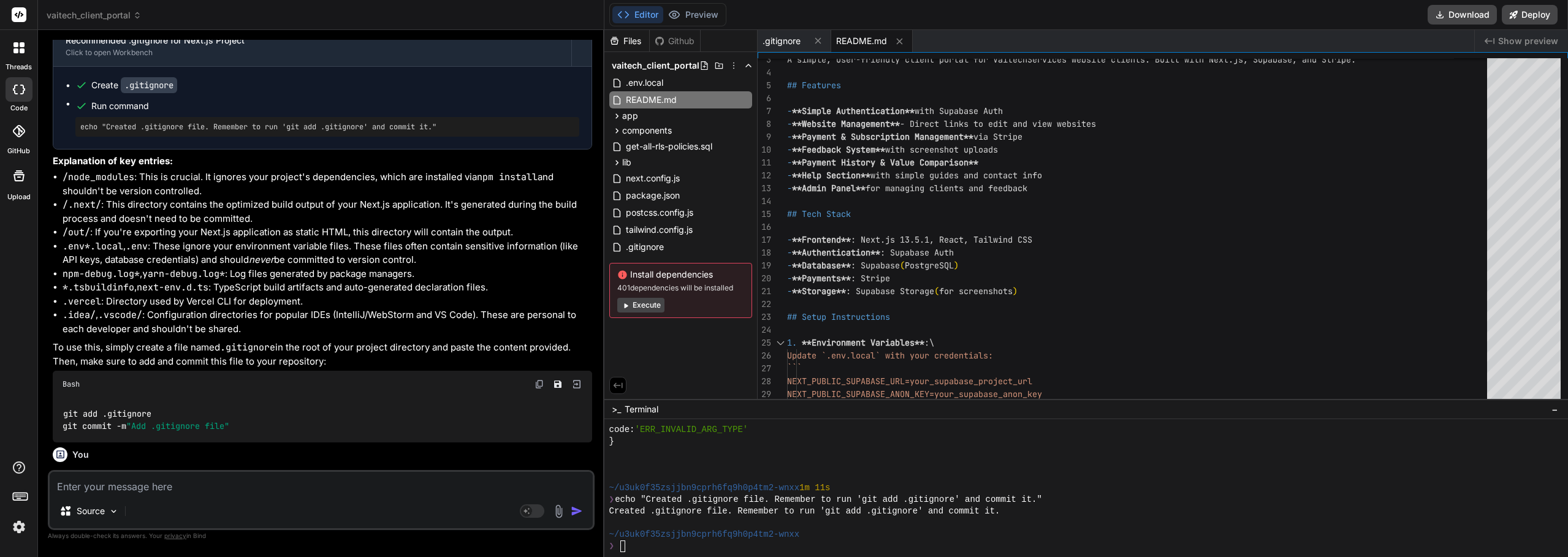
scroll to position [3468, 0]
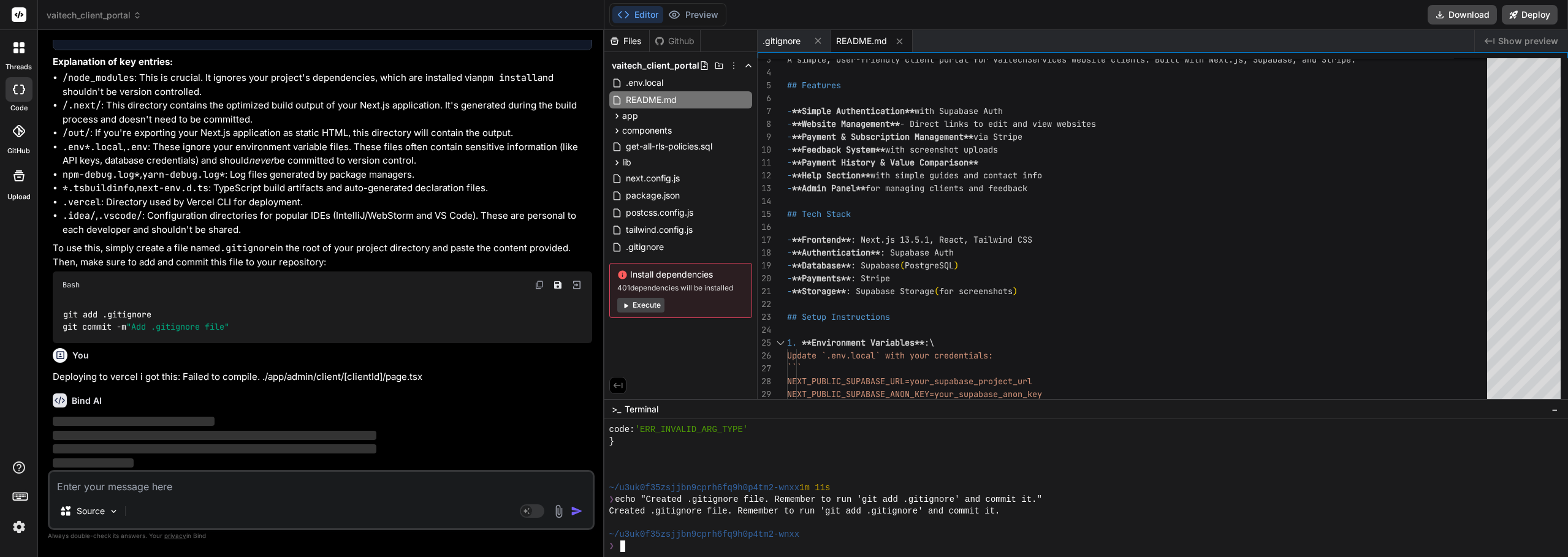
click at [642, 550] on div "❯" at bounding box center [1080, 547] width 942 height 11
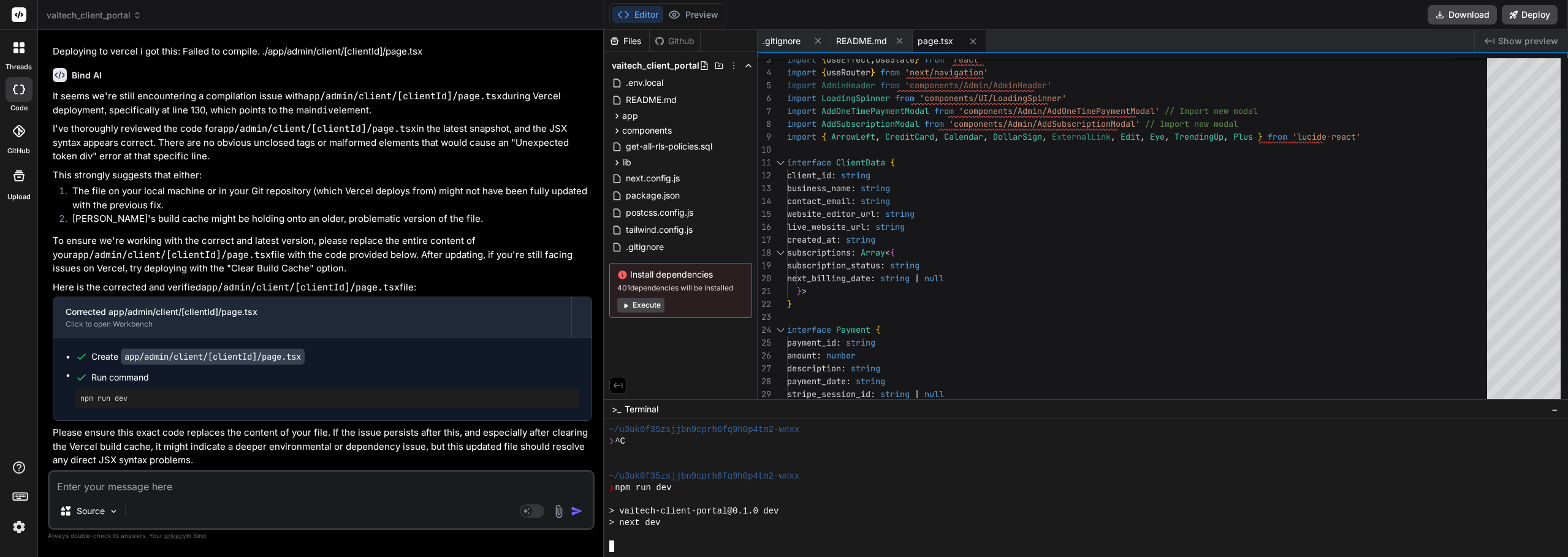
scroll to position [3040, 0]
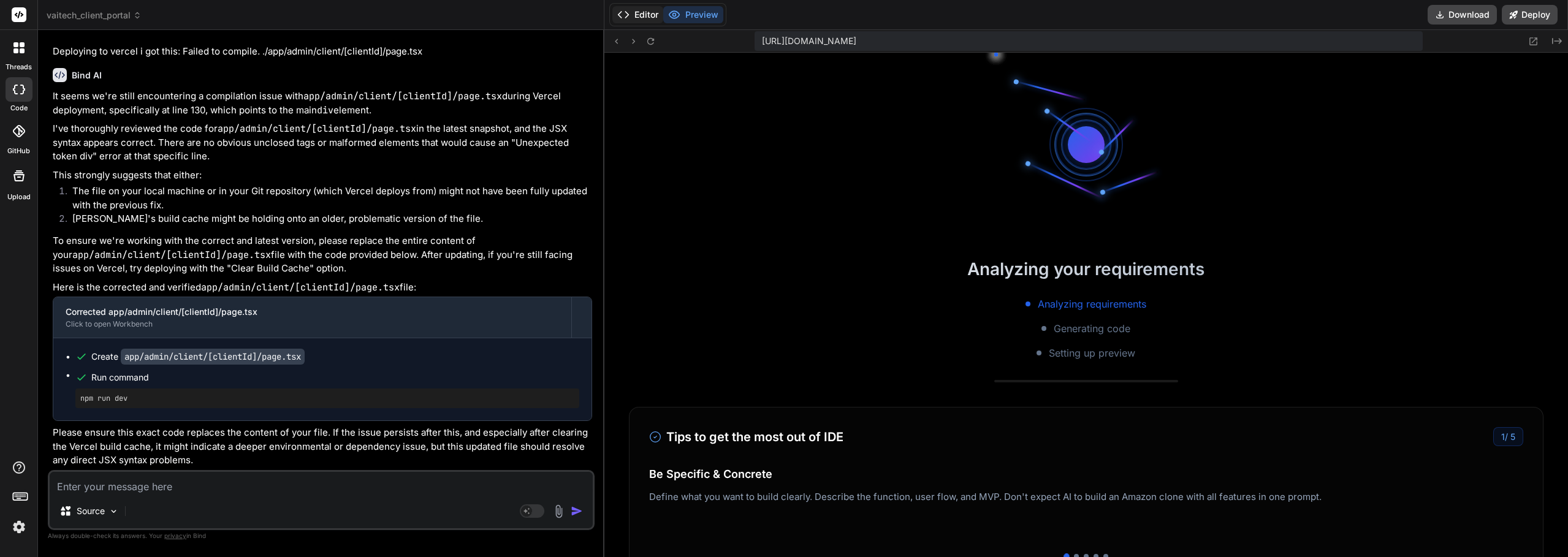
click at [634, 11] on button "Editor" at bounding box center [637, 15] width 50 height 17
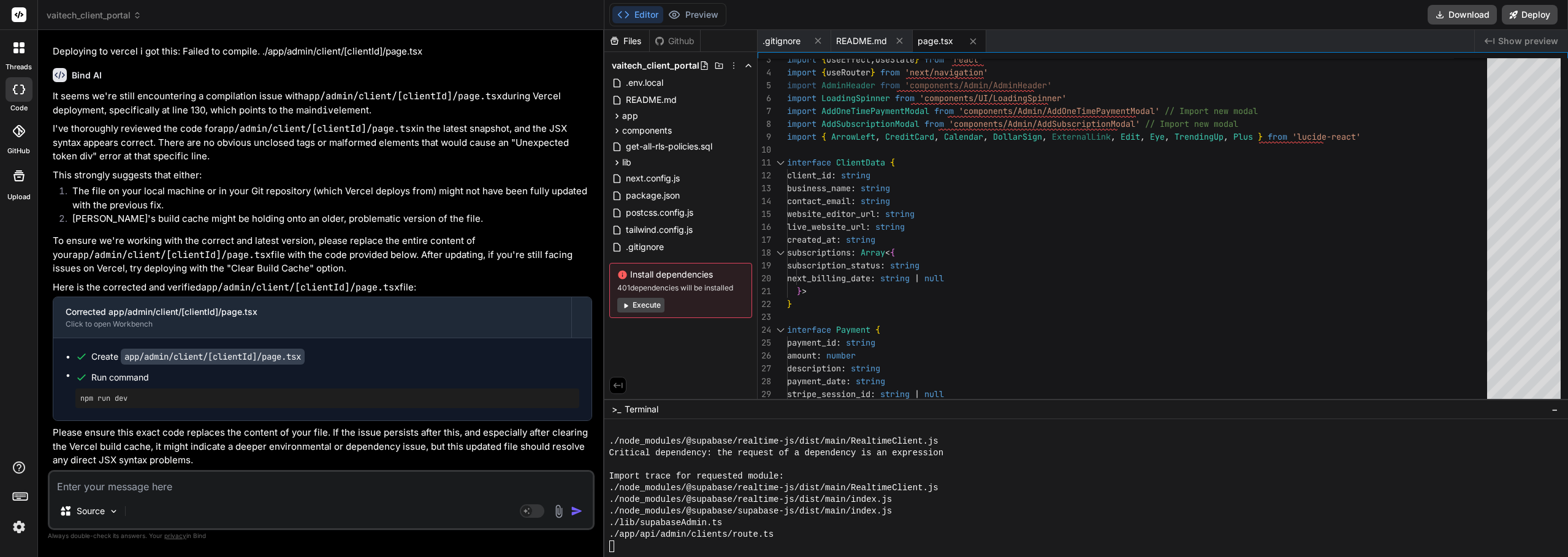
scroll to position [3121, 0]
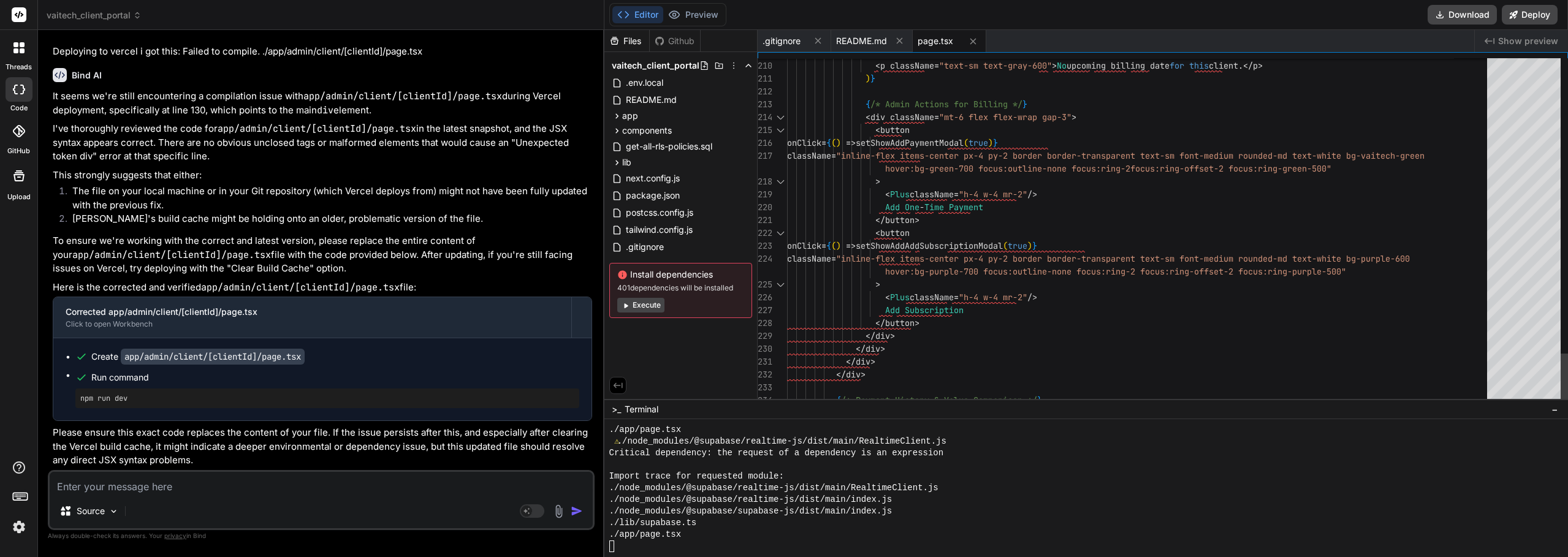
scroll to position [3541, 0]
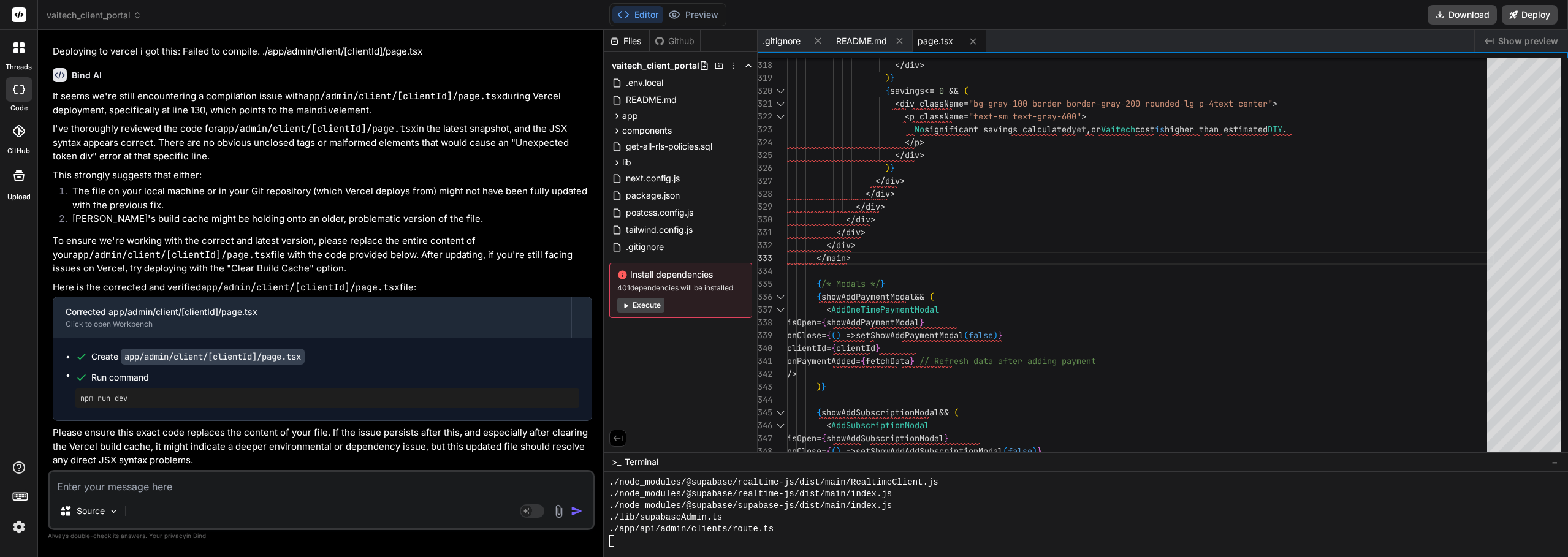
drag, startPoint x: 1072, startPoint y: 399, endPoint x: 1067, endPoint y: 517, distance: 118.1
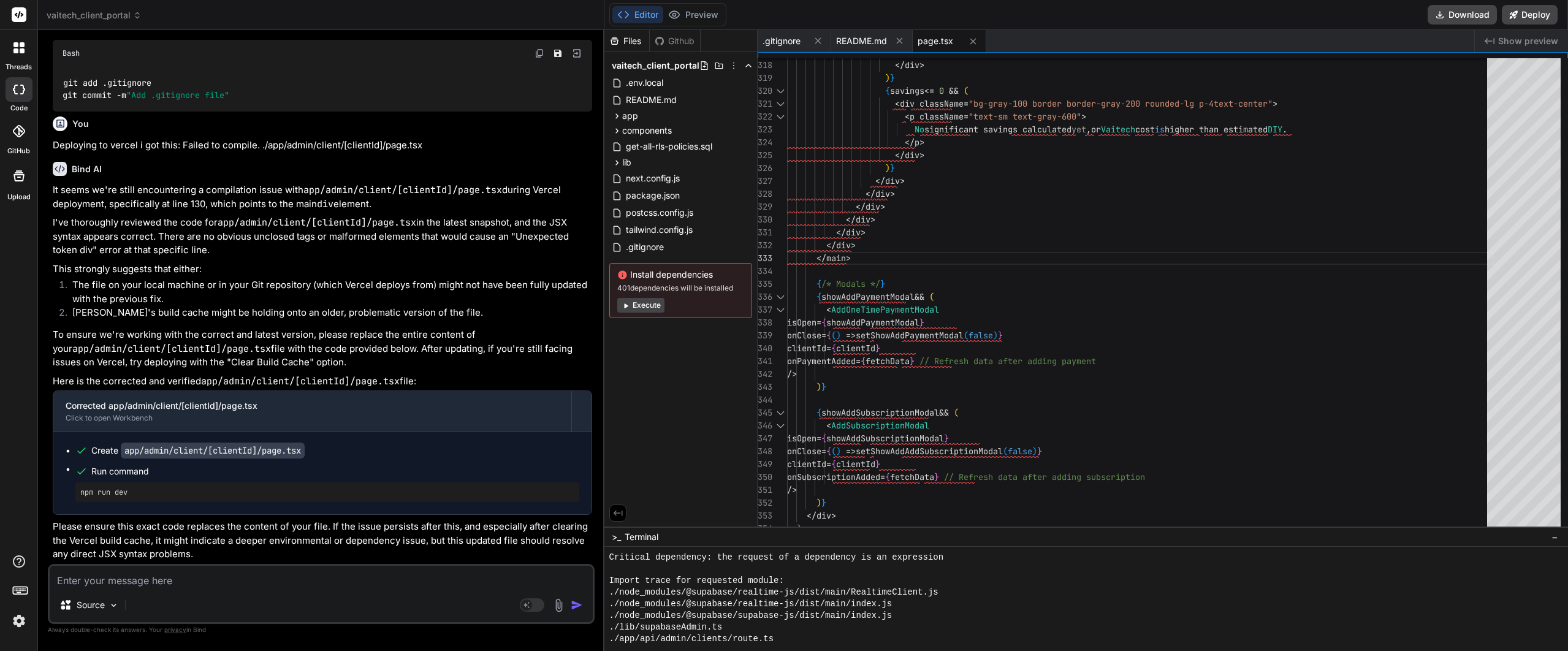
scroll to position [3698, 0]
click at [711, 14] on button "Preview" at bounding box center [693, 15] width 60 height 17
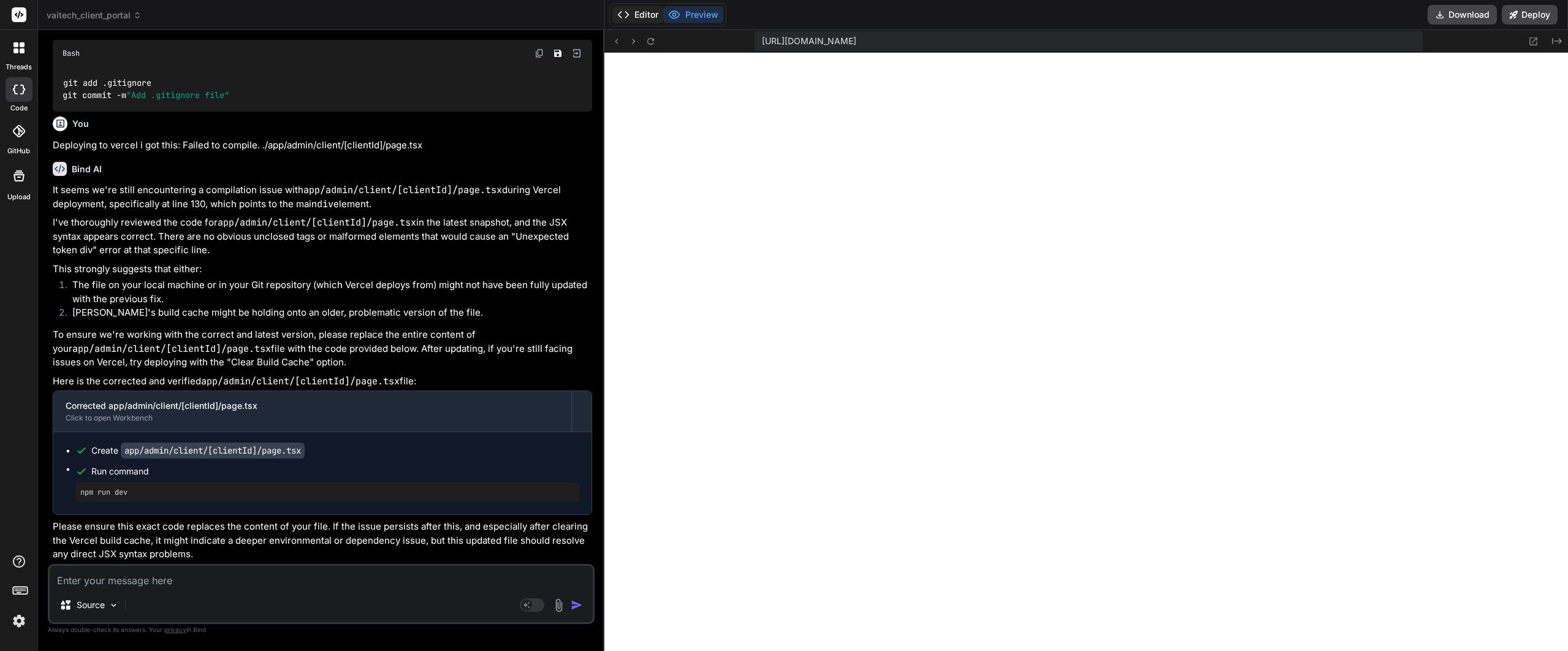
click at [639, 21] on button "Editor" at bounding box center [637, 15] width 50 height 17
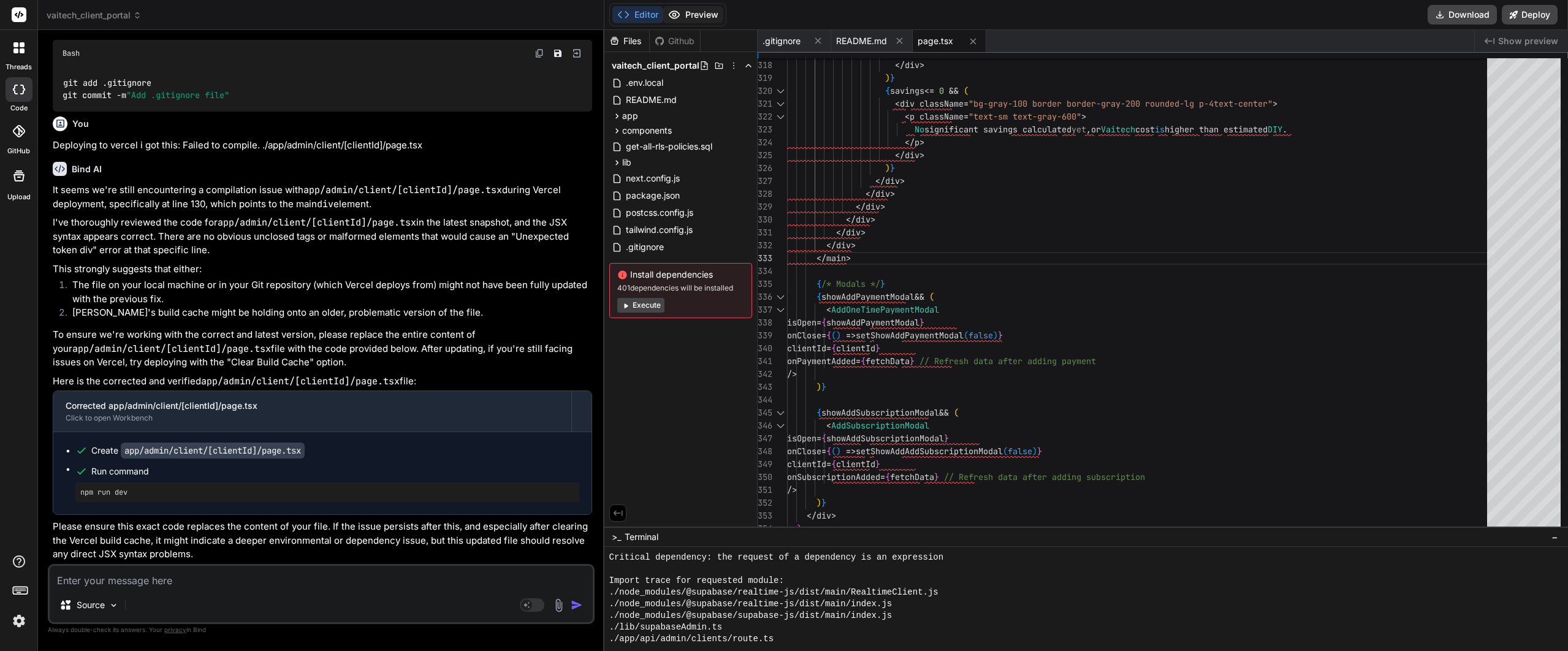
click at [689, 21] on button "Preview" at bounding box center [693, 15] width 60 height 17
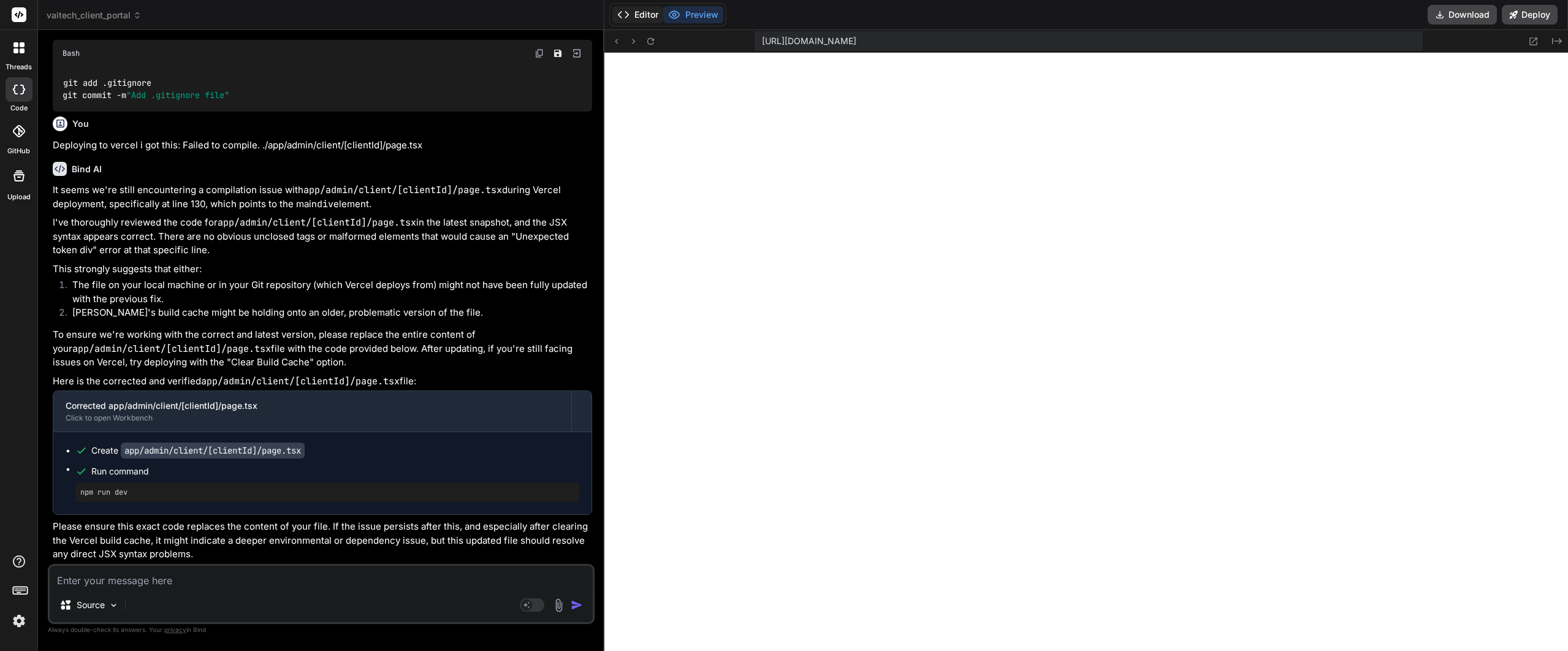
click at [648, 13] on button "Editor" at bounding box center [637, 15] width 50 height 17
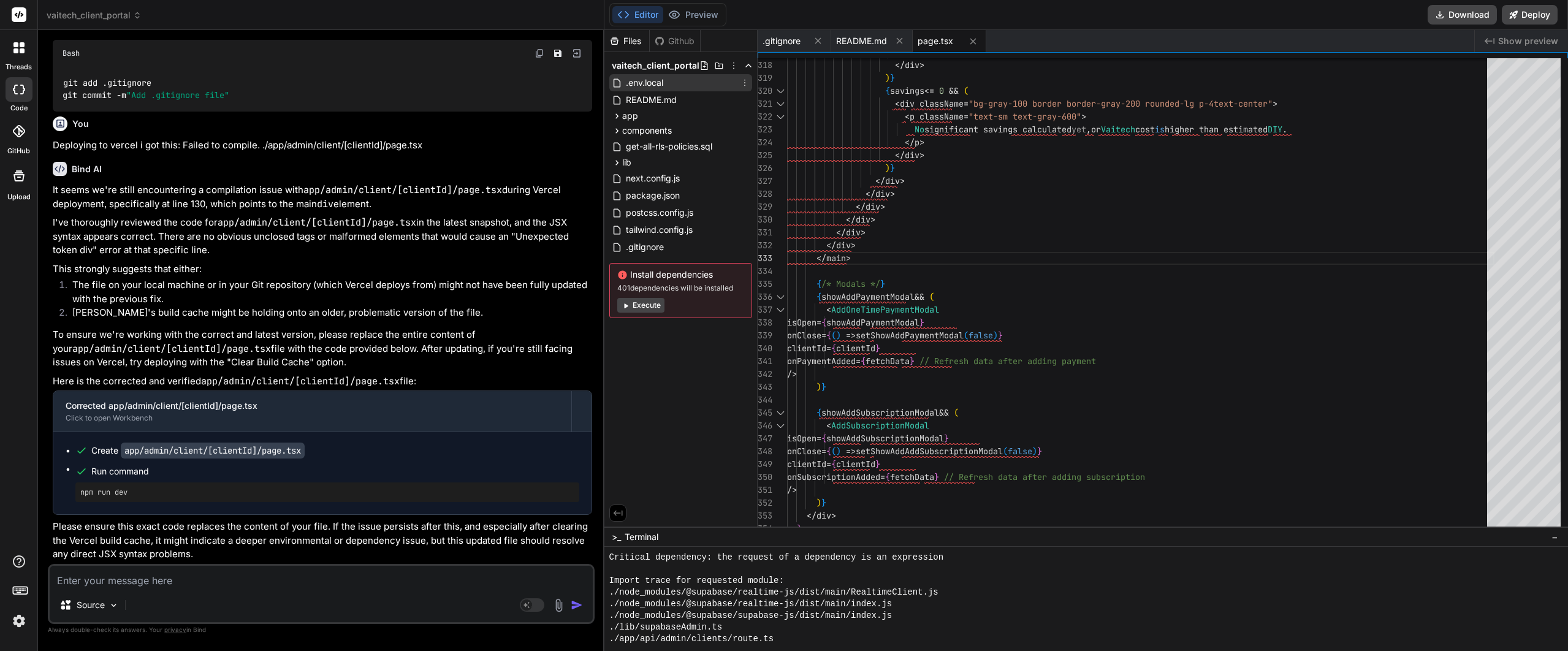
click at [650, 90] on span ".env.local" at bounding box center [644, 83] width 40 height 15
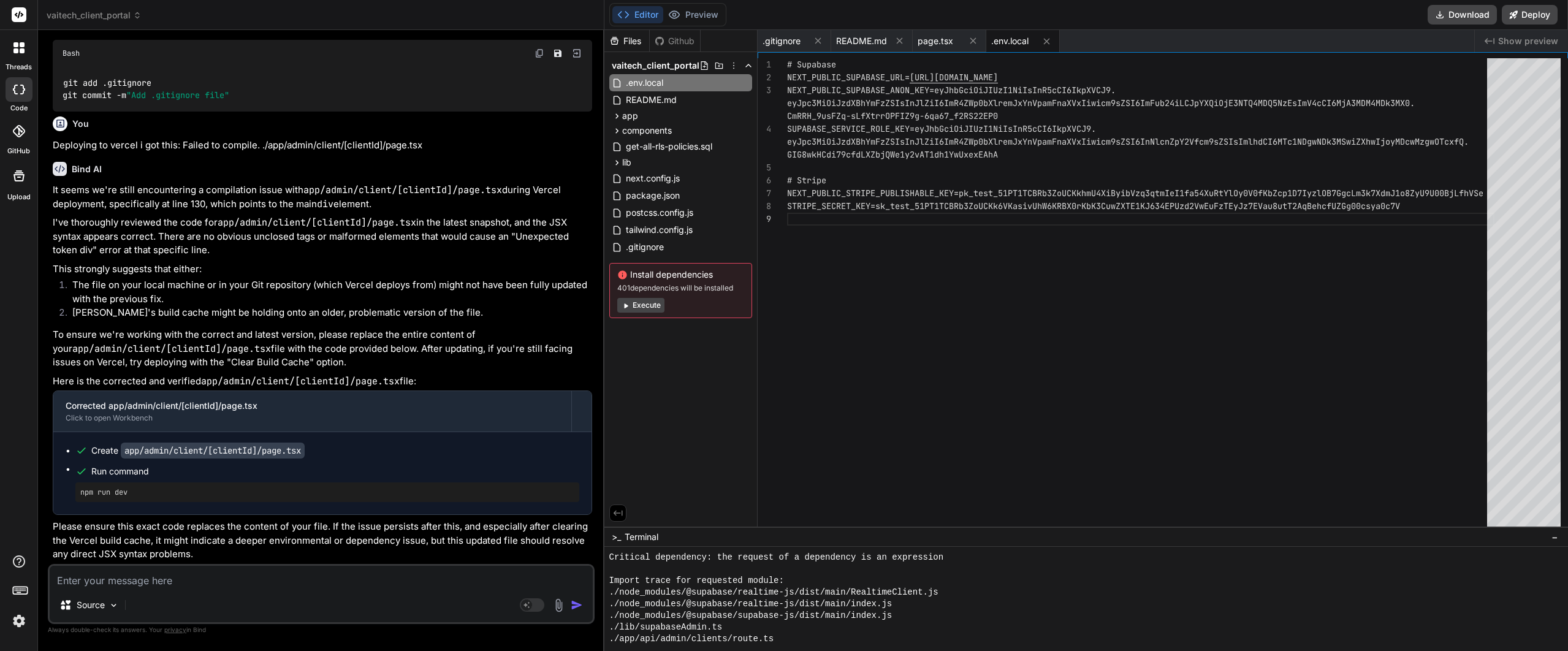
click at [1105, 161] on div "# Supabase NEXT_PUBLIC_SUPABASE_URL= https://dxejtmykzbqbuijagiuq.supabase.co N…" at bounding box center [1140, 309] width 707 height 502
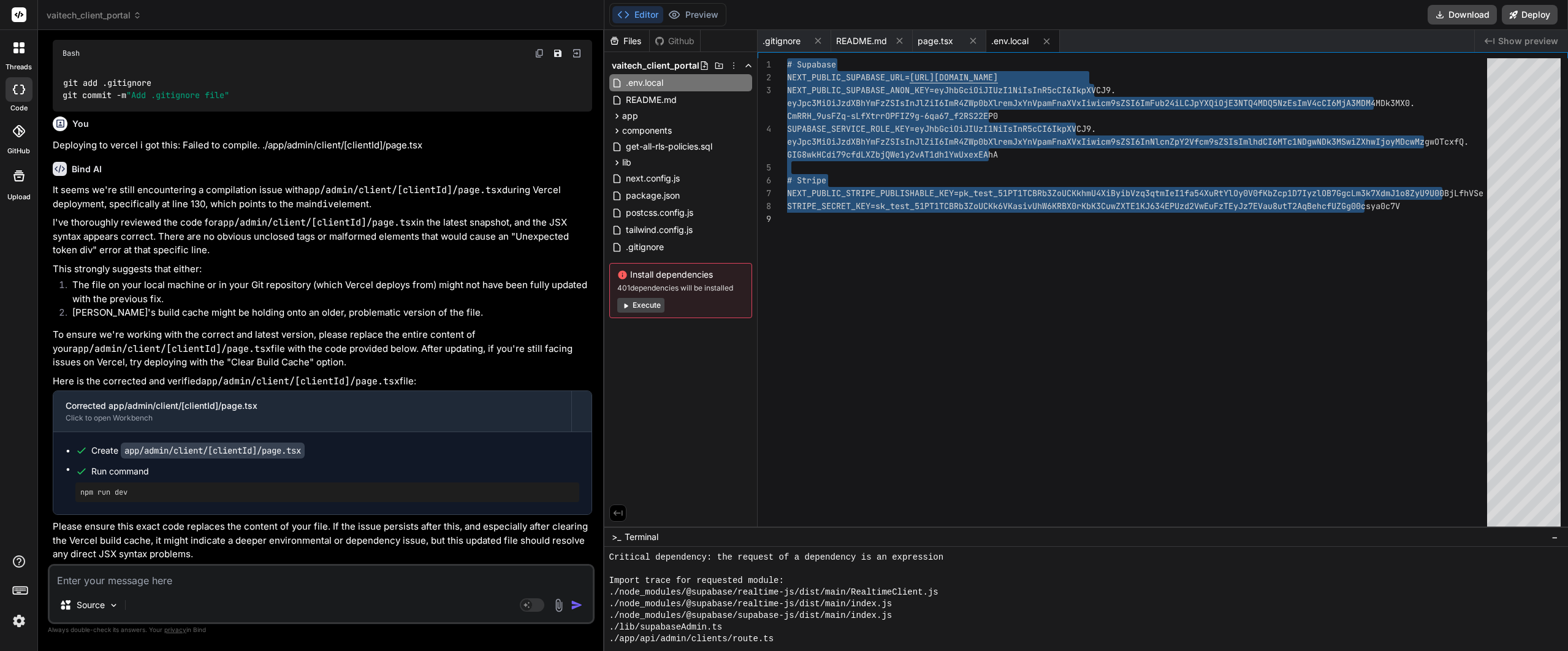
click at [1034, 117] on div "# Supabase NEXT_PUBLIC_SUPABASE_URL= https://dxejtmykzbqbuijagiuq.supabase.co N…" at bounding box center [1140, 347] width 707 height 577
